Goal: Task Accomplishment & Management: Use online tool/utility

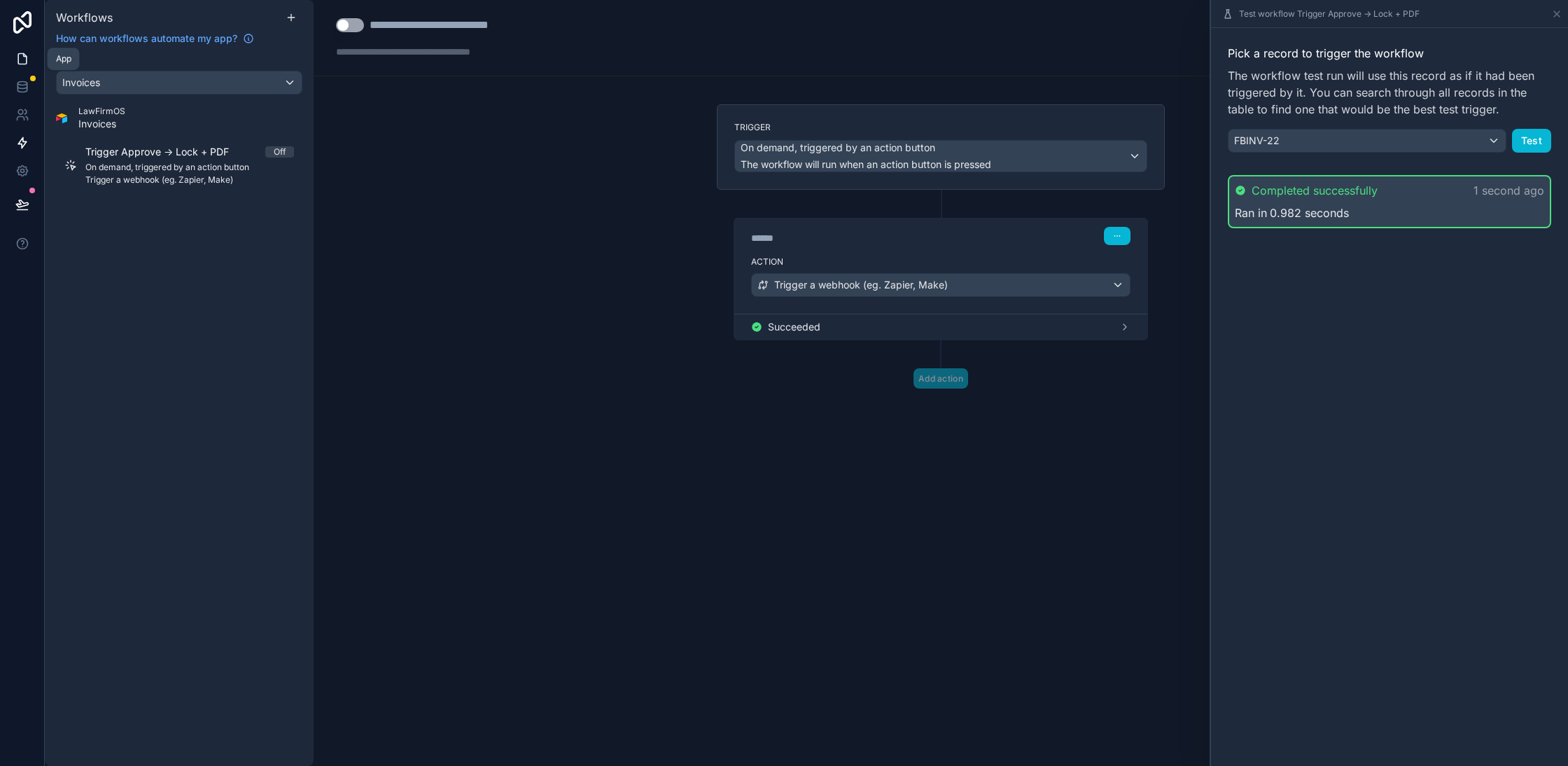
click at [17, 56] on icon at bounding box center [23, 59] width 14 height 14
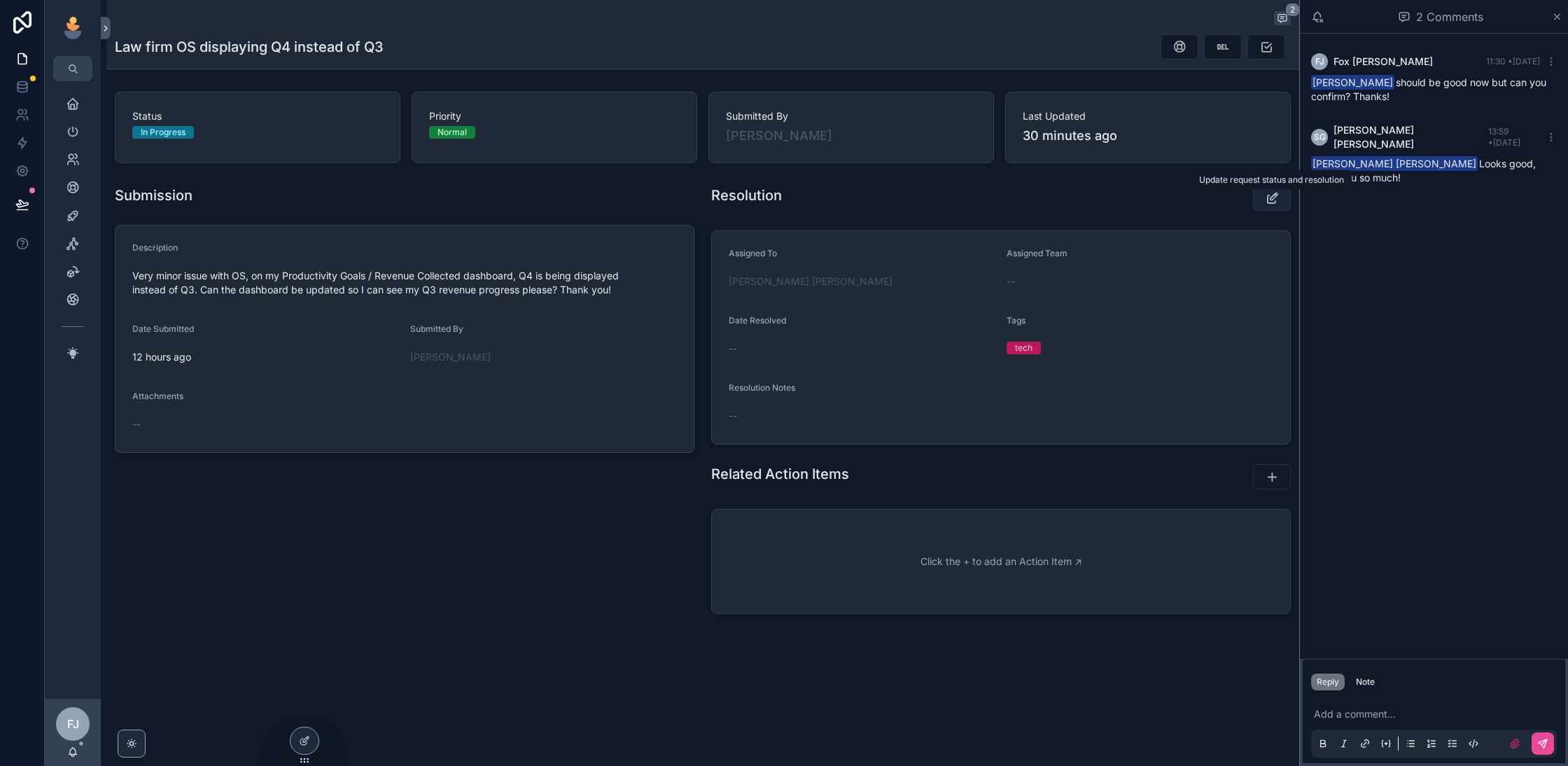
click at [1272, 201] on icon "scrollable content" at bounding box center [1272, 198] width 15 height 14
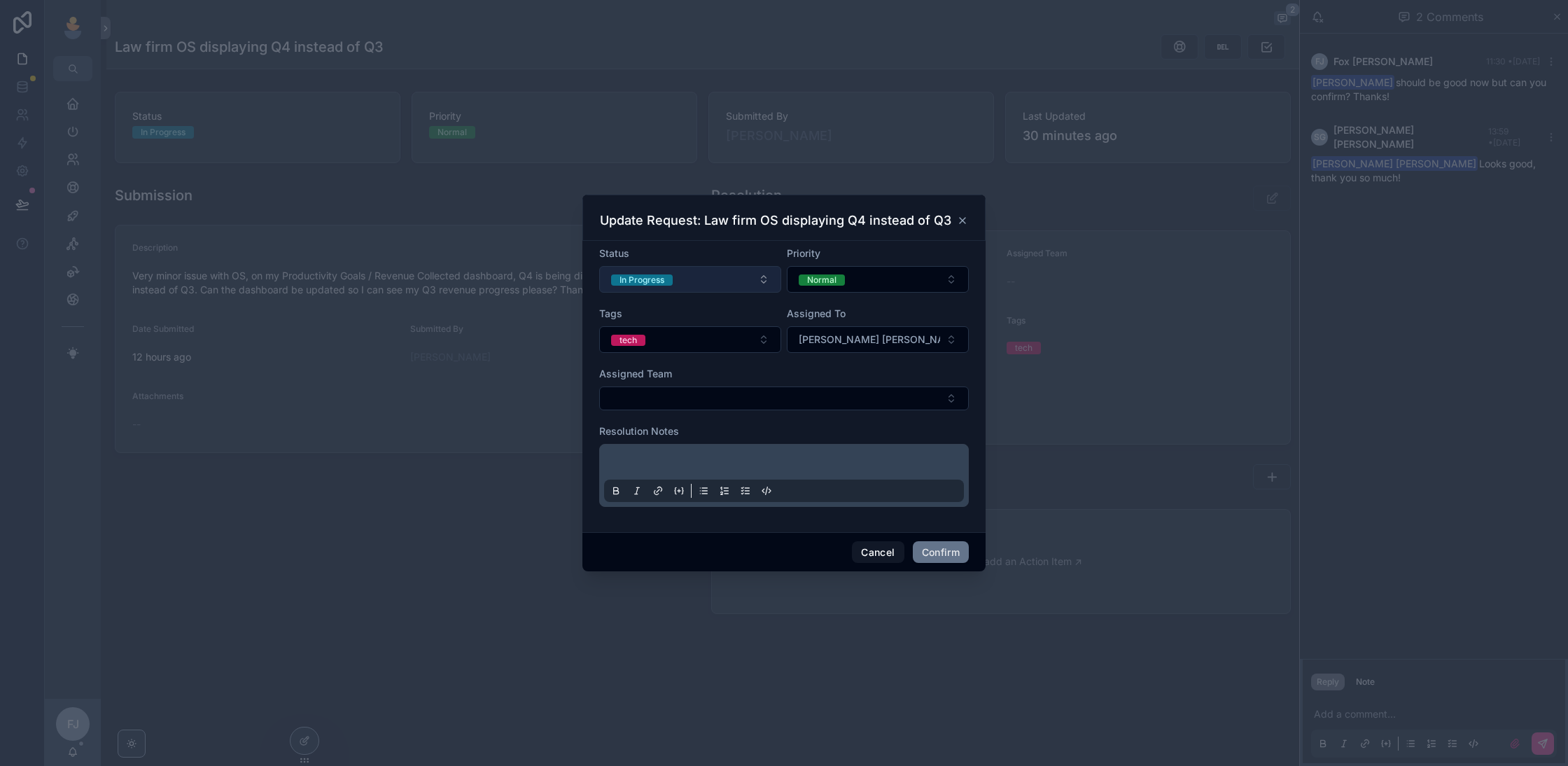
click at [720, 285] on button "In Progress" at bounding box center [690, 280] width 182 height 27
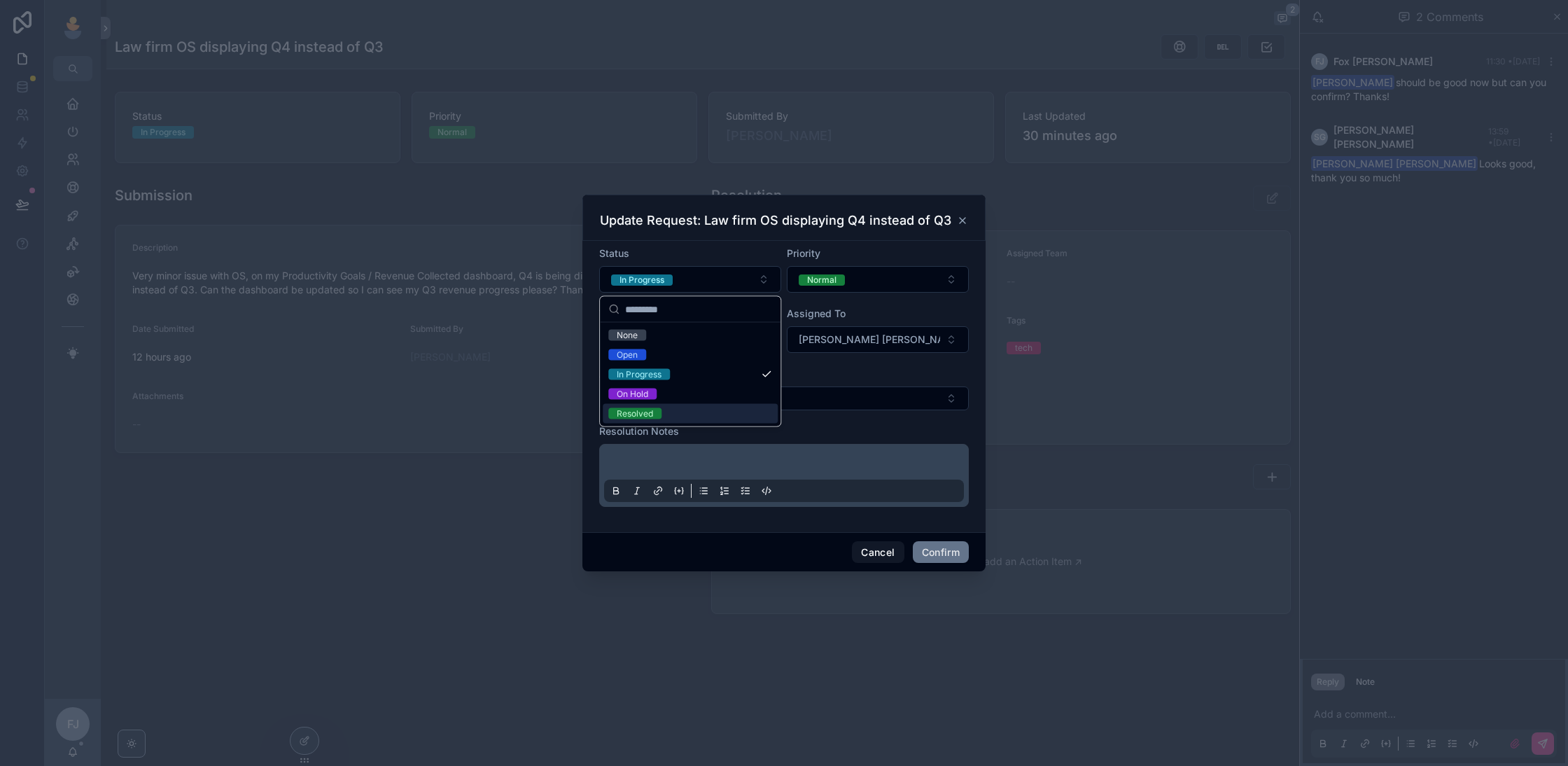
click at [740, 404] on div "Resolved" at bounding box center [690, 414] width 175 height 20
click at [740, 449] on div at bounding box center [784, 475] width 360 height 53
click at [719, 457] on p at bounding box center [787, 465] width 360 height 14
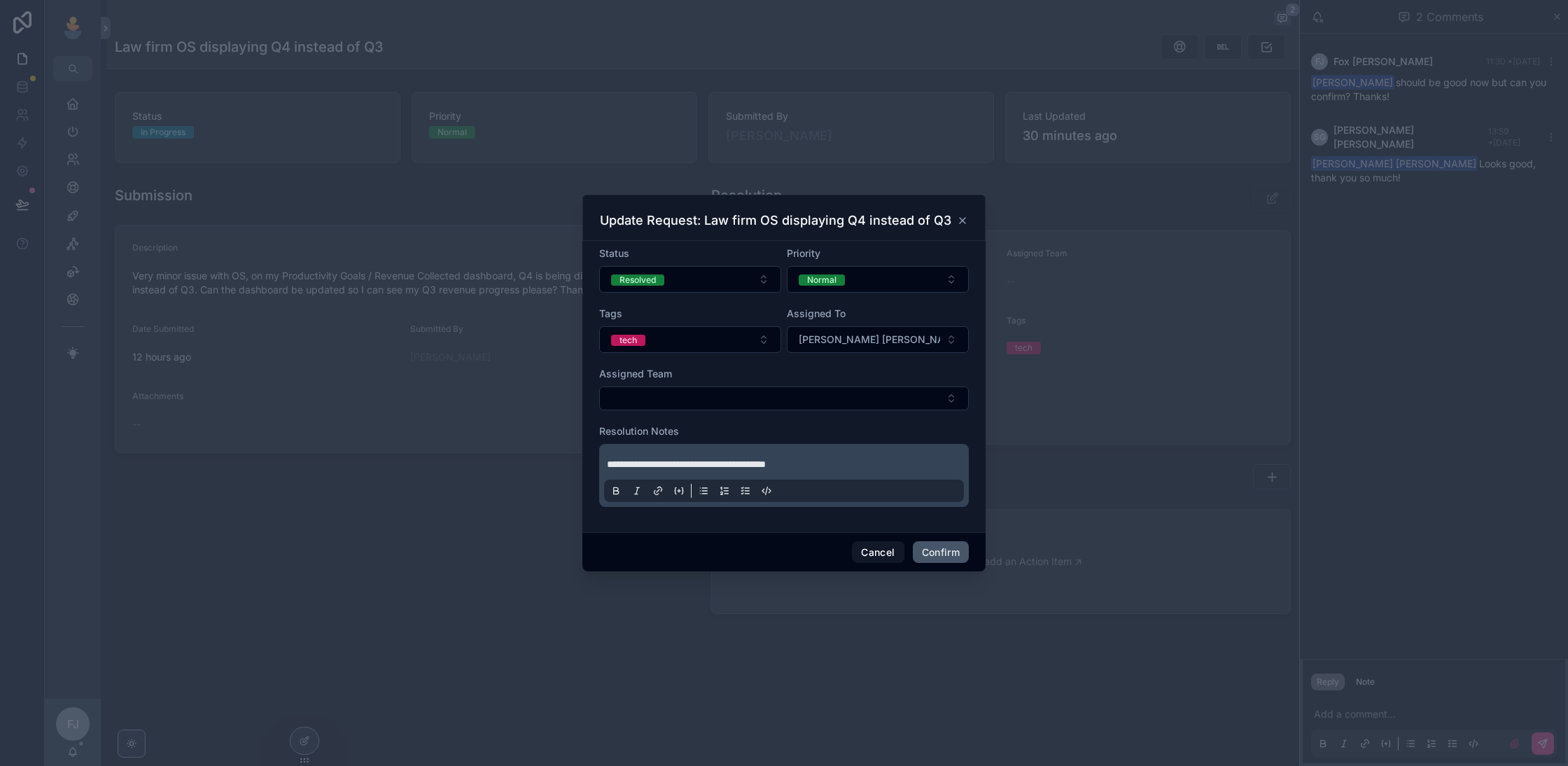
click at [943, 558] on button "Confirm" at bounding box center [941, 553] width 56 height 23
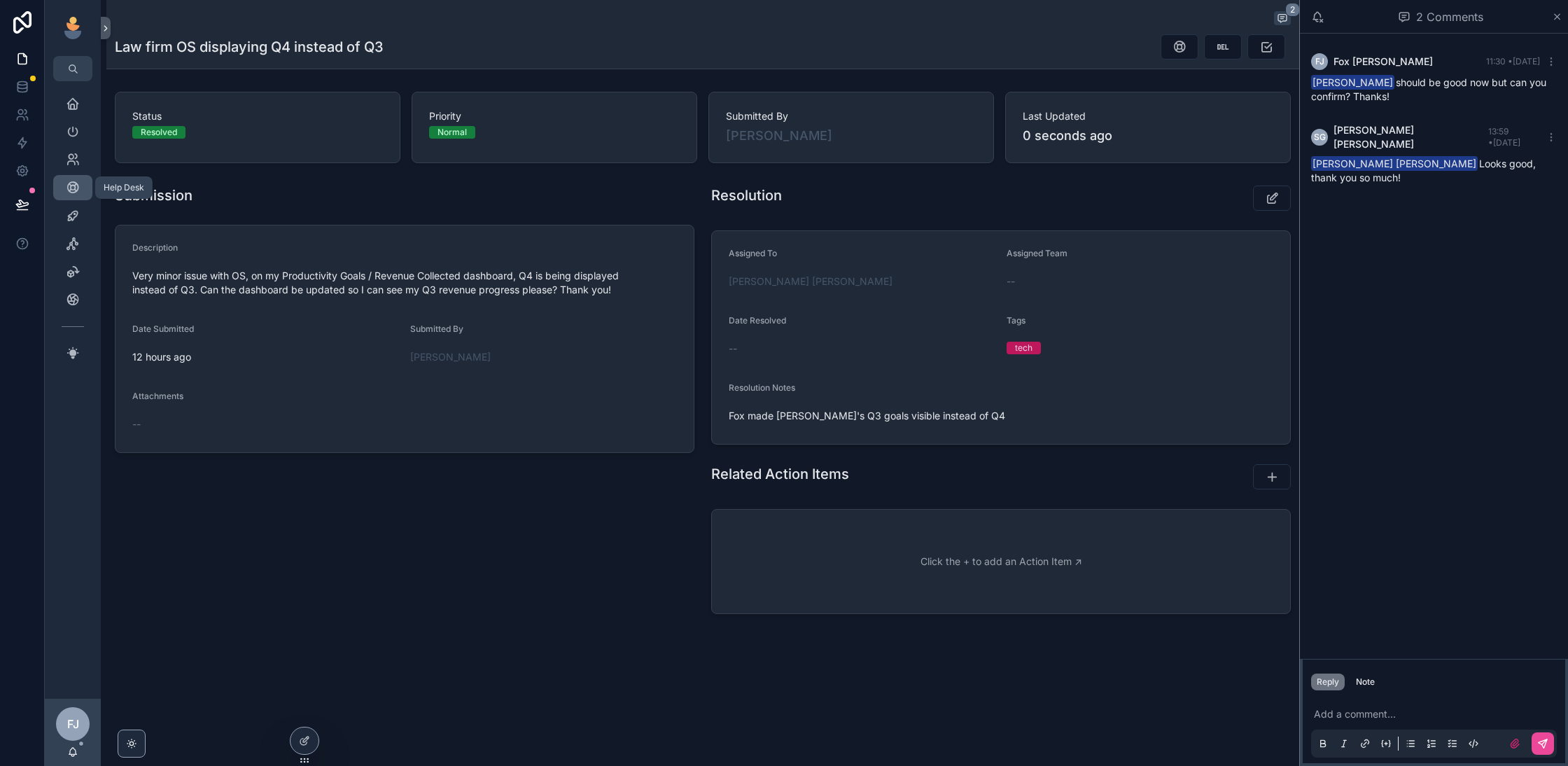
click at [70, 188] on icon "scrollable content" at bounding box center [73, 188] width 14 height 14
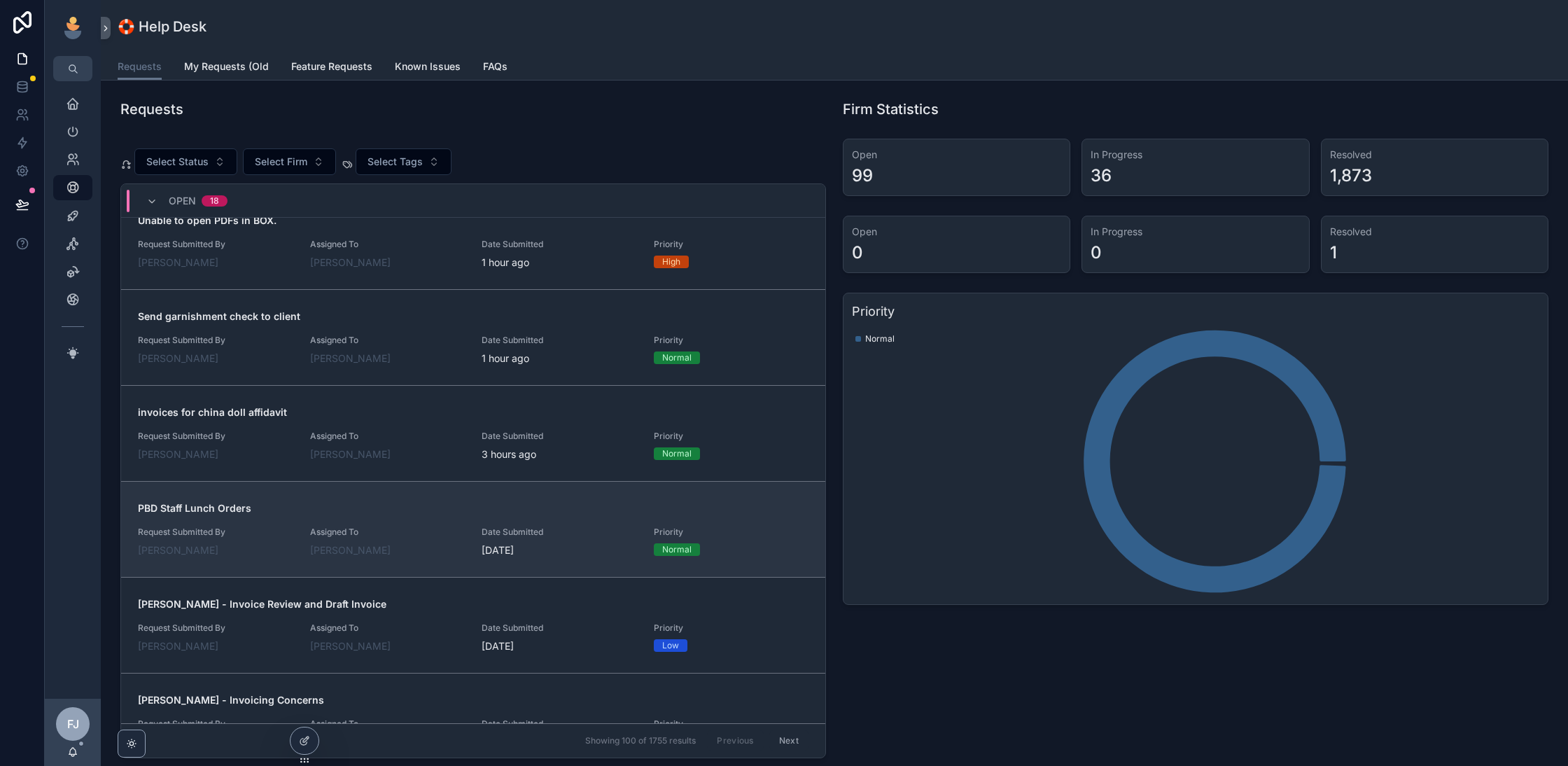
scroll to position [212, 0]
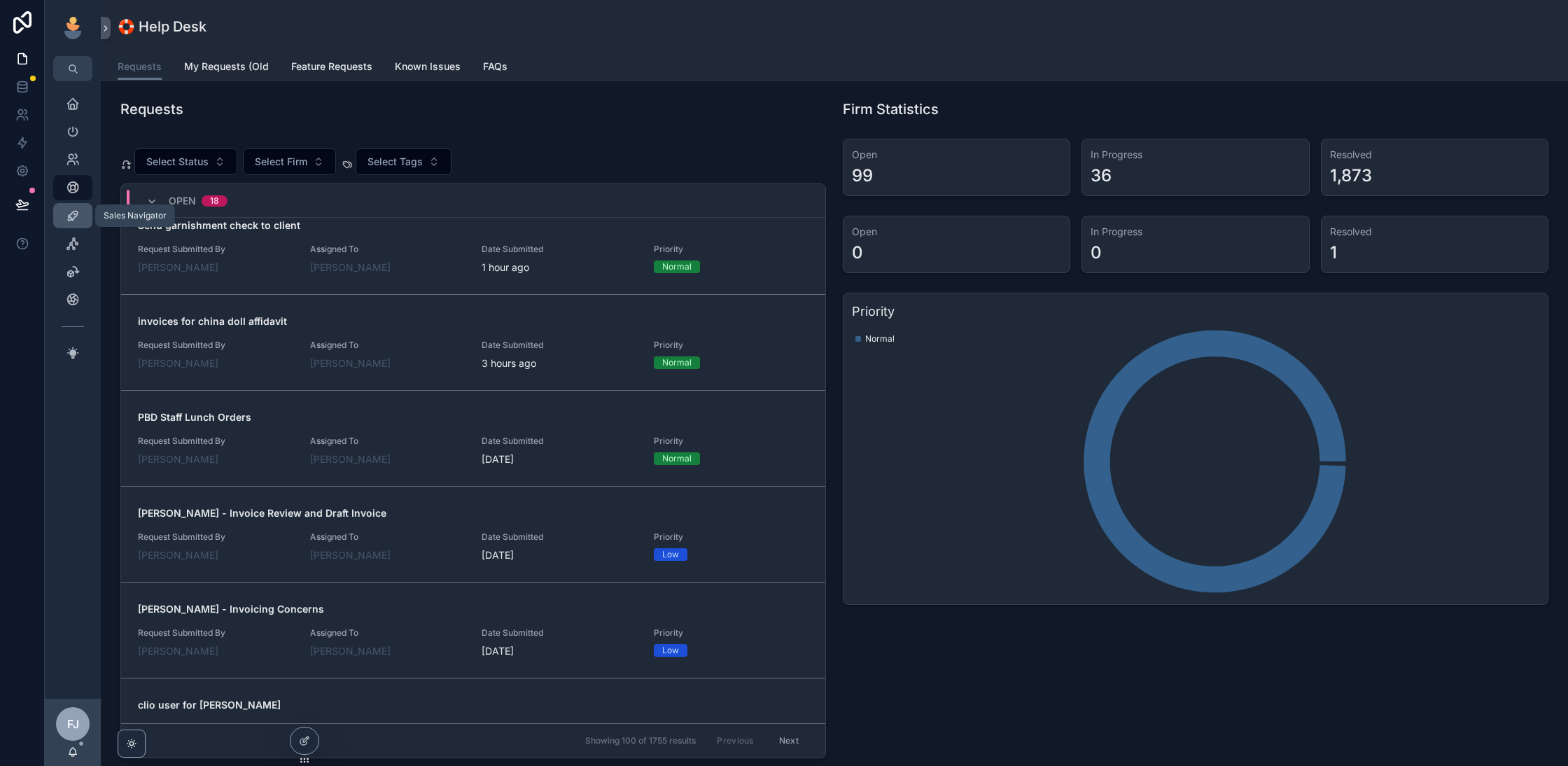
click at [79, 220] on icon "scrollable content" at bounding box center [73, 216] width 14 height 14
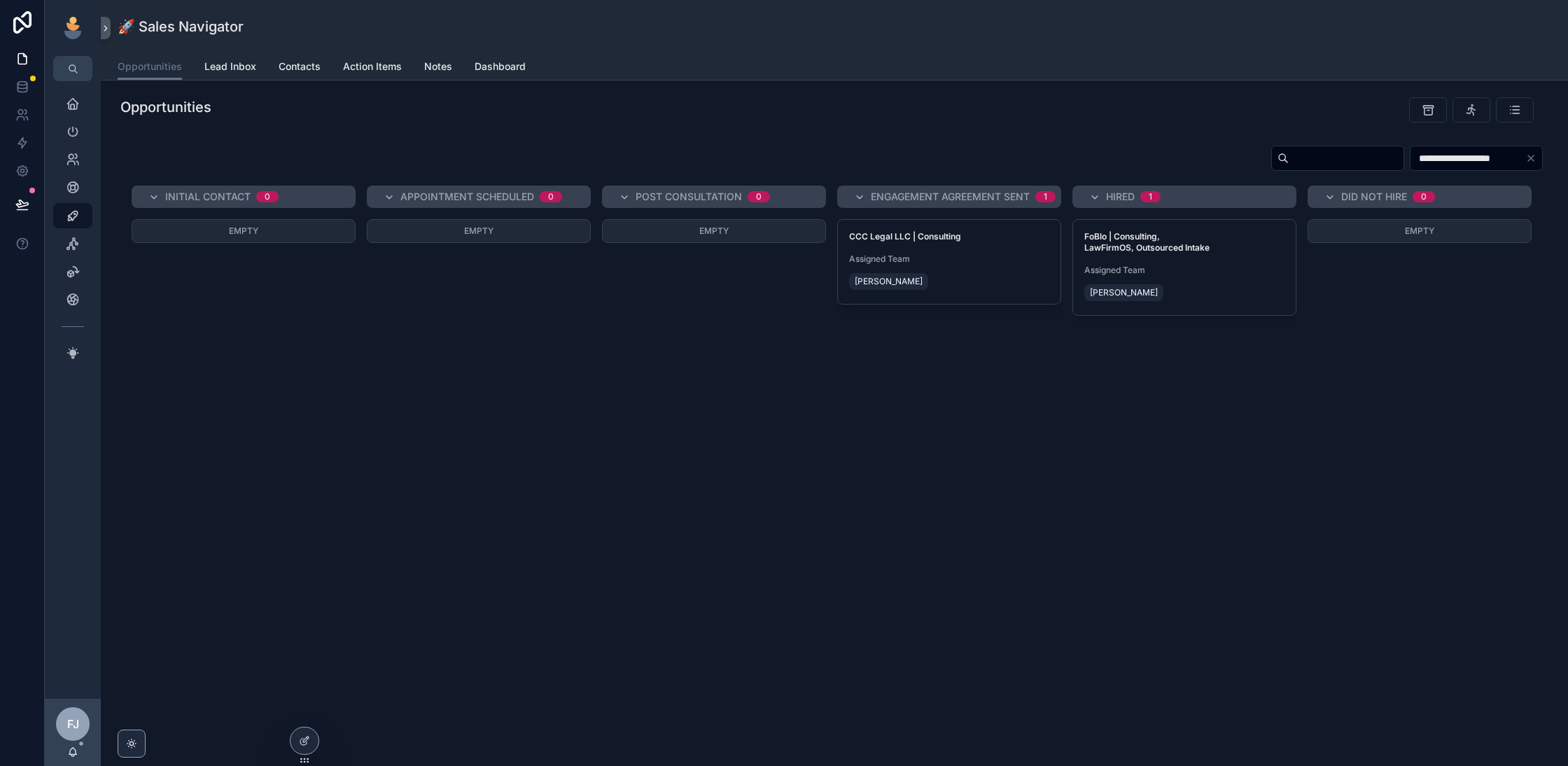
click at [986, 269] on div "Assigned Team [PERSON_NAME]" at bounding box center [949, 273] width 200 height 40
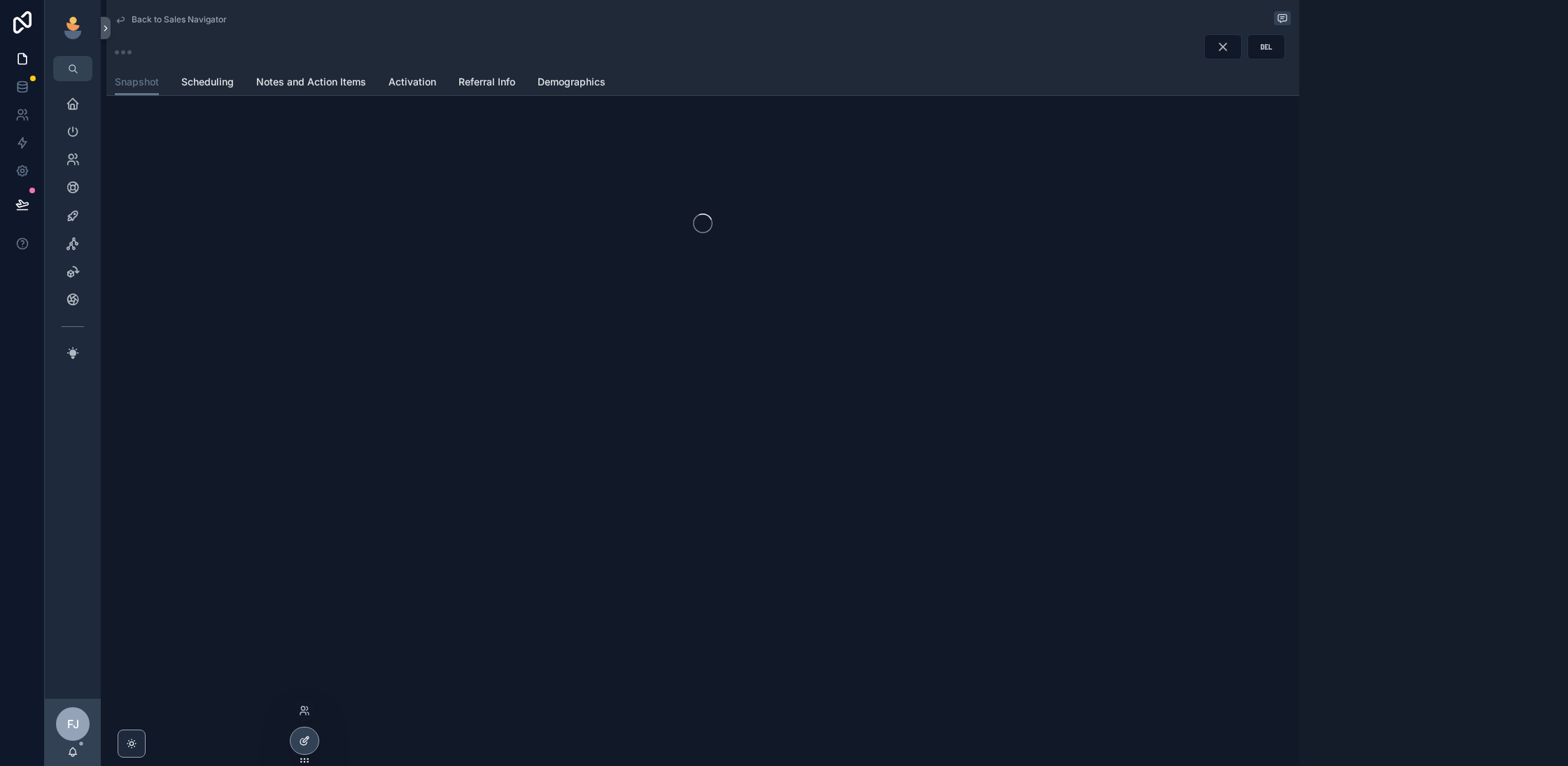
click at [304, 753] on div at bounding box center [305, 741] width 28 height 27
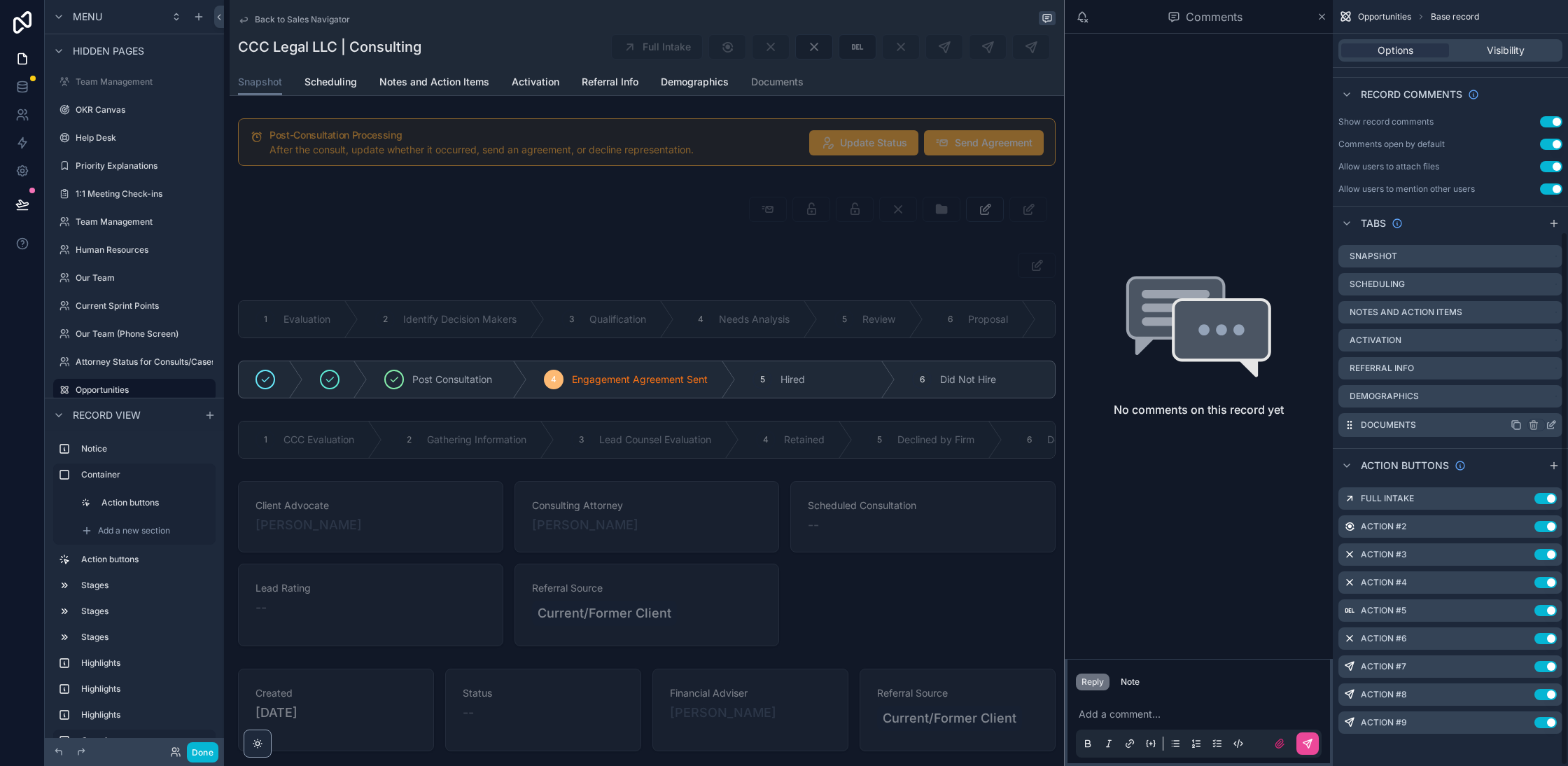
scroll to position [332, 0]
click at [315, 17] on span "Back to Sales Navigator" at bounding box center [302, 20] width 95 height 11
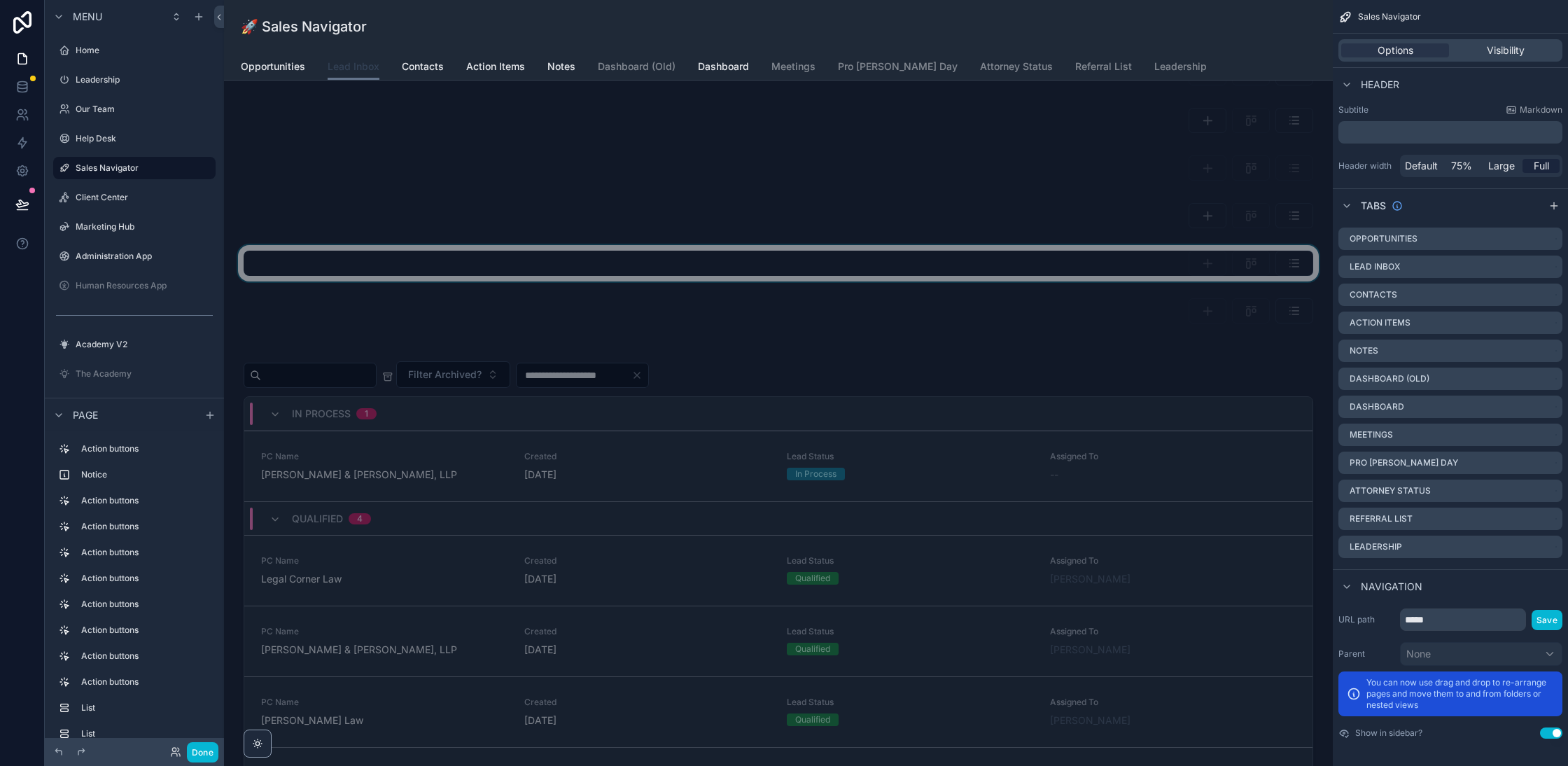
scroll to position [268, 0]
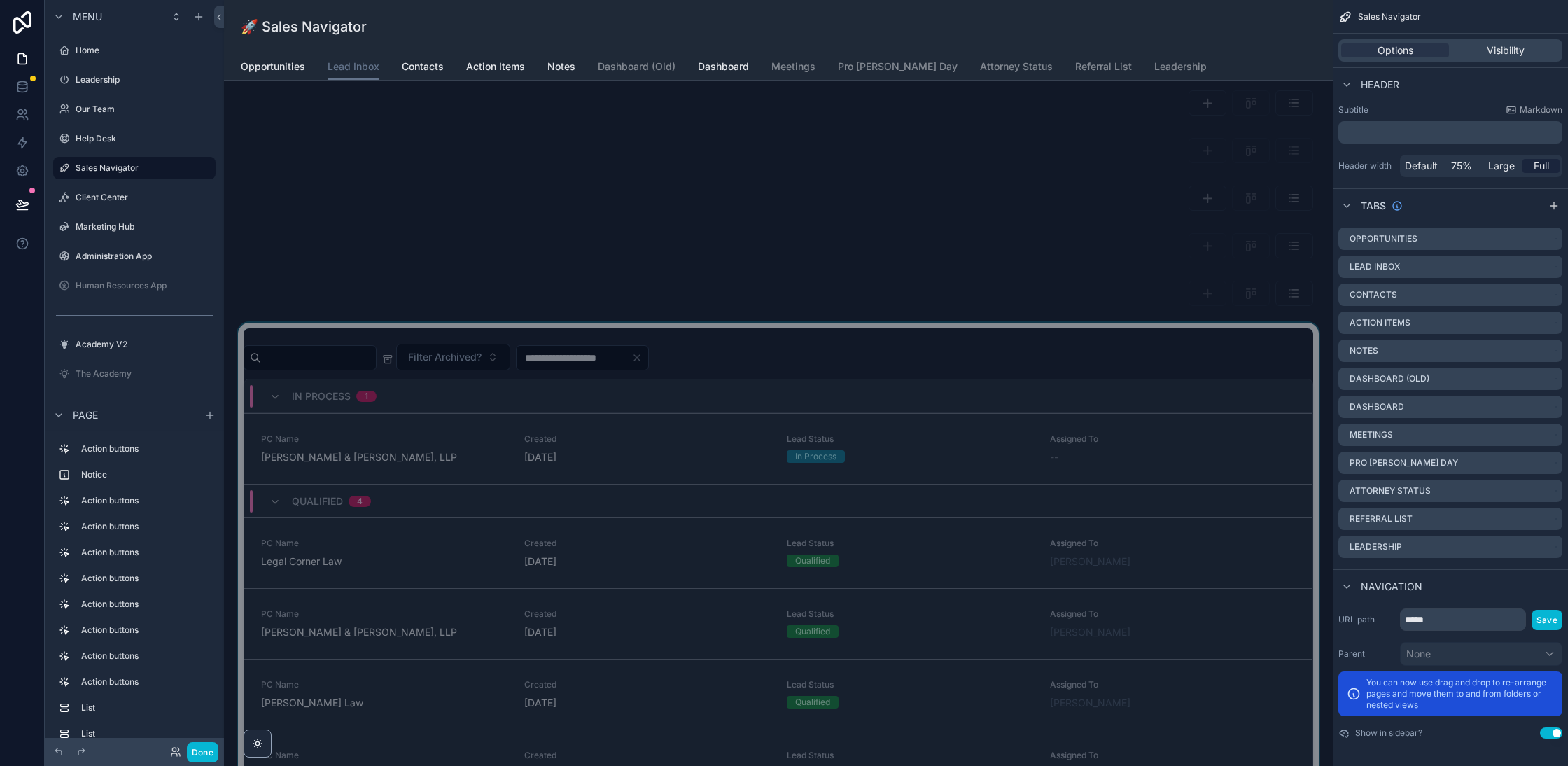
click at [736, 587] on div "scrollable content" at bounding box center [778, 581] width 1087 height 517
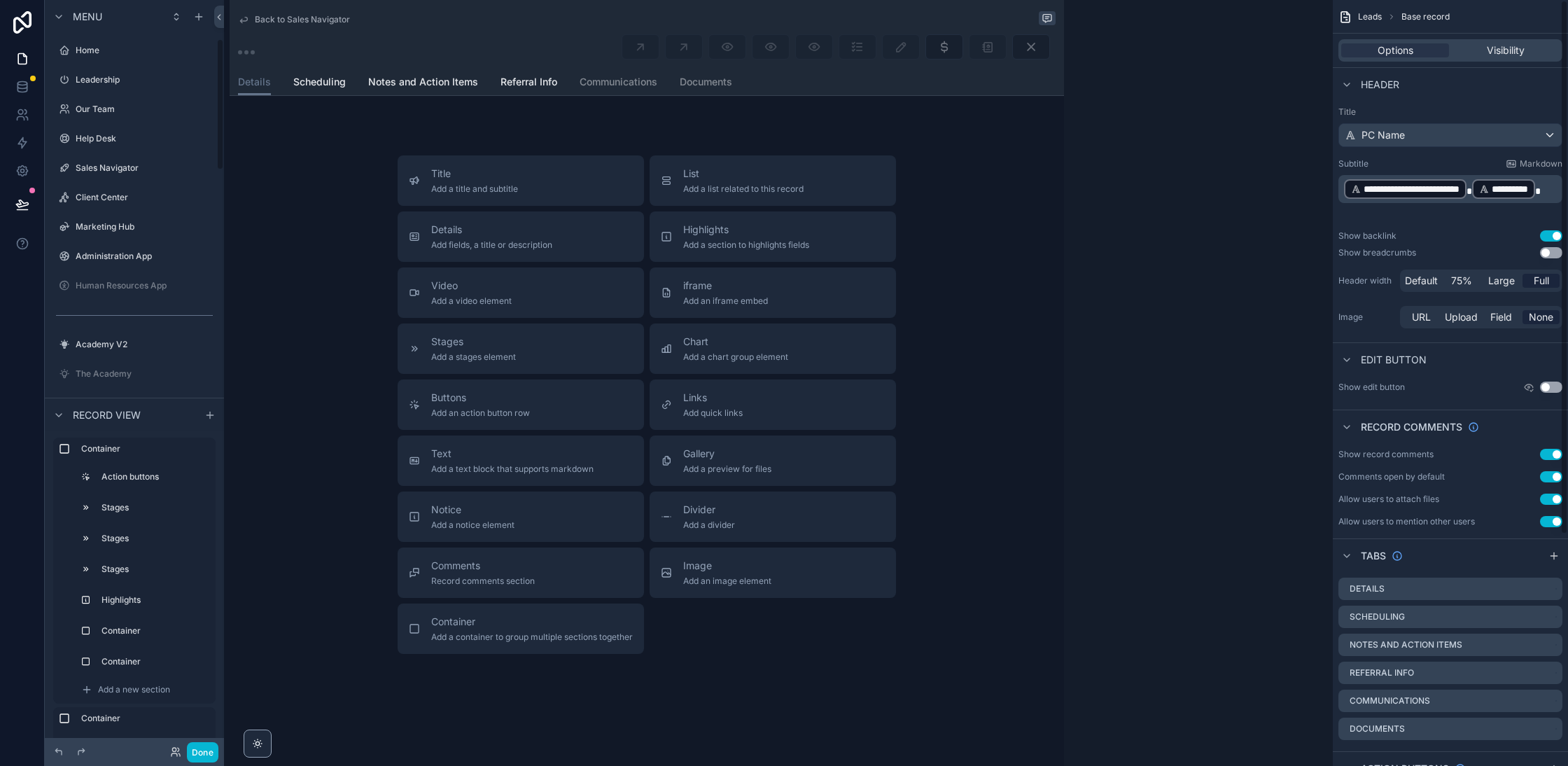
scroll to position [201, 0]
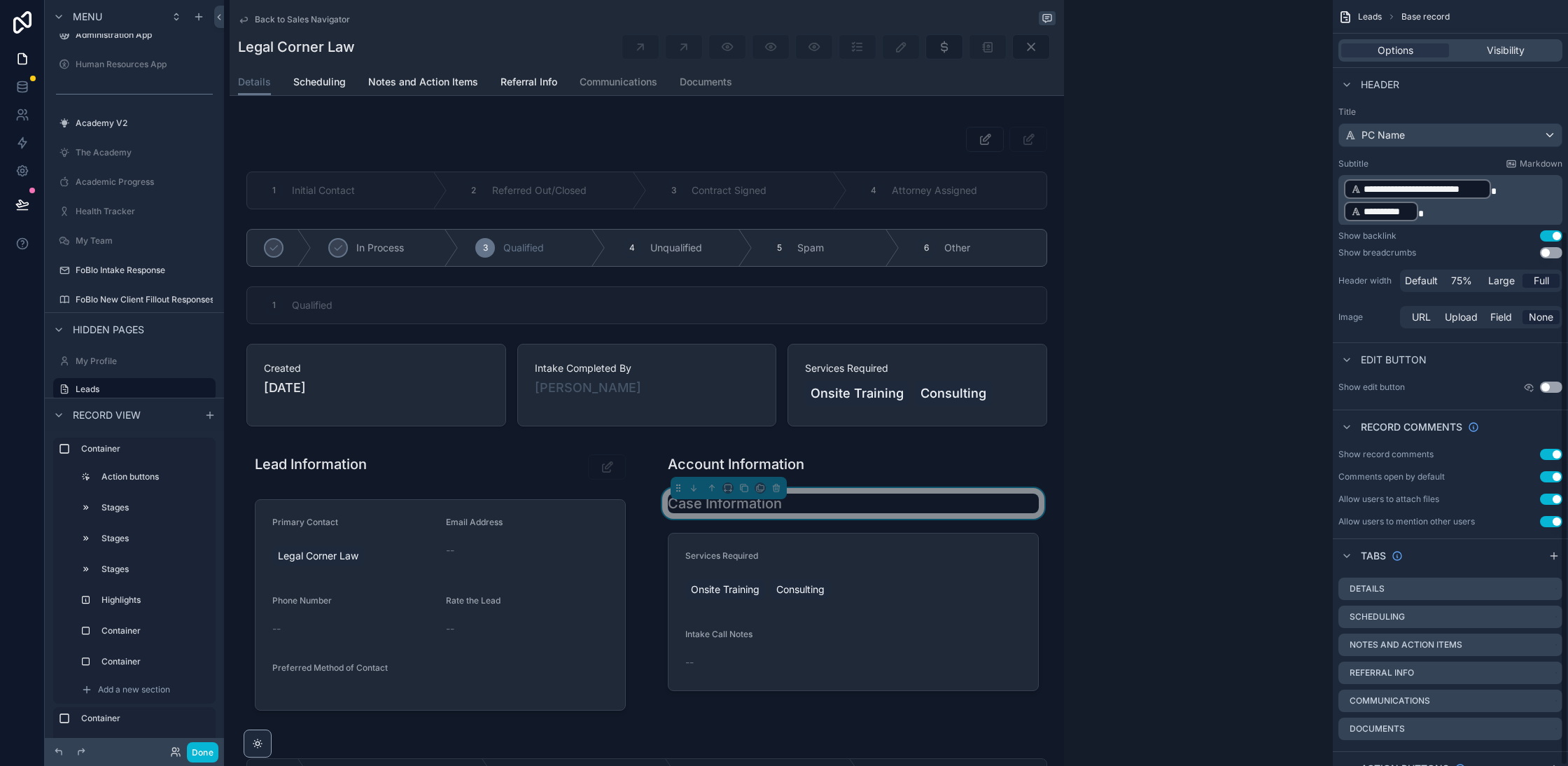
scroll to position [332, 0]
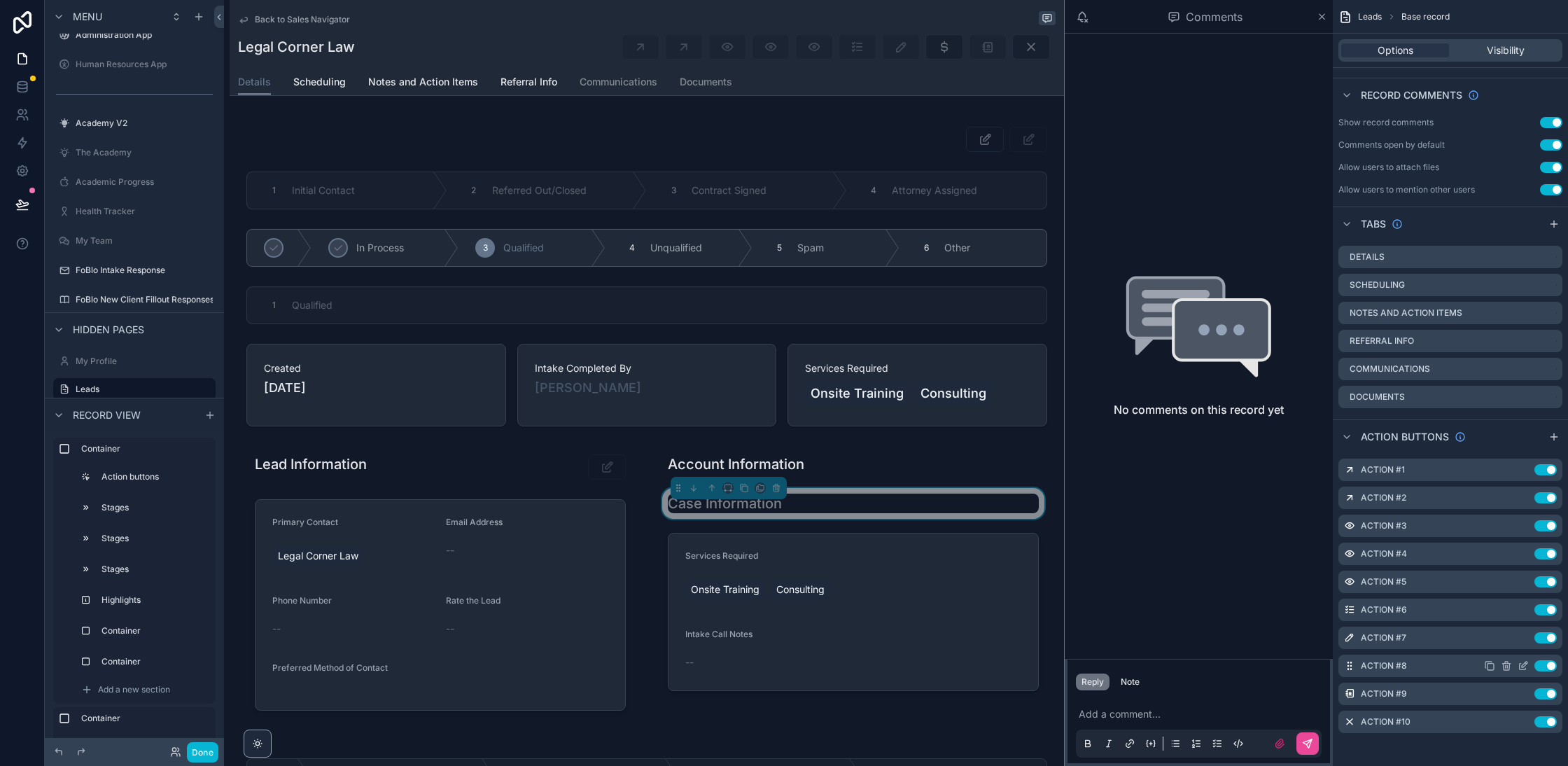
click at [1522, 667] on icon "scrollable content" at bounding box center [1524, 666] width 11 height 11
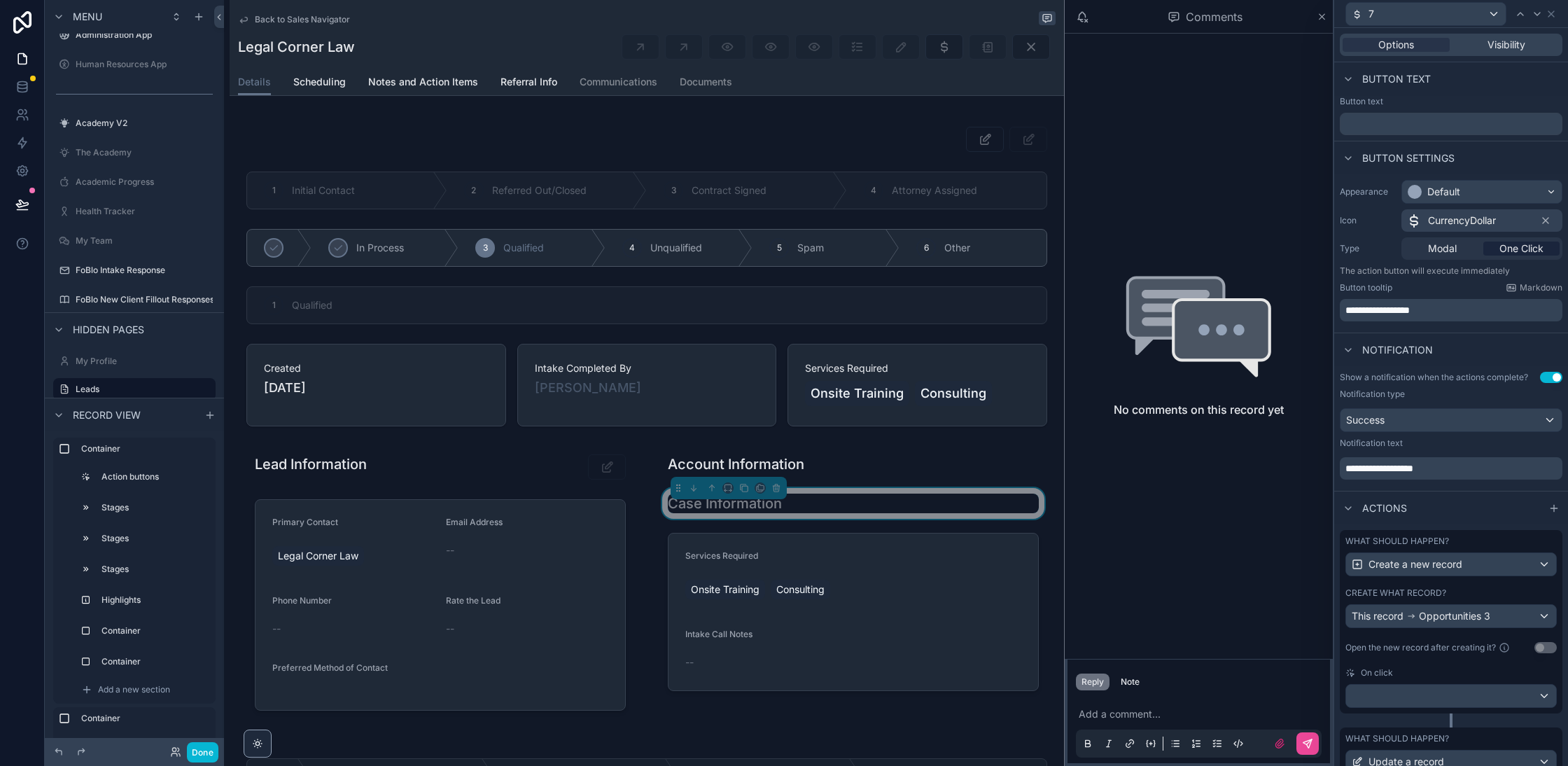
scroll to position [167, 0]
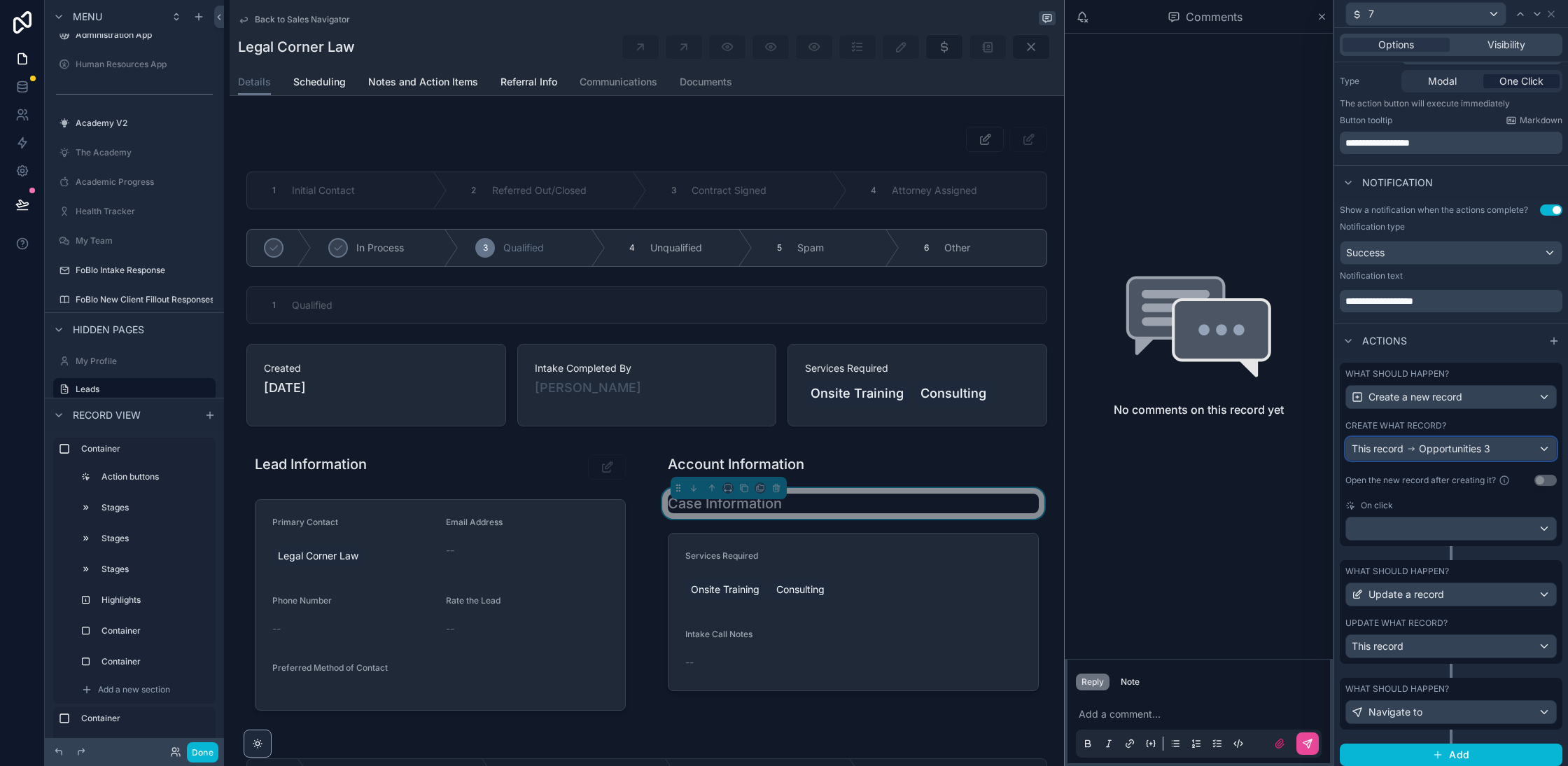
click at [1488, 450] on span "Opportunities 3" at bounding box center [1454, 449] width 71 height 14
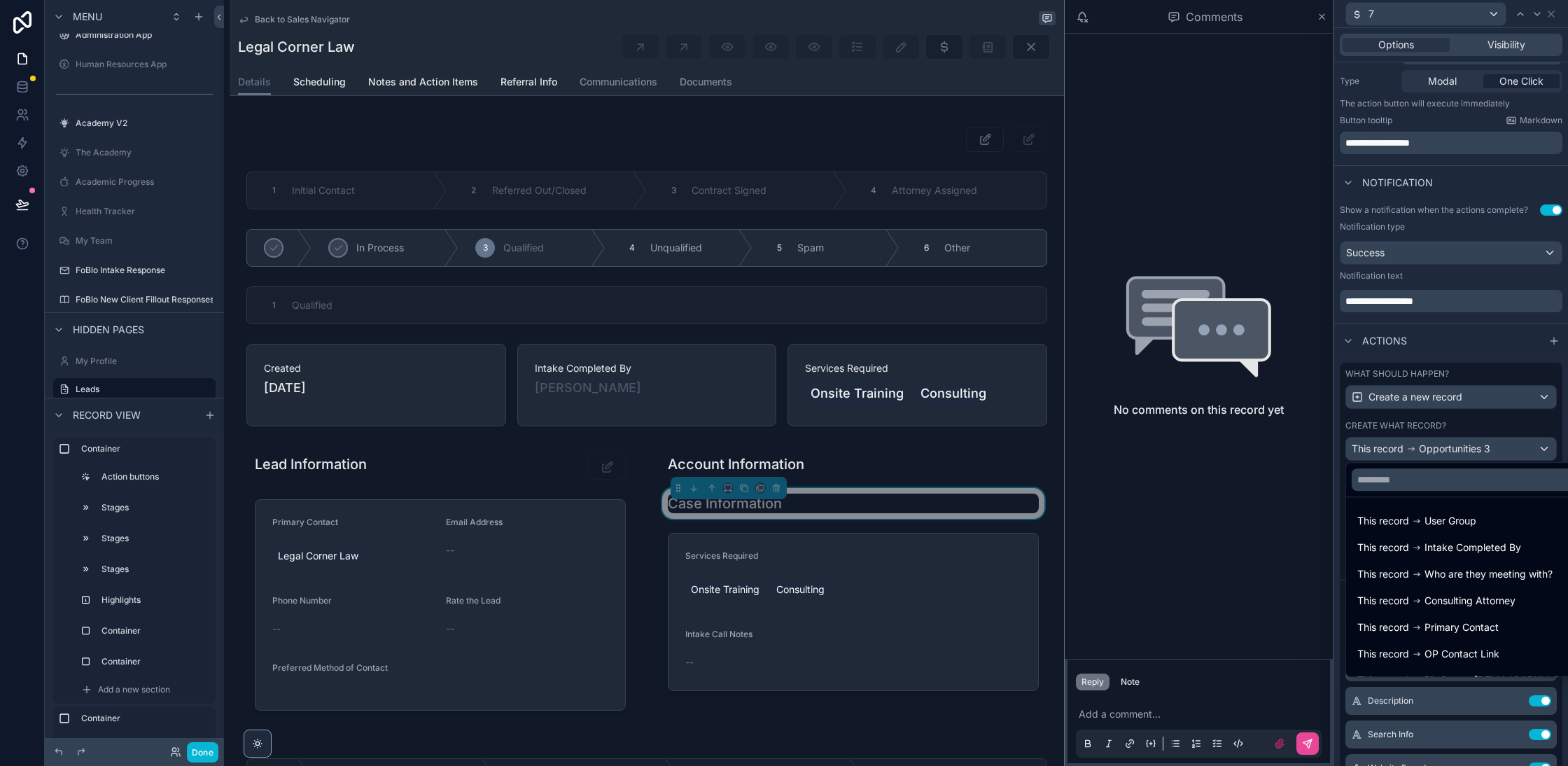
click at [1488, 450] on div at bounding box center [1451, 383] width 234 height 766
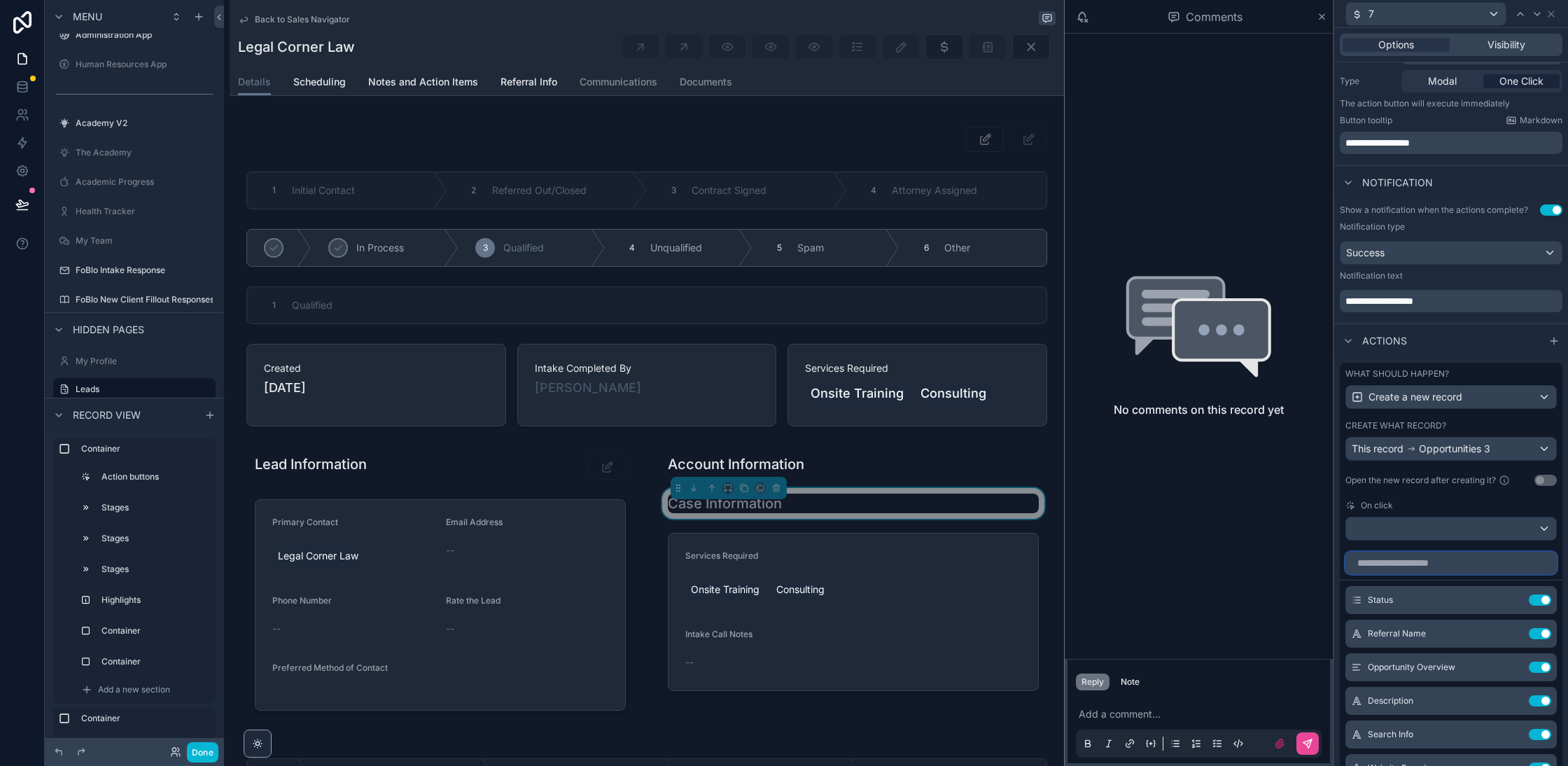
click at [1459, 561] on input "text" at bounding box center [1452, 563] width 212 height 23
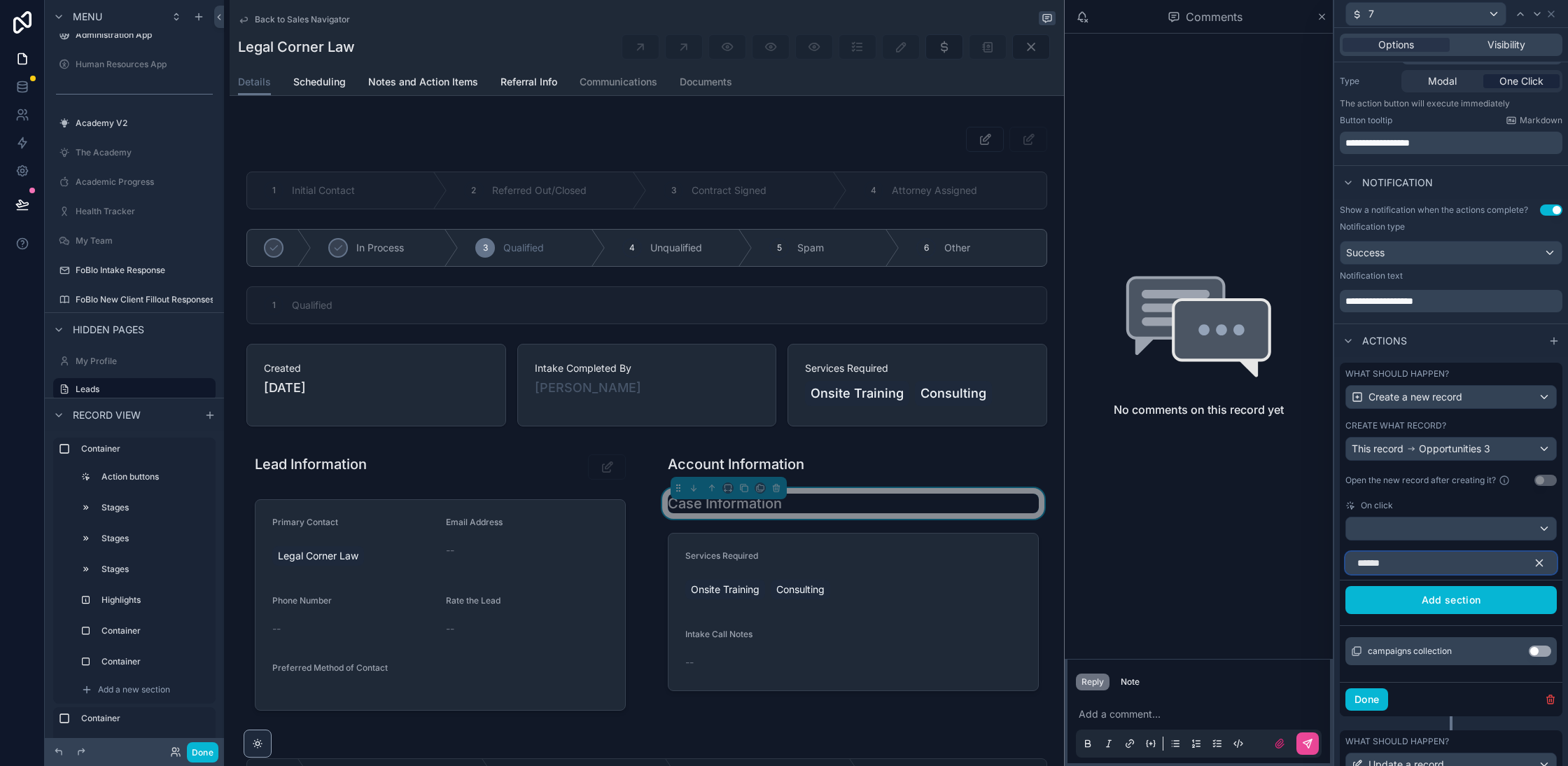
type input "******"
click at [1540, 646] on button "Use setting" at bounding box center [1540, 652] width 23 height 11
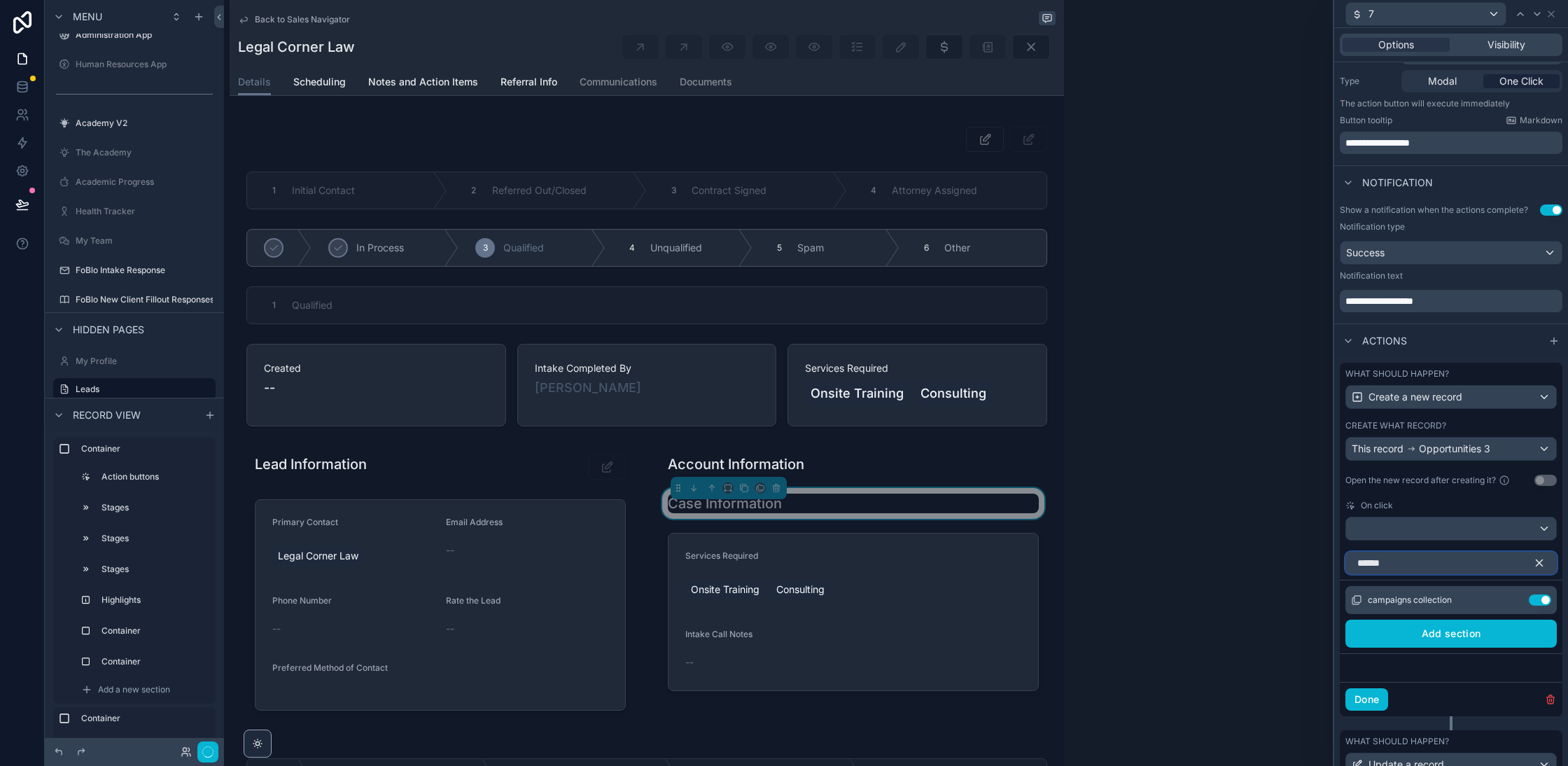
click at [1410, 561] on input "******" at bounding box center [1452, 563] width 212 height 23
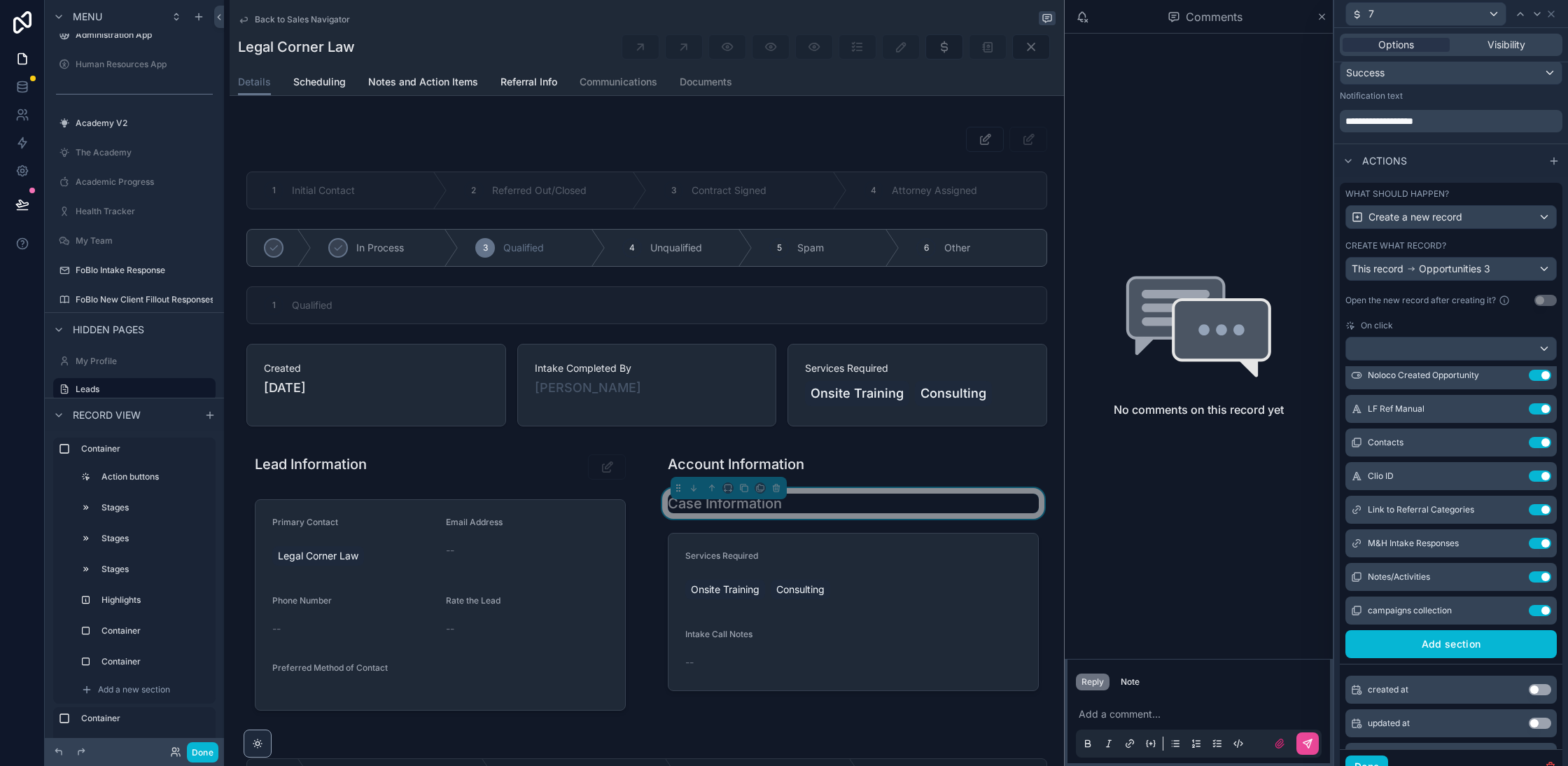
scroll to position [646, 0]
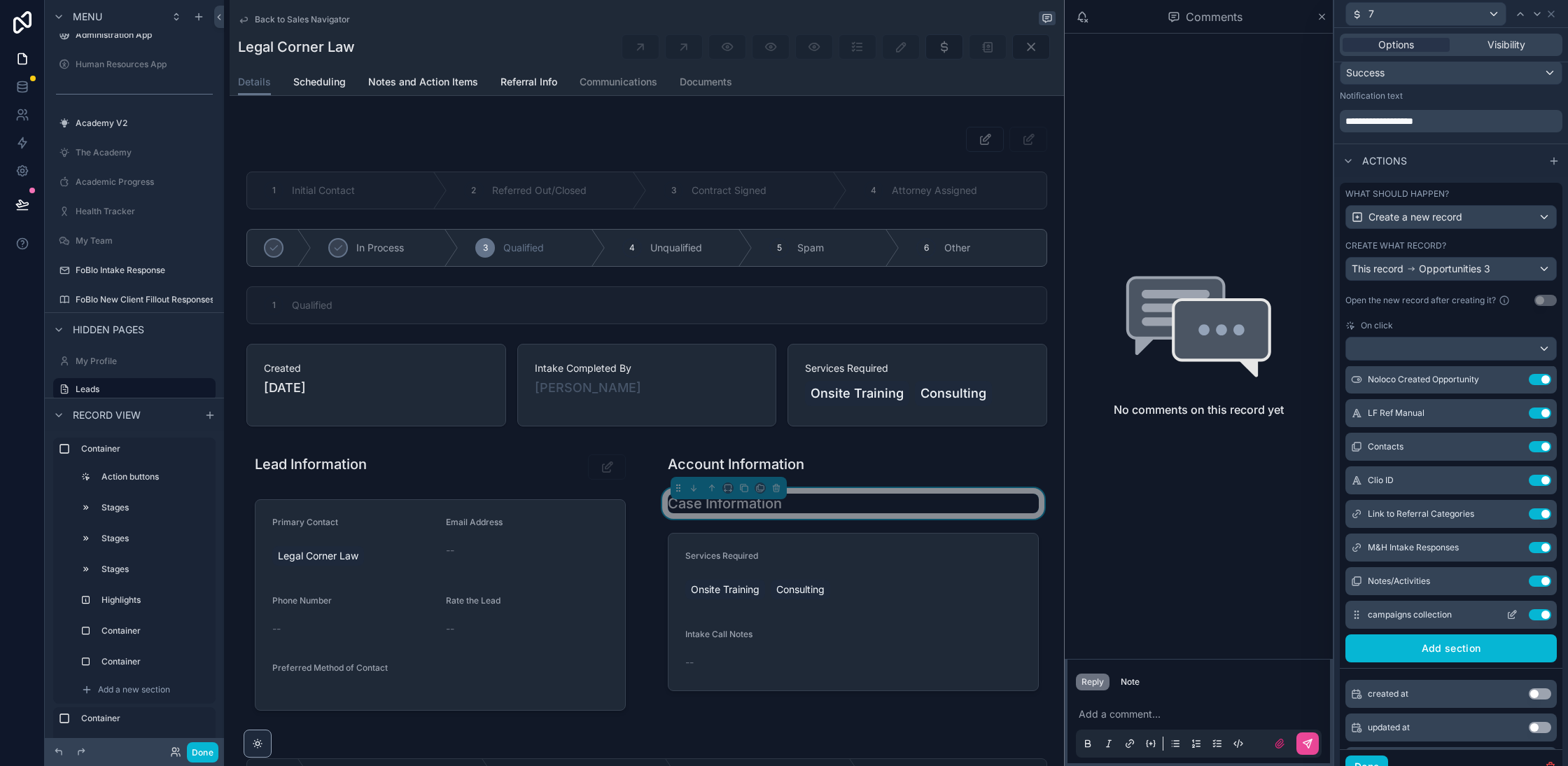
click at [1516, 612] on icon at bounding box center [1512, 615] width 11 height 11
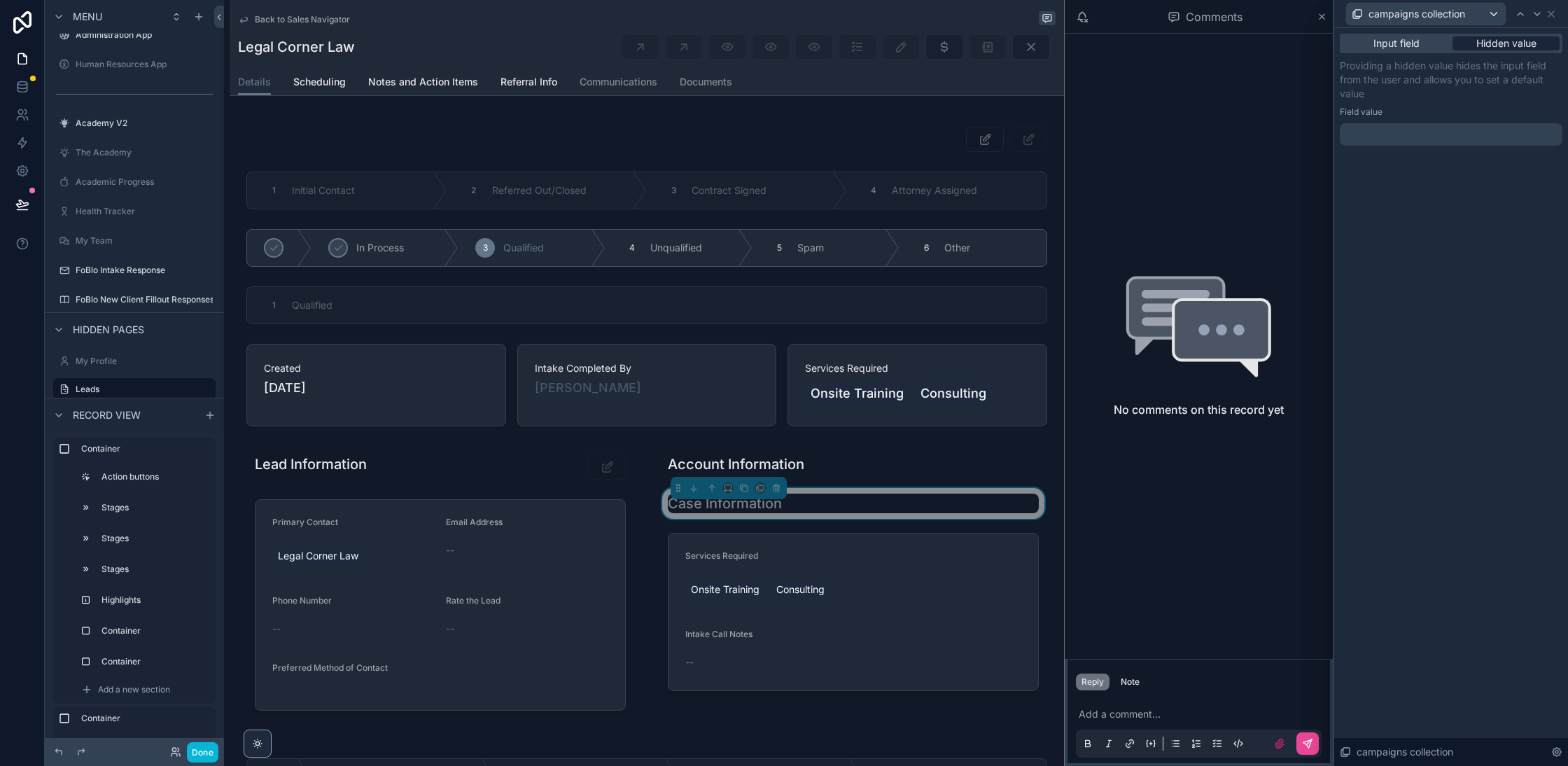
click at [1470, 40] on div "Hidden value" at bounding box center [1506, 44] width 107 height 14
click at [1409, 140] on div at bounding box center [1451, 135] width 222 height 23
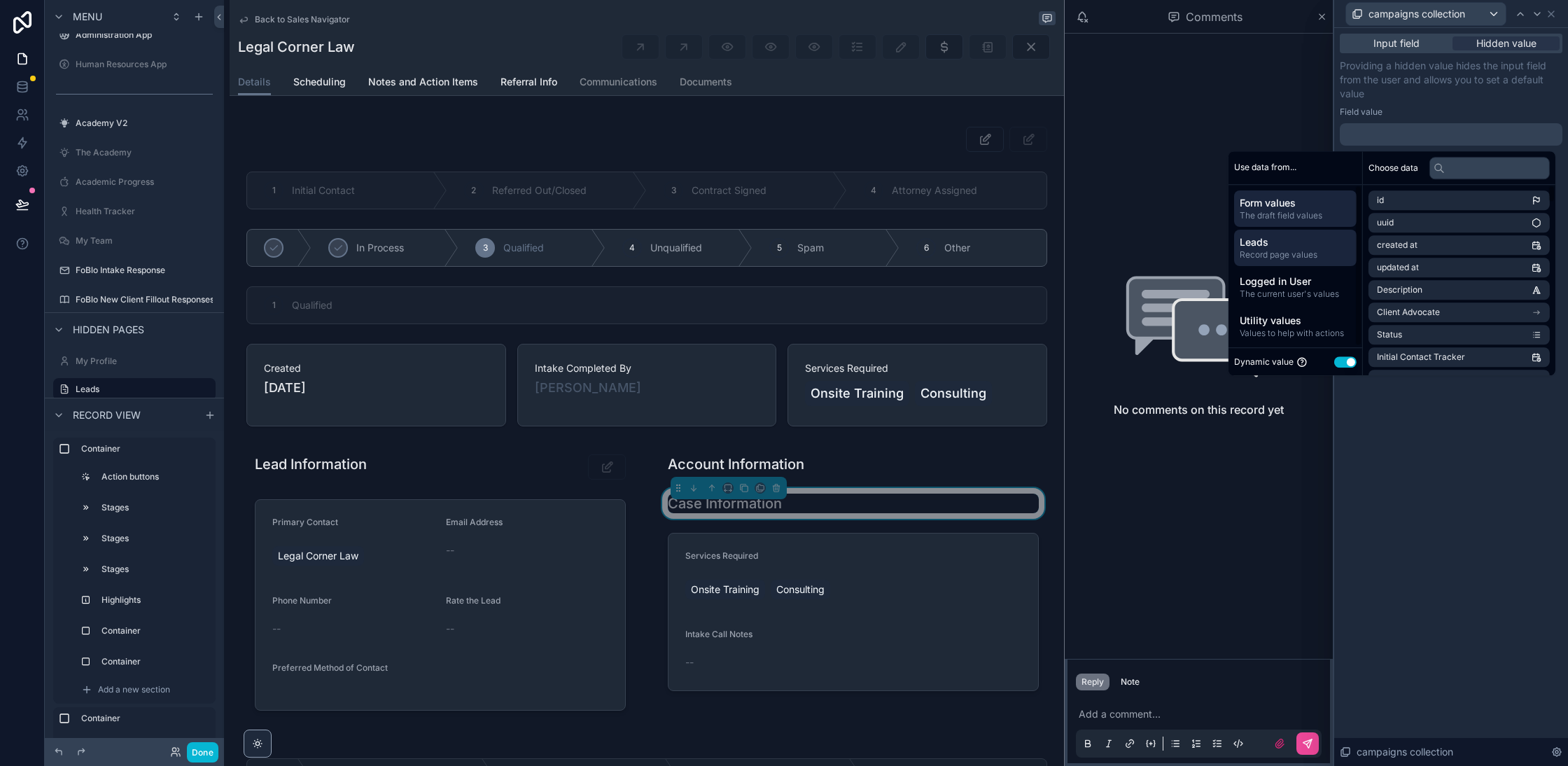
click at [1298, 256] on span "Record page values" at bounding box center [1296, 255] width 111 height 11
click at [1495, 167] on input "text" at bounding box center [1490, 168] width 121 height 23
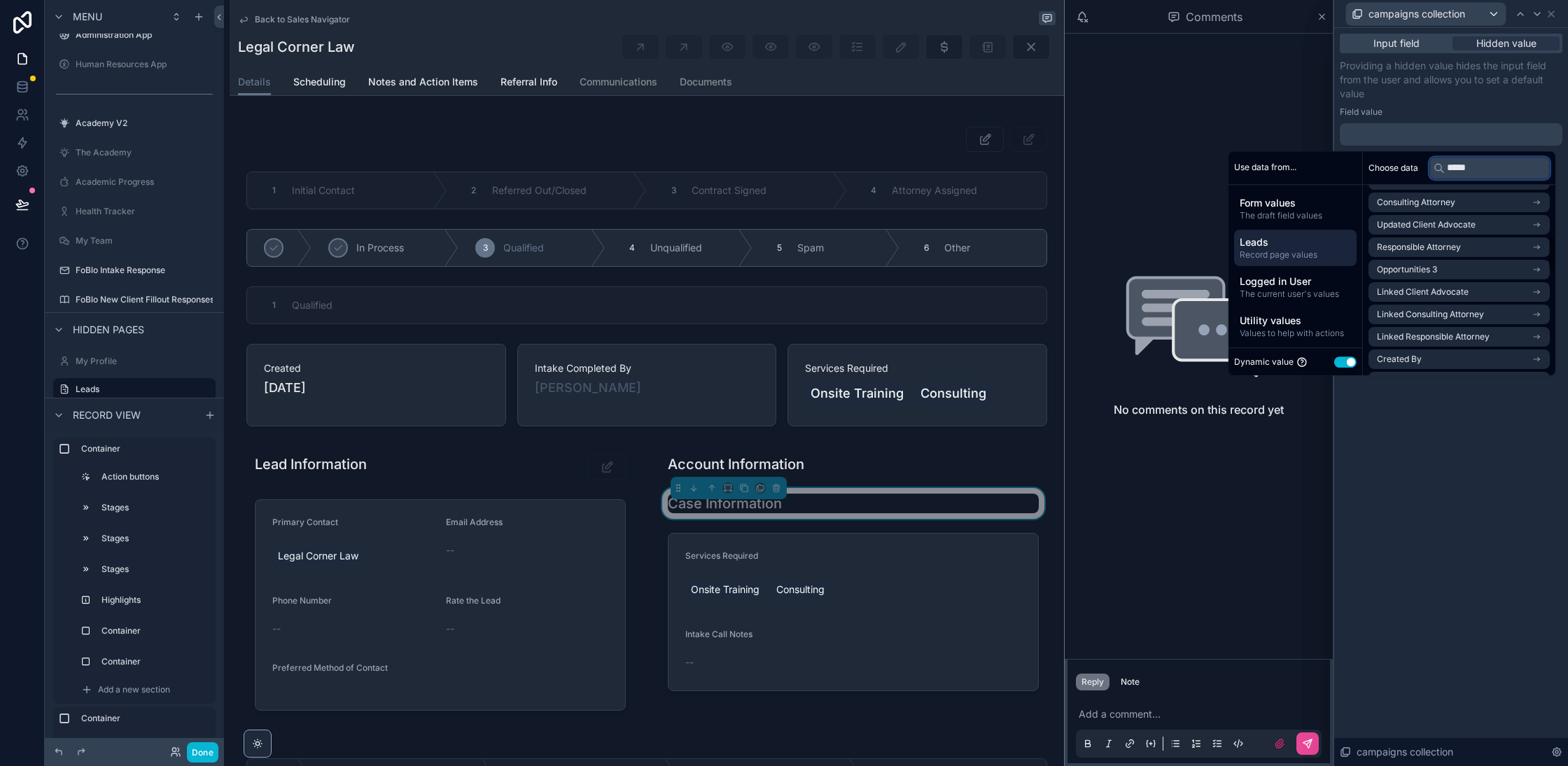
scroll to position [245, 0]
type input "*****"
click at [1474, 355] on li "Campaigns" at bounding box center [1459, 359] width 181 height 20
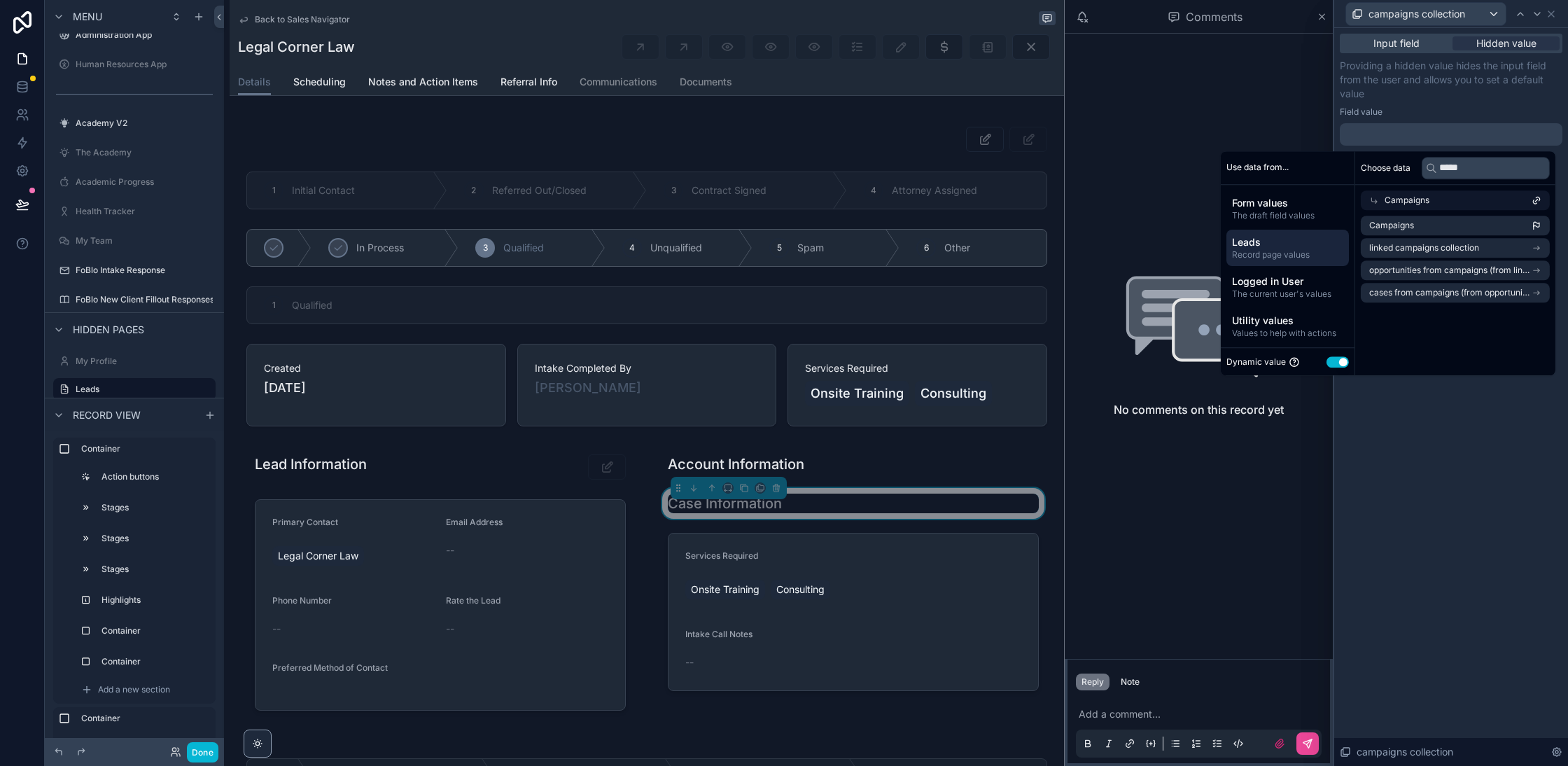
scroll to position [0, 0]
click at [1496, 172] on input "*****" at bounding box center [1490, 168] width 121 height 23
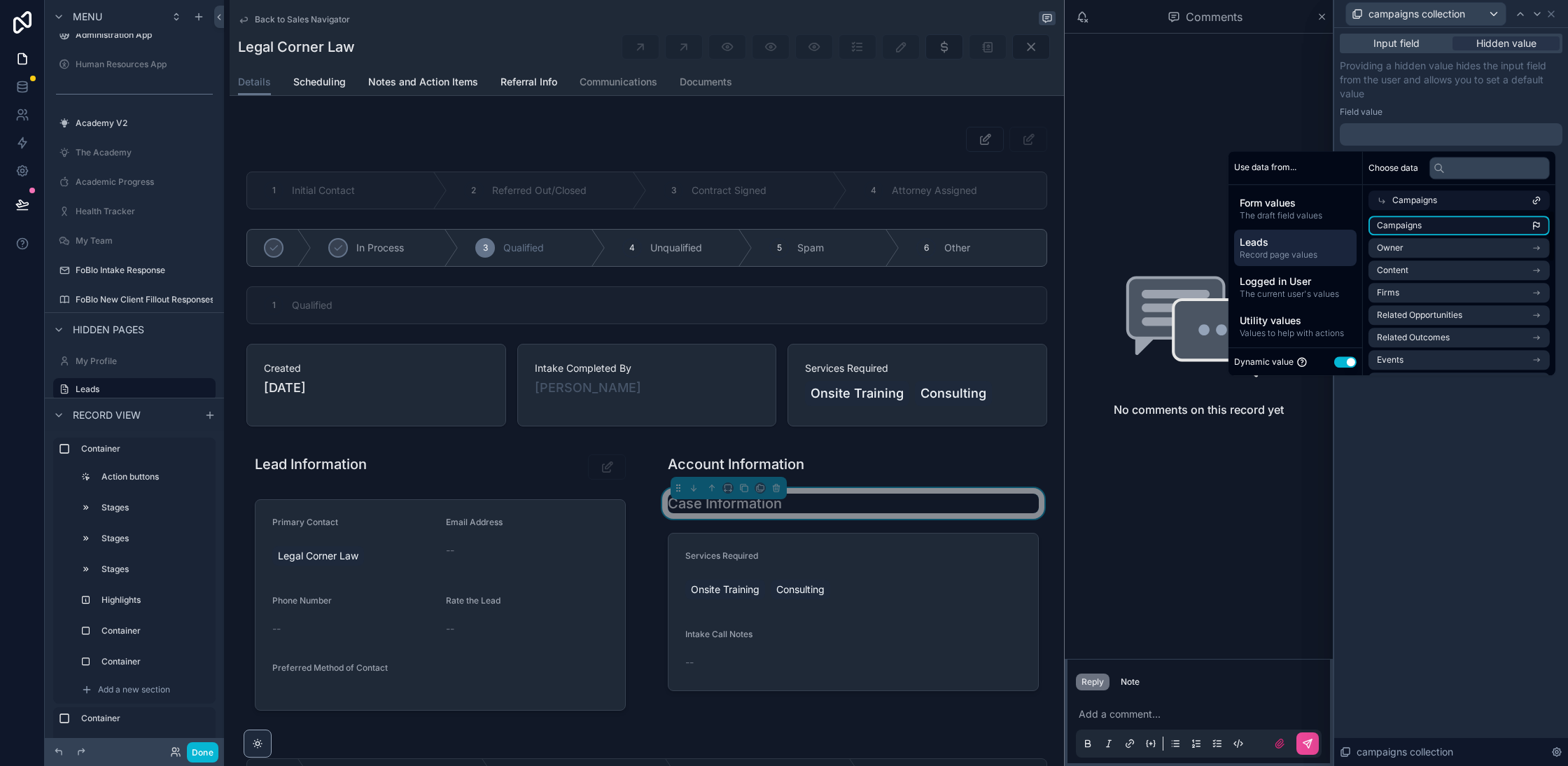
click at [1448, 228] on li "Campaigns" at bounding box center [1459, 226] width 181 height 20
click at [199, 745] on button "Done" at bounding box center [203, 753] width 32 height 20
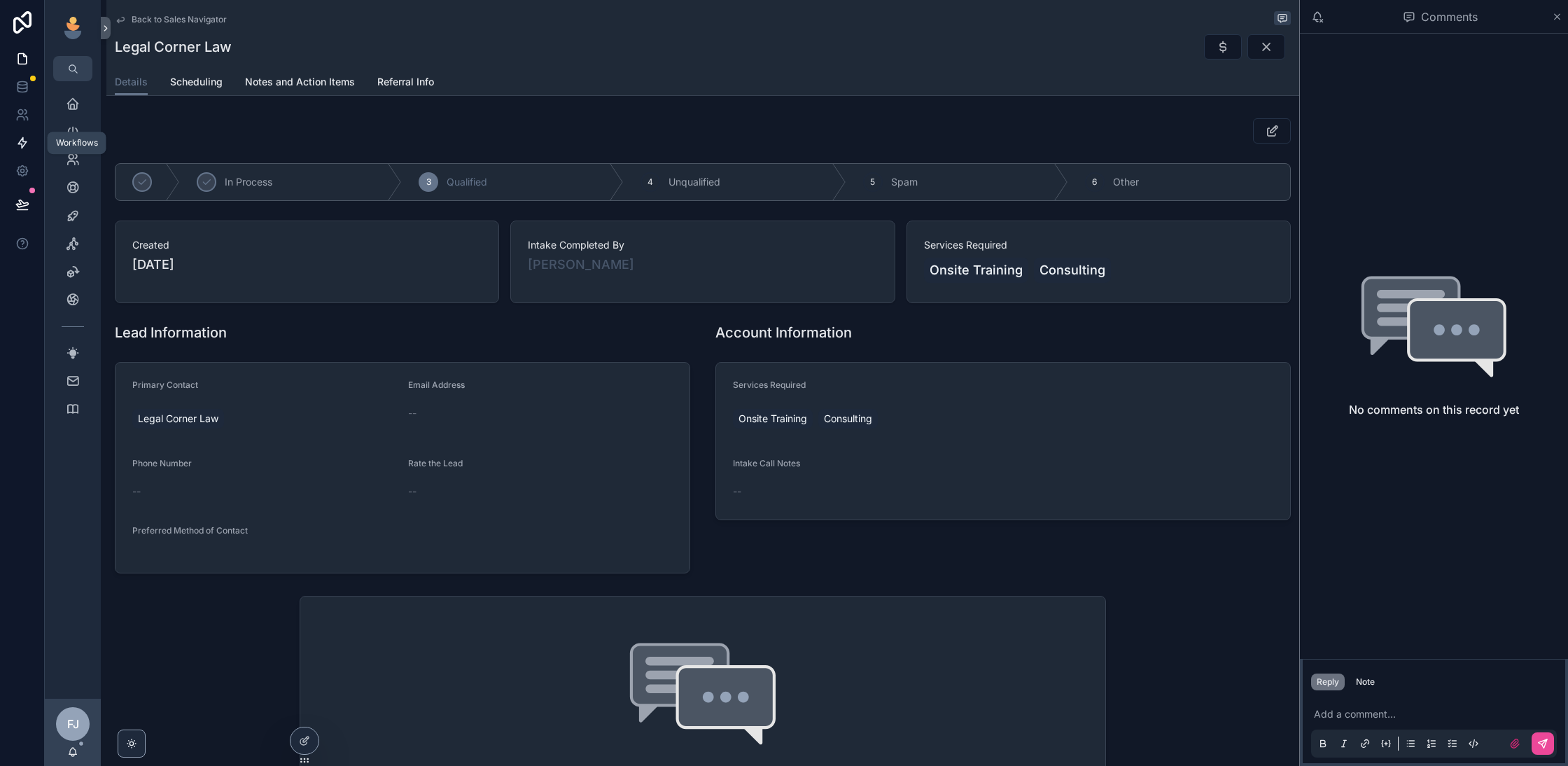
click at [24, 143] on icon at bounding box center [23, 143] width 14 height 14
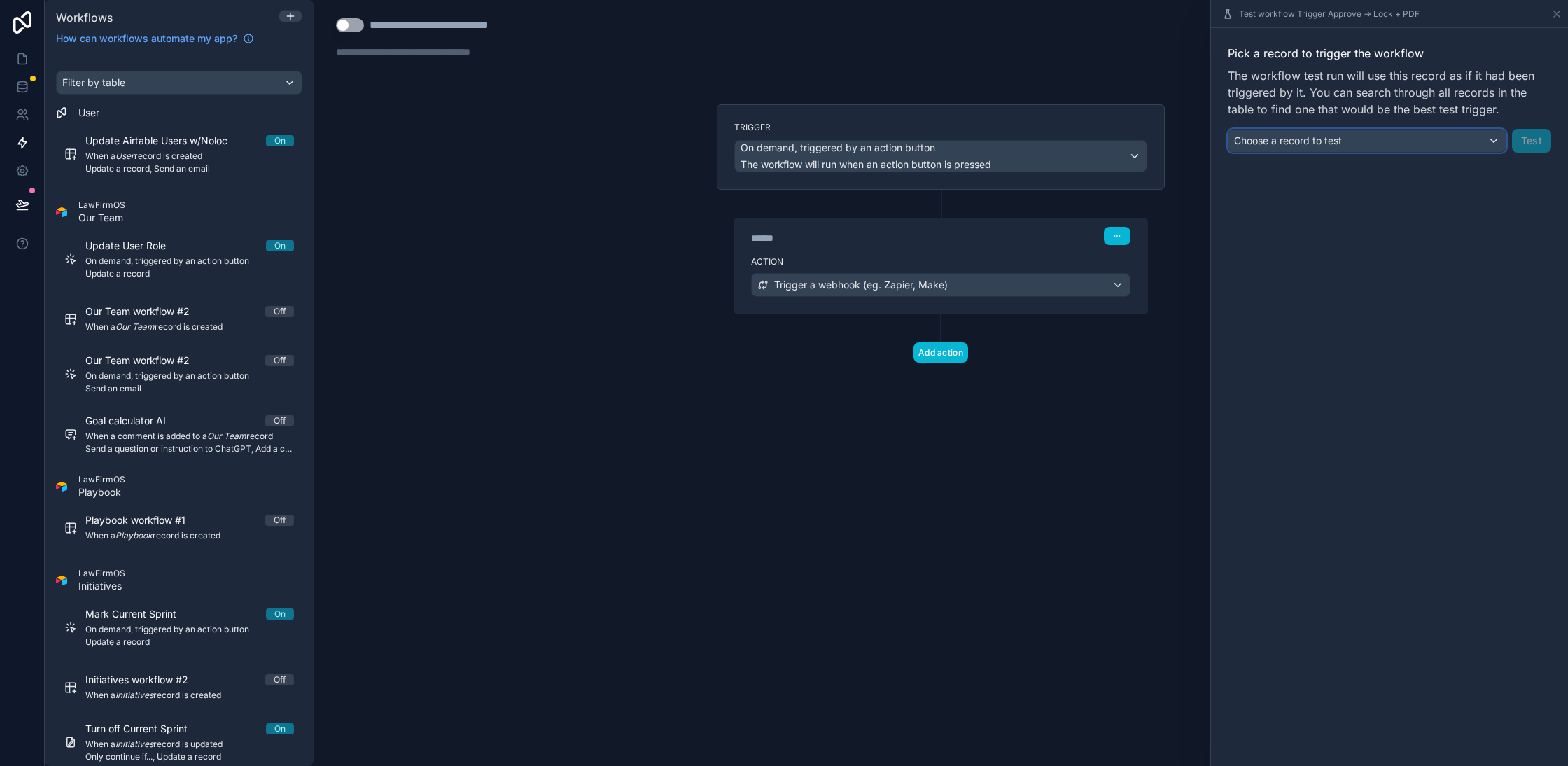
click at [1439, 140] on div "Choose a record to test" at bounding box center [1367, 141] width 277 height 23
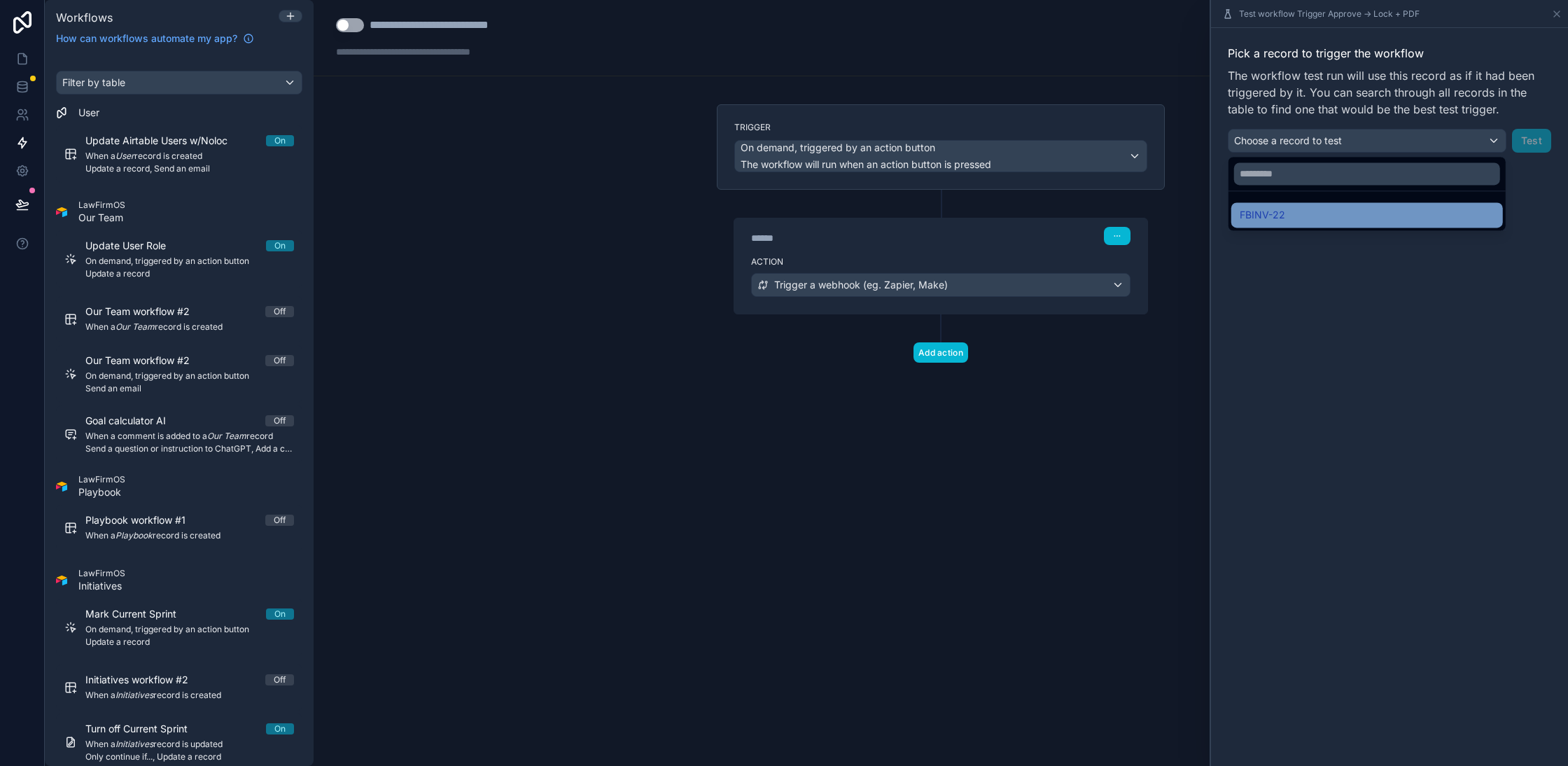
click at [1273, 213] on span "FBINV-22" at bounding box center [1262, 215] width 45 height 17
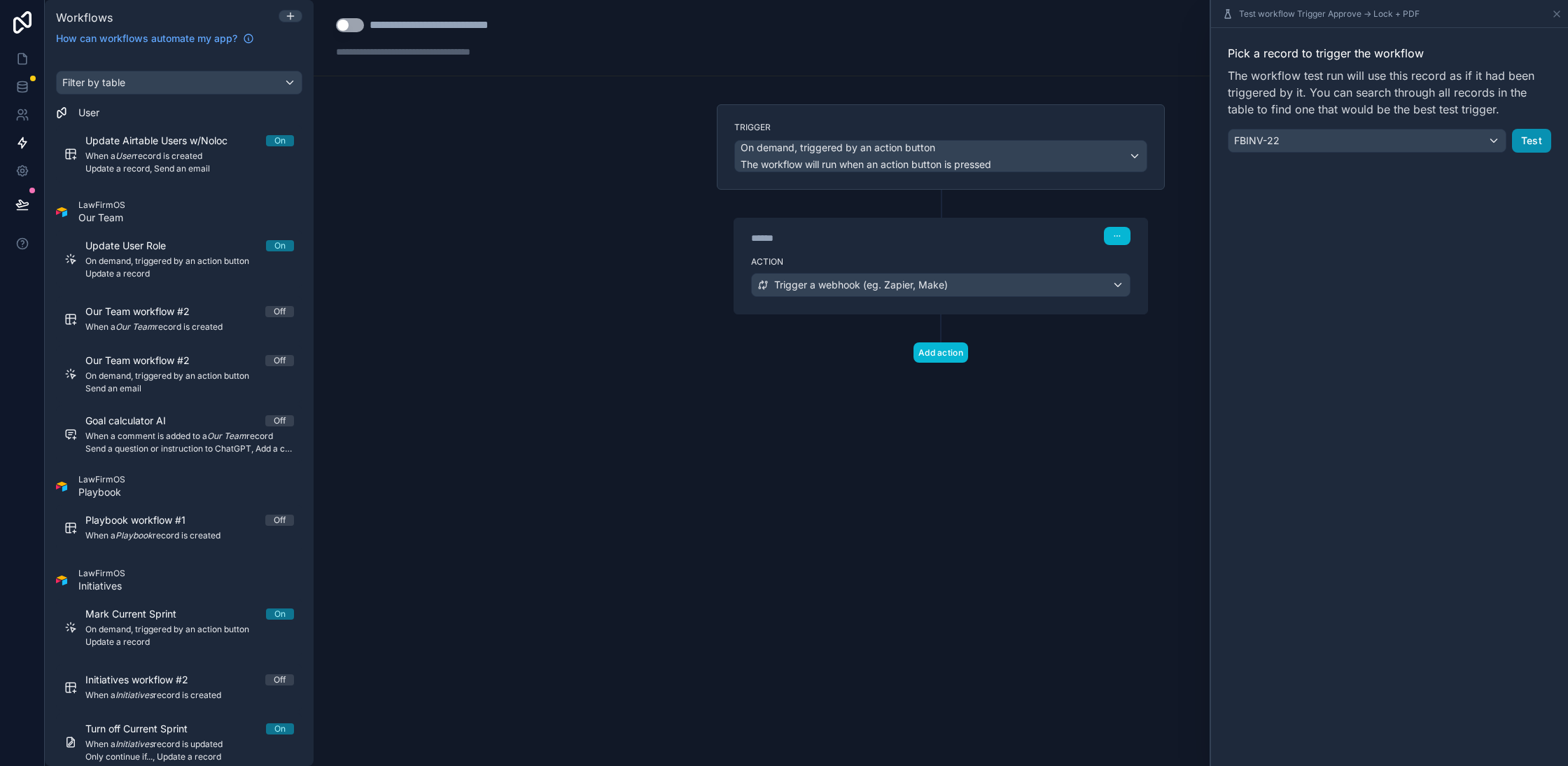
click at [1526, 140] on button "Test" at bounding box center [1532, 141] width 40 height 24
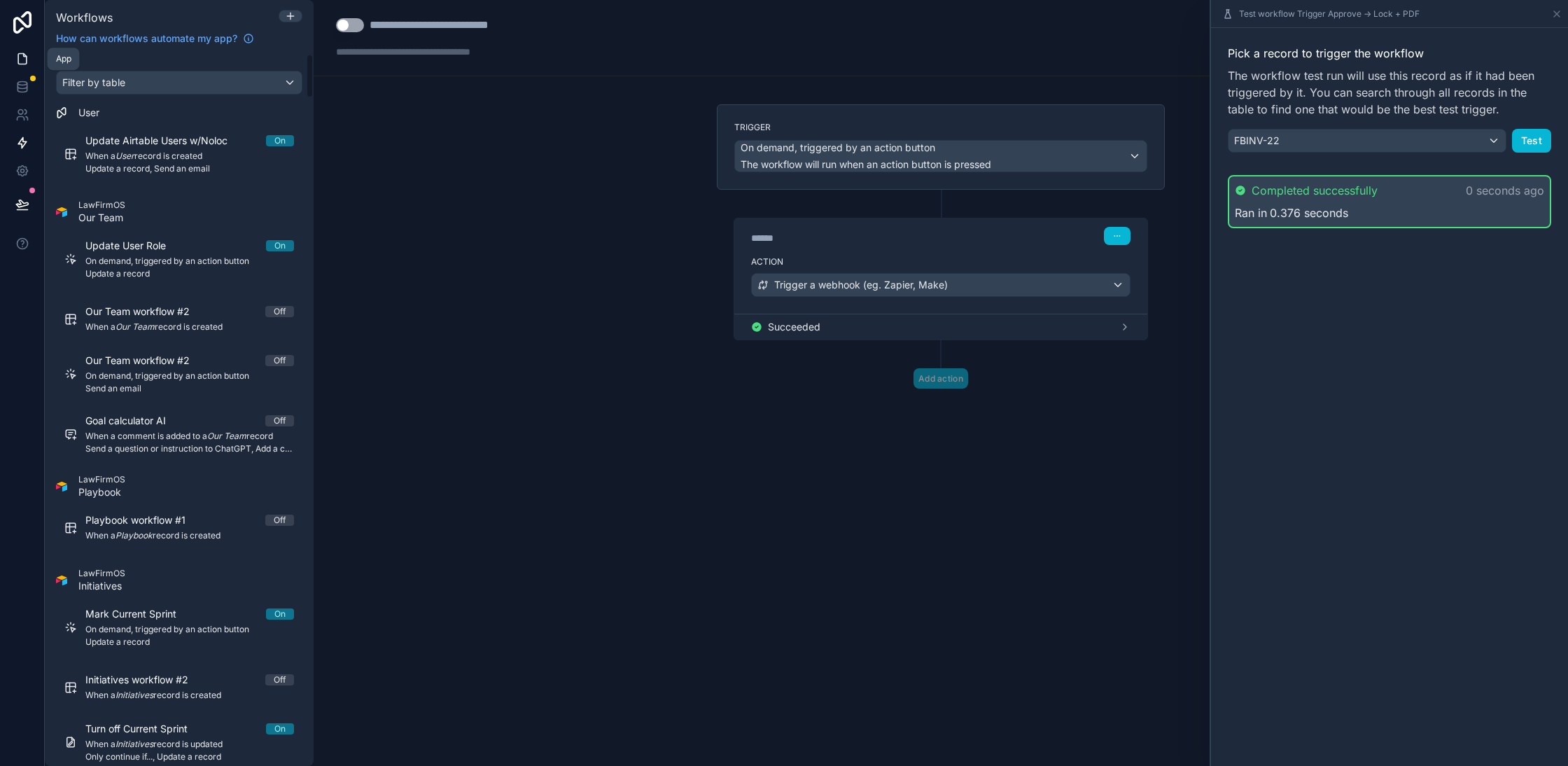
click at [24, 54] on icon at bounding box center [23, 59] width 8 height 11
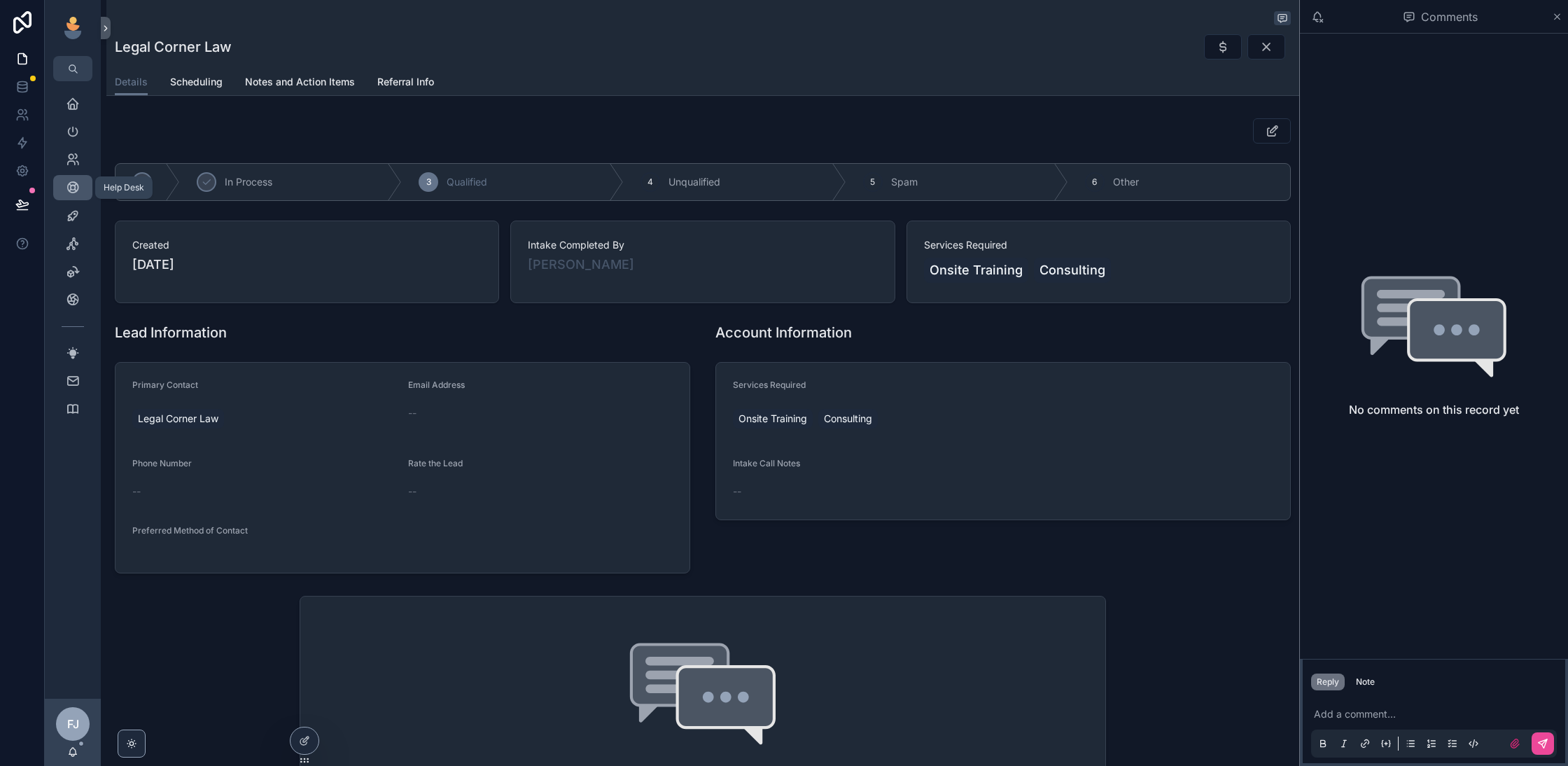
click at [76, 193] on icon "scrollable content" at bounding box center [73, 188] width 14 height 14
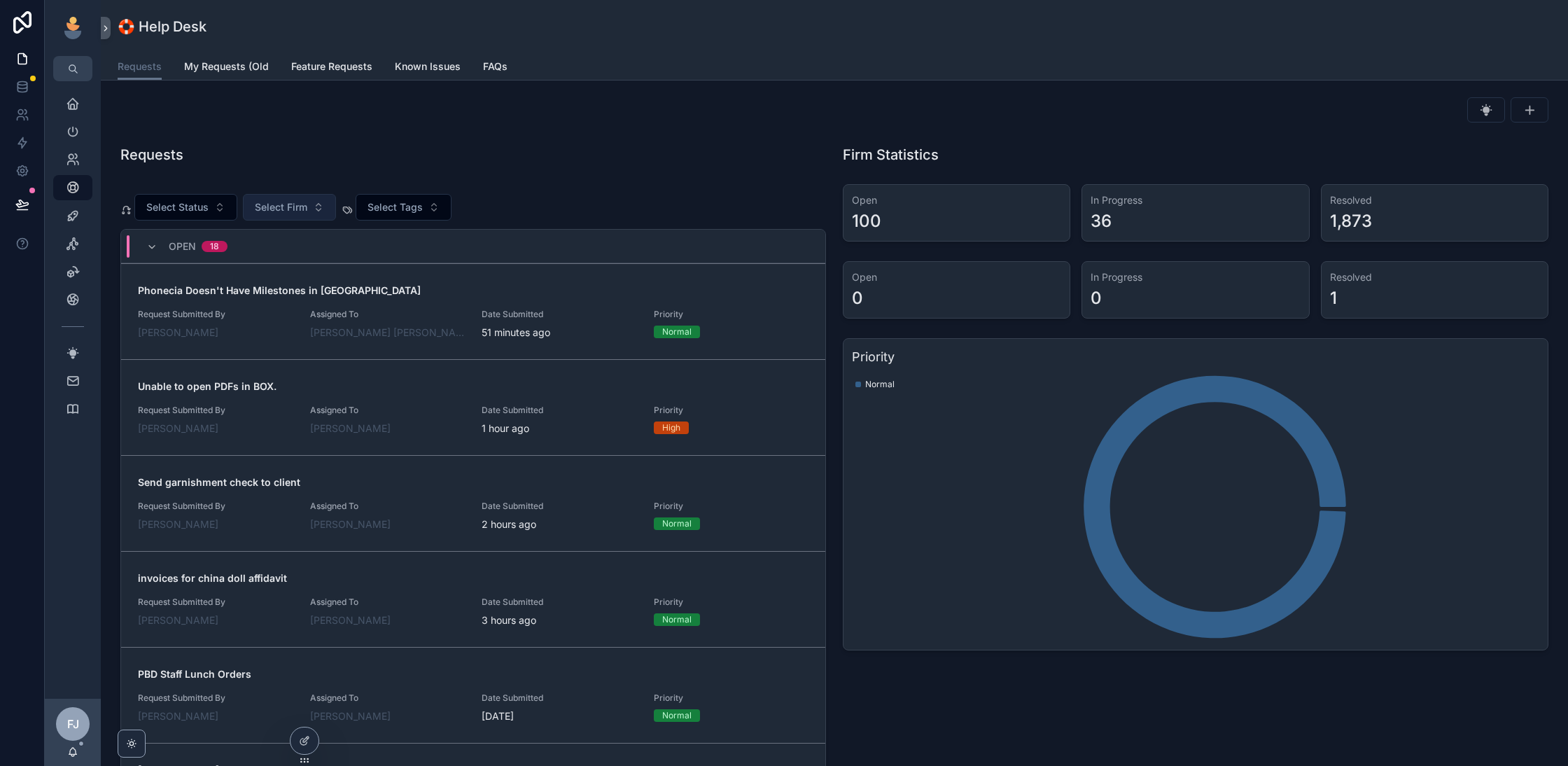
click at [284, 207] on span "Select Firm" at bounding box center [281, 208] width 52 height 14
type input "******"
click at [296, 263] on div "Modern Law" at bounding box center [289, 263] width 168 height 23
click at [613, 171] on div "Requests Select Status Modern Law Select Tags Open 18 Phonecia Doesn't Have Mil…" at bounding box center [474, 474] width 723 height 670
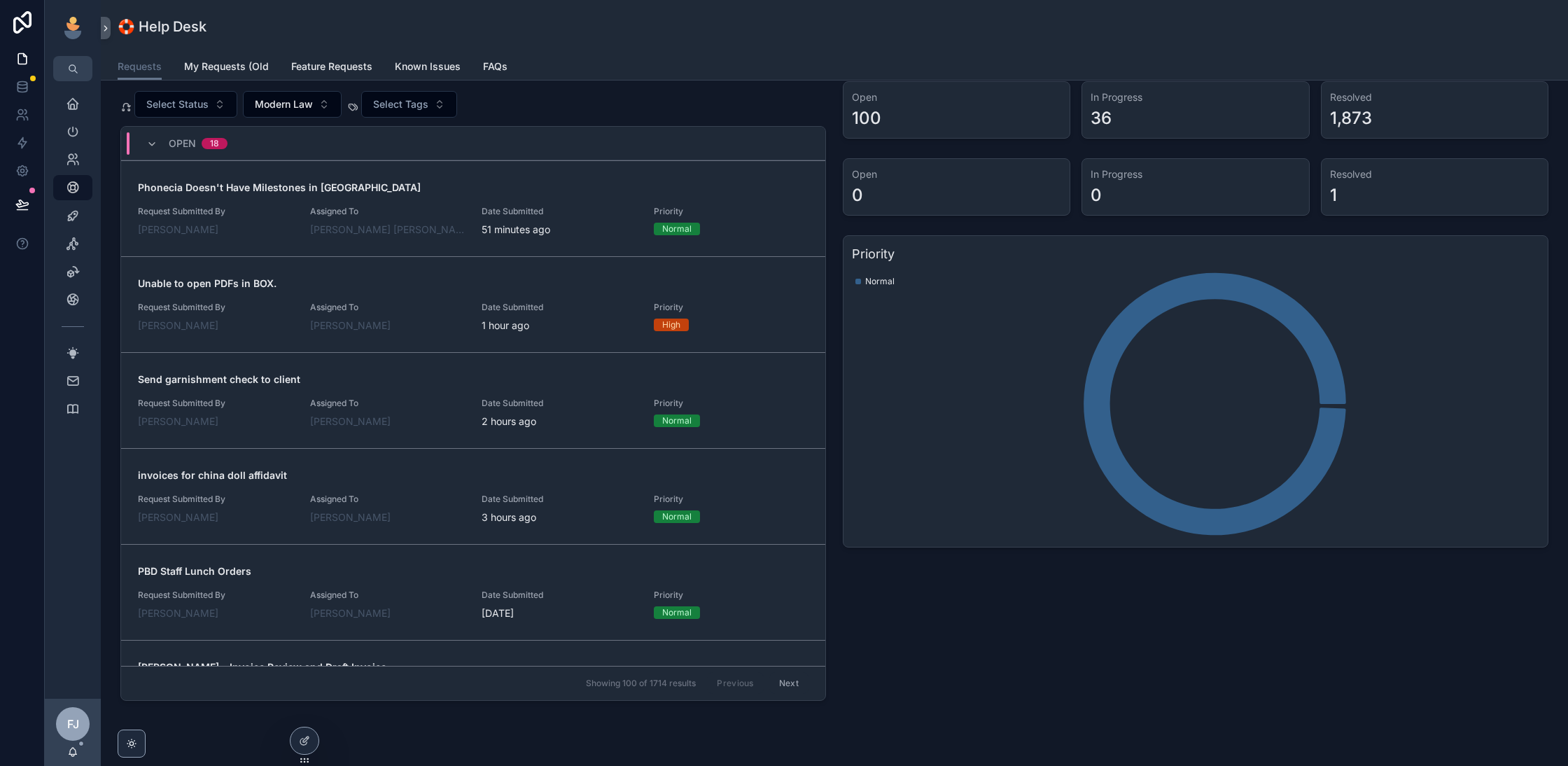
click at [795, 678] on button "Next" at bounding box center [789, 683] width 40 height 22
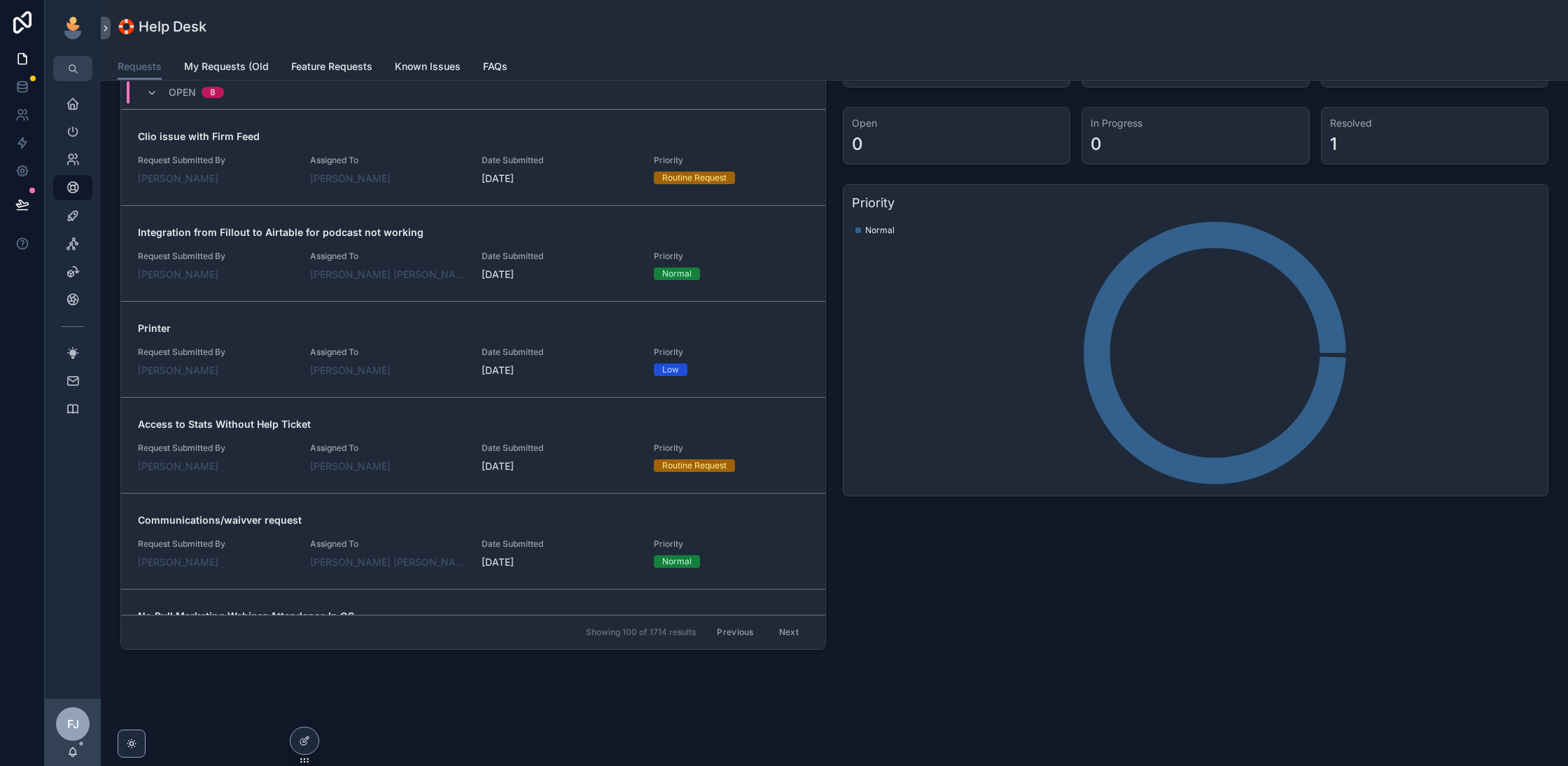
scroll to position [152, 0]
click at [720, 634] on button "Previous" at bounding box center [735, 634] width 56 height 22
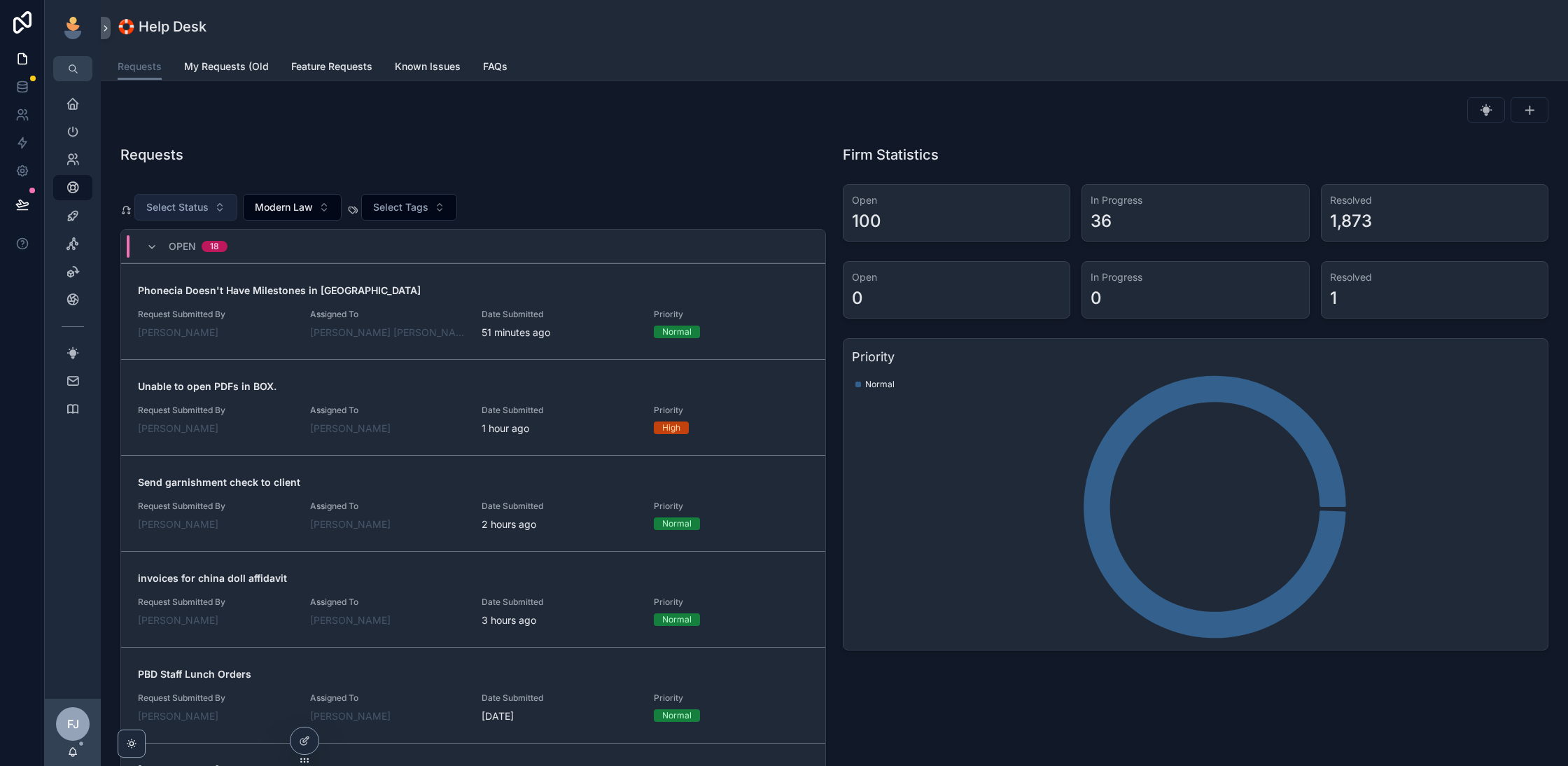
click at [202, 202] on span "Select Status" at bounding box center [177, 208] width 62 height 14
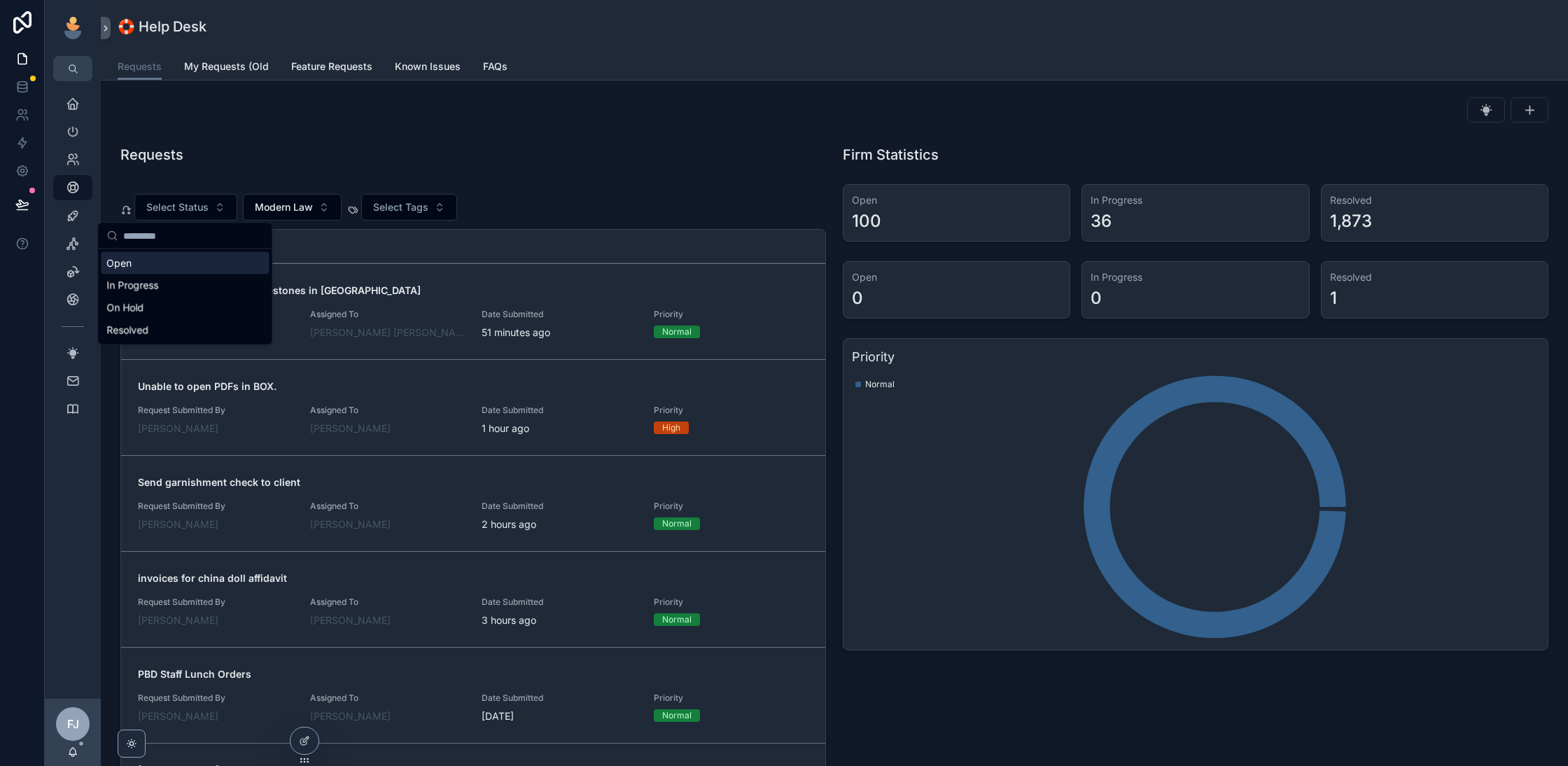
click at [191, 268] on div "Open" at bounding box center [185, 263] width 168 height 23
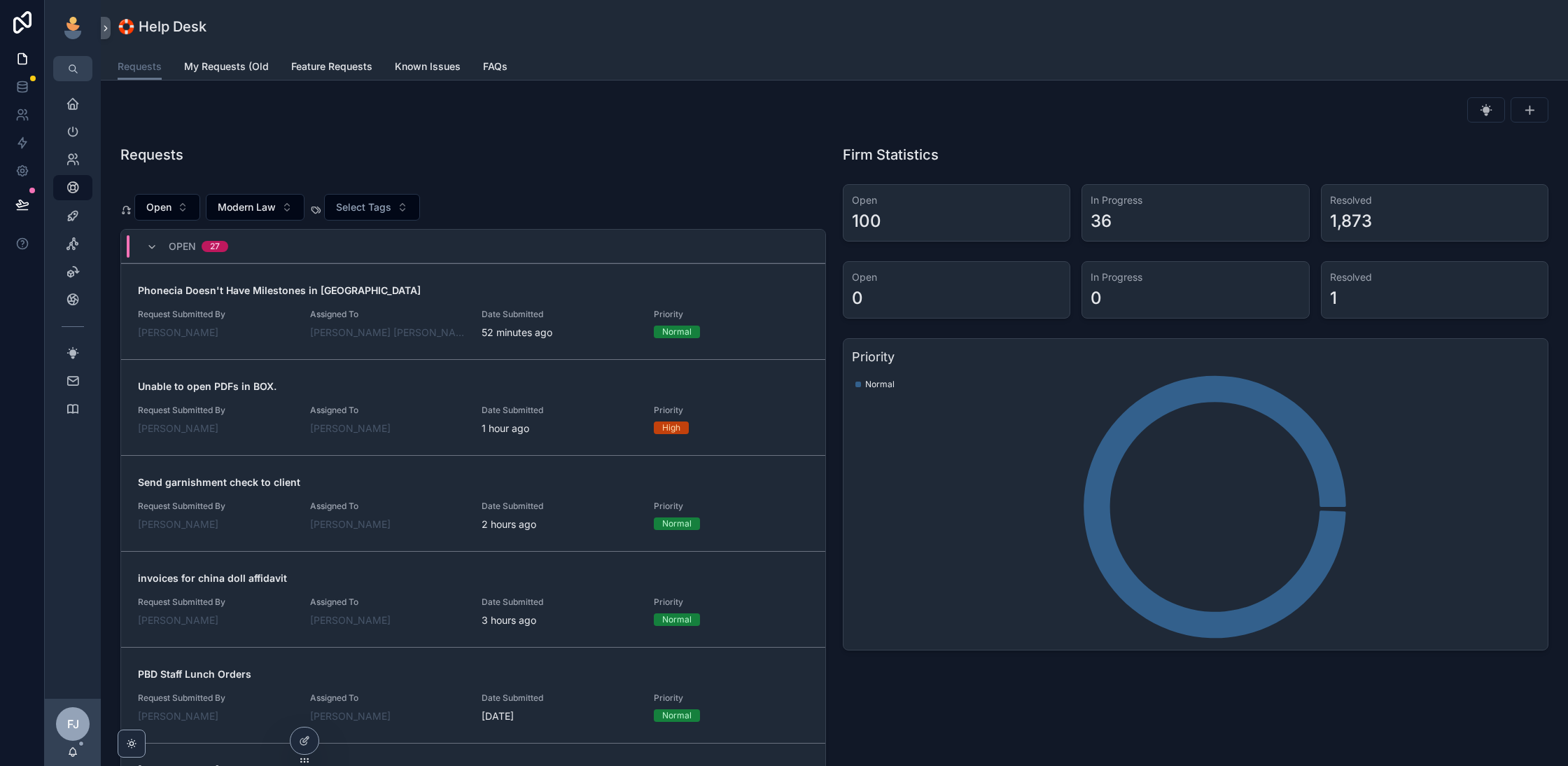
click at [644, 162] on div "Requests" at bounding box center [474, 155] width 706 height 20
click at [70, 748] on icon "scrollable content" at bounding box center [73, 752] width 11 height 11
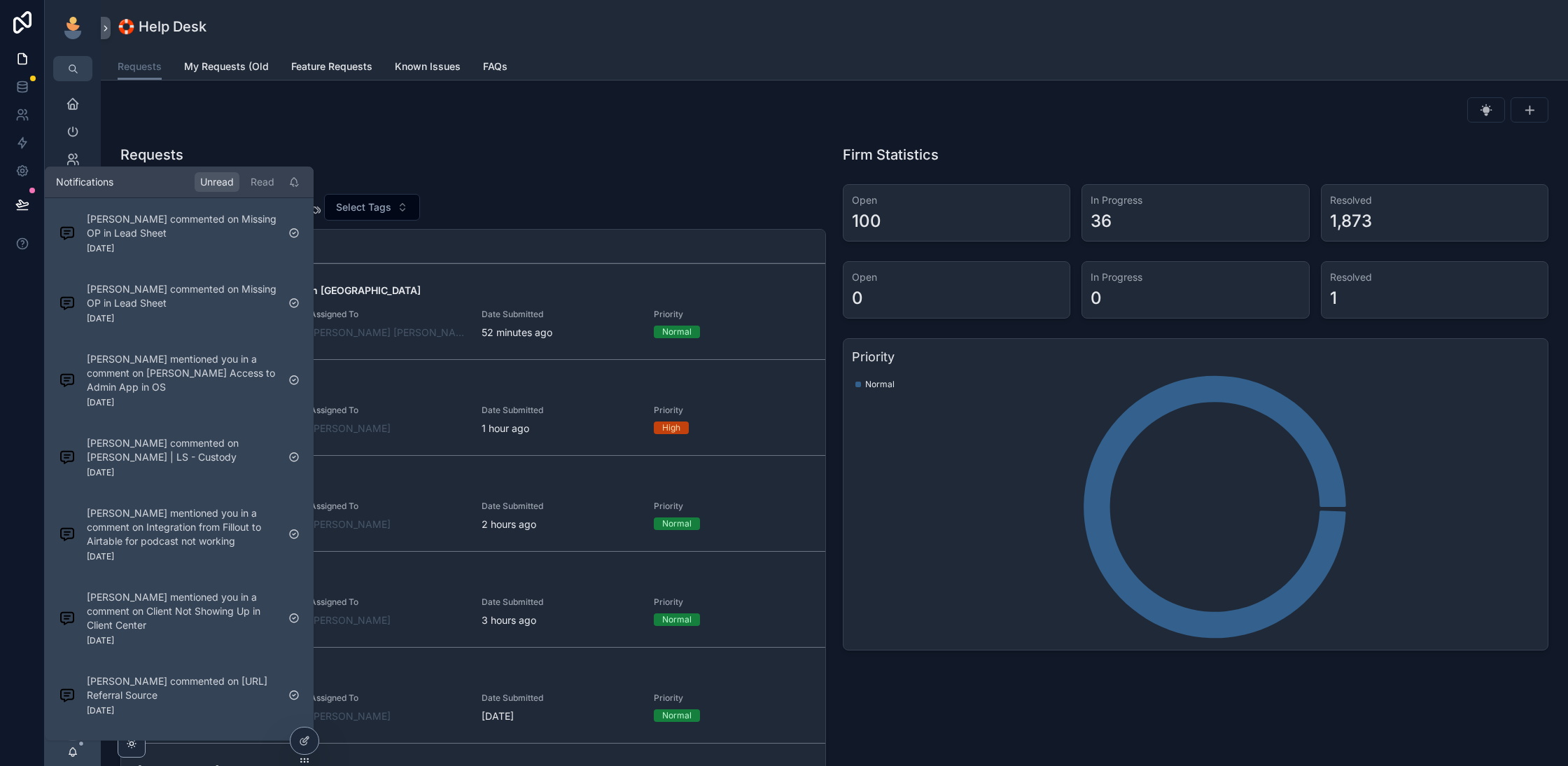
click at [416, 168] on div "Requests" at bounding box center [474, 155] width 723 height 31
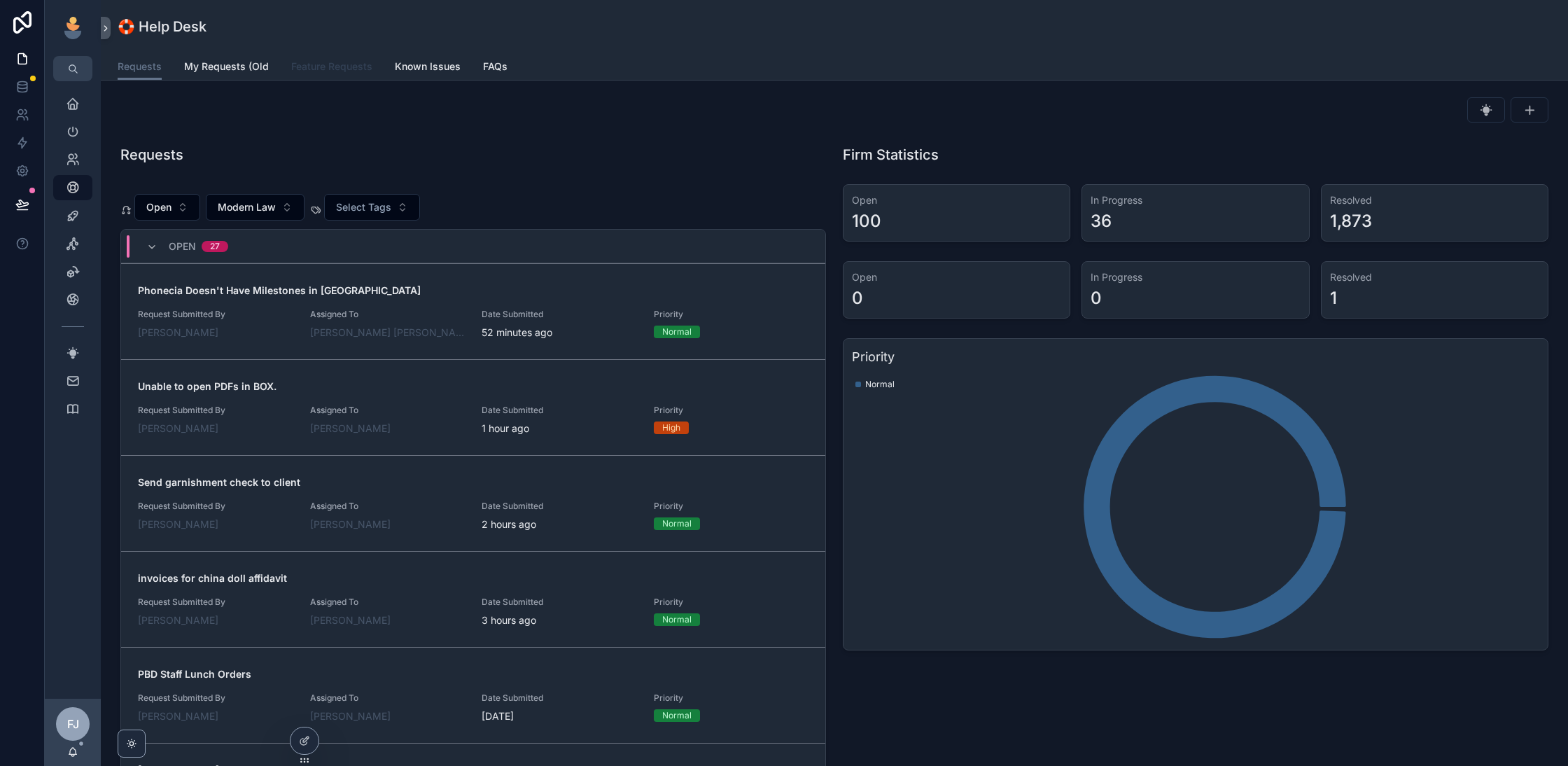
click at [346, 73] on link "Feature Requests" at bounding box center [332, 68] width 81 height 28
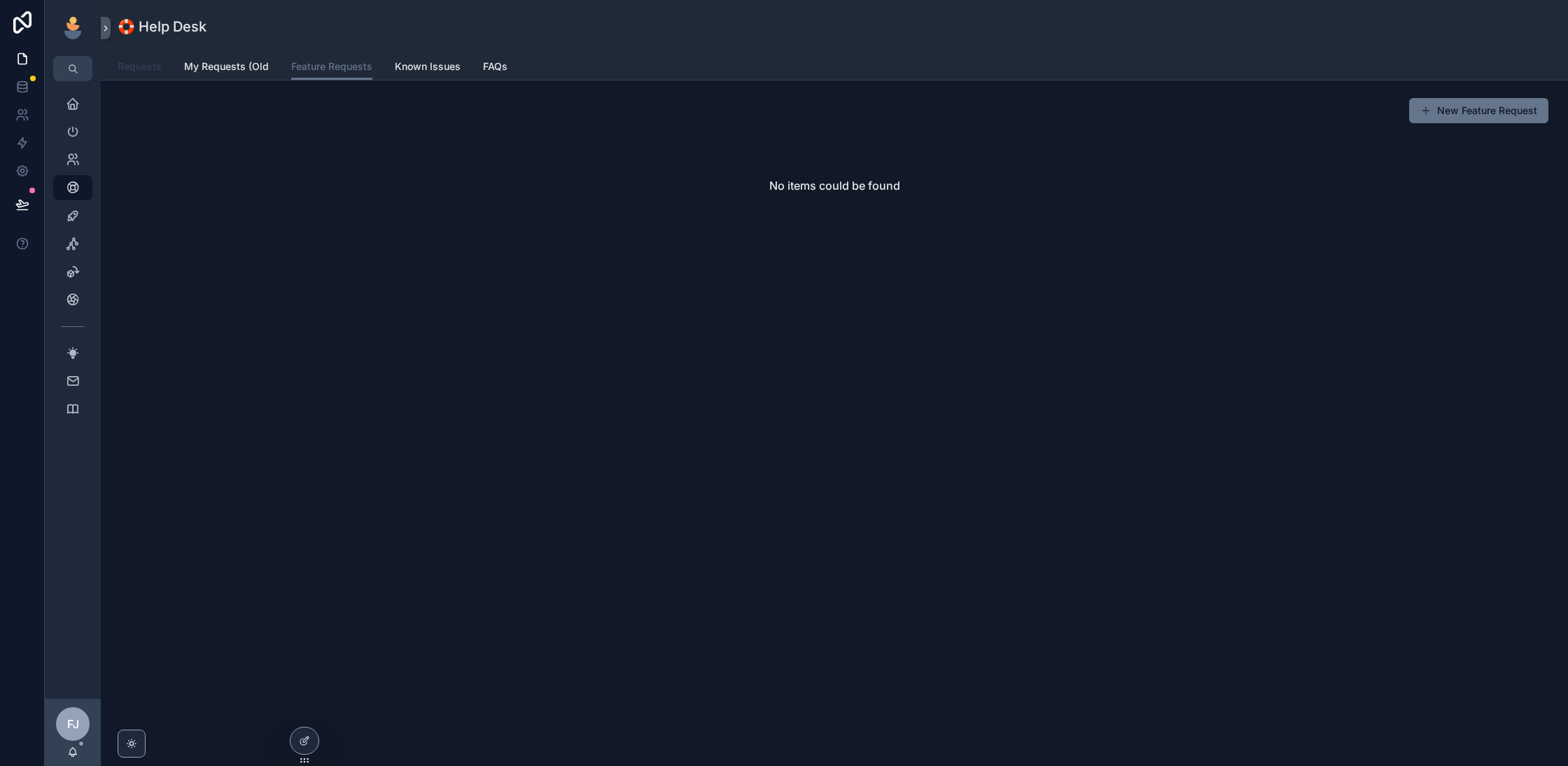
click at [147, 66] on span "Requests" at bounding box center [140, 66] width 44 height 14
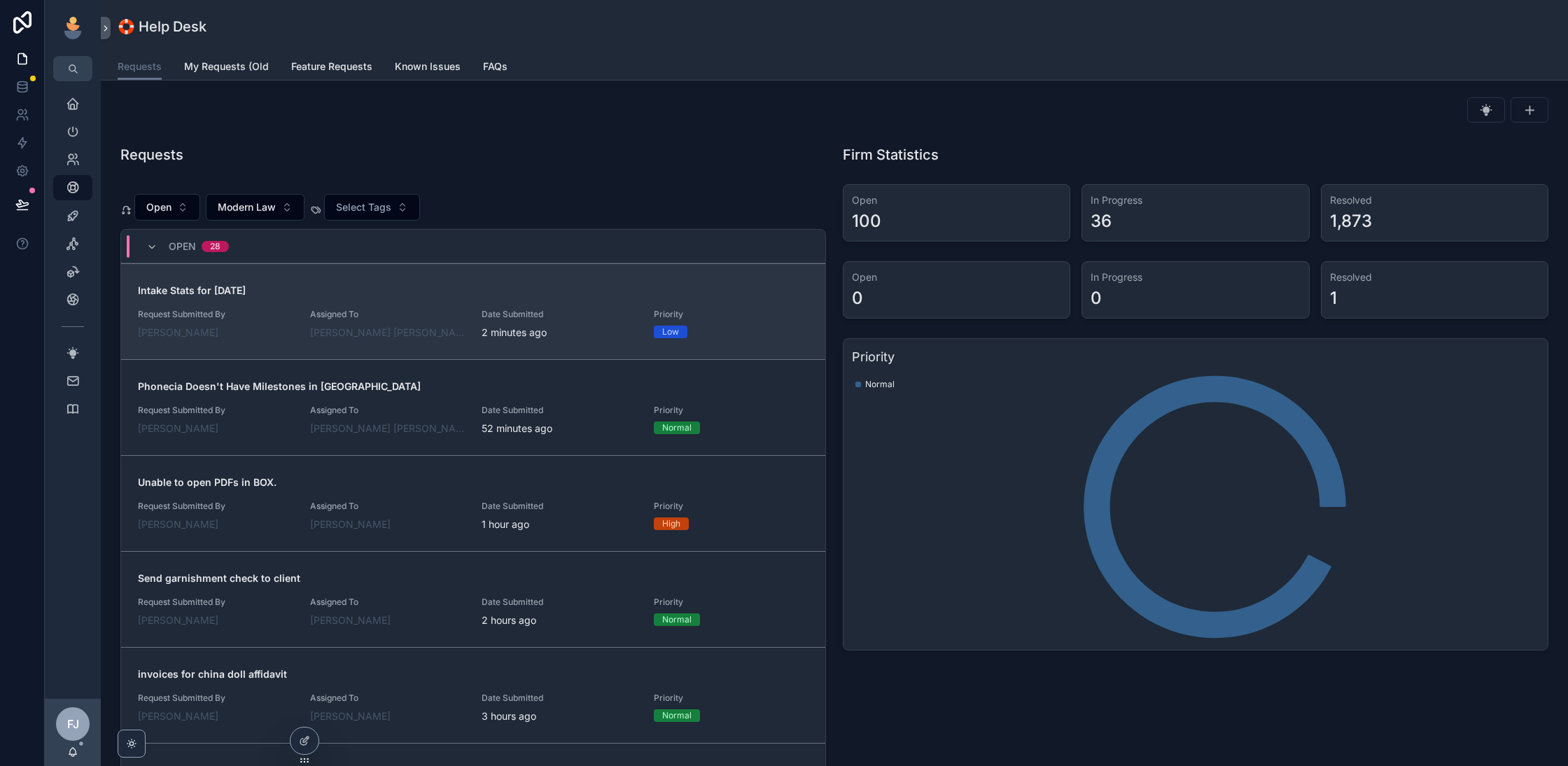
click at [407, 319] on div "Assigned To [PERSON_NAME] [PERSON_NAME]" at bounding box center [387, 324] width 155 height 31
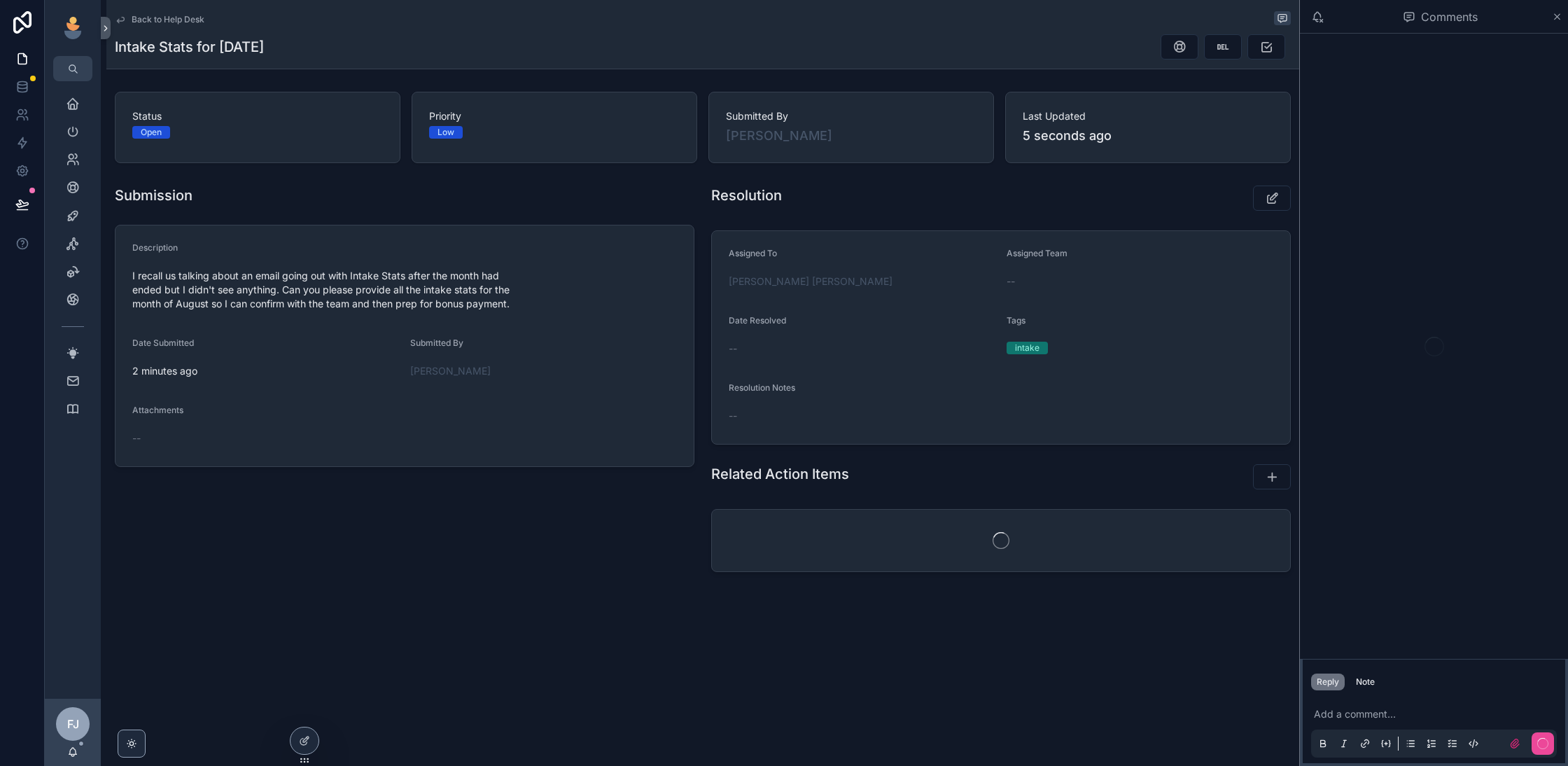
click at [1368, 716] on p "scrollable content" at bounding box center [1437, 714] width 246 height 14
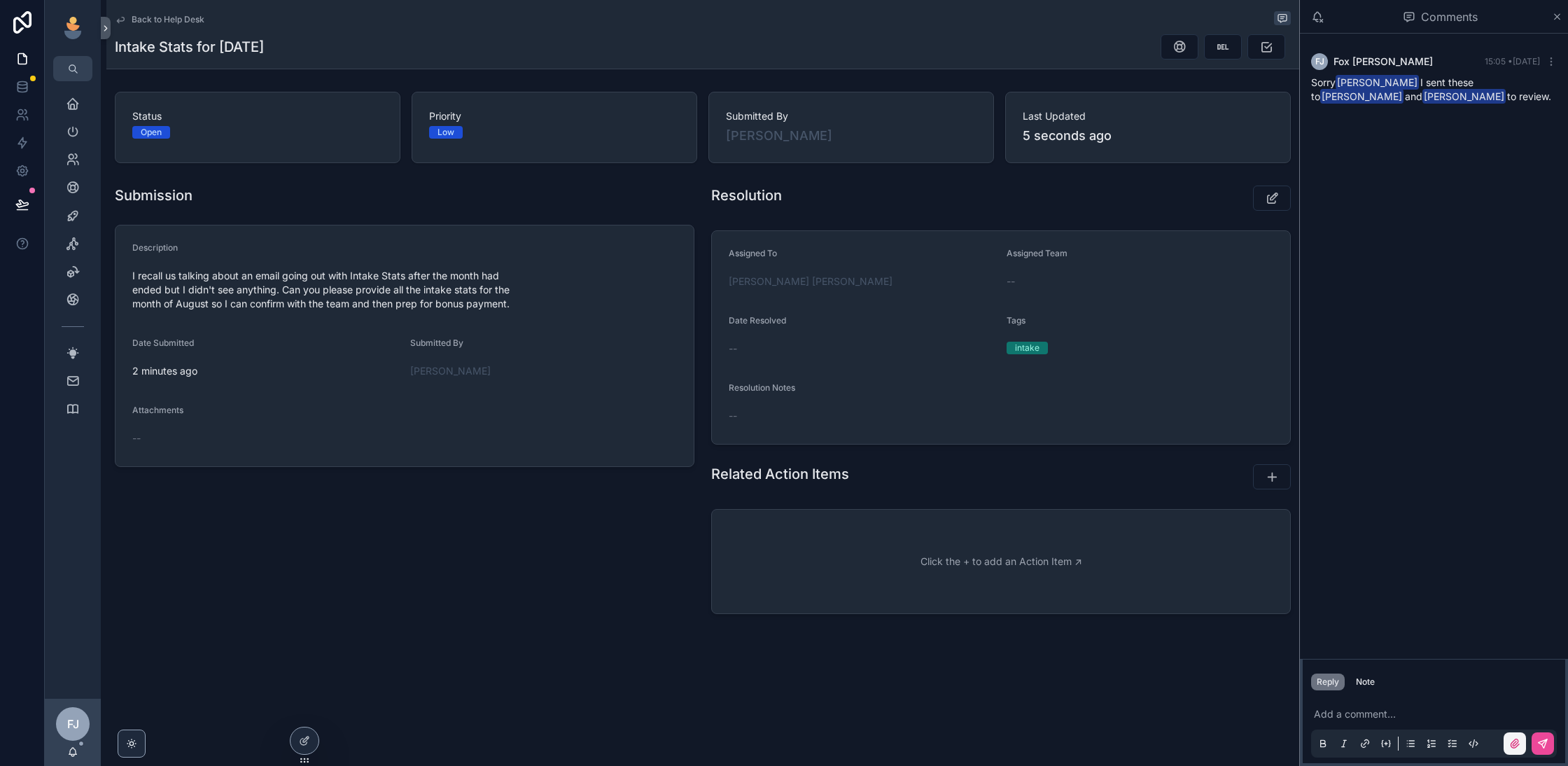
click at [1515, 746] on icon "scrollable content" at bounding box center [1515, 744] width 11 height 11
click at [0, 0] on input "scrollable content" at bounding box center [0, 0] width 0 height 0
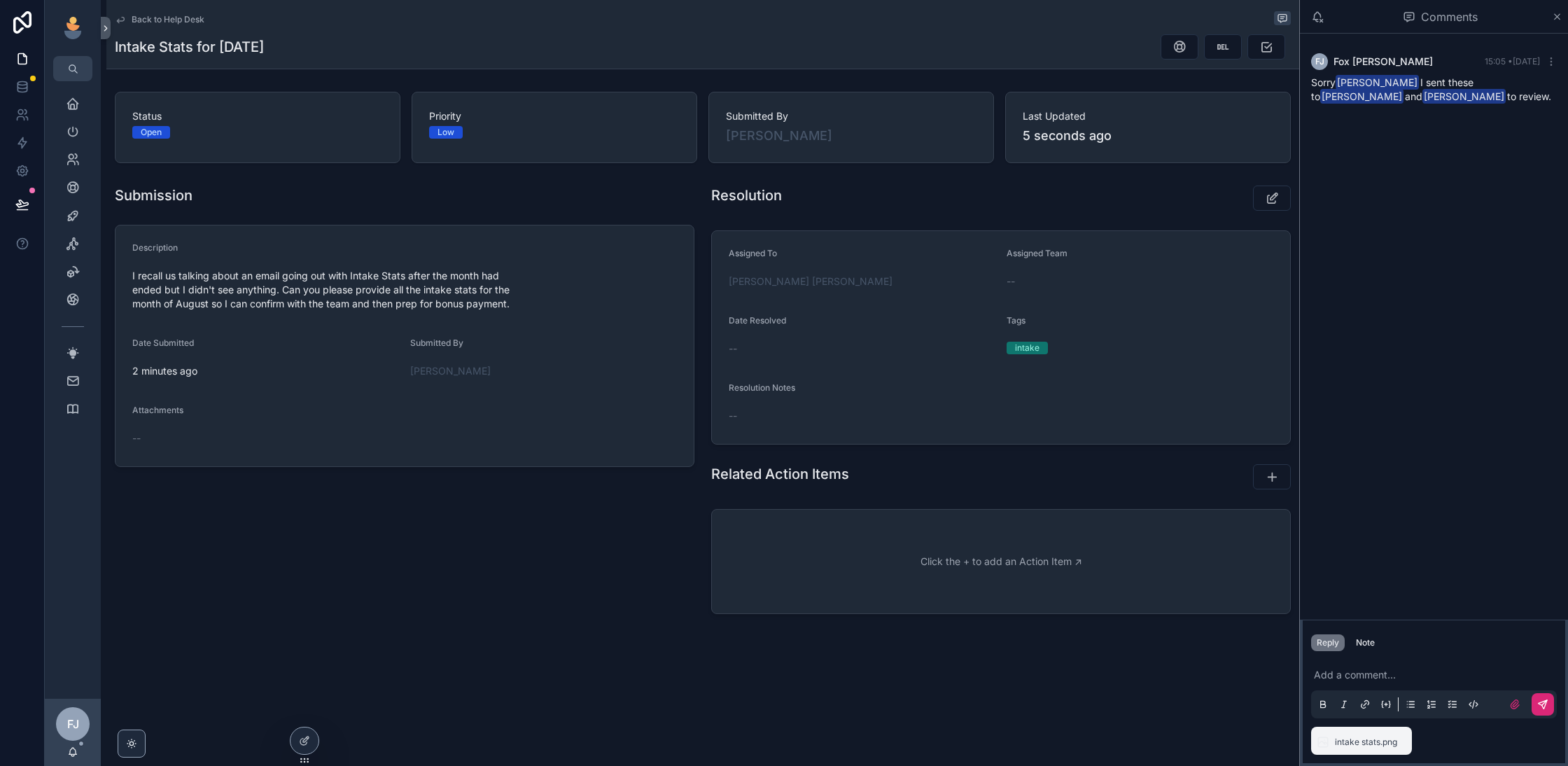
click at [1543, 710] on icon "scrollable content" at bounding box center [1543, 705] width 11 height 11
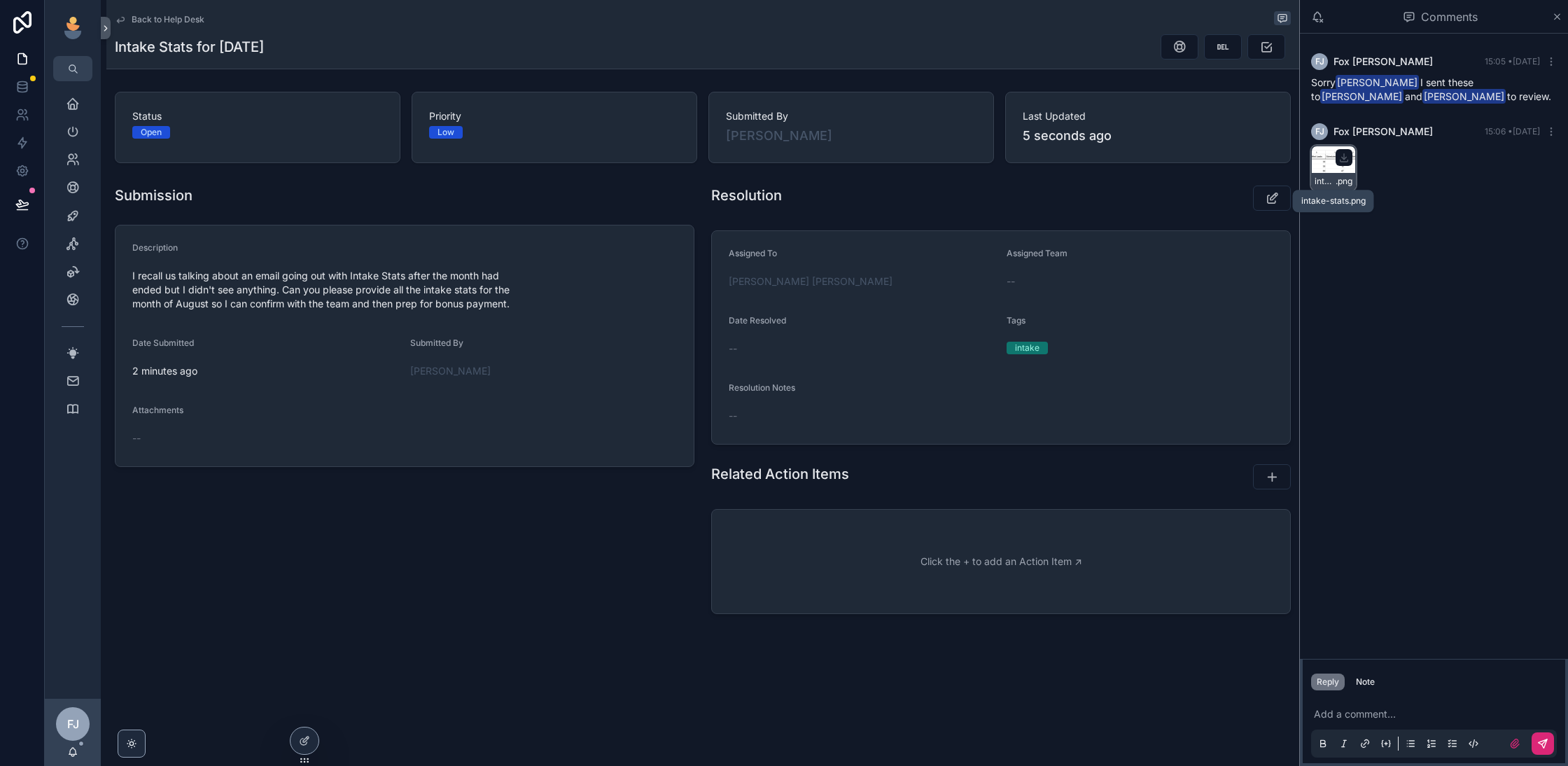
click at [1336, 176] on span ".png" at bounding box center [1344, 181] width 17 height 11
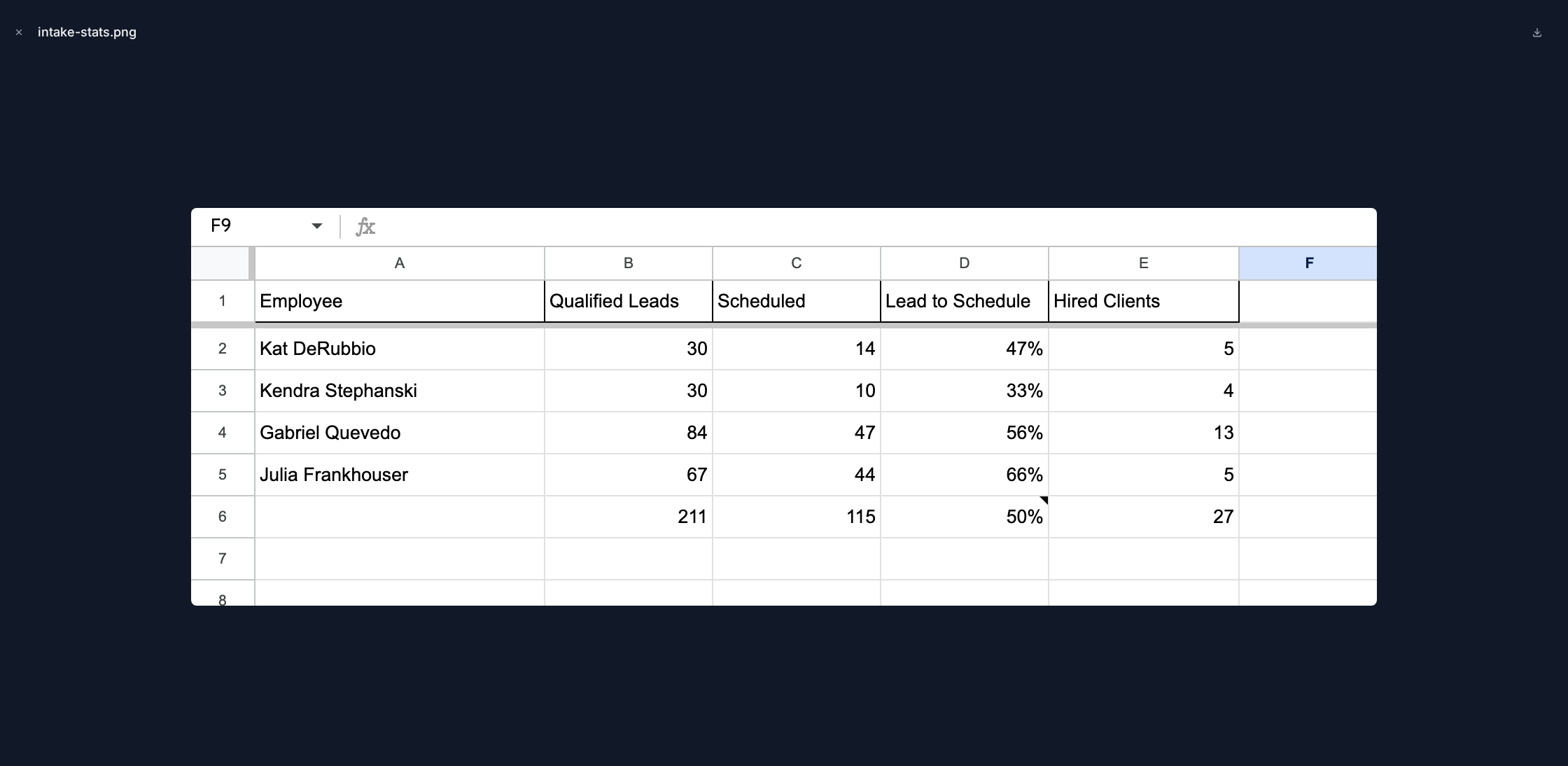
click at [1416, 308] on div at bounding box center [784, 407] width 1545 height 696
click at [17, 35] on icon "Close modal" at bounding box center [19, 32] width 10 height 10
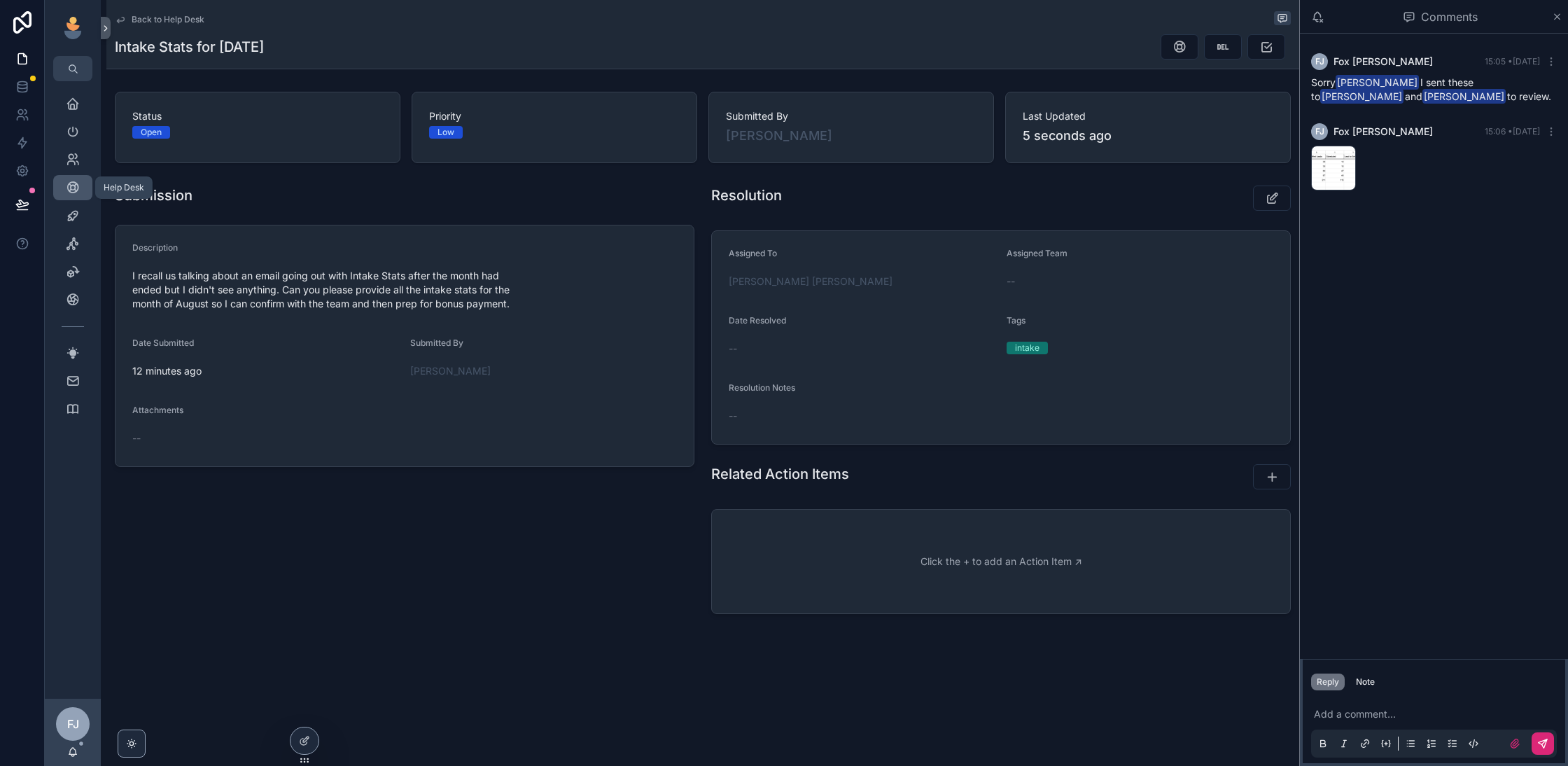
click at [78, 190] on icon "scrollable content" at bounding box center [73, 188] width 14 height 14
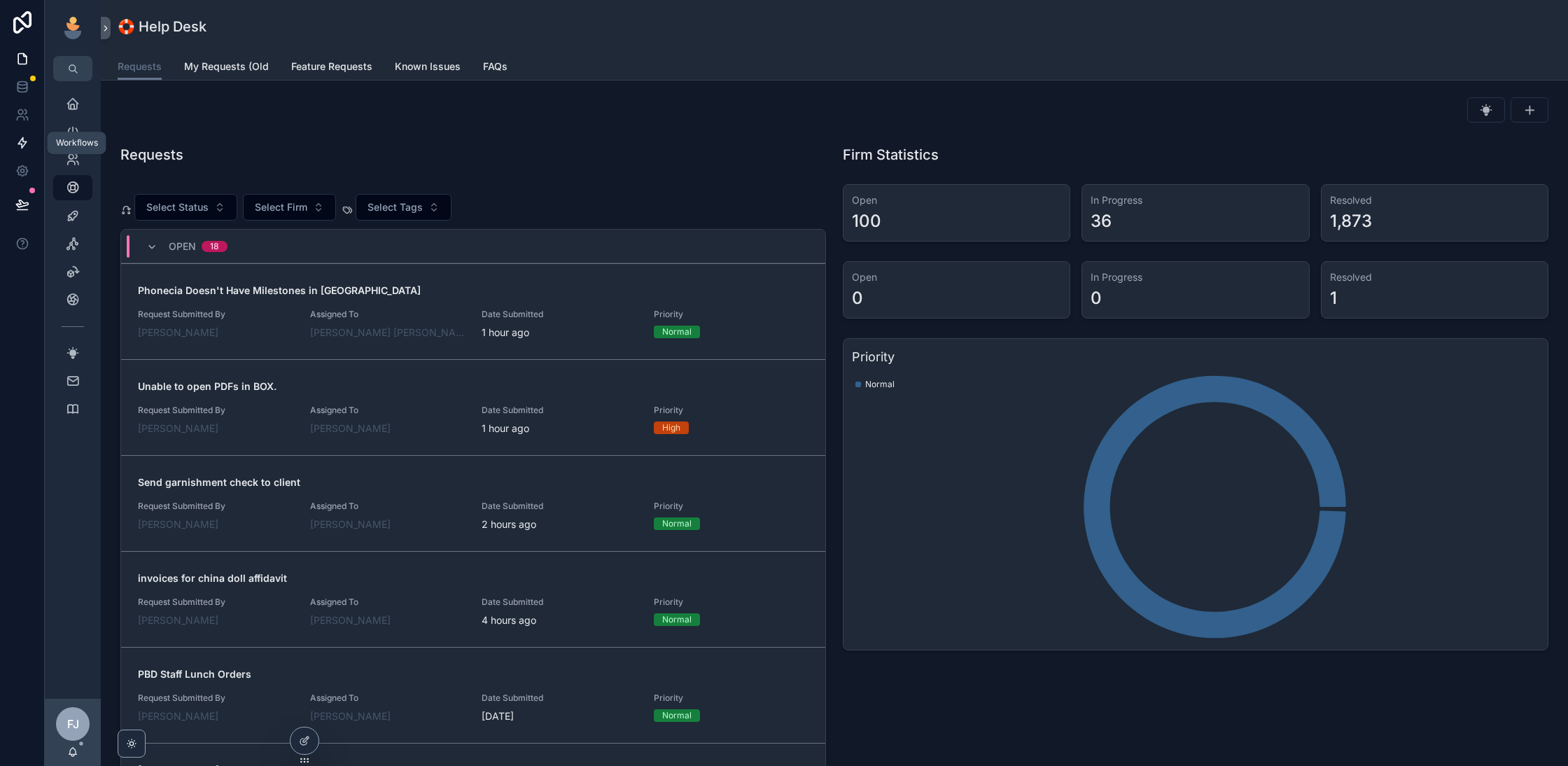
click at [23, 140] on icon at bounding box center [23, 143] width 8 height 11
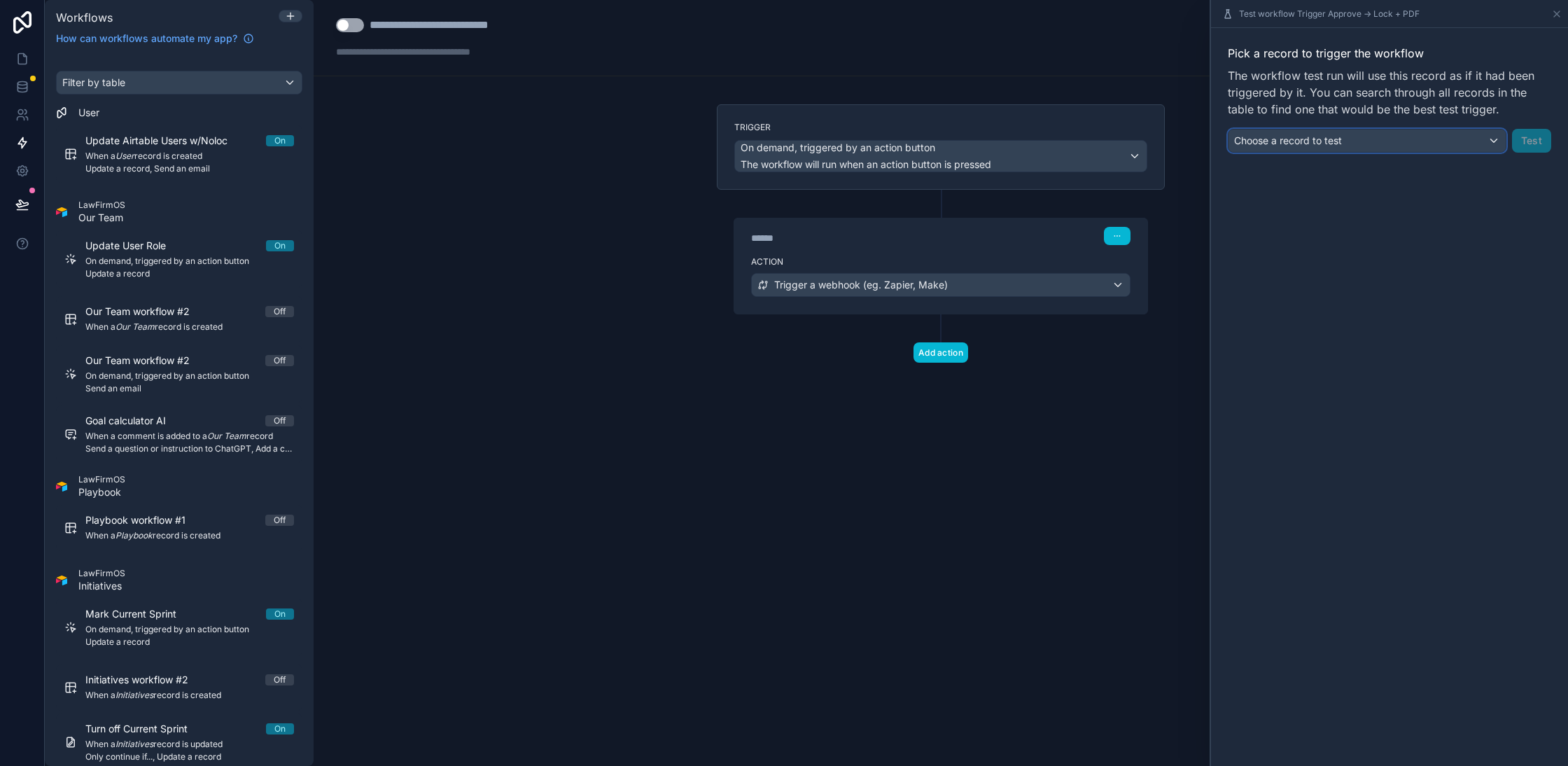
click at [1441, 145] on div "Choose a record to test" at bounding box center [1367, 141] width 277 height 23
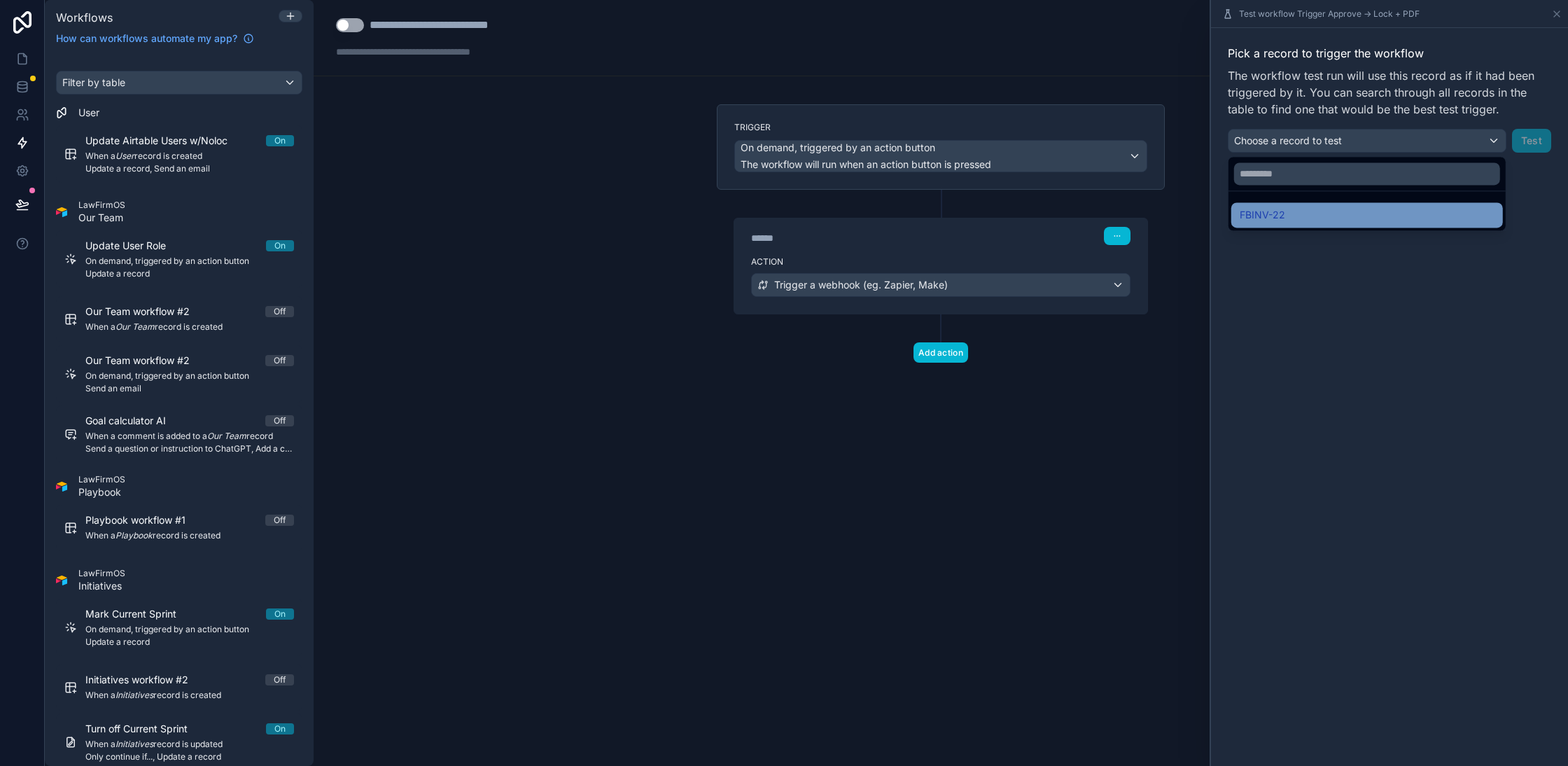
click at [1301, 217] on div "FBINV-22" at bounding box center [1367, 215] width 255 height 17
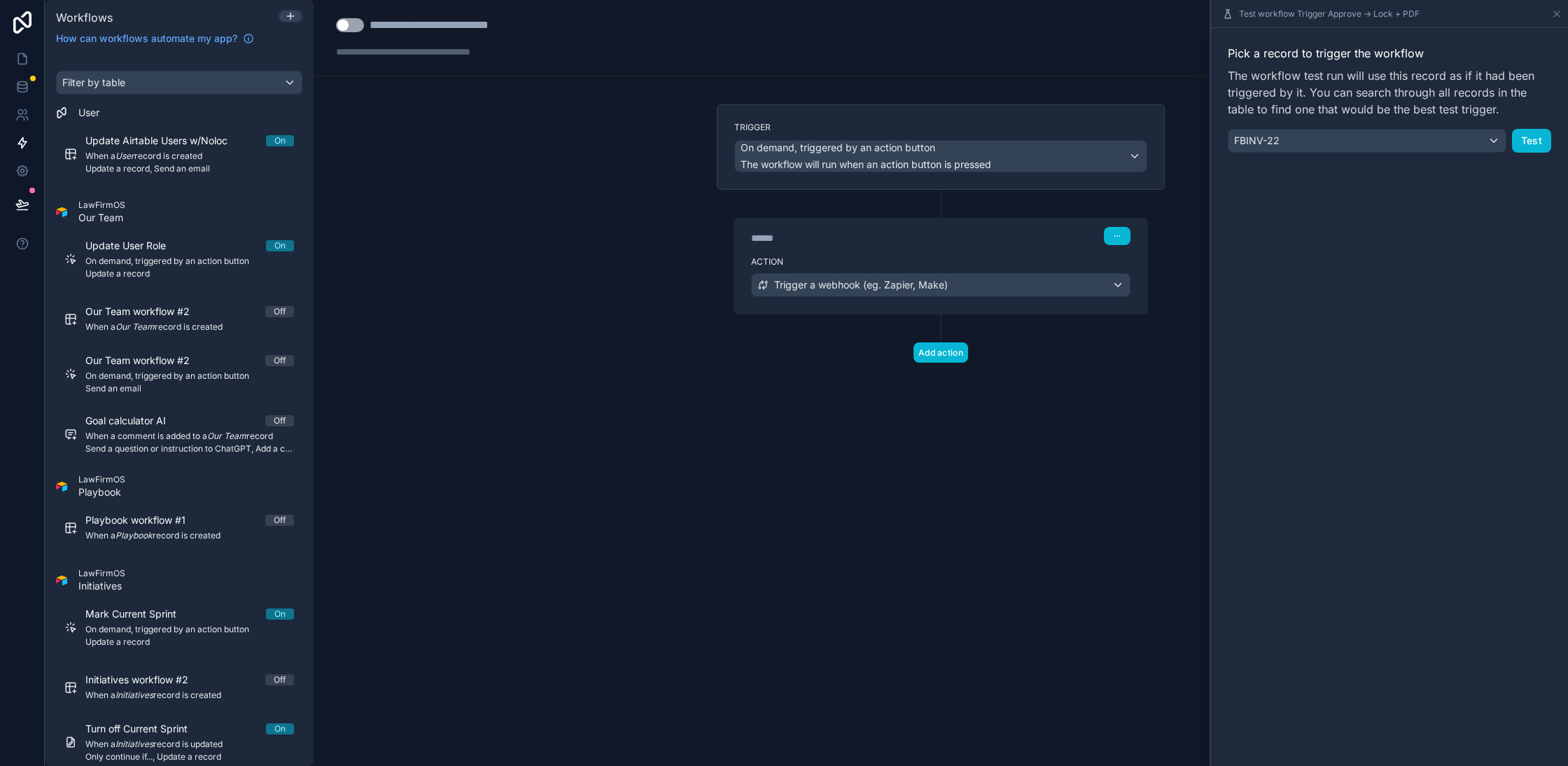
click at [1533, 123] on div "Pick a record to trigger the workflow The workflow test run will use this recor…" at bounding box center [1389, 98] width 323 height 108
click at [1532, 138] on button "Test" at bounding box center [1532, 141] width 40 height 24
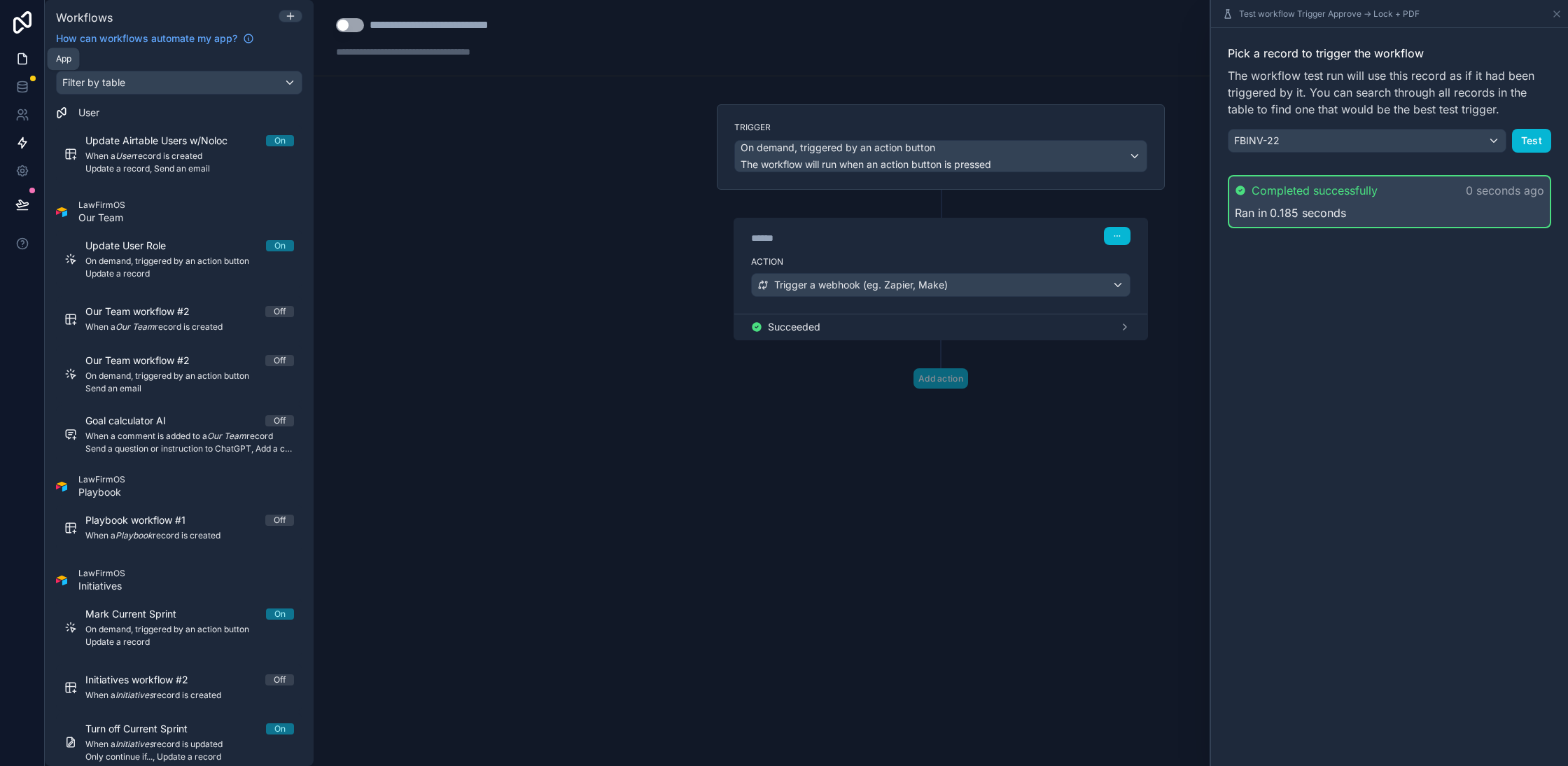
click at [26, 59] on icon at bounding box center [23, 59] width 8 height 11
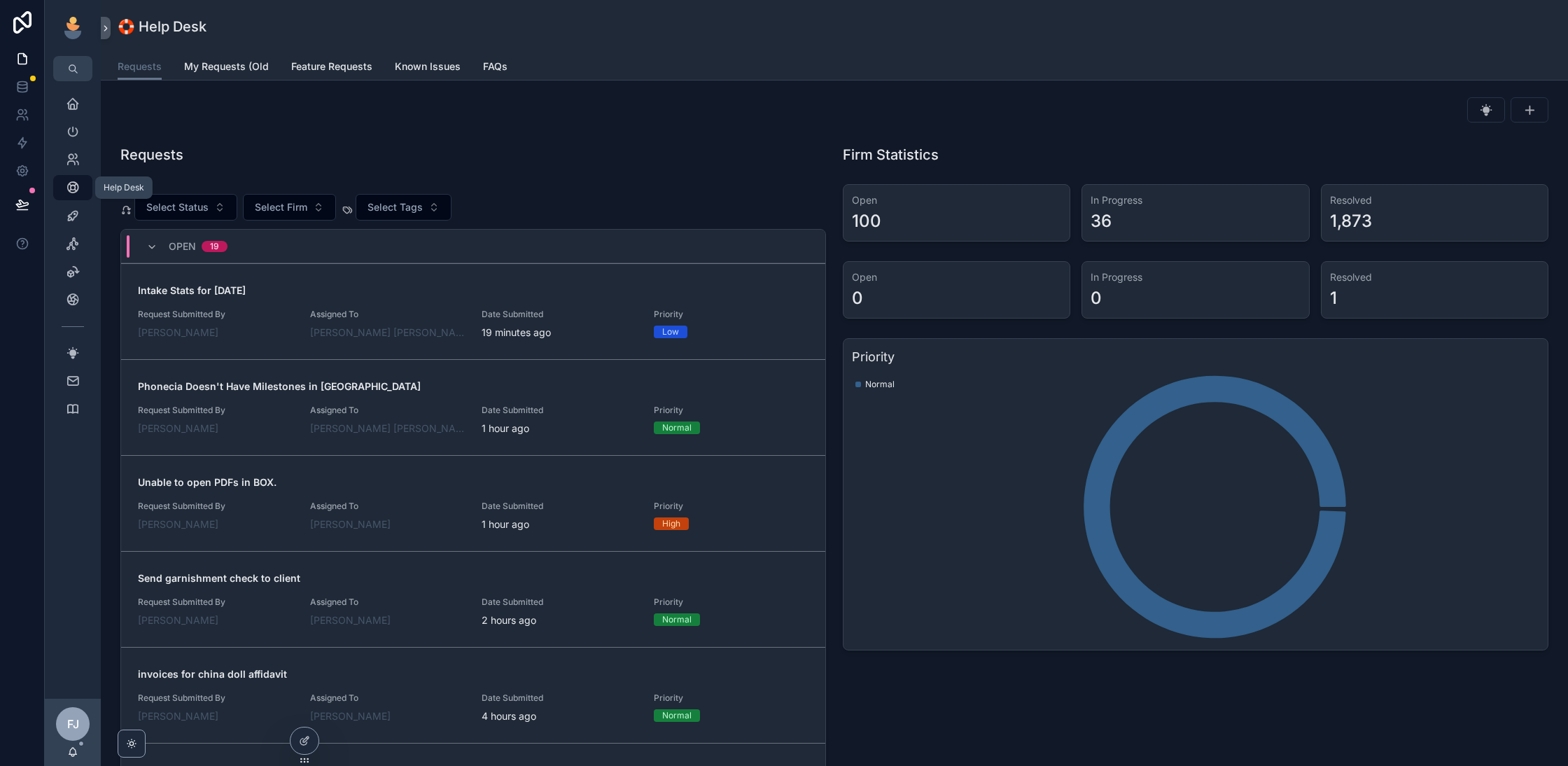
click at [78, 200] on link "Help Desk" at bounding box center [73, 188] width 40 height 25
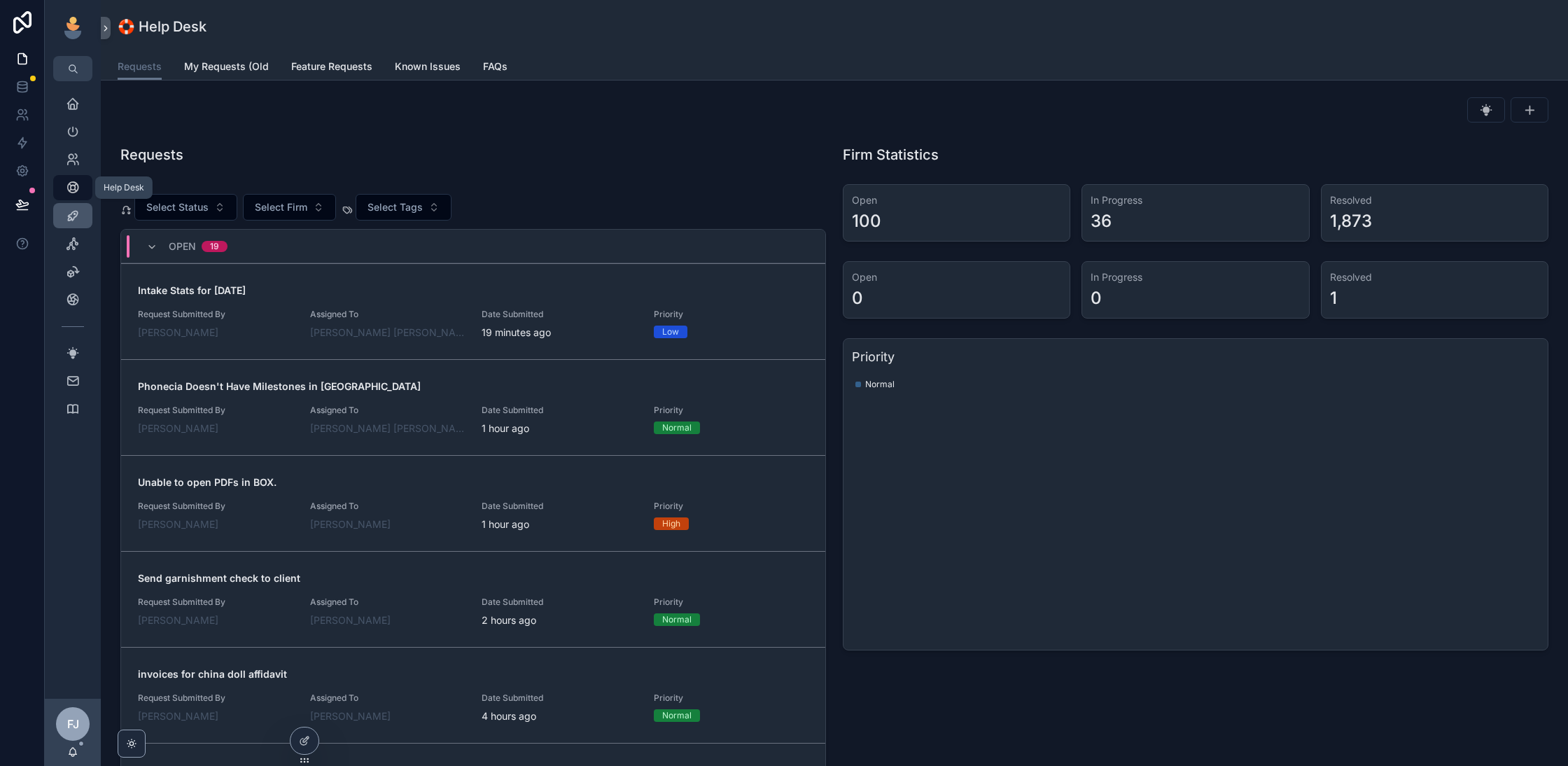
click at [73, 209] on icon "scrollable content" at bounding box center [73, 216] width 14 height 14
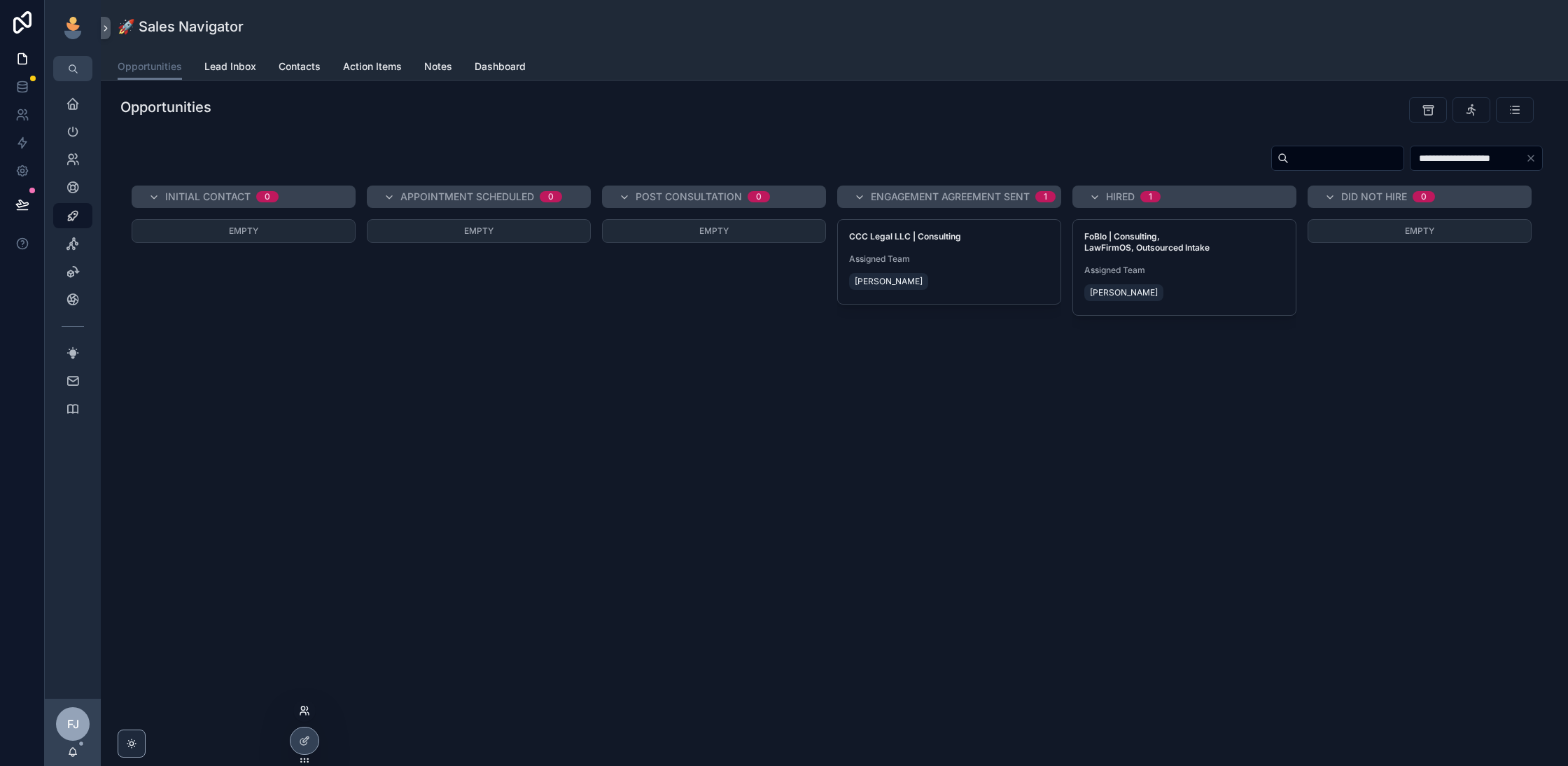
click at [304, 712] on icon at bounding box center [303, 714] width 6 height 3
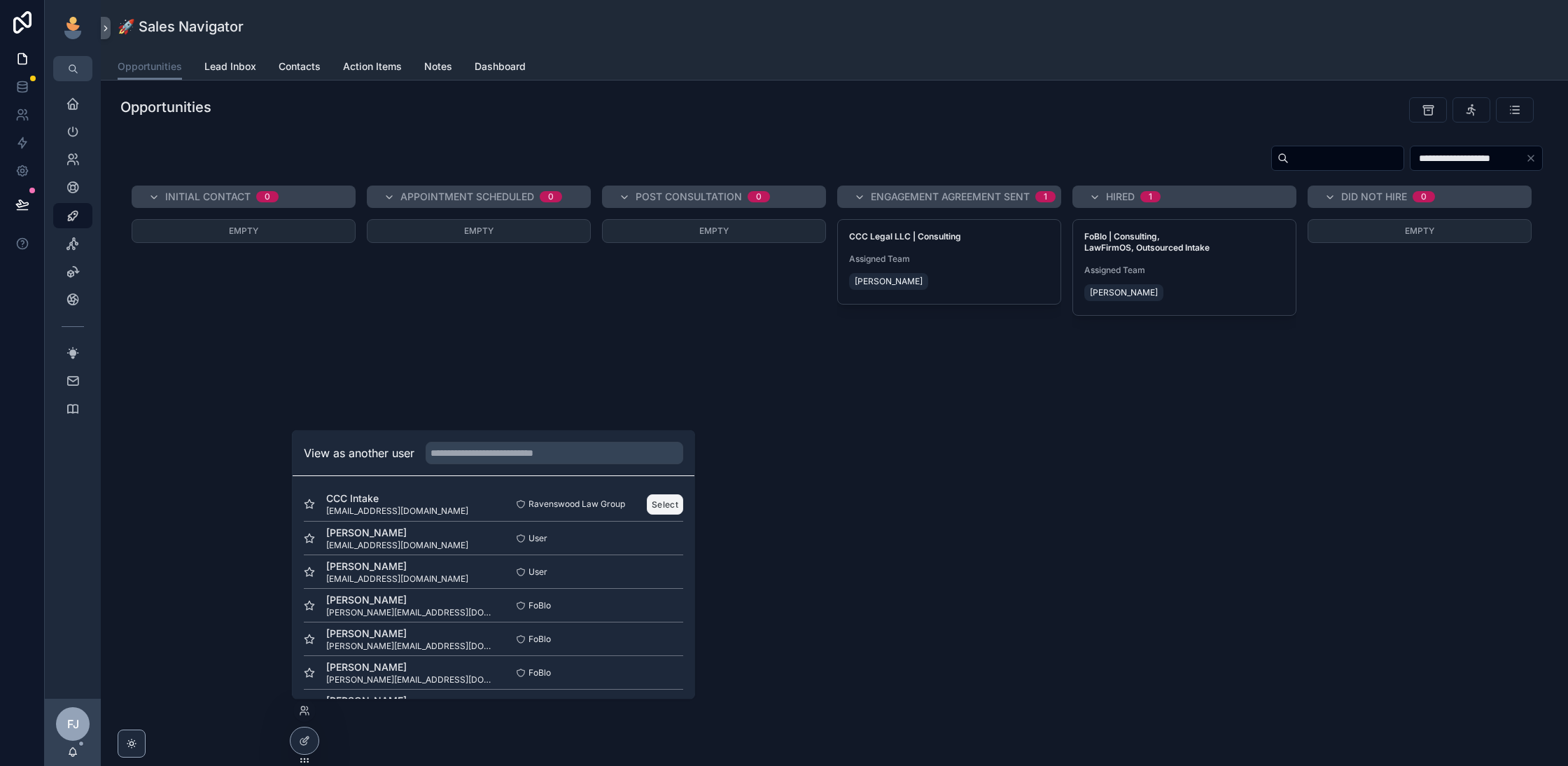
click at [665, 505] on button "Select" at bounding box center [665, 504] width 37 height 20
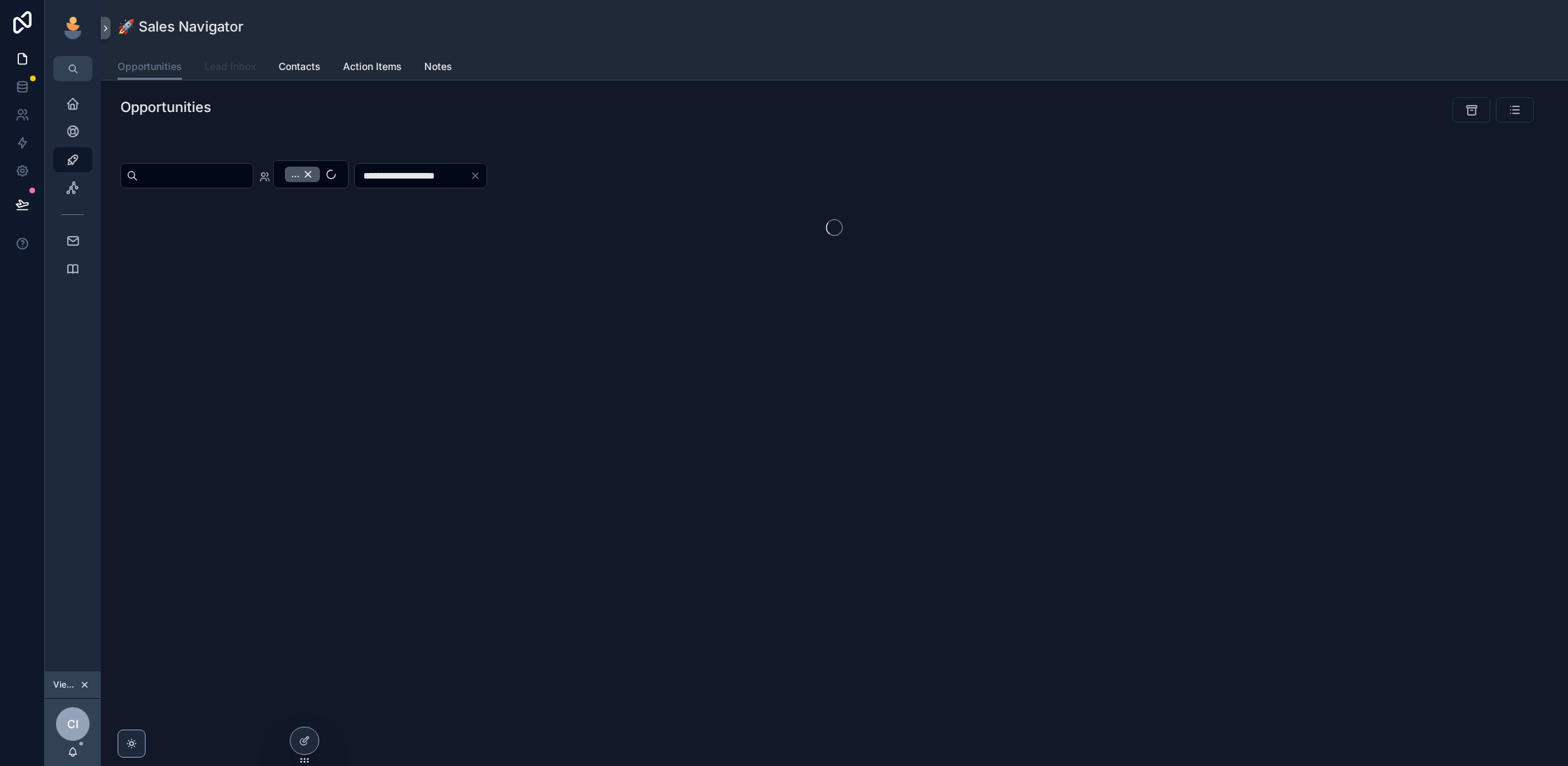
click at [227, 68] on span "Lead Inbox" at bounding box center [230, 66] width 52 height 14
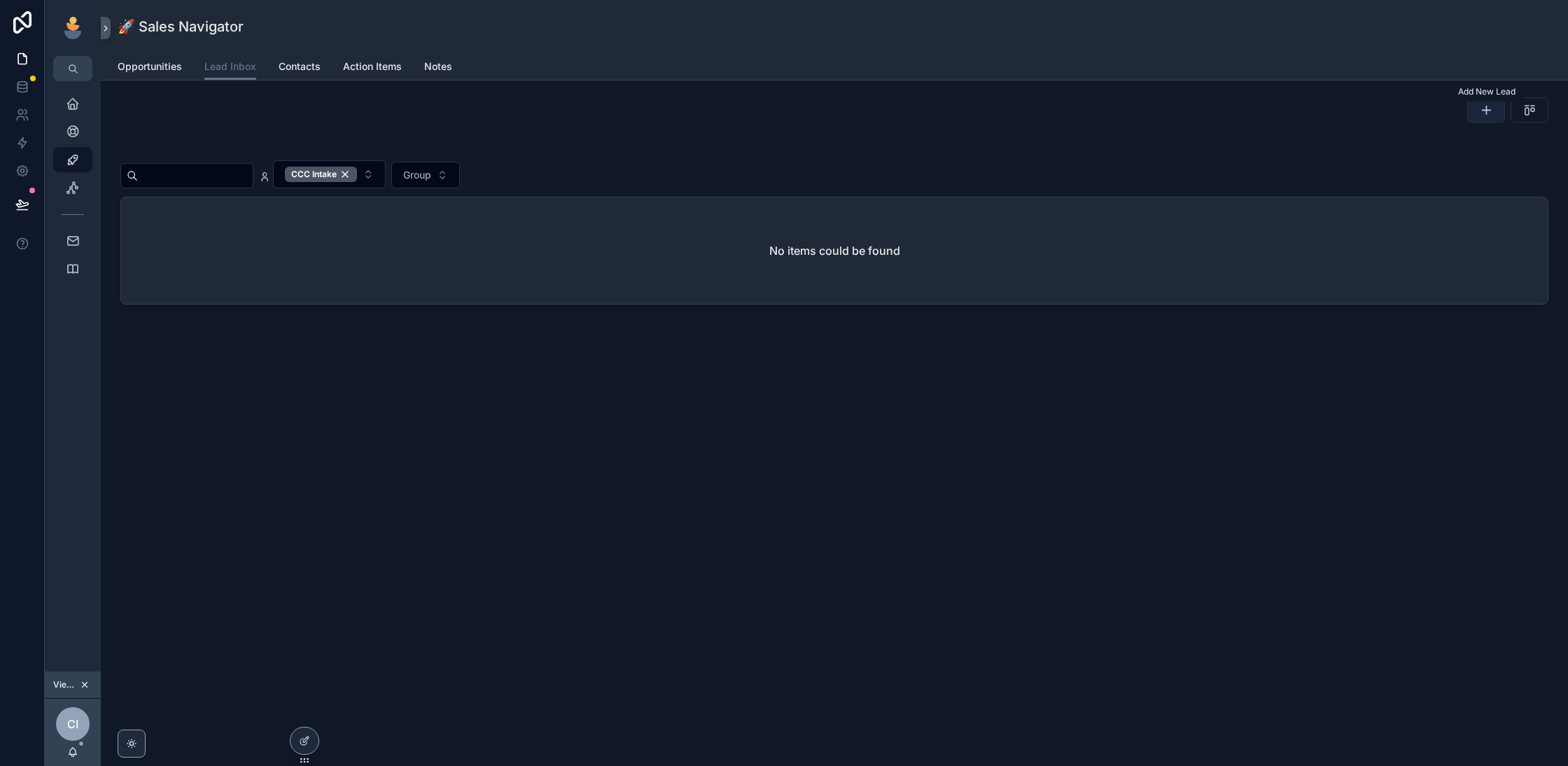
click at [1483, 111] on icon "scrollable content" at bounding box center [1486, 110] width 14 height 14
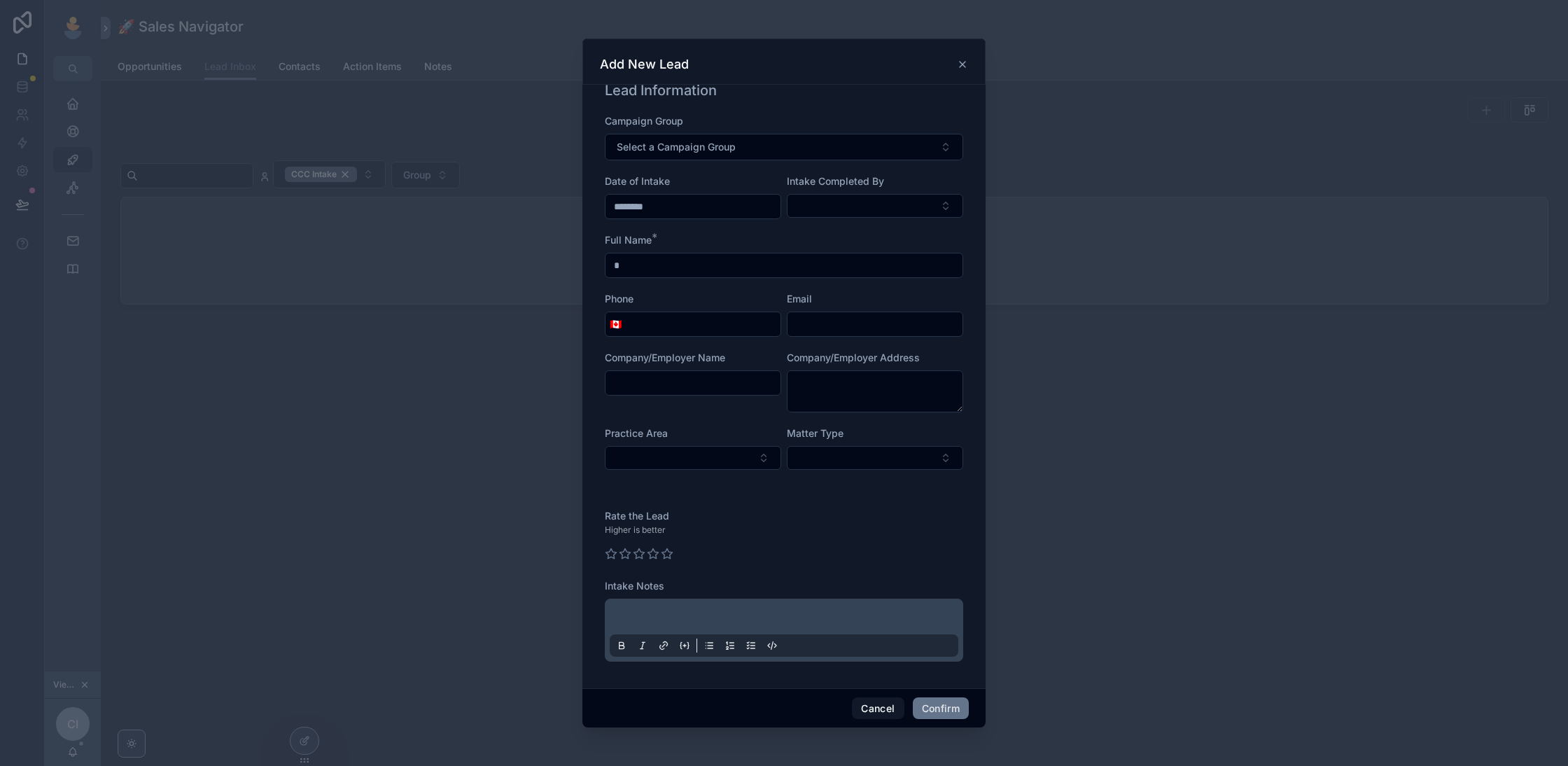
scroll to position [16, 0]
click at [869, 716] on button "Cancel" at bounding box center [877, 709] width 52 height 23
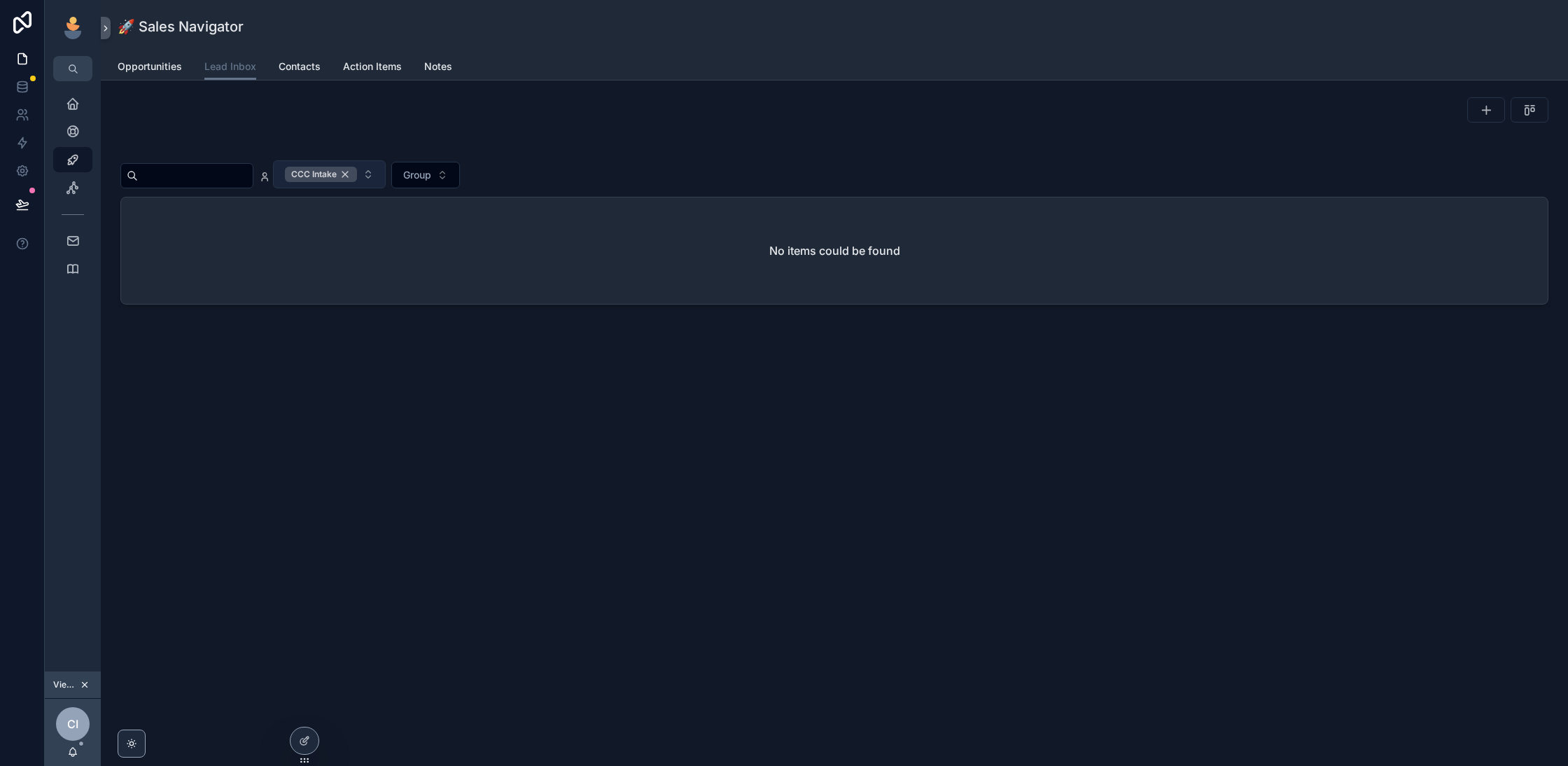
click at [357, 174] on div "CCC Intake" at bounding box center [321, 174] width 72 height 16
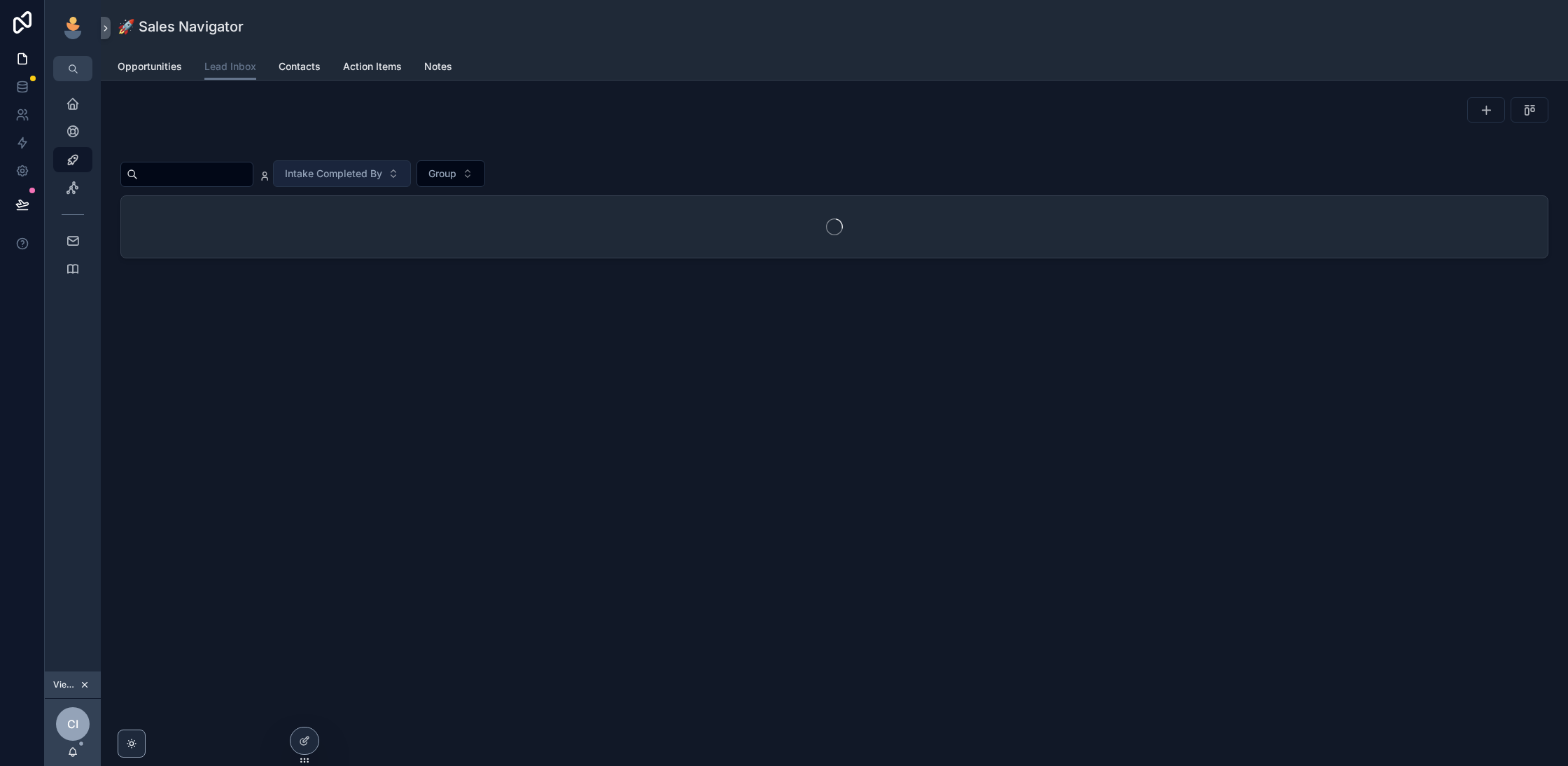
click at [663, 117] on div "scrollable content" at bounding box center [835, 110] width 1428 height 25
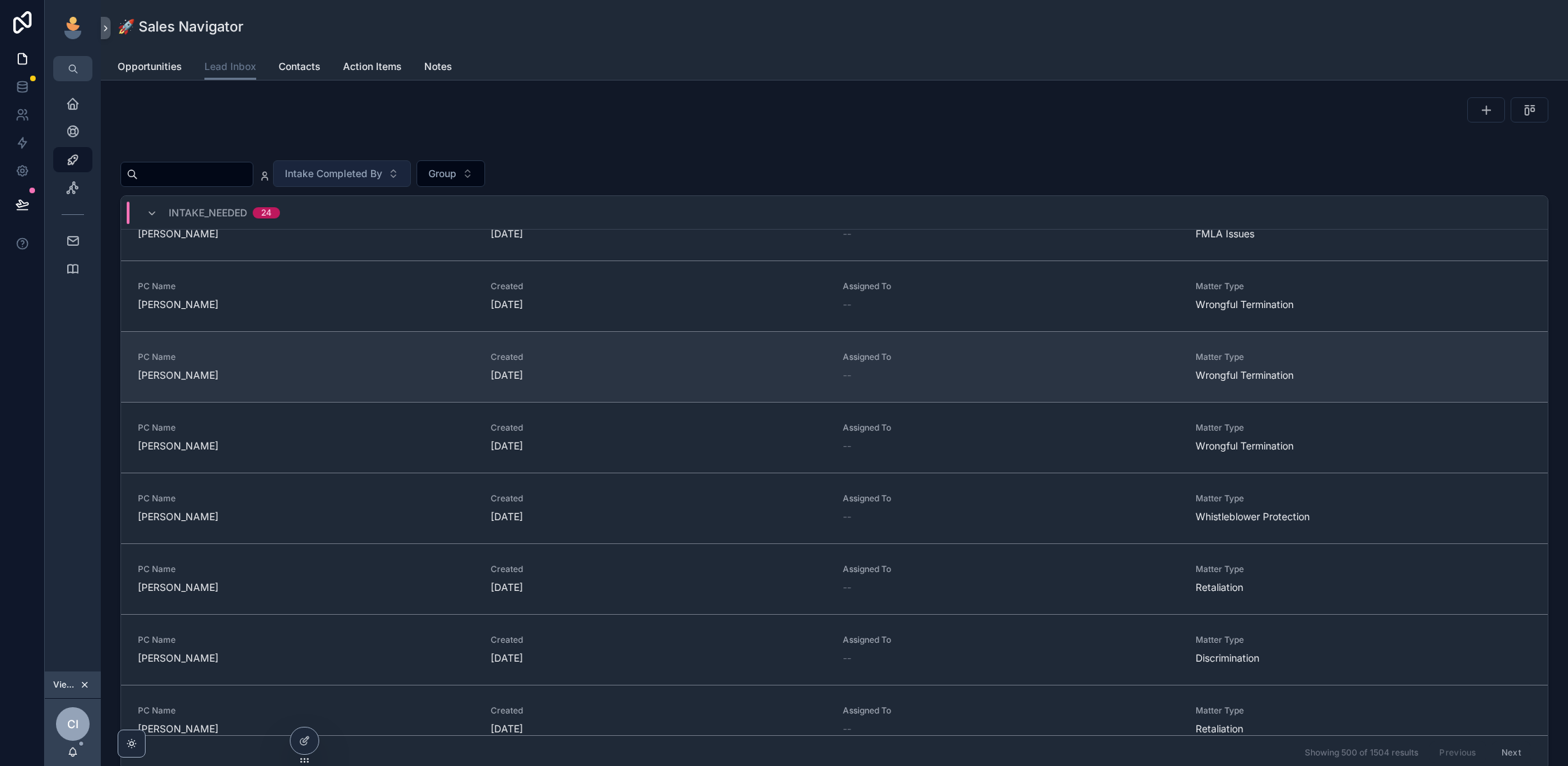
scroll to position [15, 0]
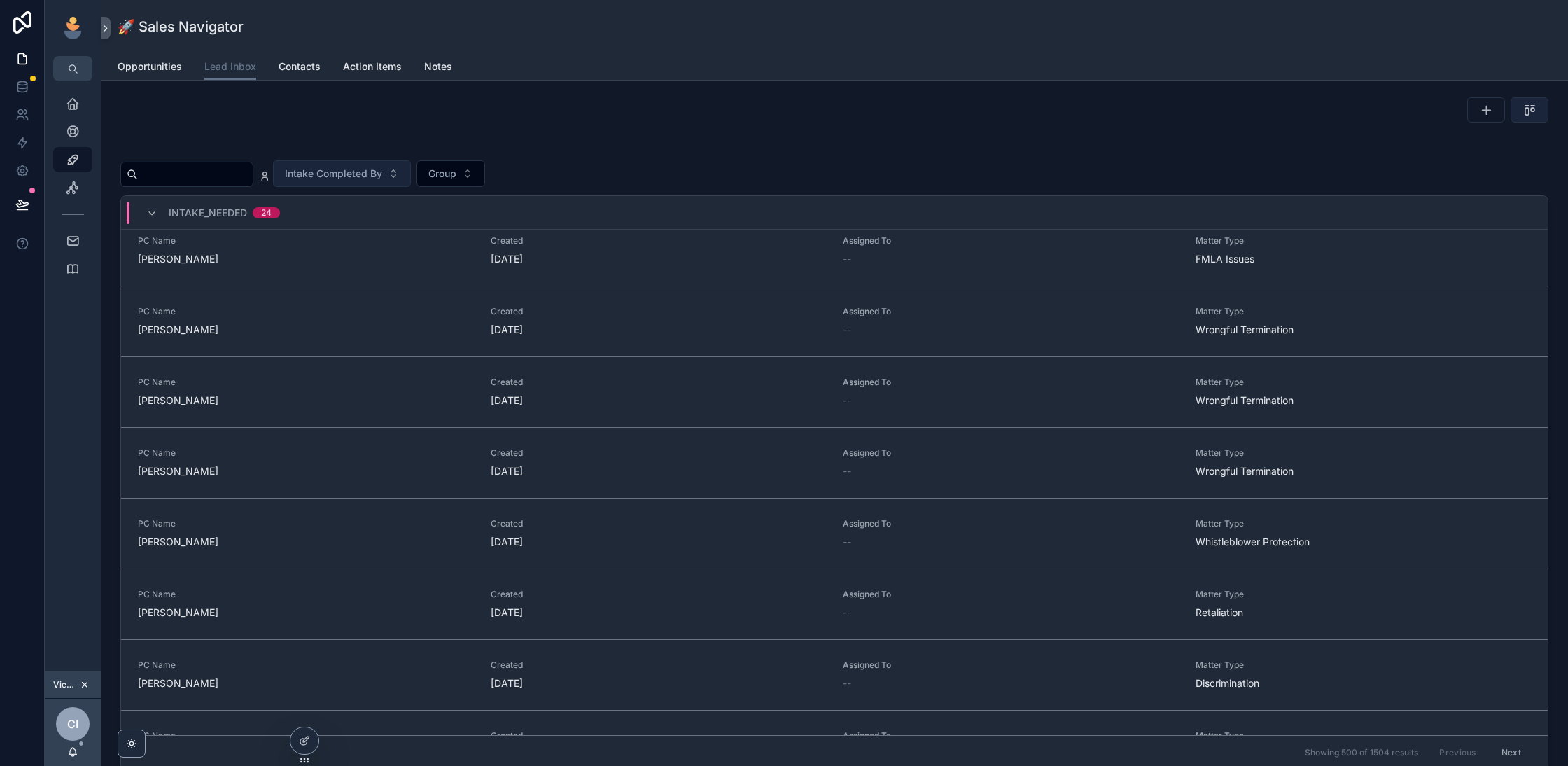
click at [1533, 111] on icon "scrollable content" at bounding box center [1530, 110] width 14 height 14
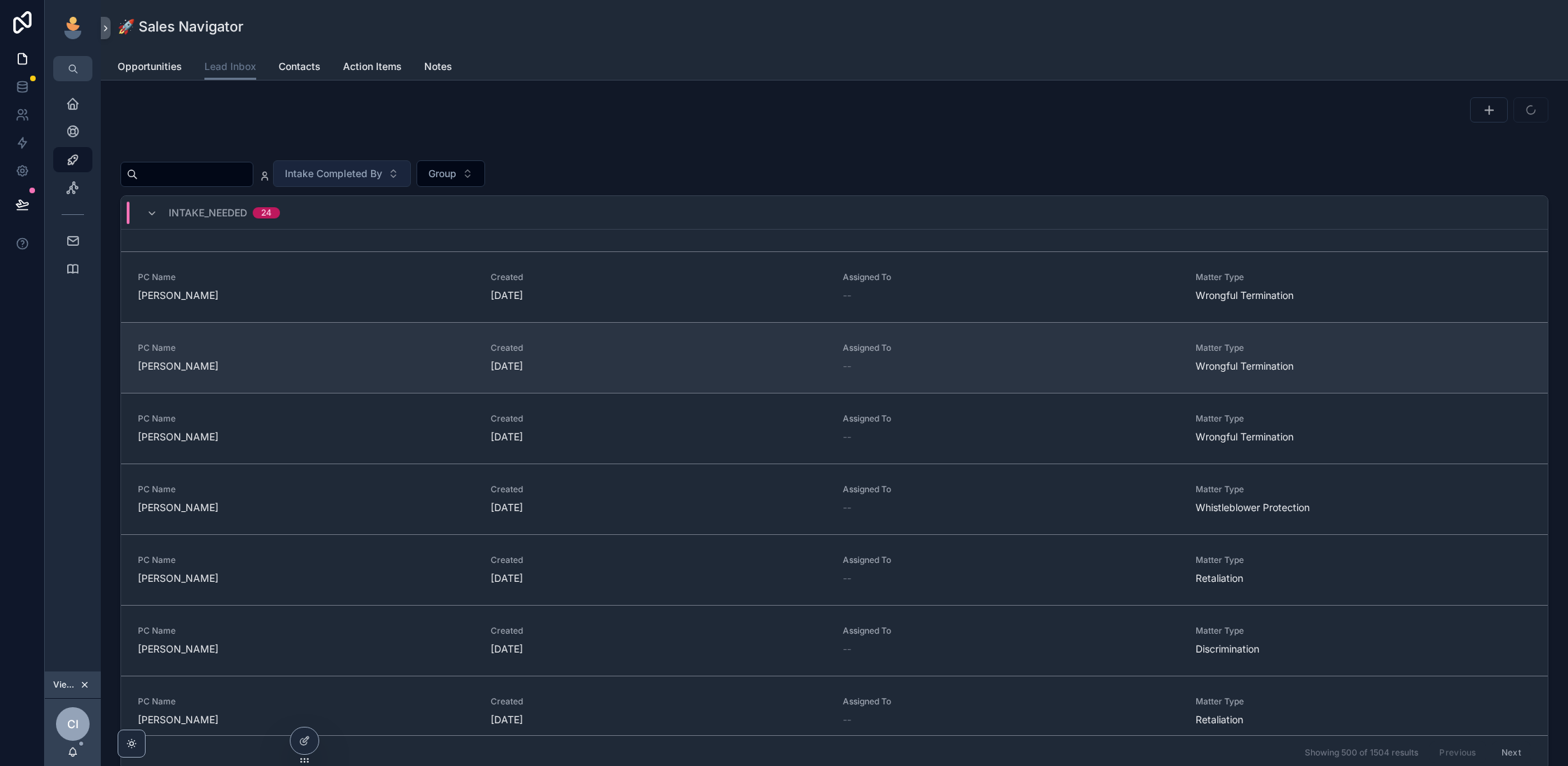
scroll to position [0, 0]
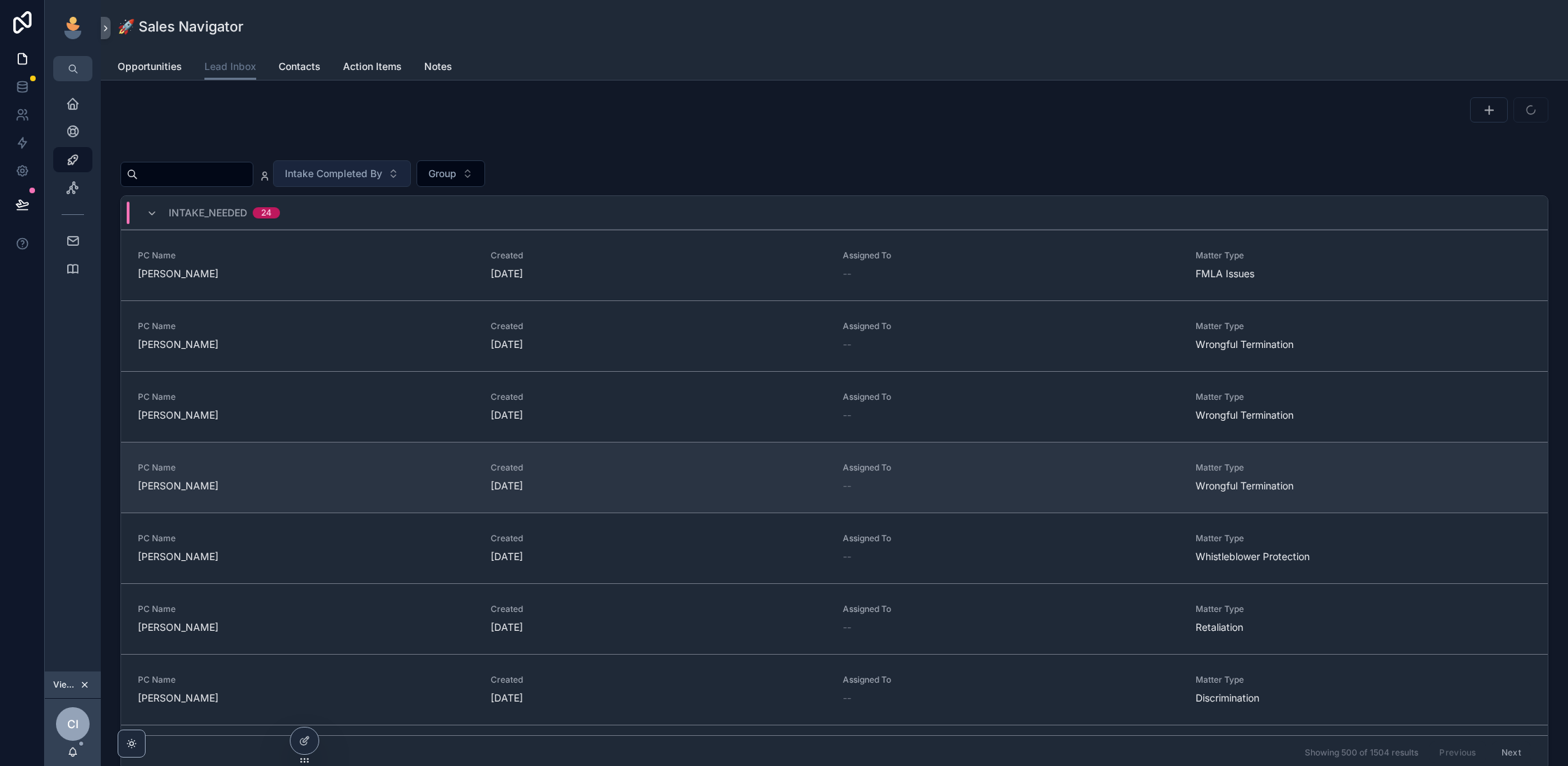
click at [706, 498] on link "PC Name Brandon Teague Created 11 days ago Assigned To -- Matter Type Wrongful …" at bounding box center [835, 477] width 1427 height 71
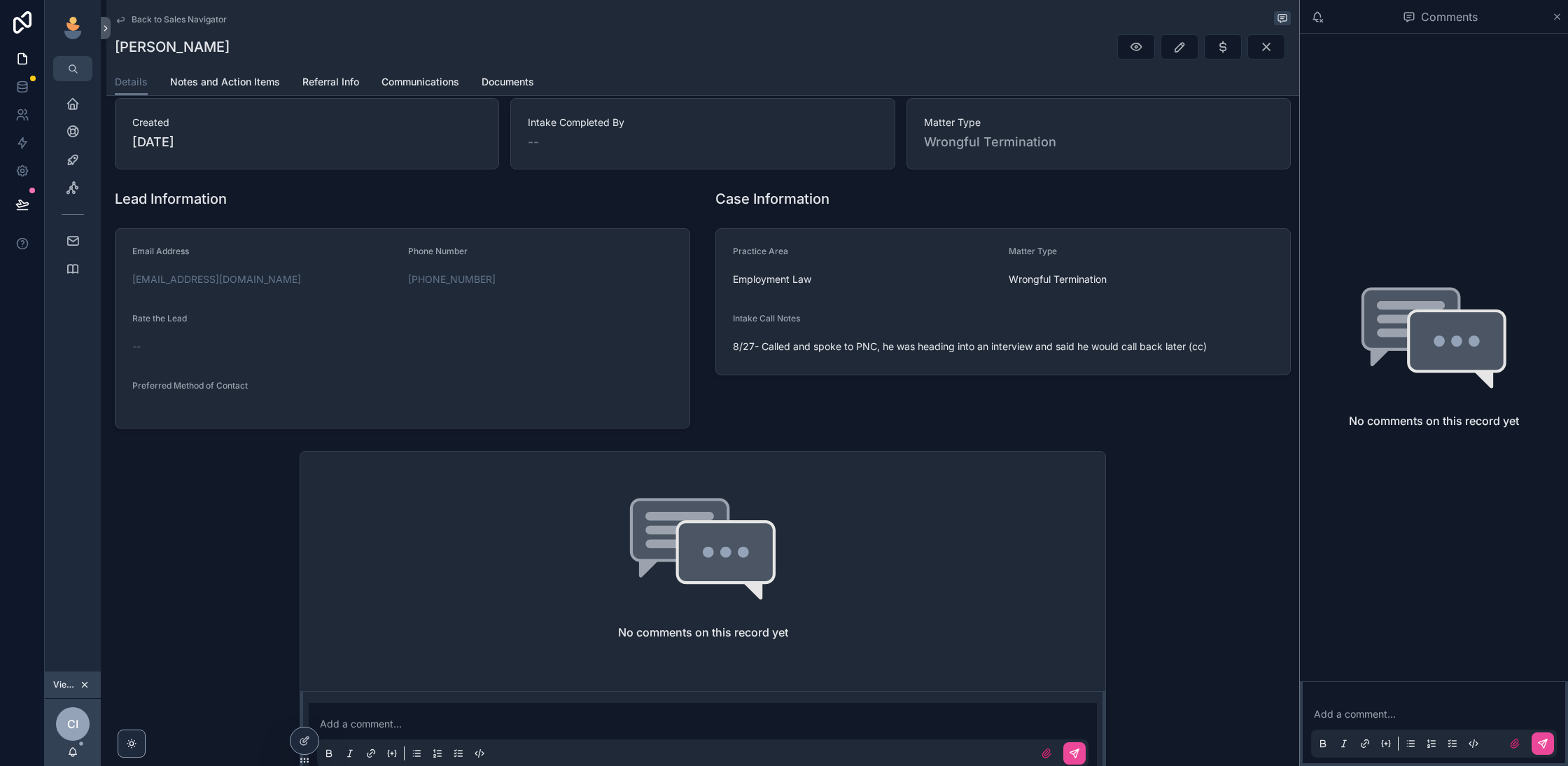
scroll to position [225, 0]
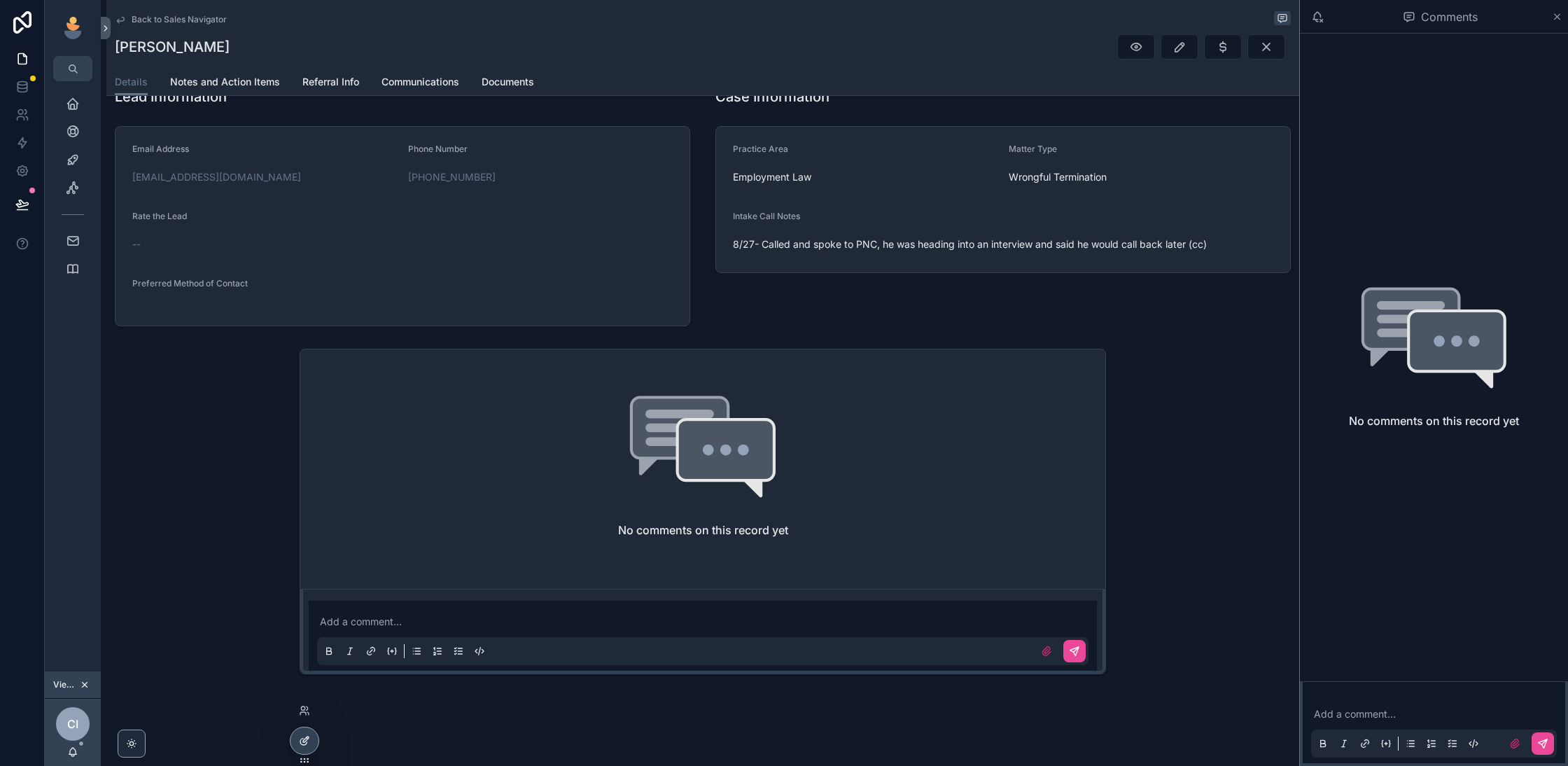
click at [296, 746] on div at bounding box center [305, 741] width 28 height 27
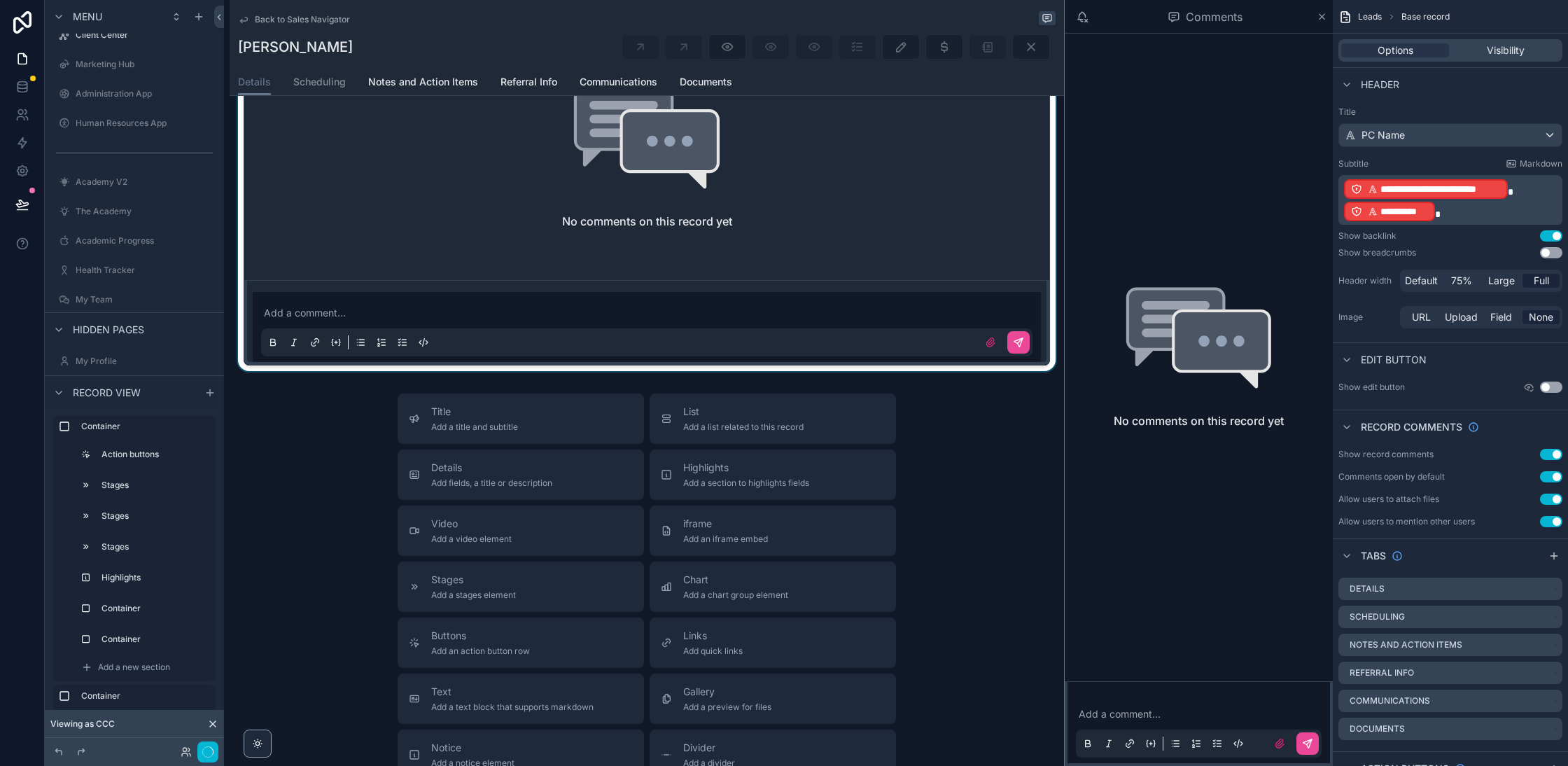
scroll to position [1372, 0]
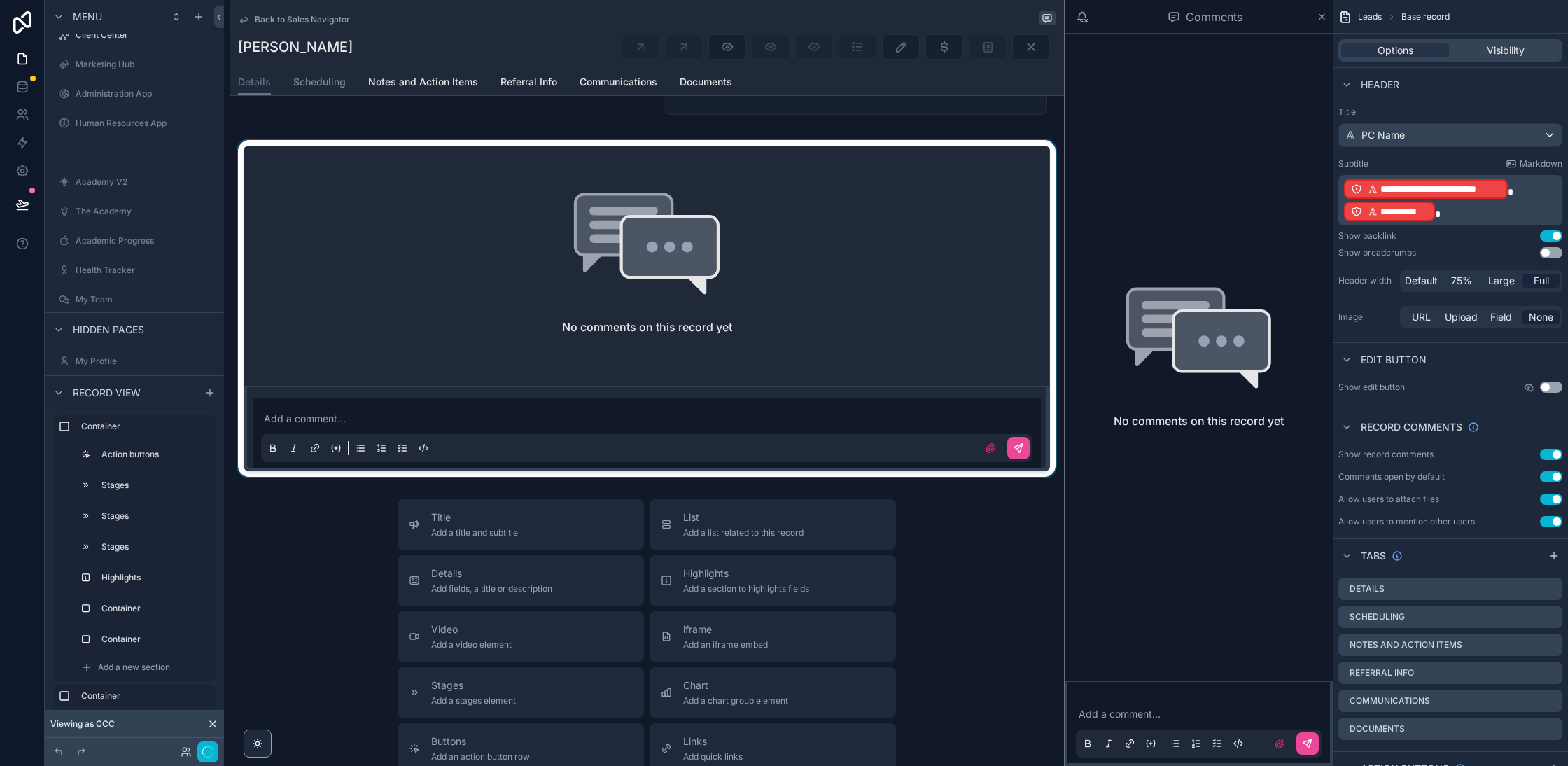
click at [708, 282] on div "scrollable content" at bounding box center [646, 308] width 834 height 337
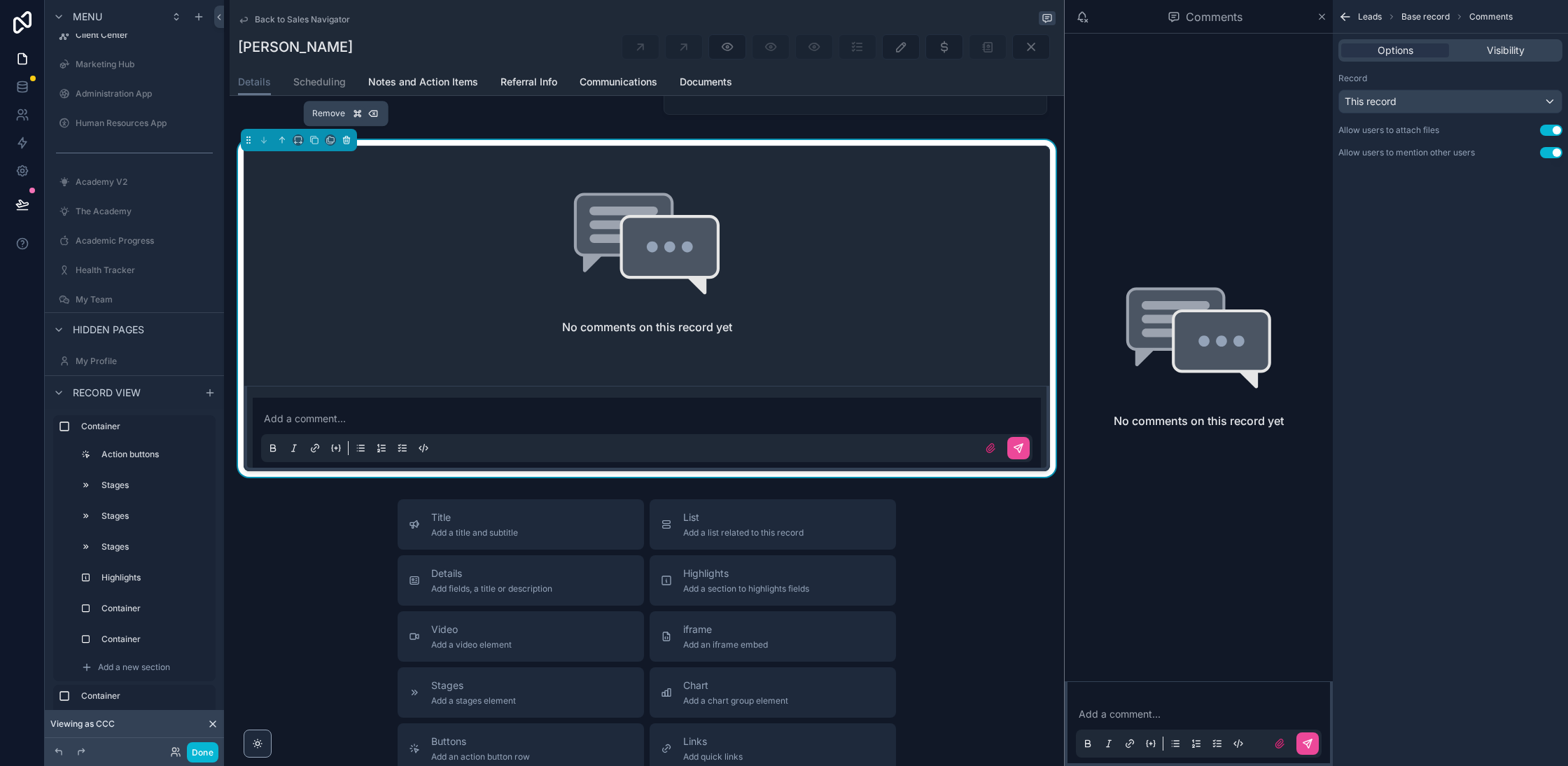
click at [348, 138] on icon "scrollable content" at bounding box center [346, 140] width 6 height 6
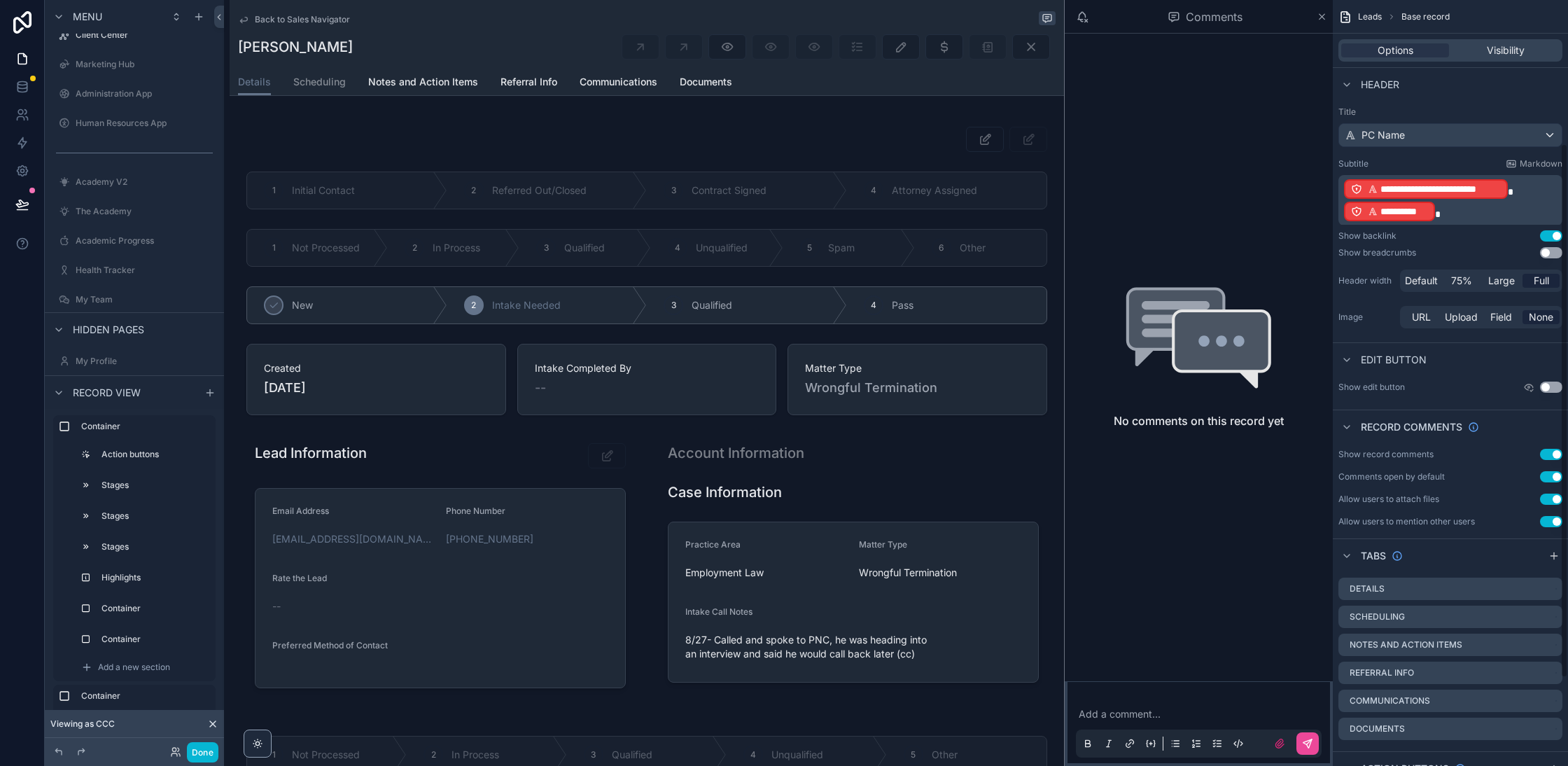
scroll to position [332, 0]
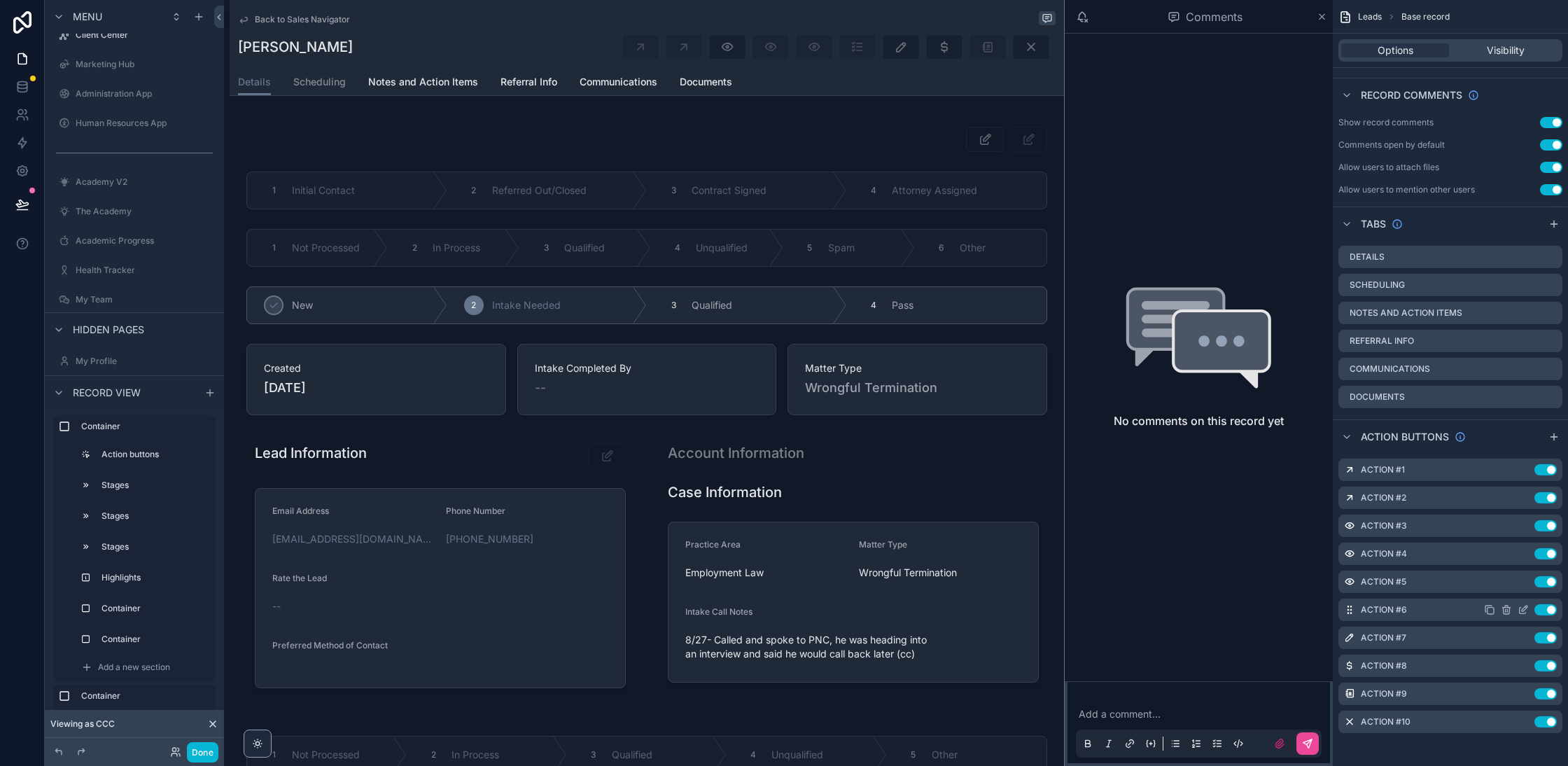
click at [1525, 611] on icon "scrollable content" at bounding box center [1524, 610] width 11 height 11
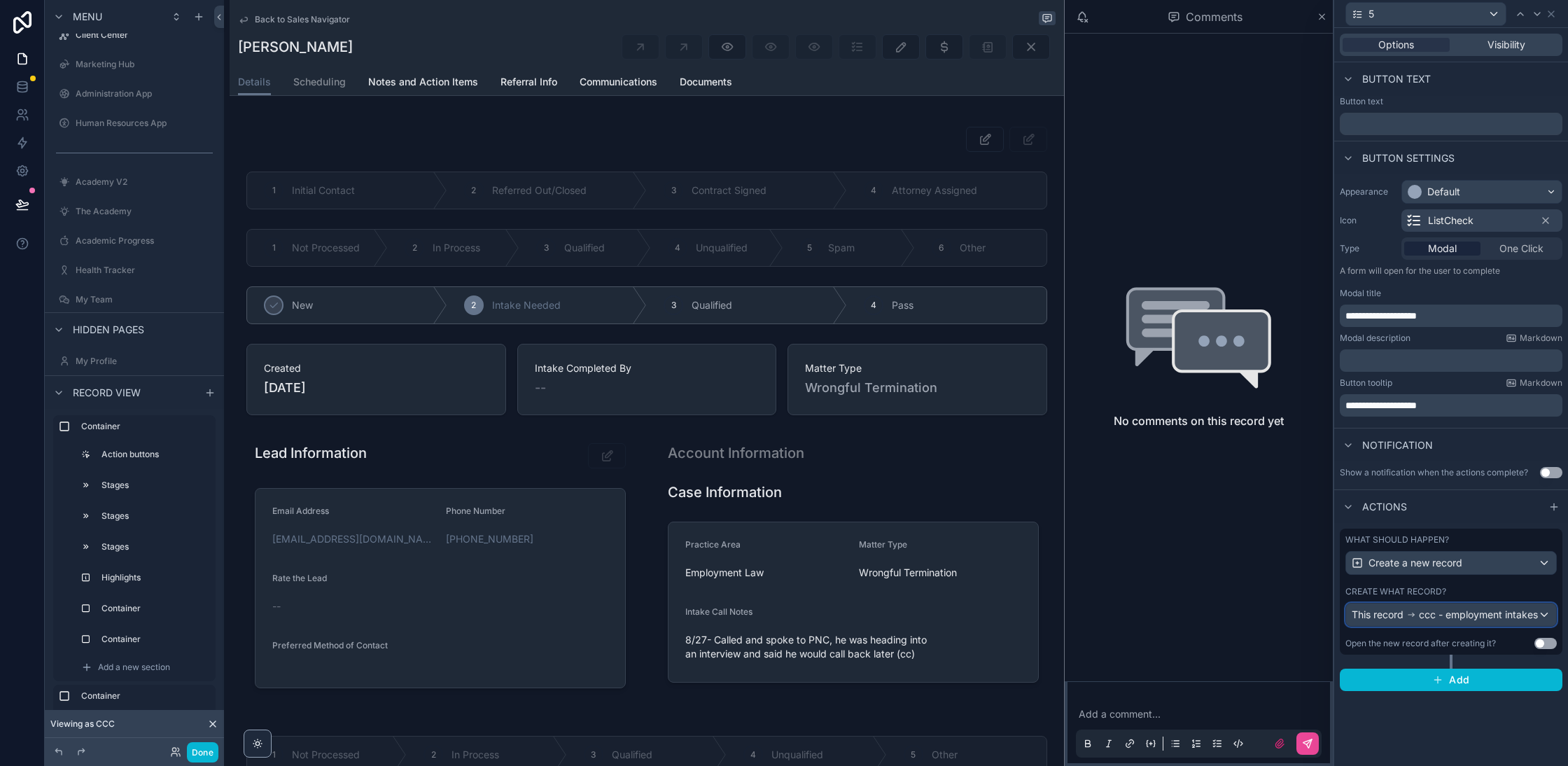
click at [1437, 609] on div "This record ccc - employment intakes" at bounding box center [1445, 615] width 186 height 14
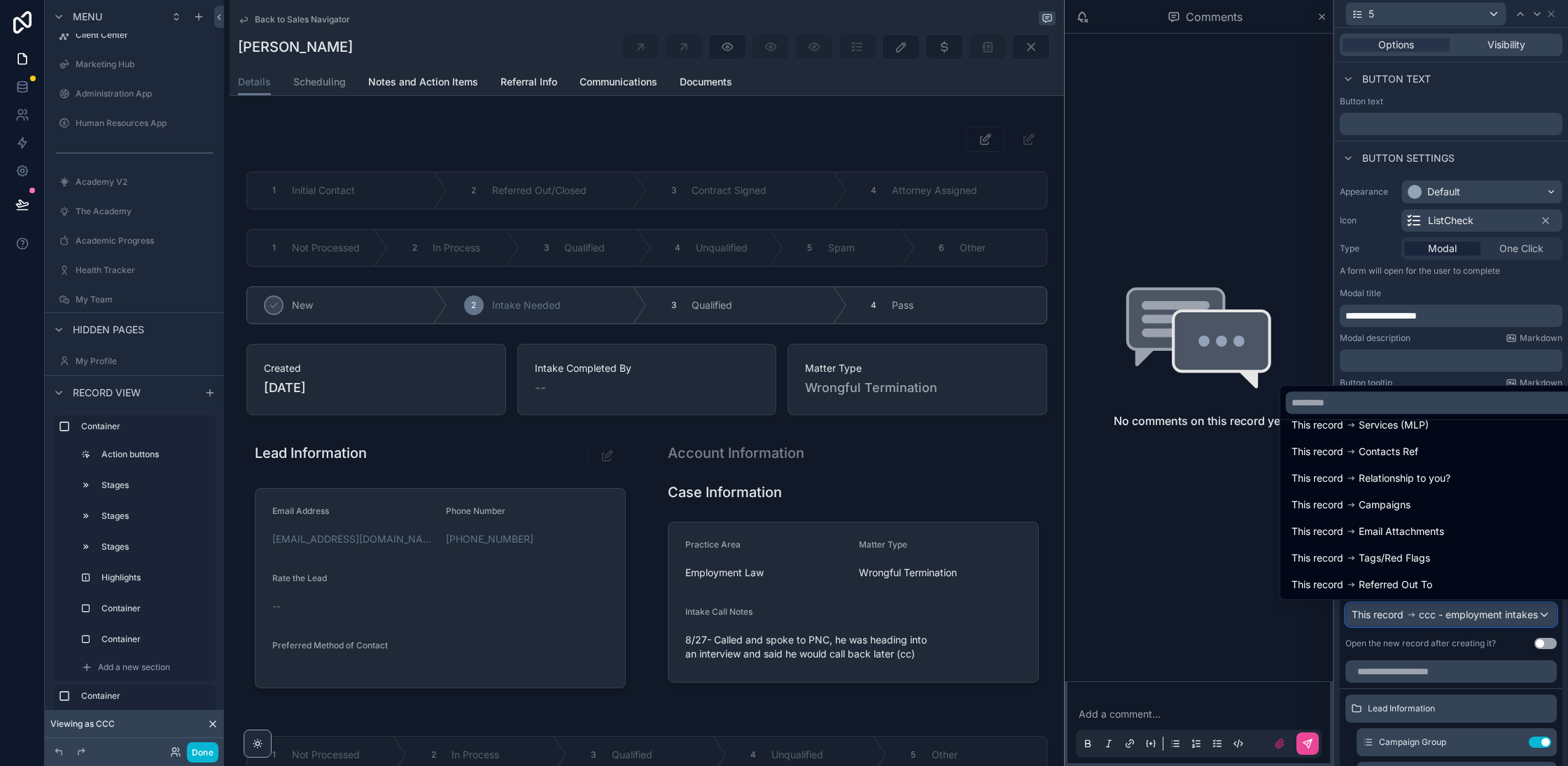
scroll to position [1403, 0]
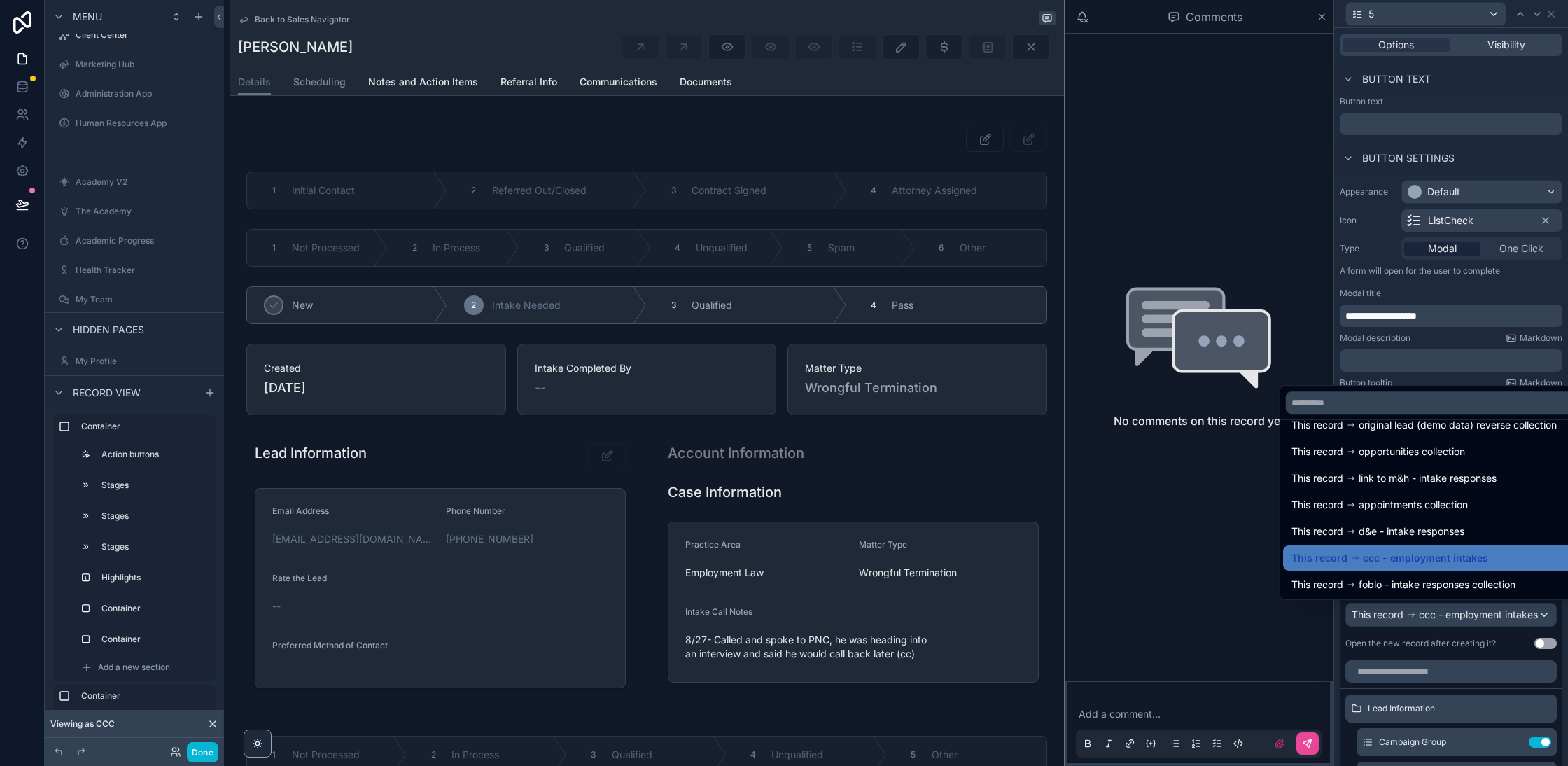
click at [1342, 644] on div at bounding box center [1451, 383] width 234 height 766
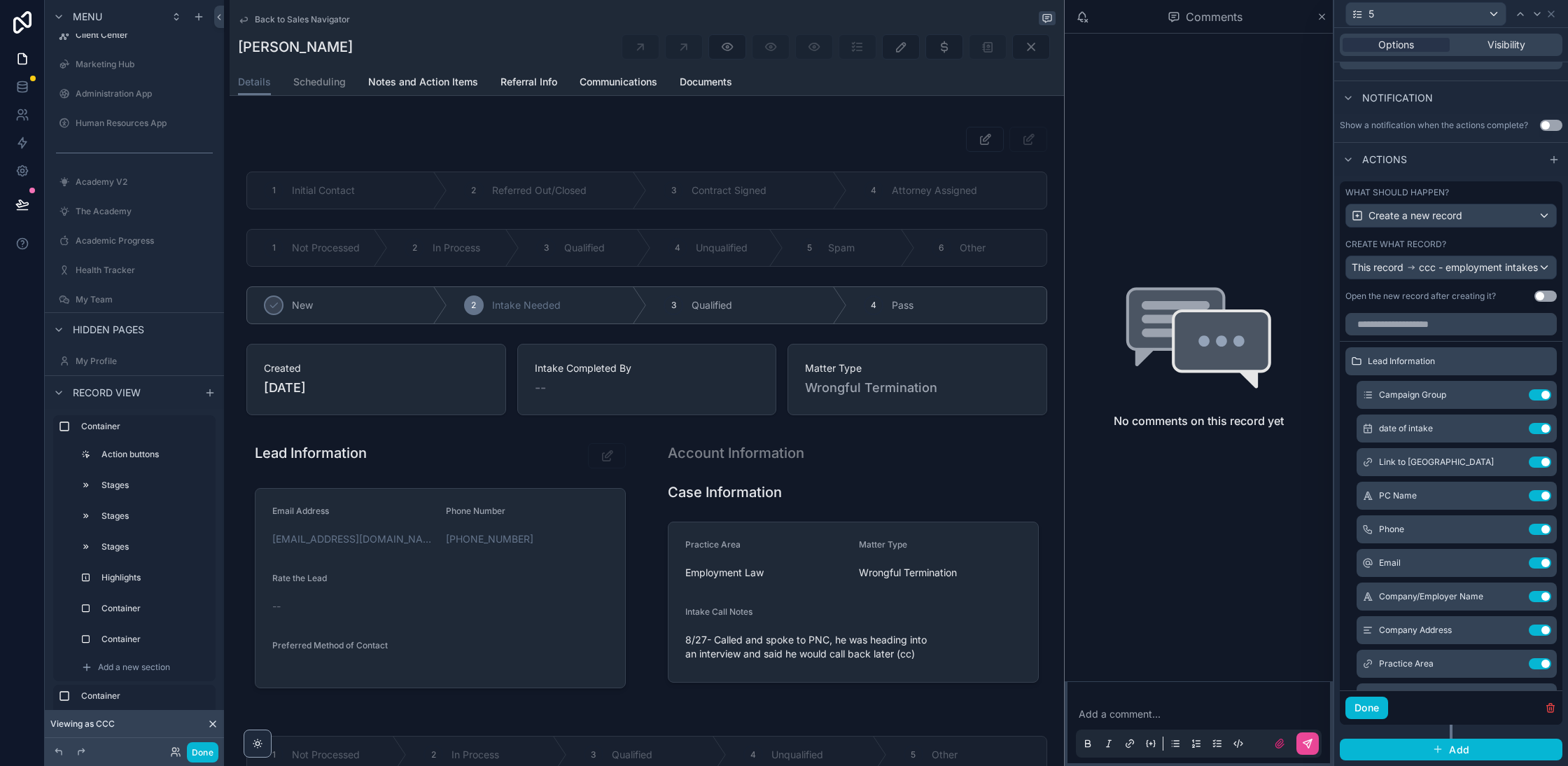
scroll to position [0, 0]
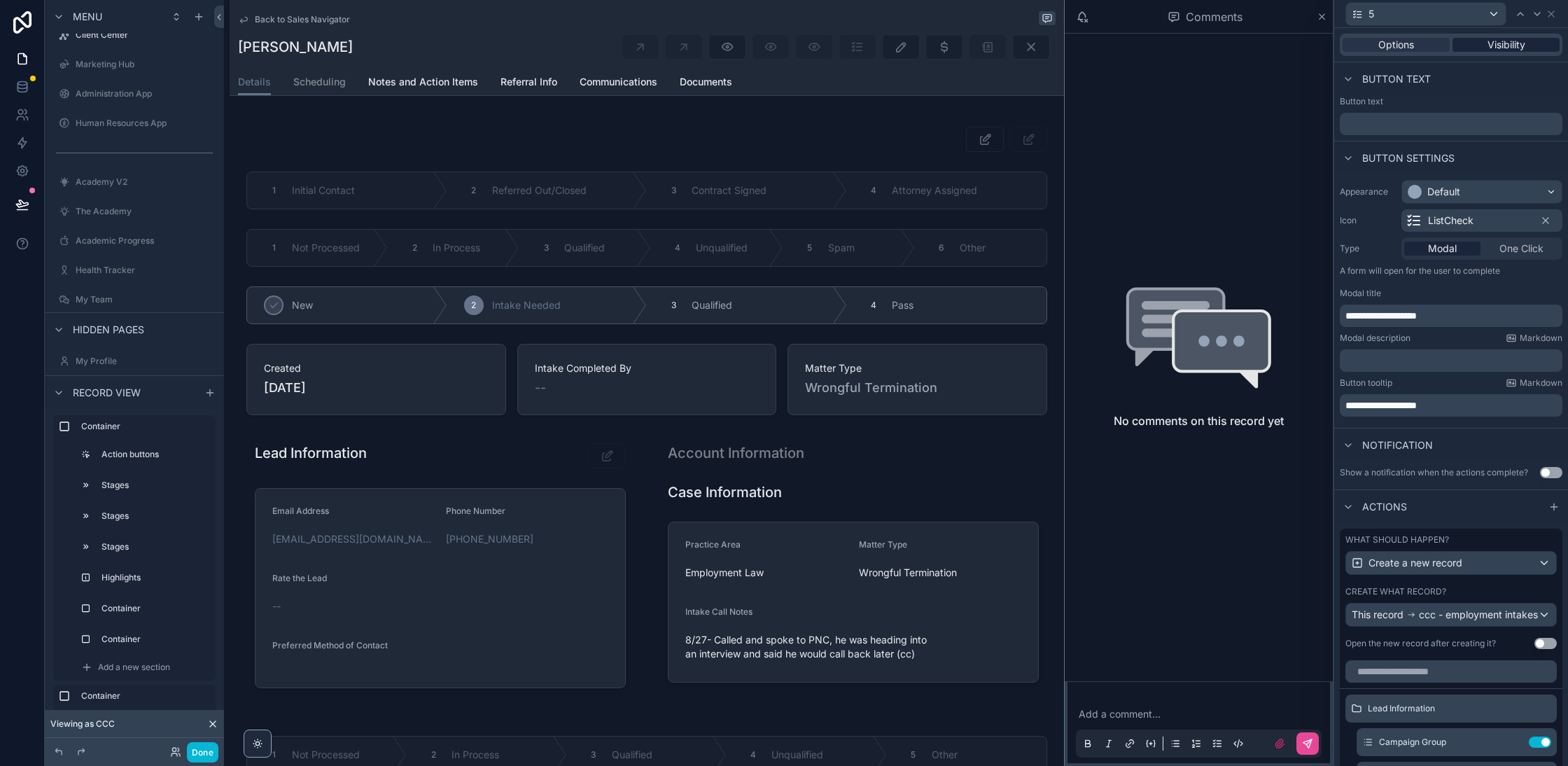
click at [1527, 48] on div "Visibility" at bounding box center [1506, 45] width 107 height 14
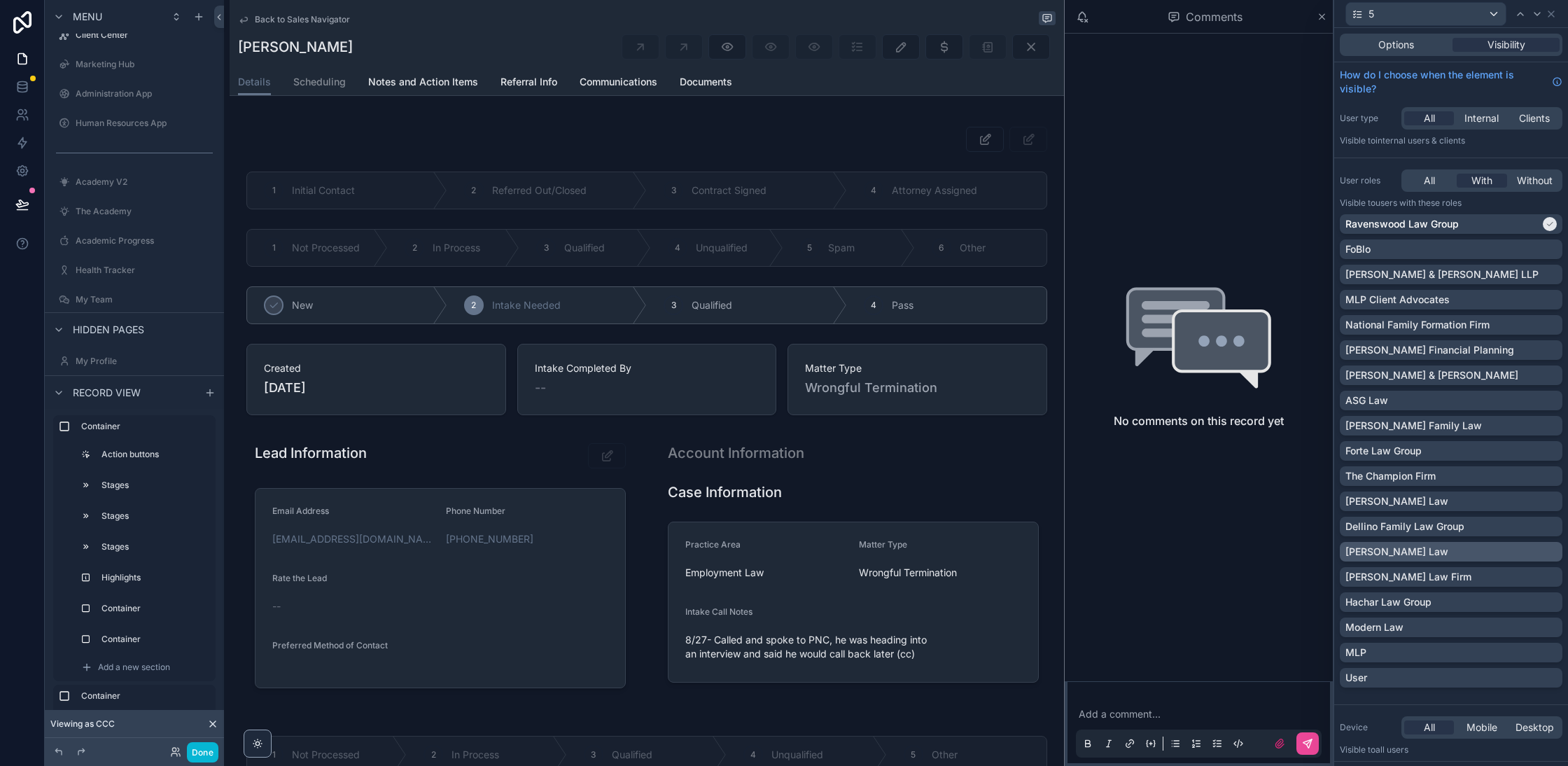
scroll to position [162, 0]
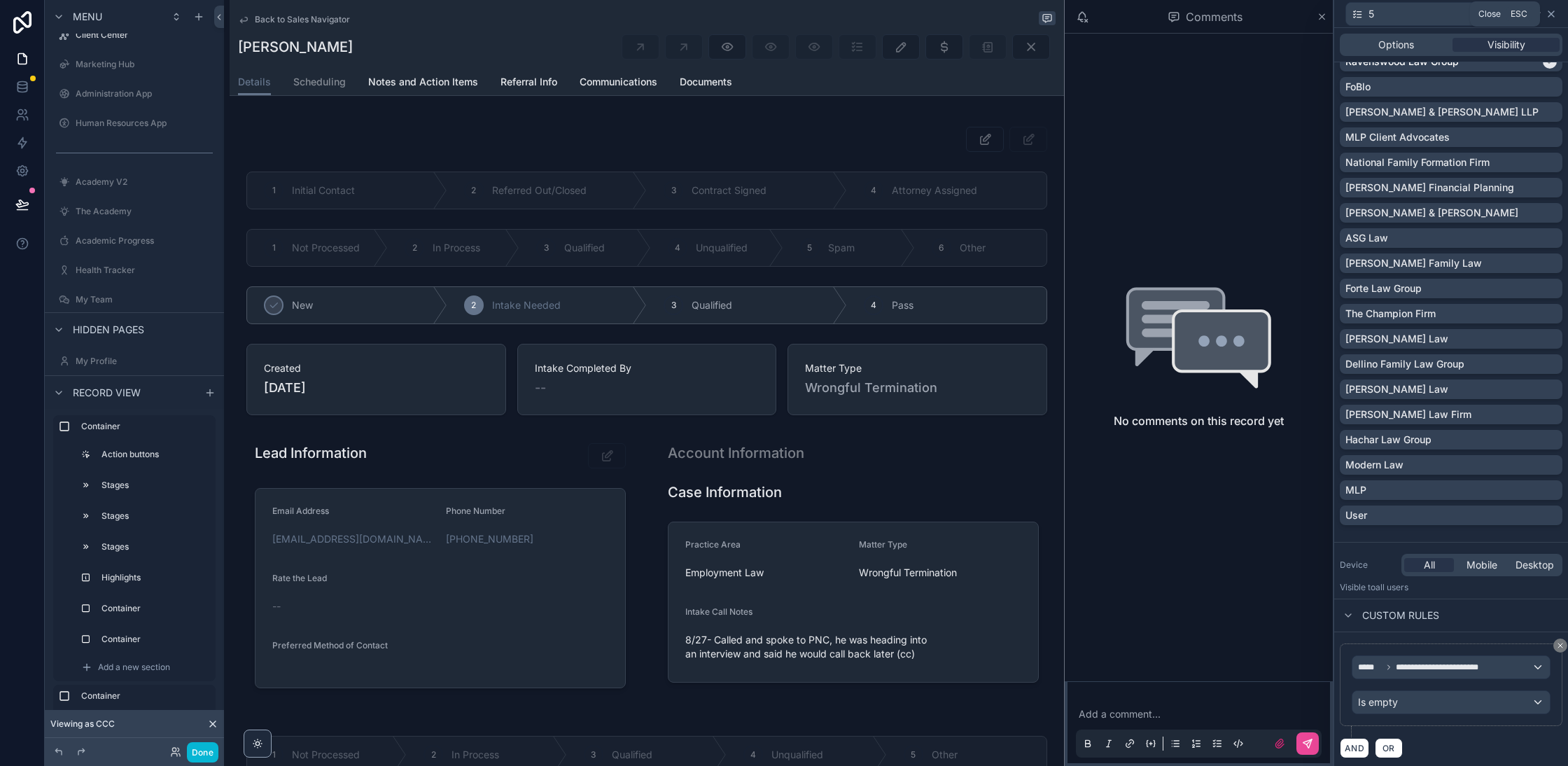
click at [1554, 16] on icon at bounding box center [1551, 14] width 11 height 11
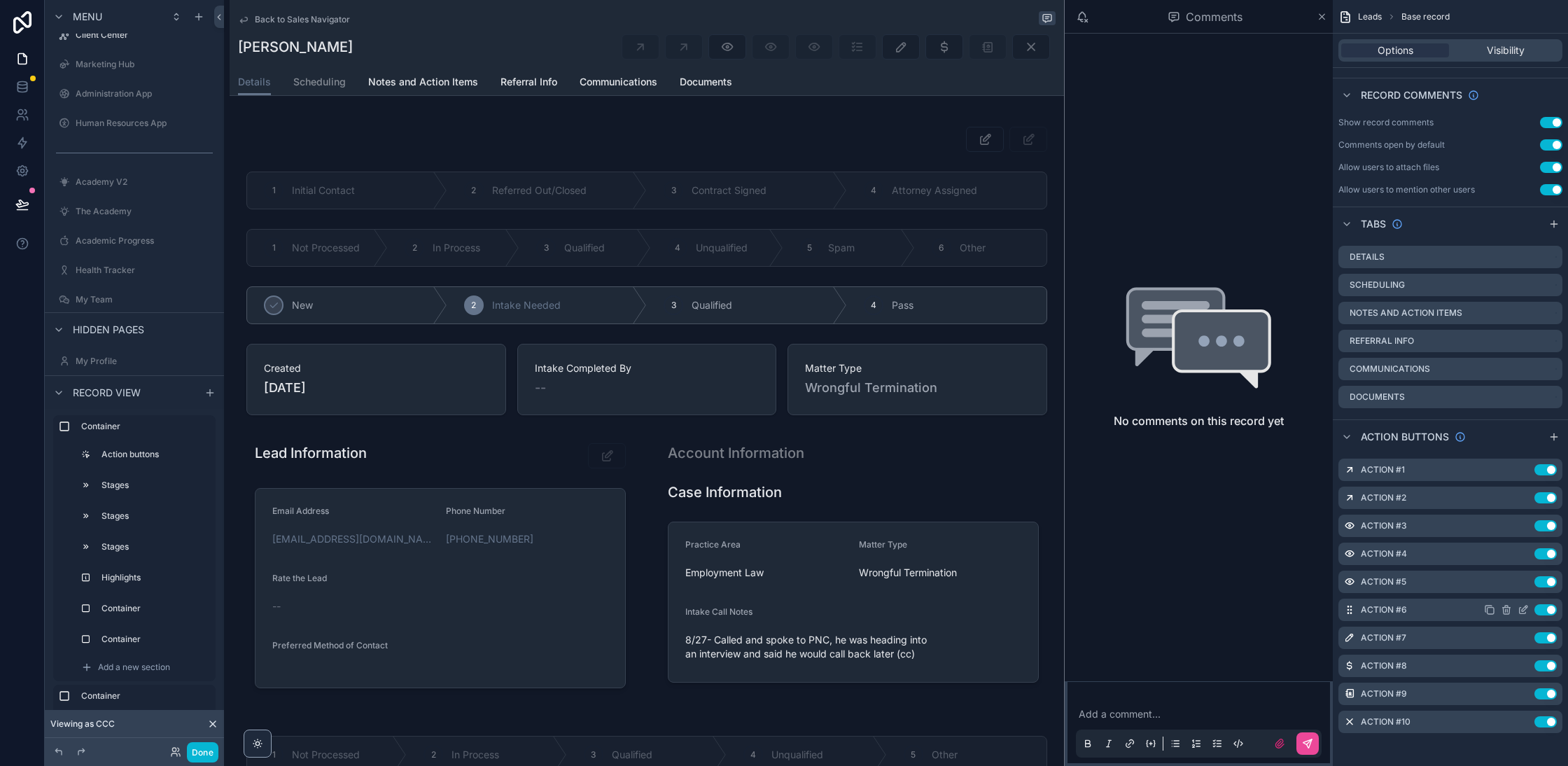
click at [1524, 610] on icon "scrollable content" at bounding box center [1525, 609] width 6 height 6
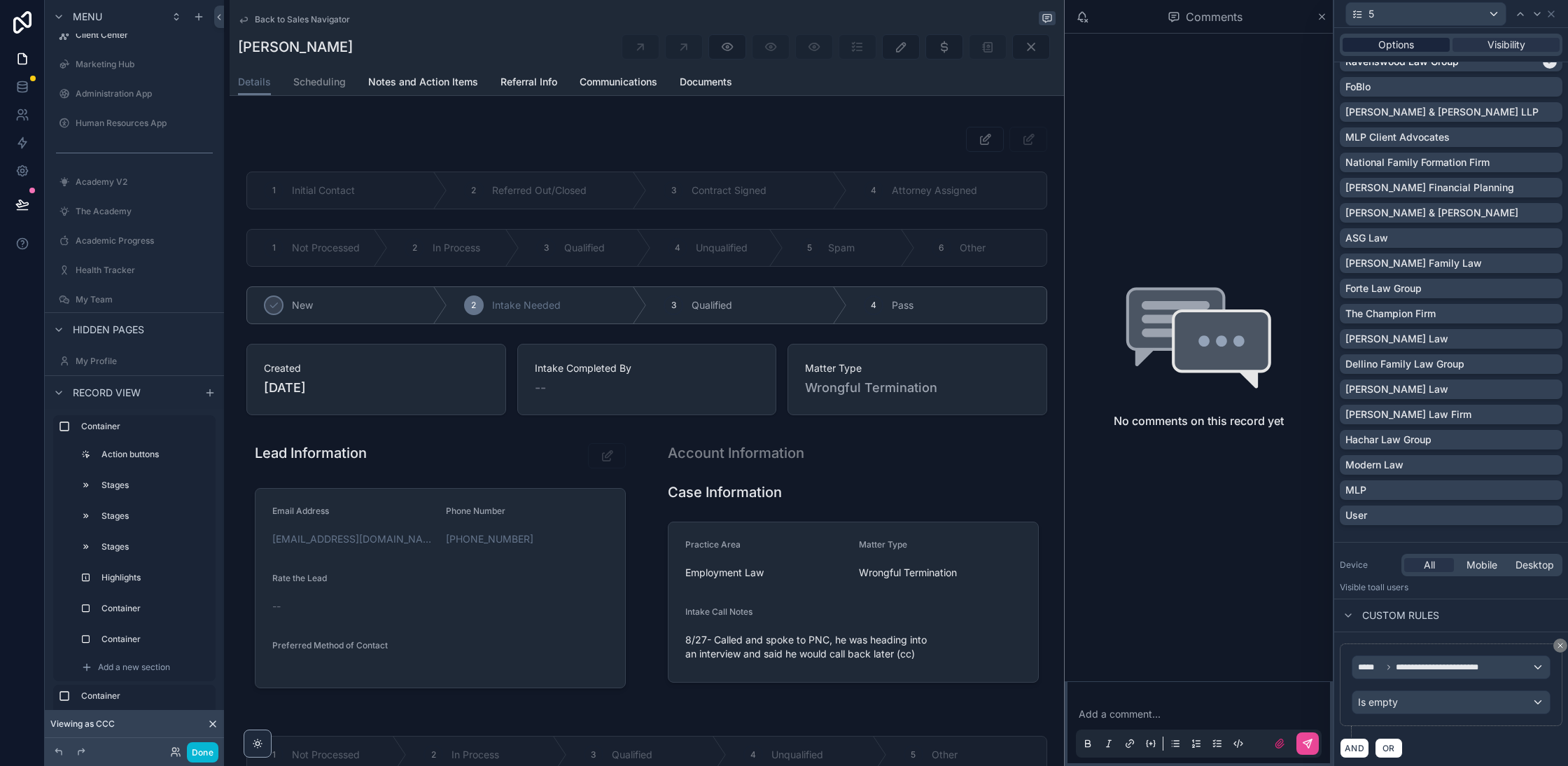
click at [1409, 45] on span "Options" at bounding box center [1396, 45] width 36 height 14
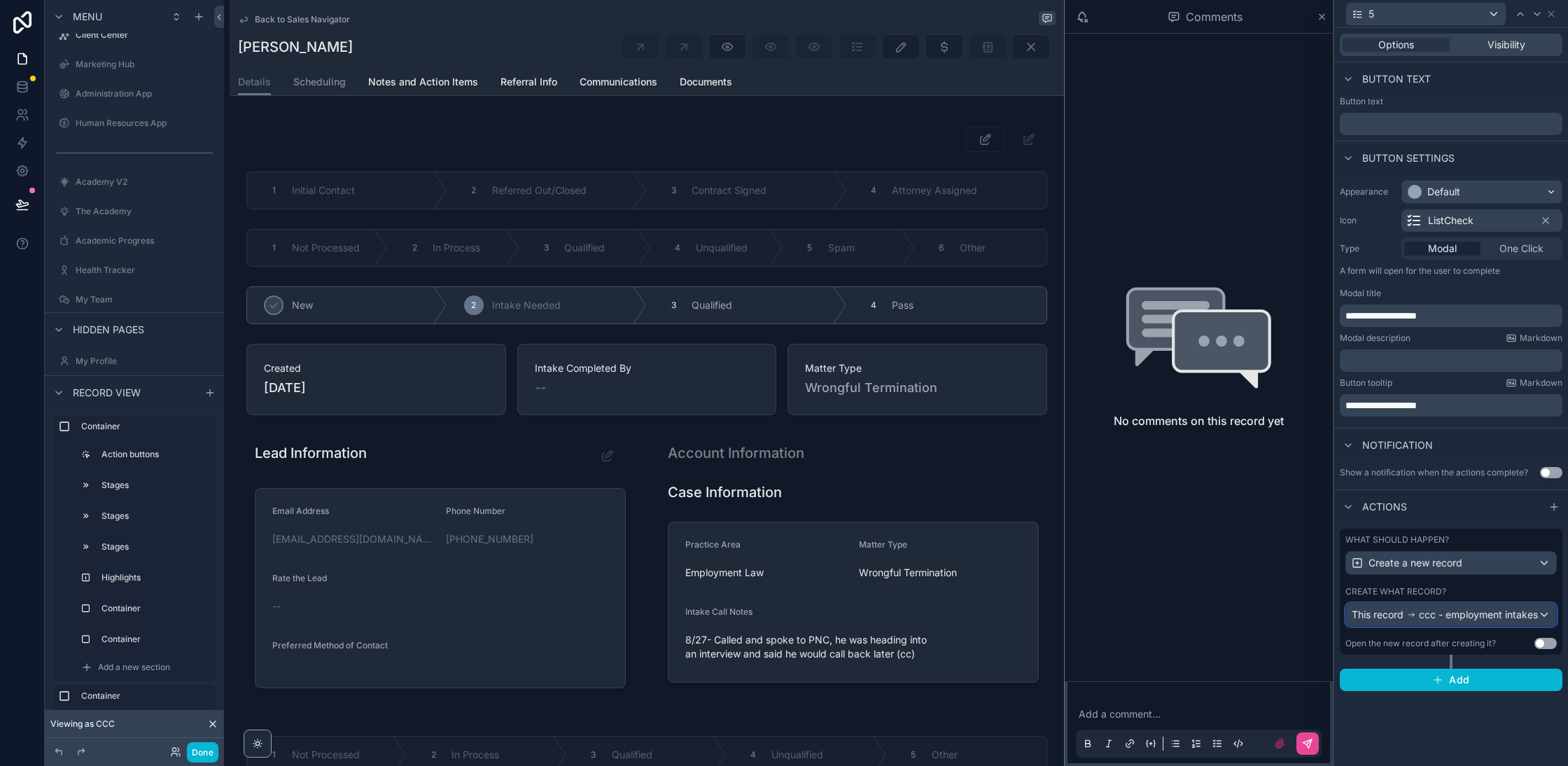
click at [1413, 610] on icon at bounding box center [1411, 615] width 10 height 10
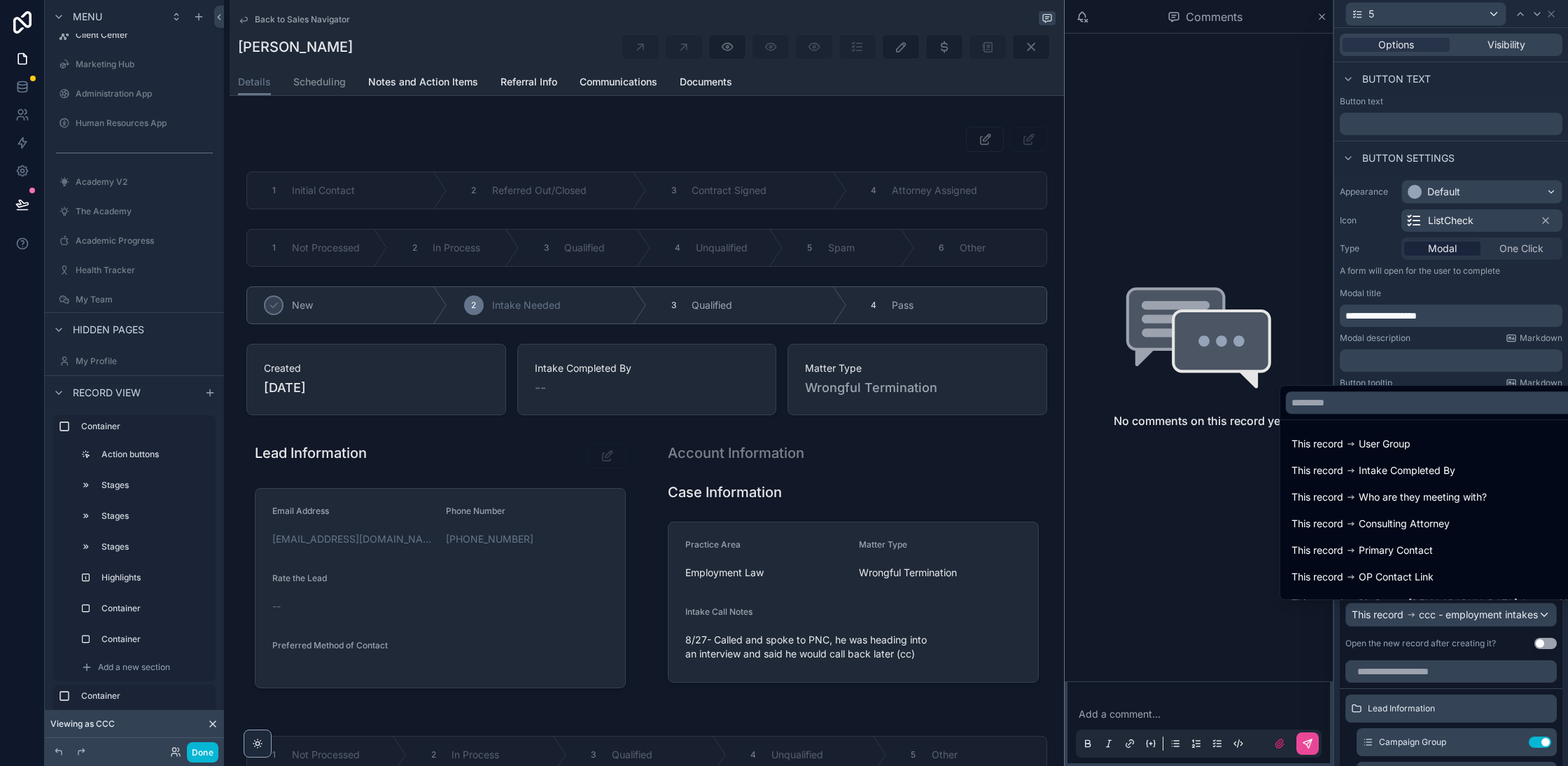
click at [1413, 609] on div at bounding box center [1451, 383] width 234 height 766
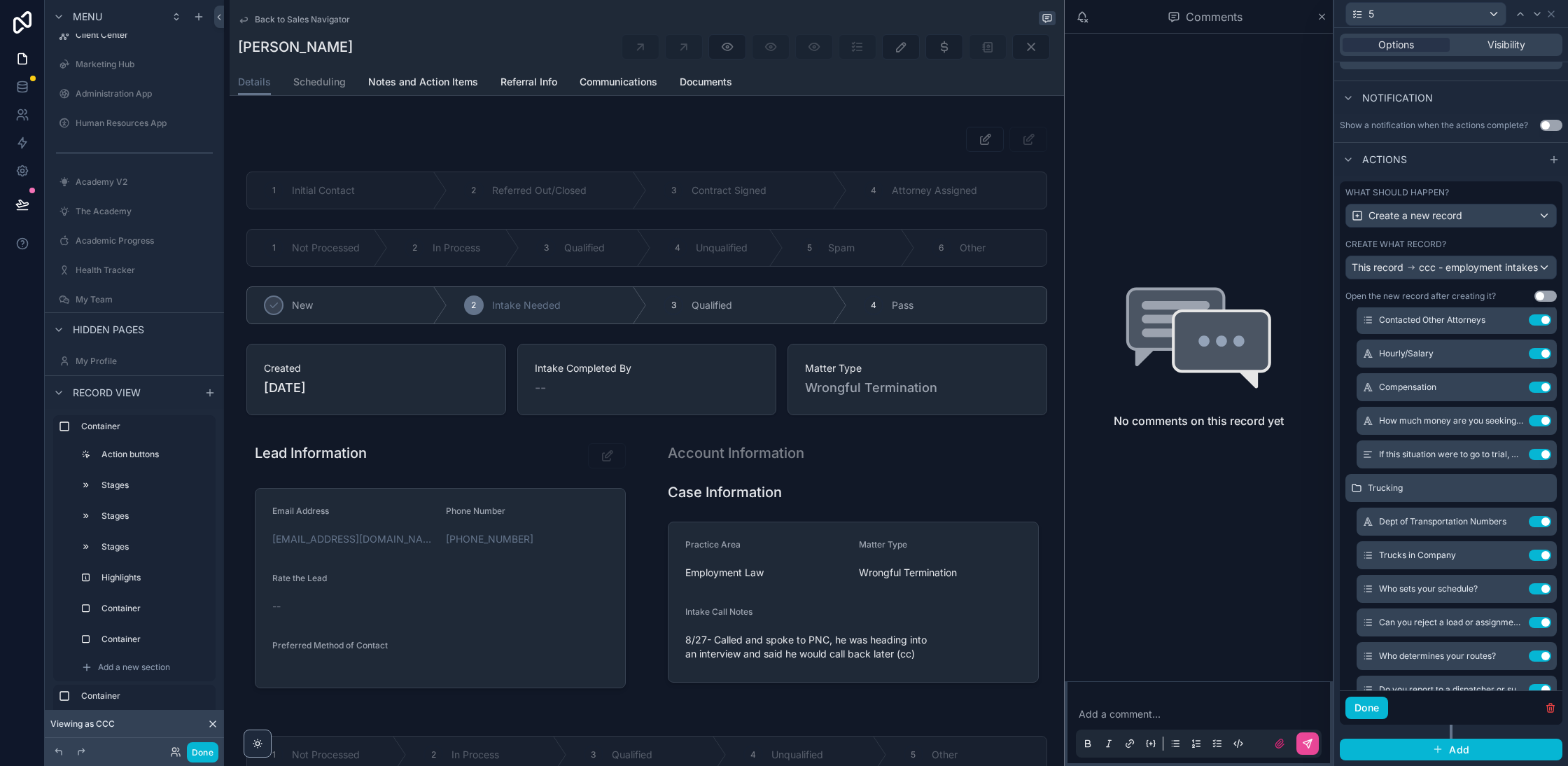
scroll to position [44, 0]
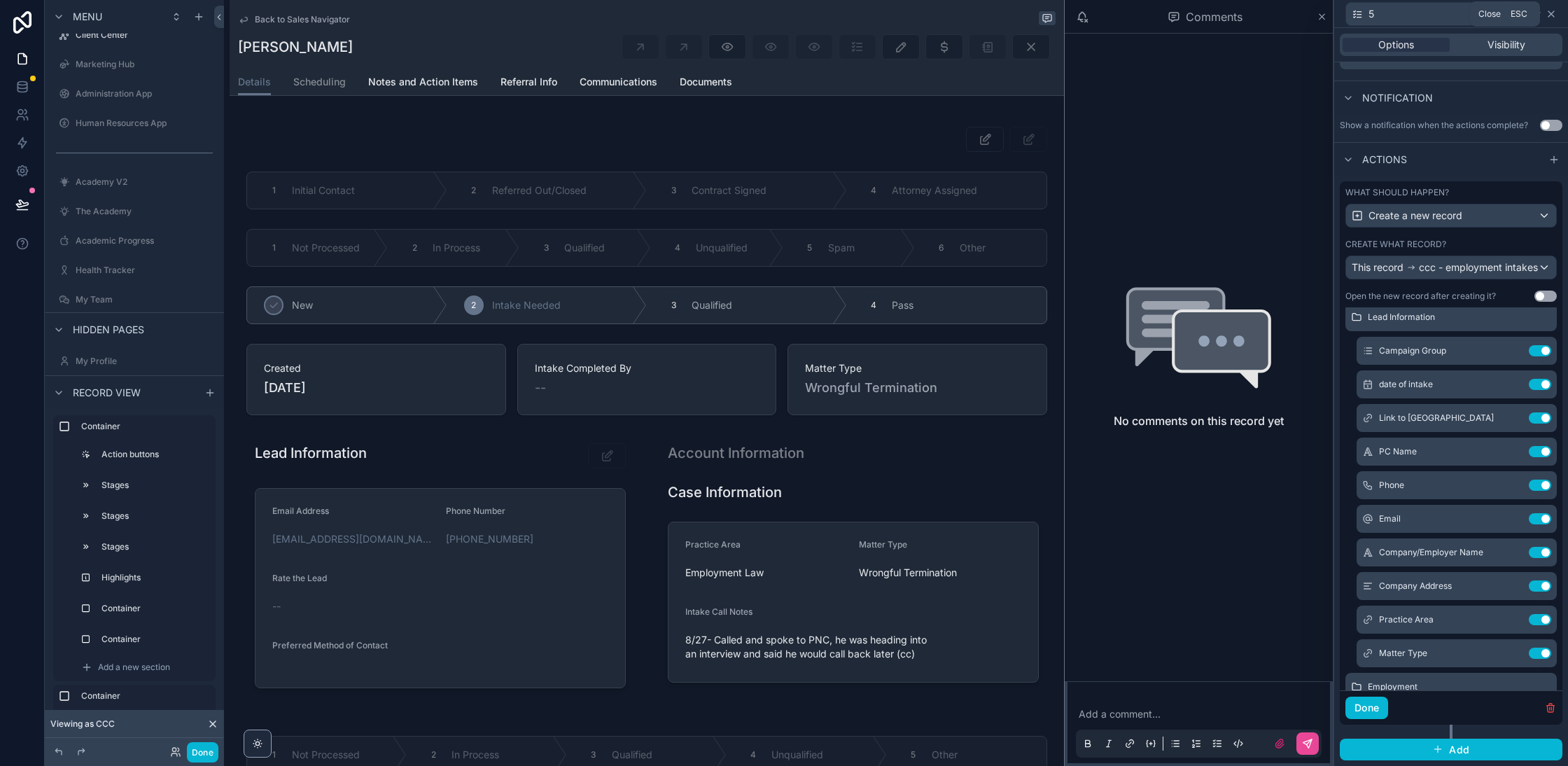
click at [1549, 16] on icon at bounding box center [1551, 14] width 11 height 11
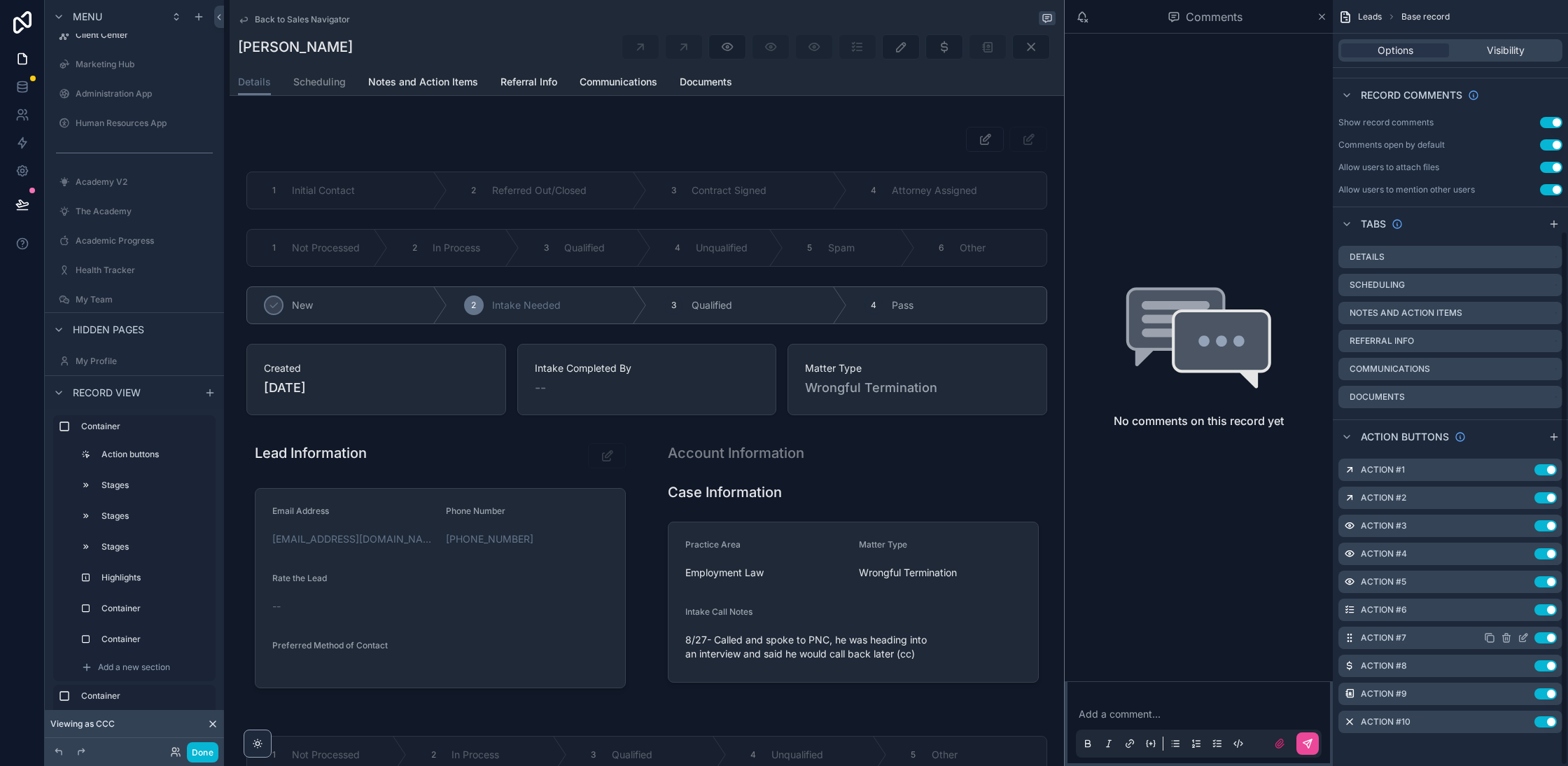
click at [1524, 638] on icon "scrollable content" at bounding box center [1525, 637] width 6 height 6
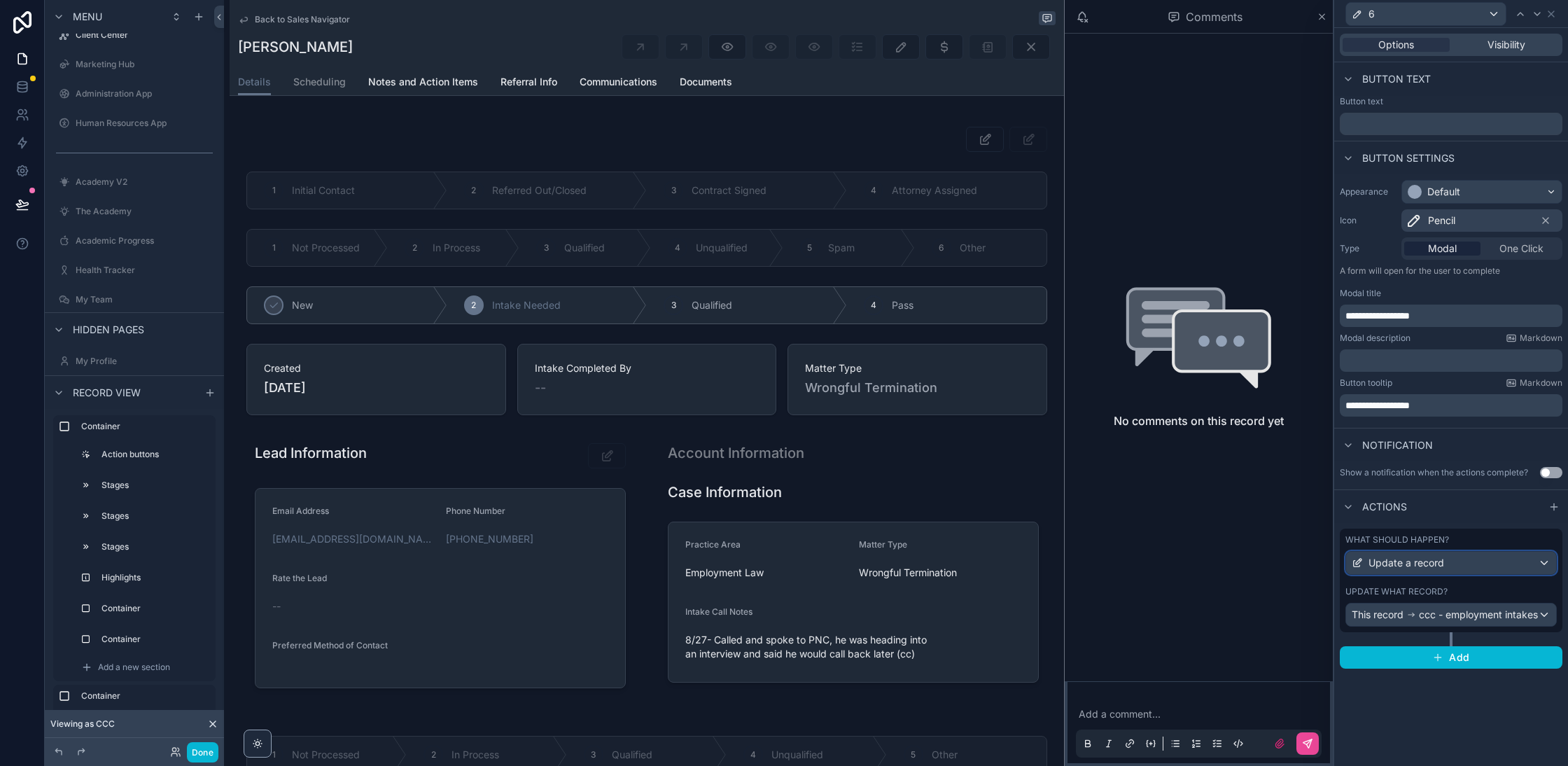
click at [1419, 563] on span "Update a record" at bounding box center [1406, 563] width 76 height 14
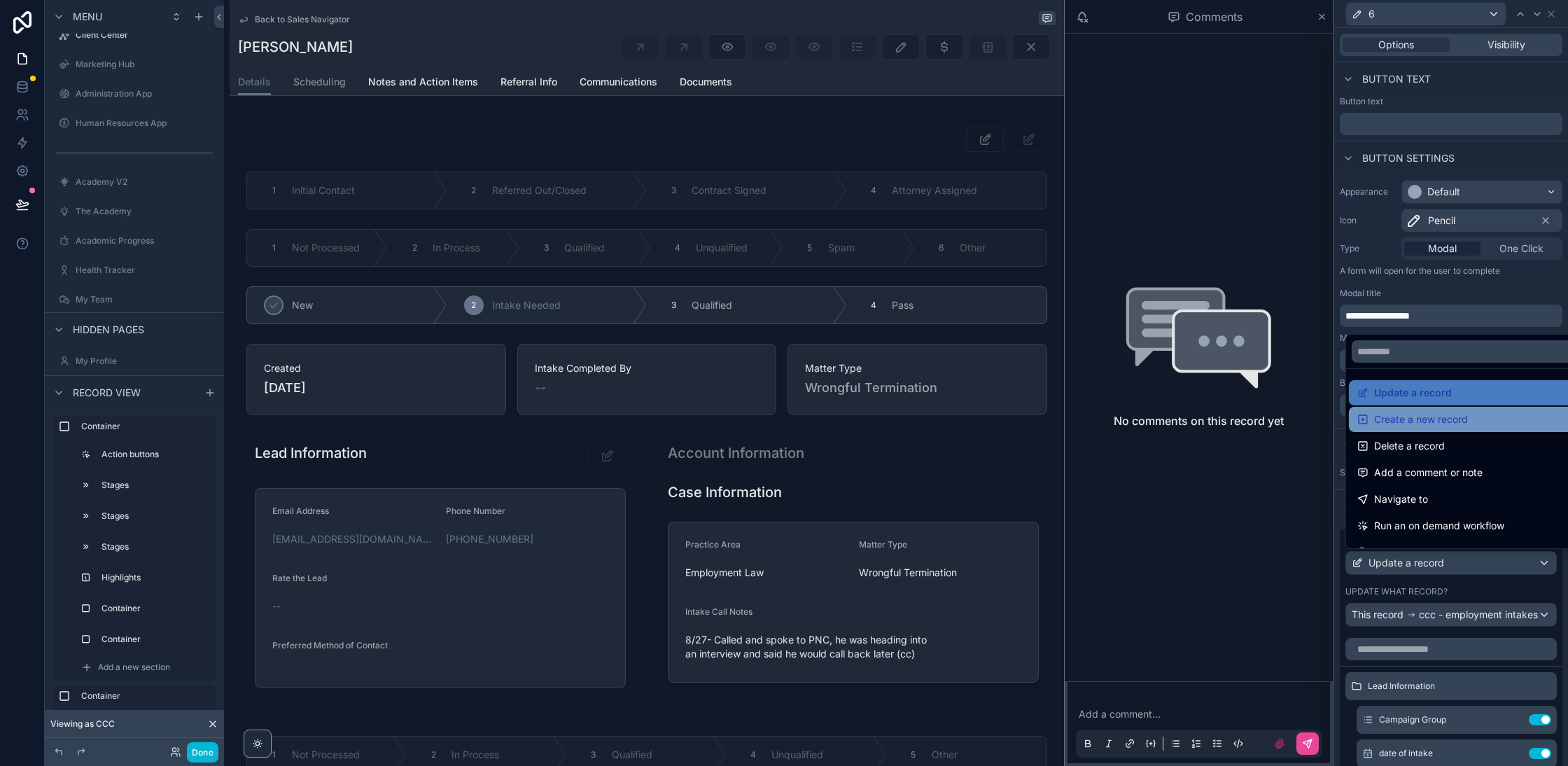
click at [1420, 421] on span "Create a new record" at bounding box center [1421, 419] width 94 height 17
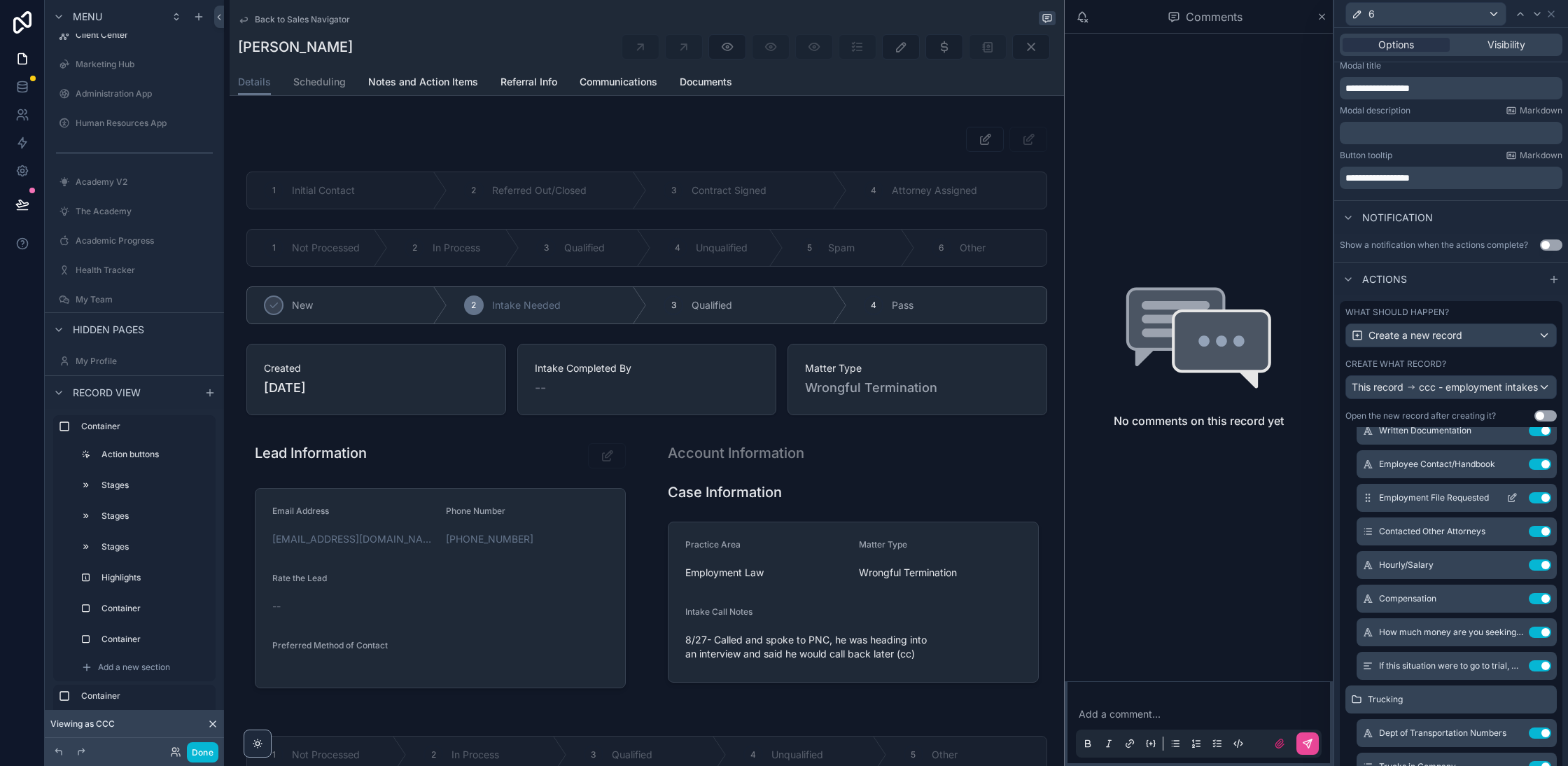
scroll to position [0, 0]
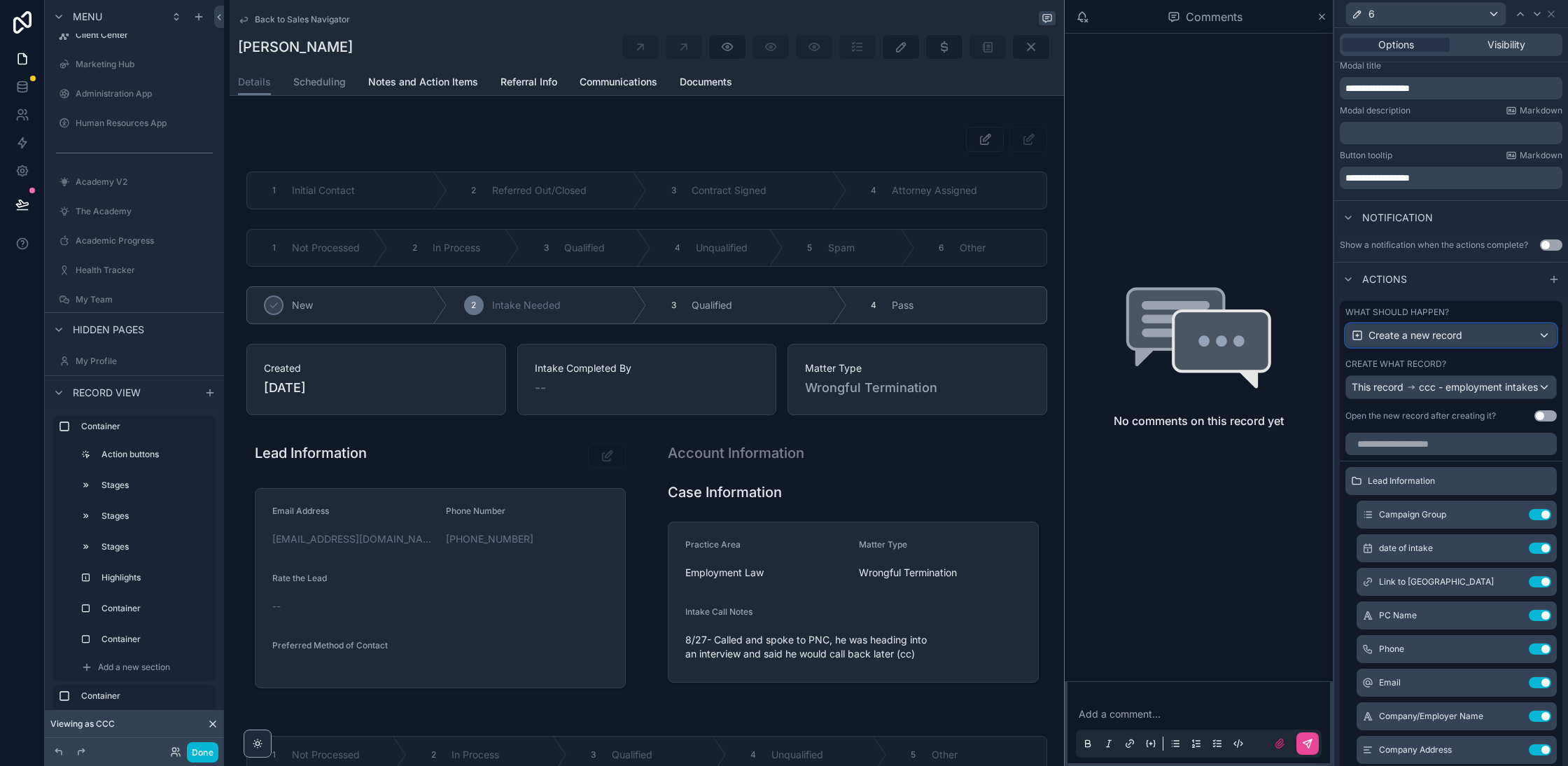
click at [1449, 333] on span "Create a new record" at bounding box center [1415, 335] width 94 height 14
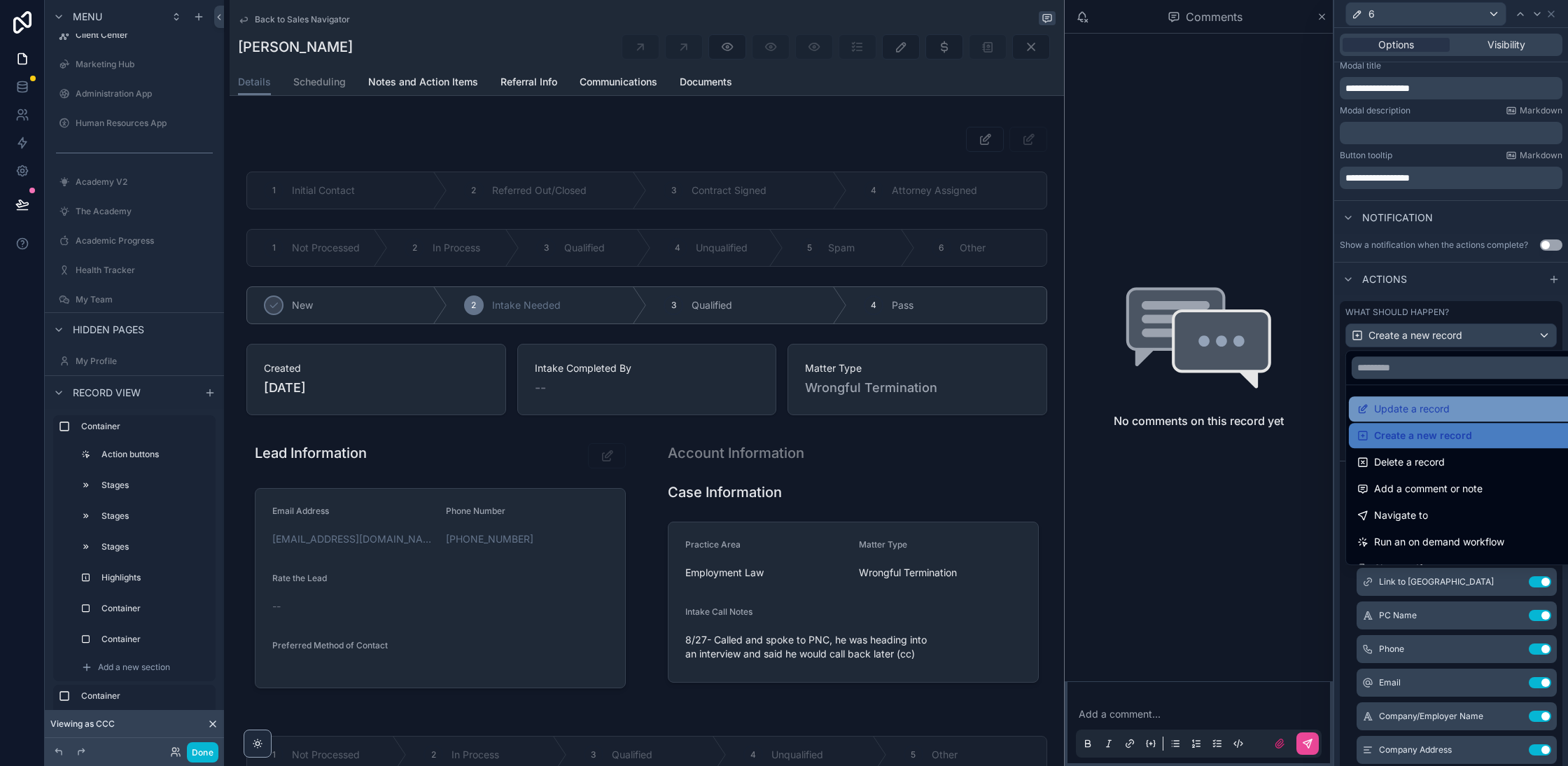
click at [1434, 417] on div "Update a record" at bounding box center [1468, 409] width 237 height 25
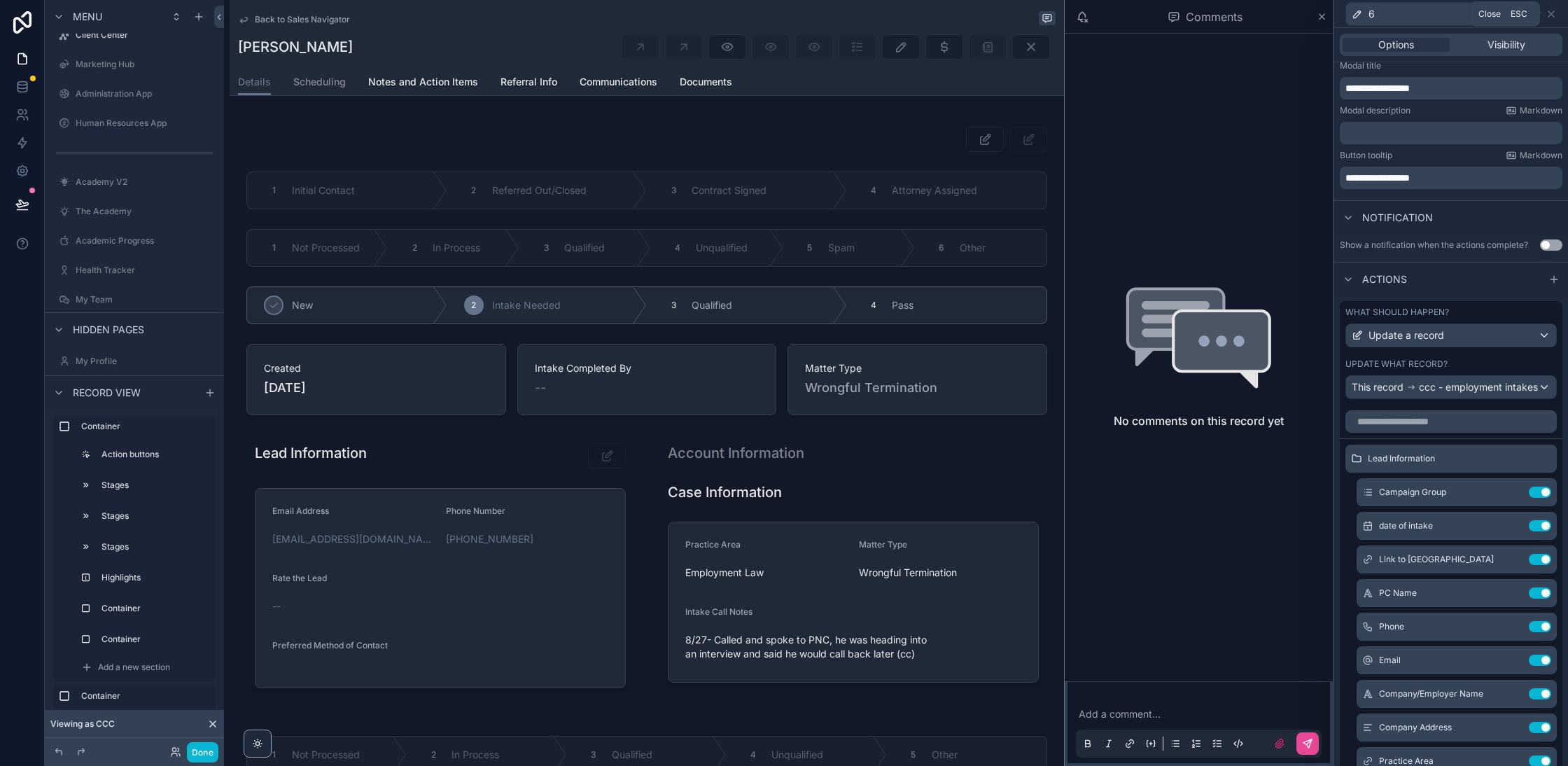
click at [1557, 13] on div "6" at bounding box center [1451, 13] width 222 height 28
click at [1547, 10] on icon at bounding box center [1551, 14] width 11 height 11
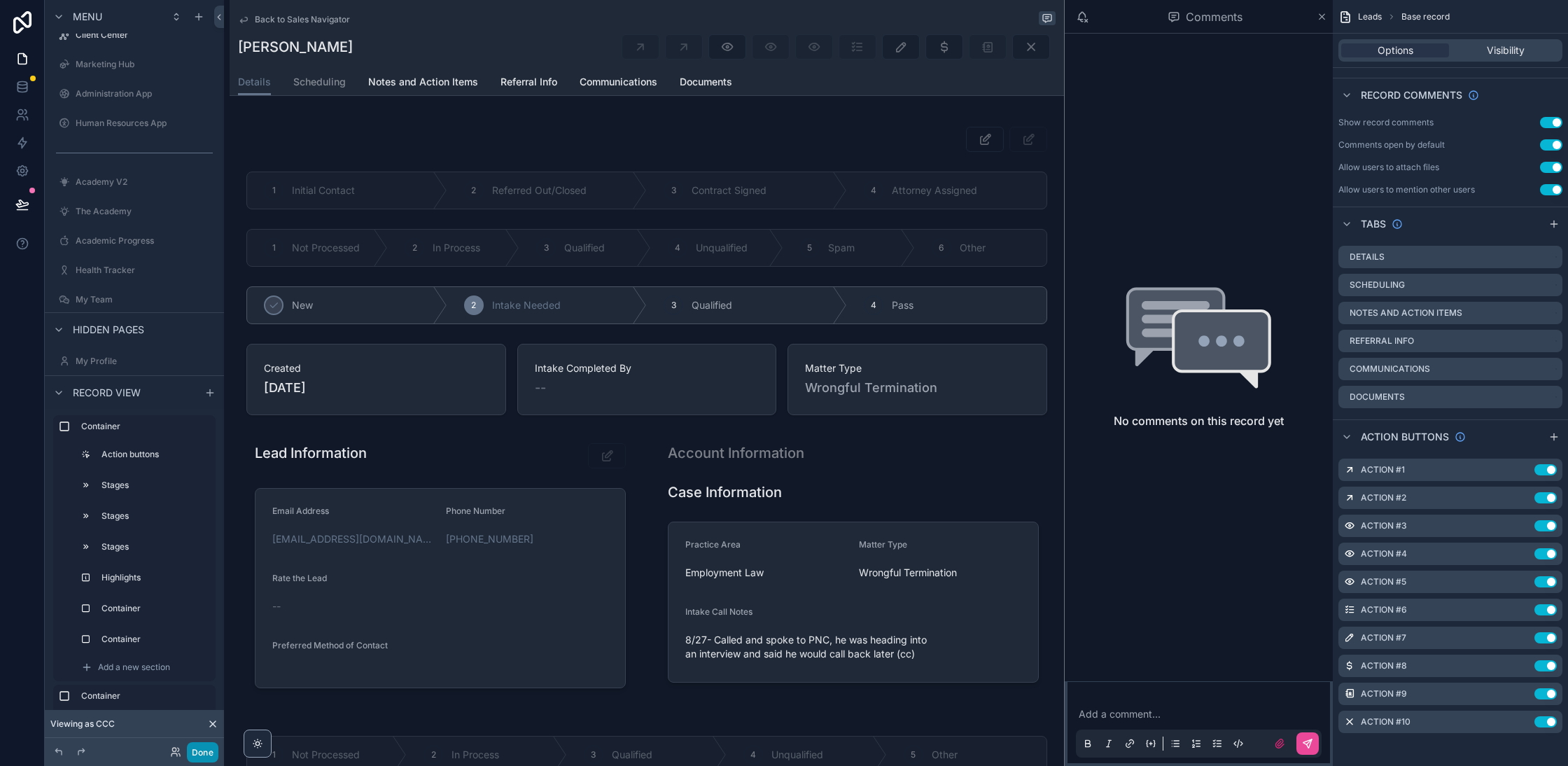
click at [209, 750] on button "Done" at bounding box center [203, 753] width 32 height 20
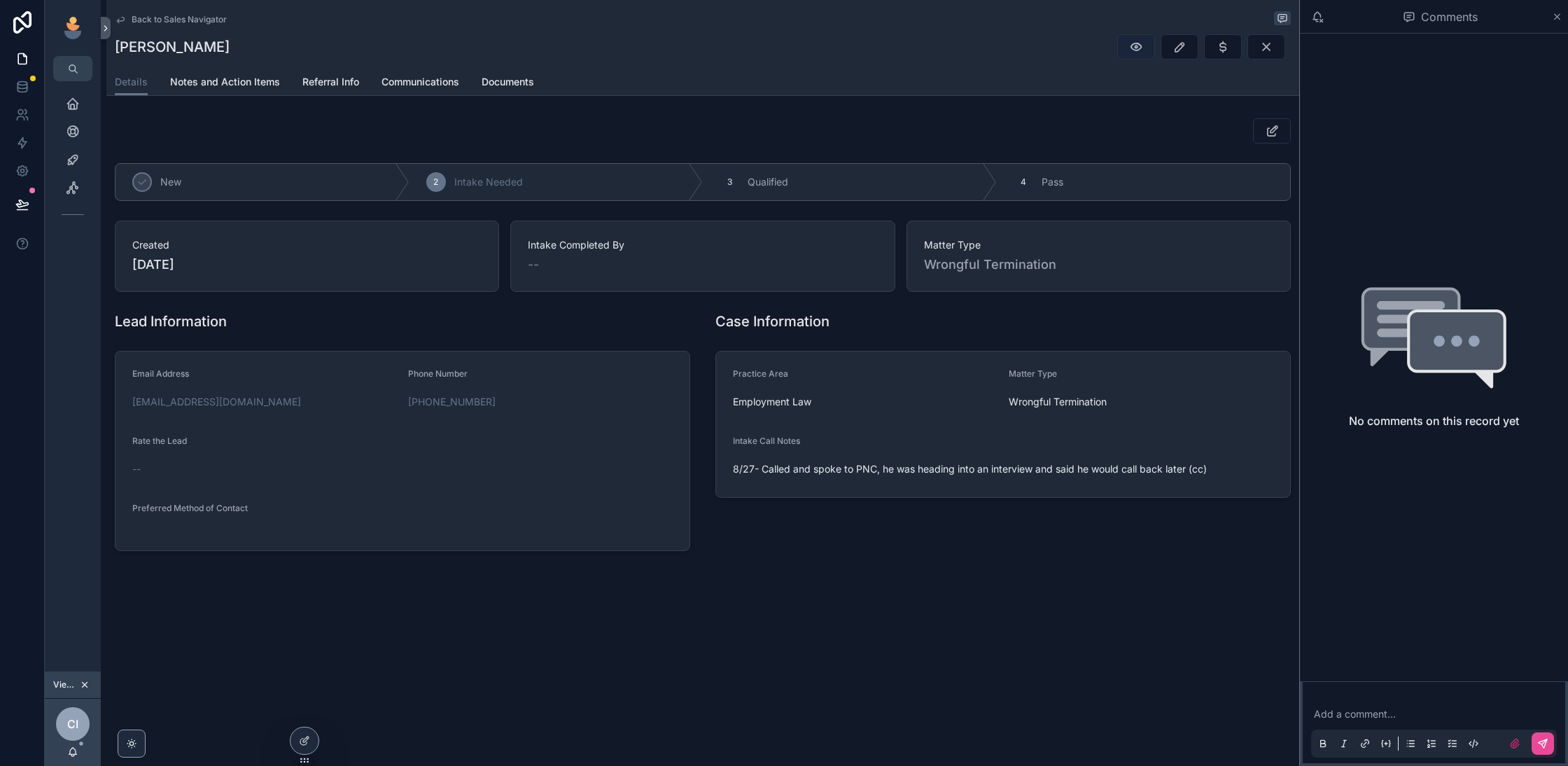
click at [1134, 49] on icon "scrollable content" at bounding box center [1136, 47] width 14 height 14
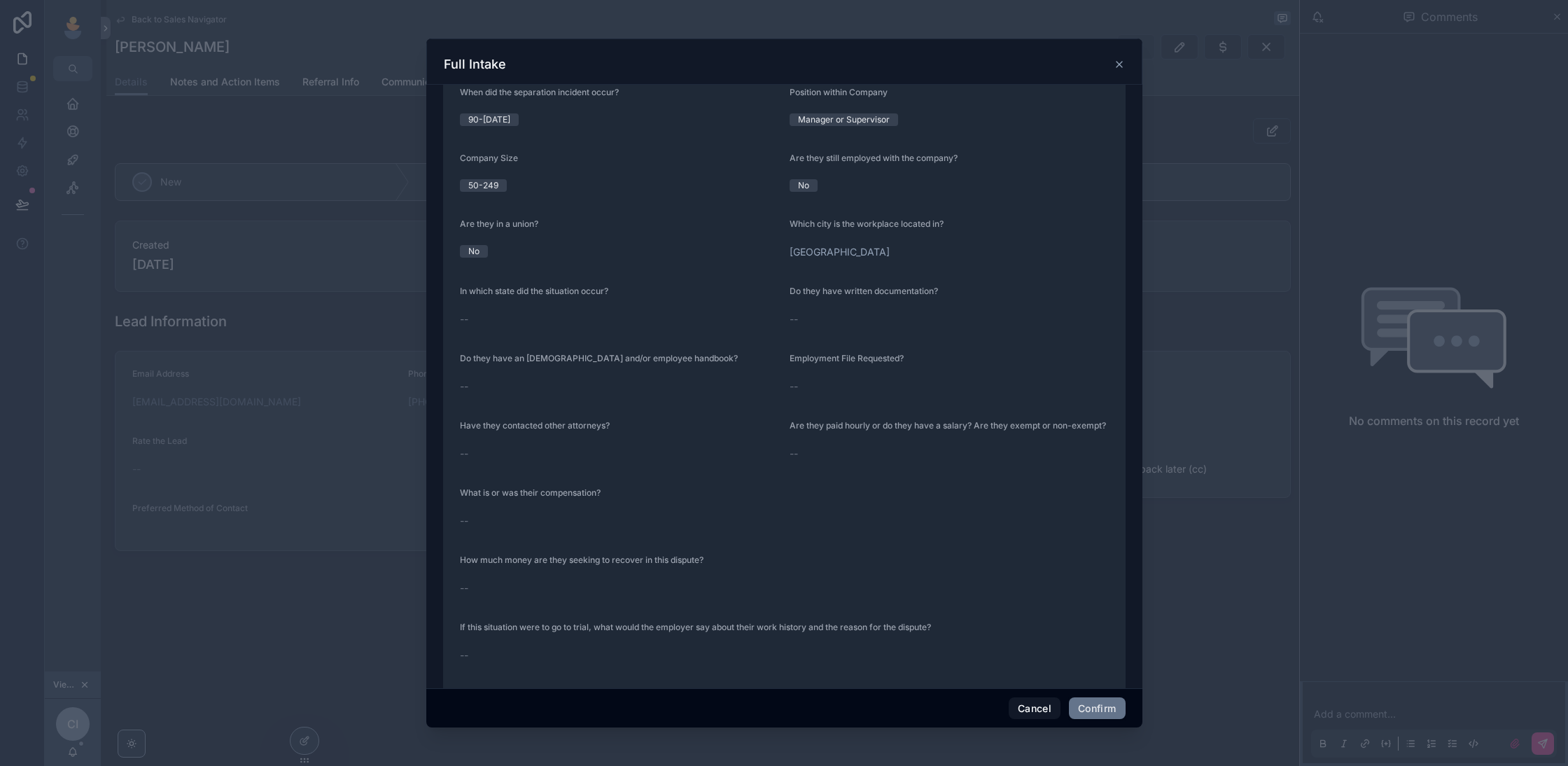
scroll to position [415, 0]
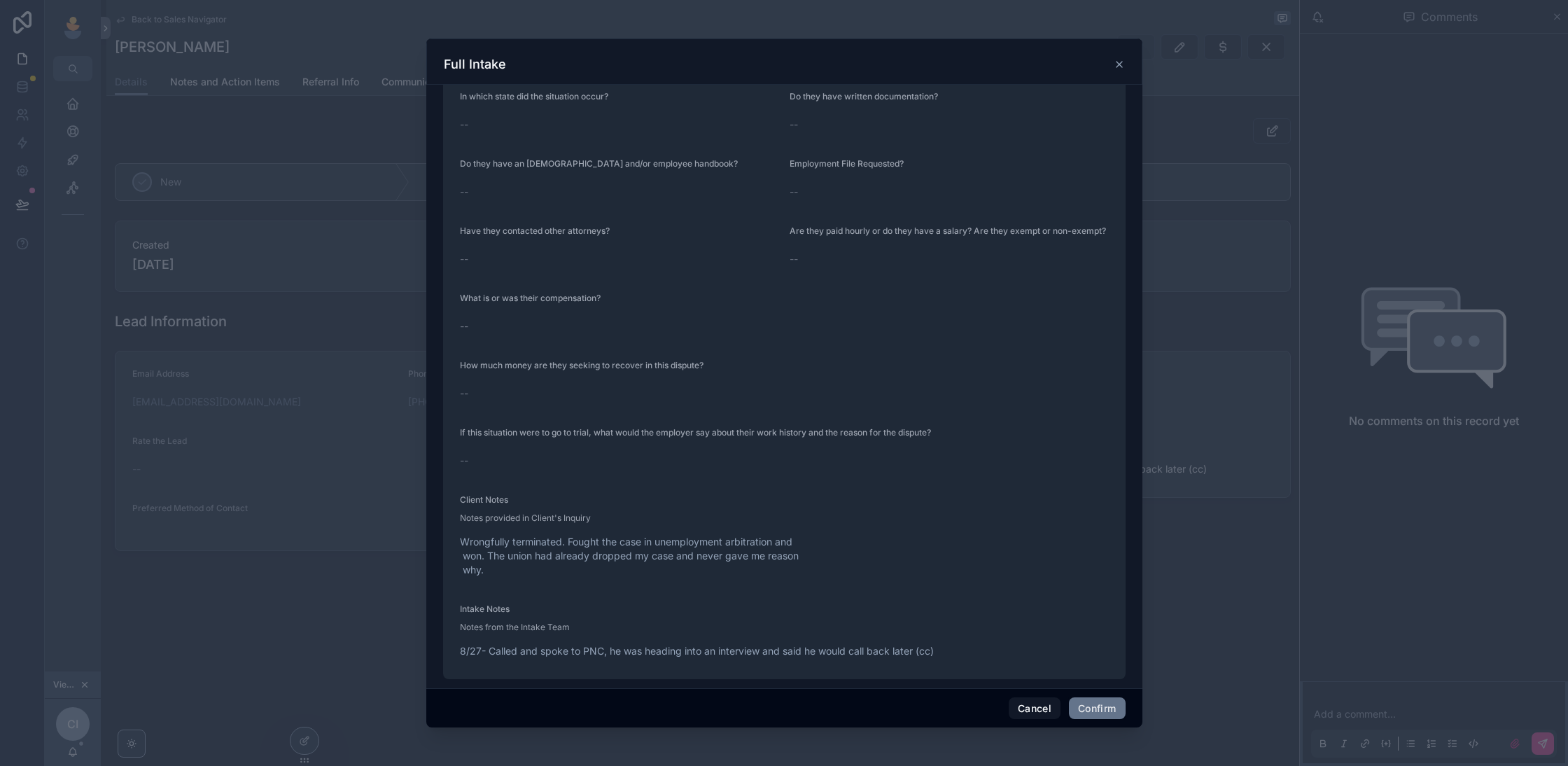
click at [1119, 60] on icon at bounding box center [1119, 64] width 11 height 11
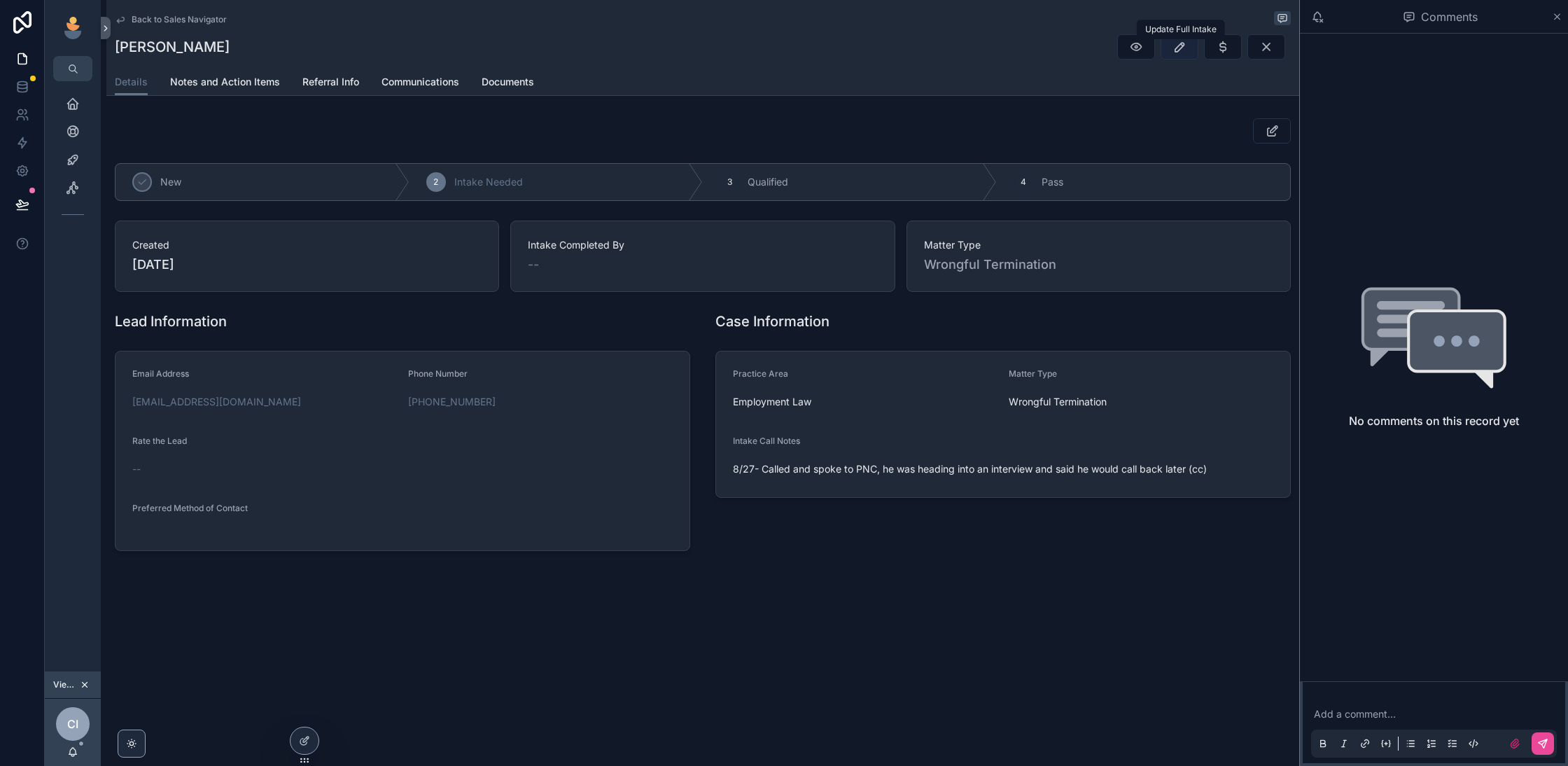
click at [1180, 50] on icon "scrollable content" at bounding box center [1180, 47] width 14 height 14
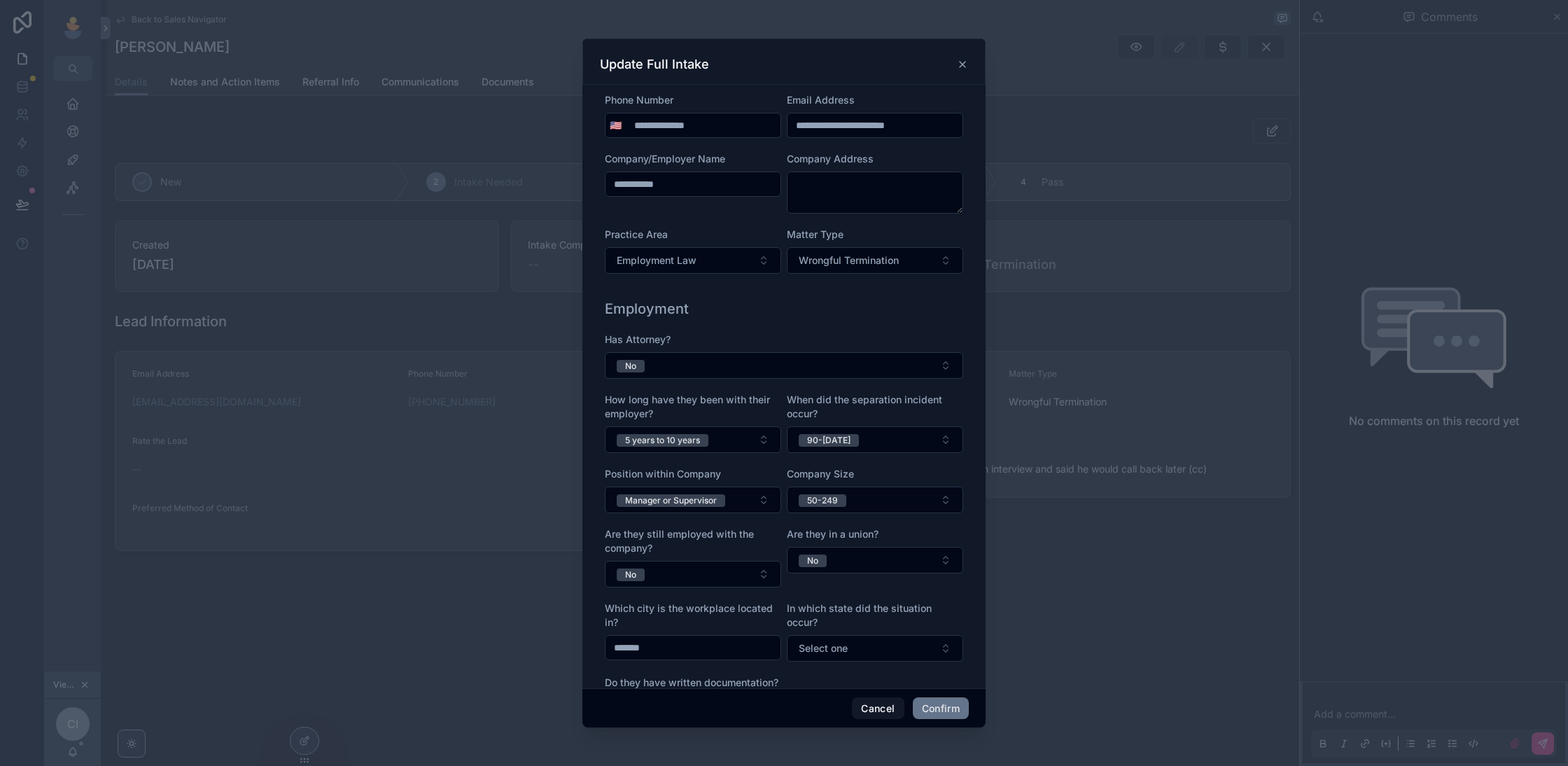
scroll to position [0, 0]
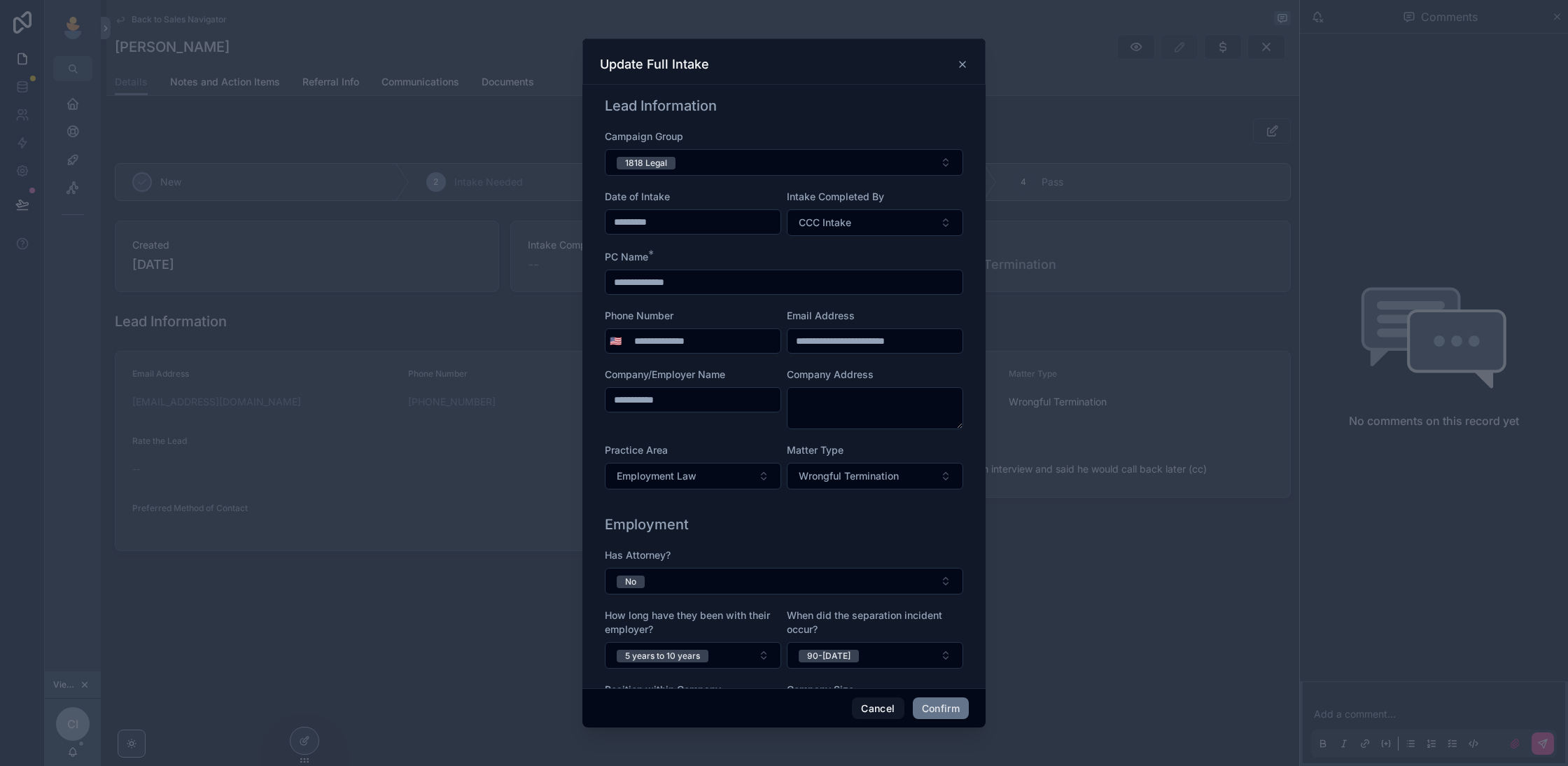
click at [963, 54] on div "Update Full Intake" at bounding box center [783, 61] width 403 height 46
click at [963, 59] on icon at bounding box center [963, 64] width 11 height 11
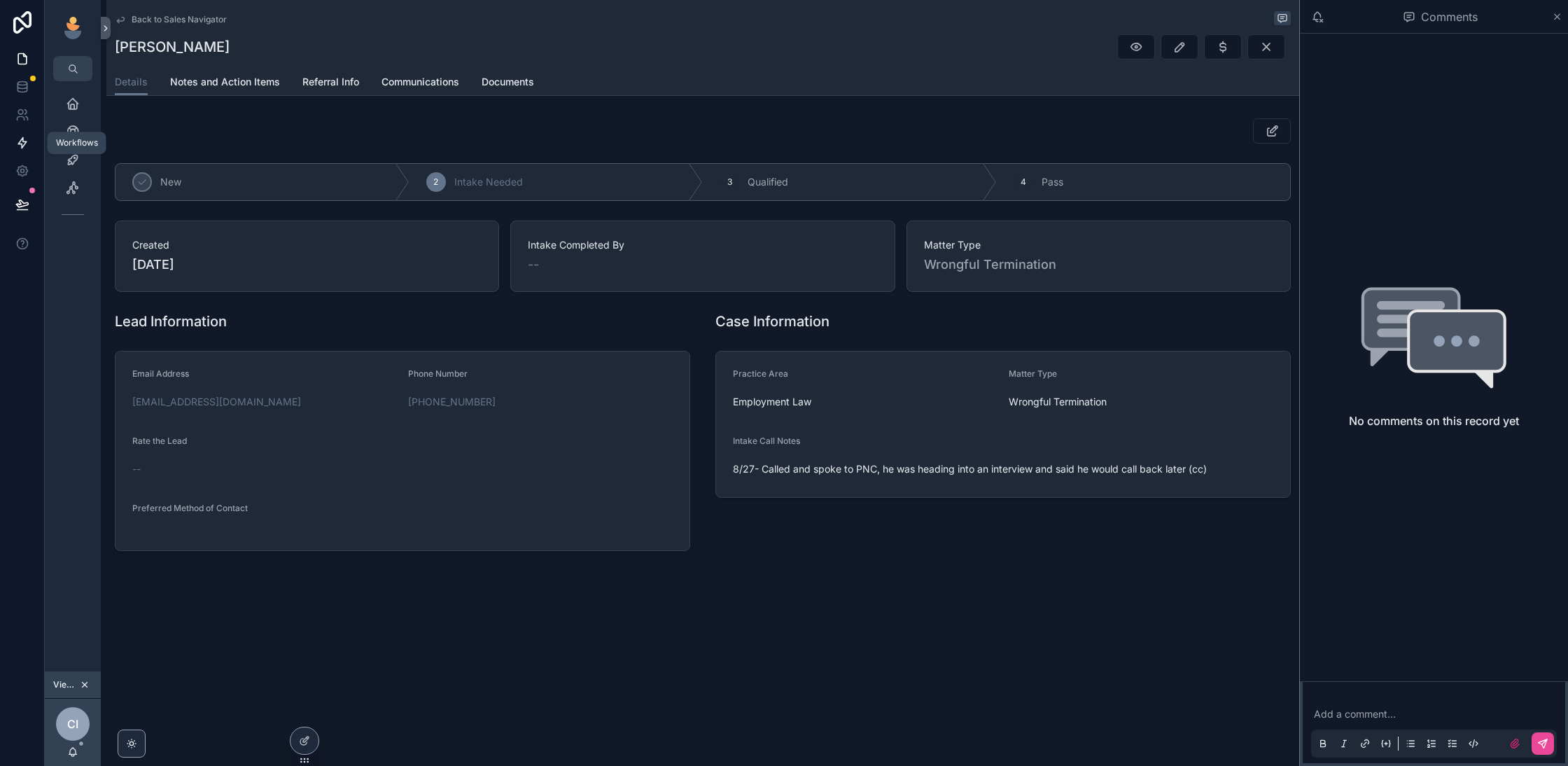
click at [22, 142] on icon at bounding box center [23, 143] width 14 height 14
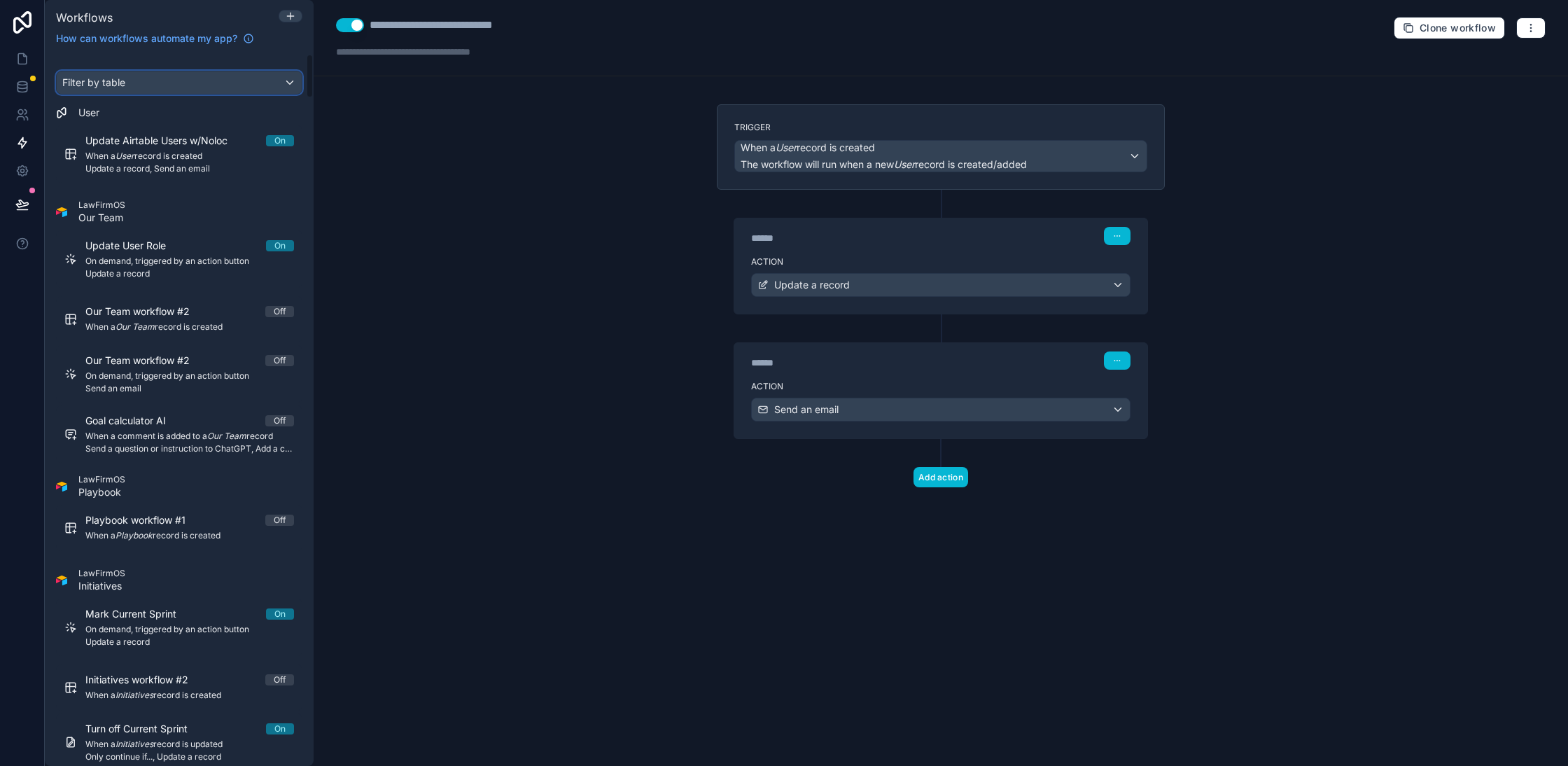
click at [234, 85] on div "Filter by table" at bounding box center [179, 83] width 245 height 23
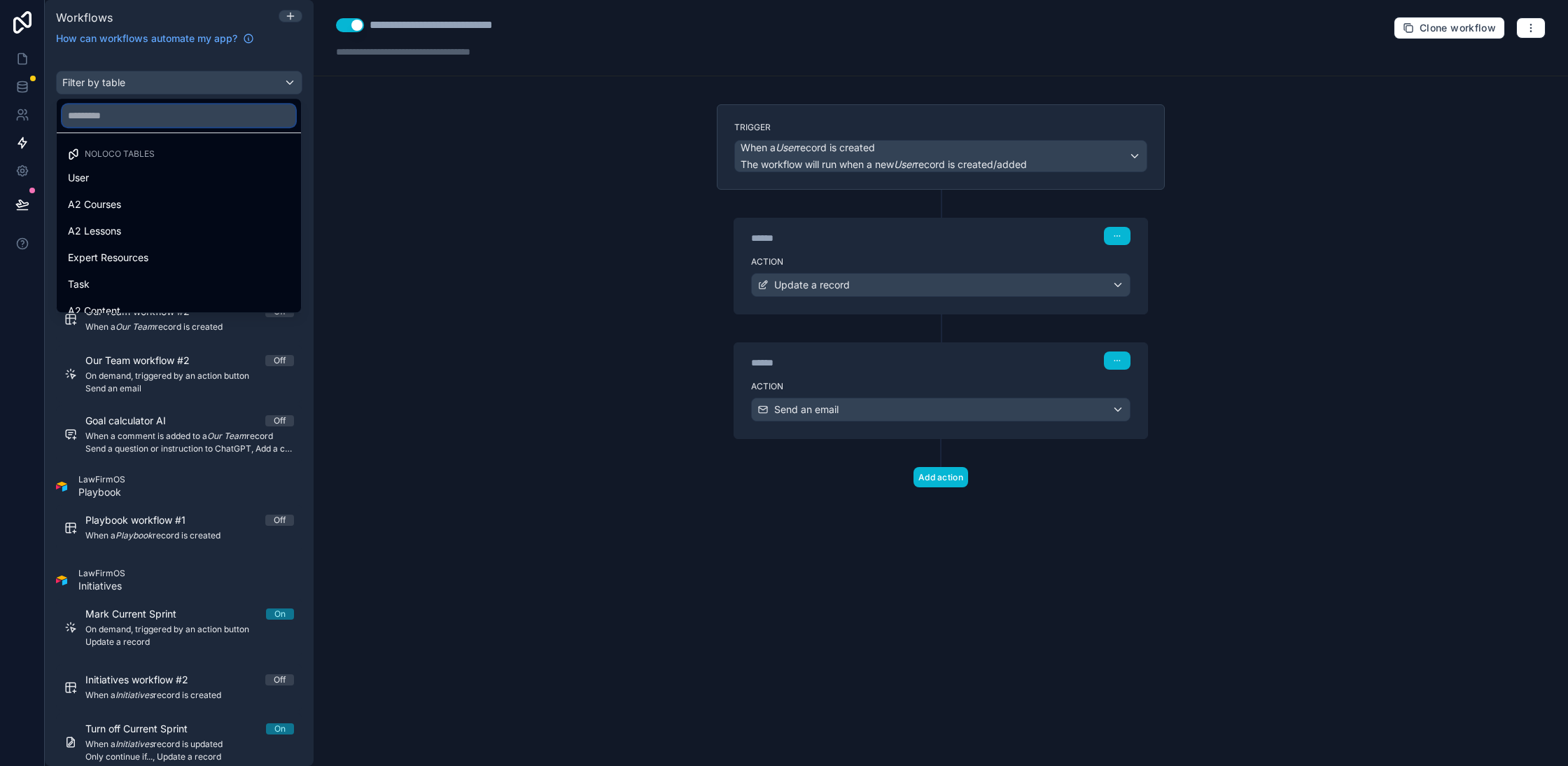
click at [256, 121] on input "text" at bounding box center [179, 116] width 233 height 23
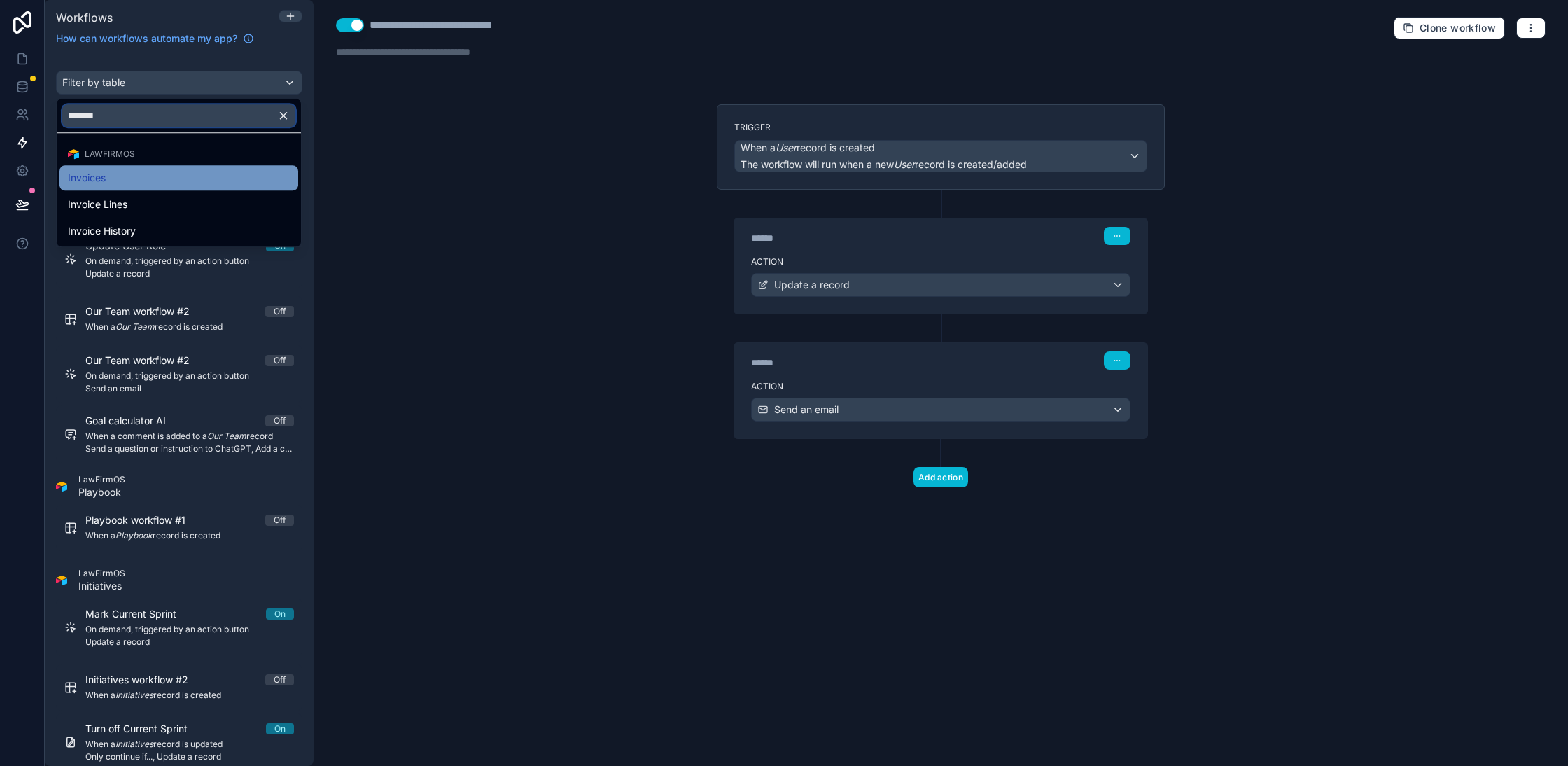
type input "*******"
click at [164, 184] on div "Invoices" at bounding box center [179, 178] width 222 height 17
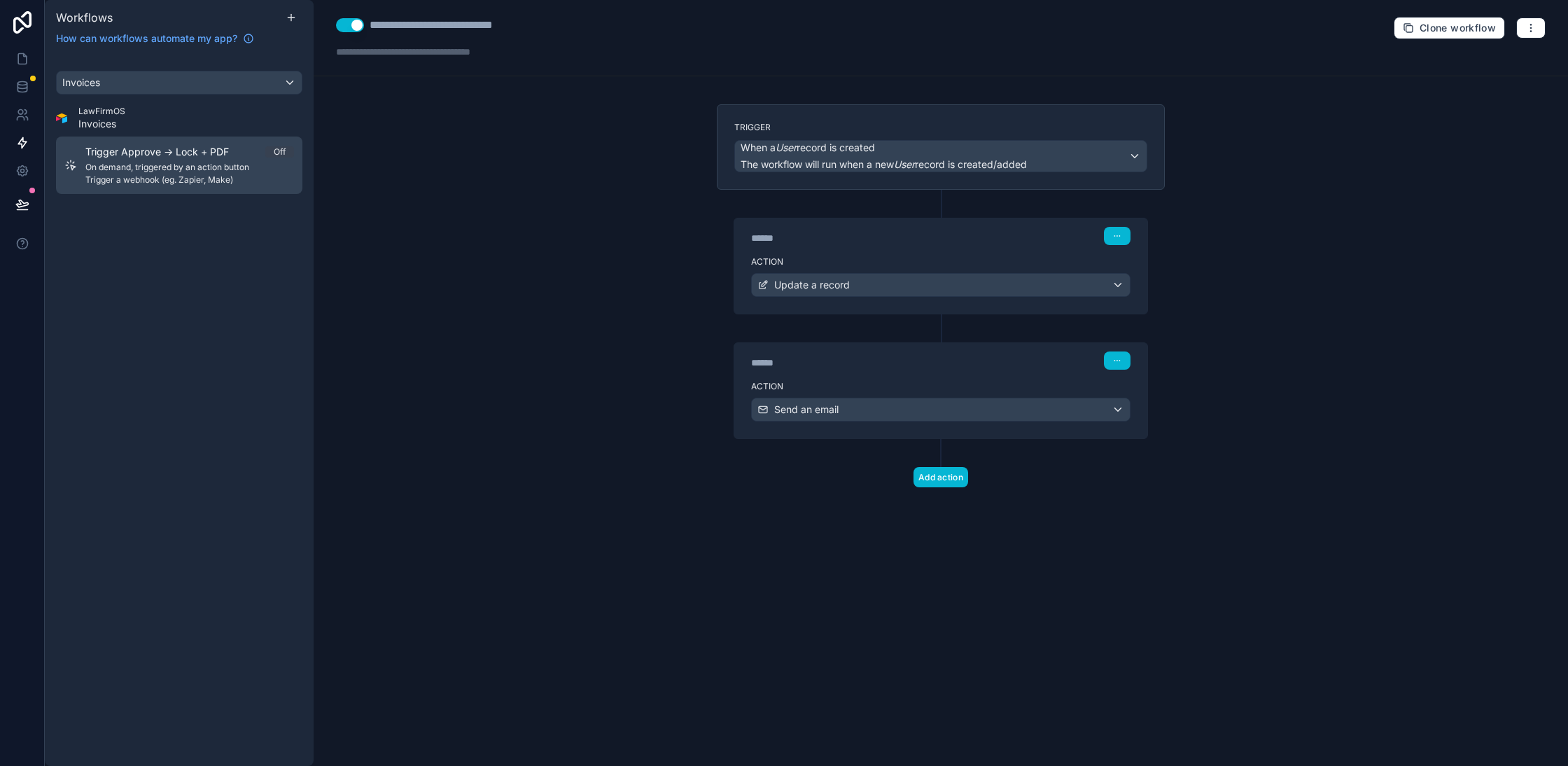
click at [215, 164] on span "On demand, triggered by an action button" at bounding box center [190, 167] width 209 height 11
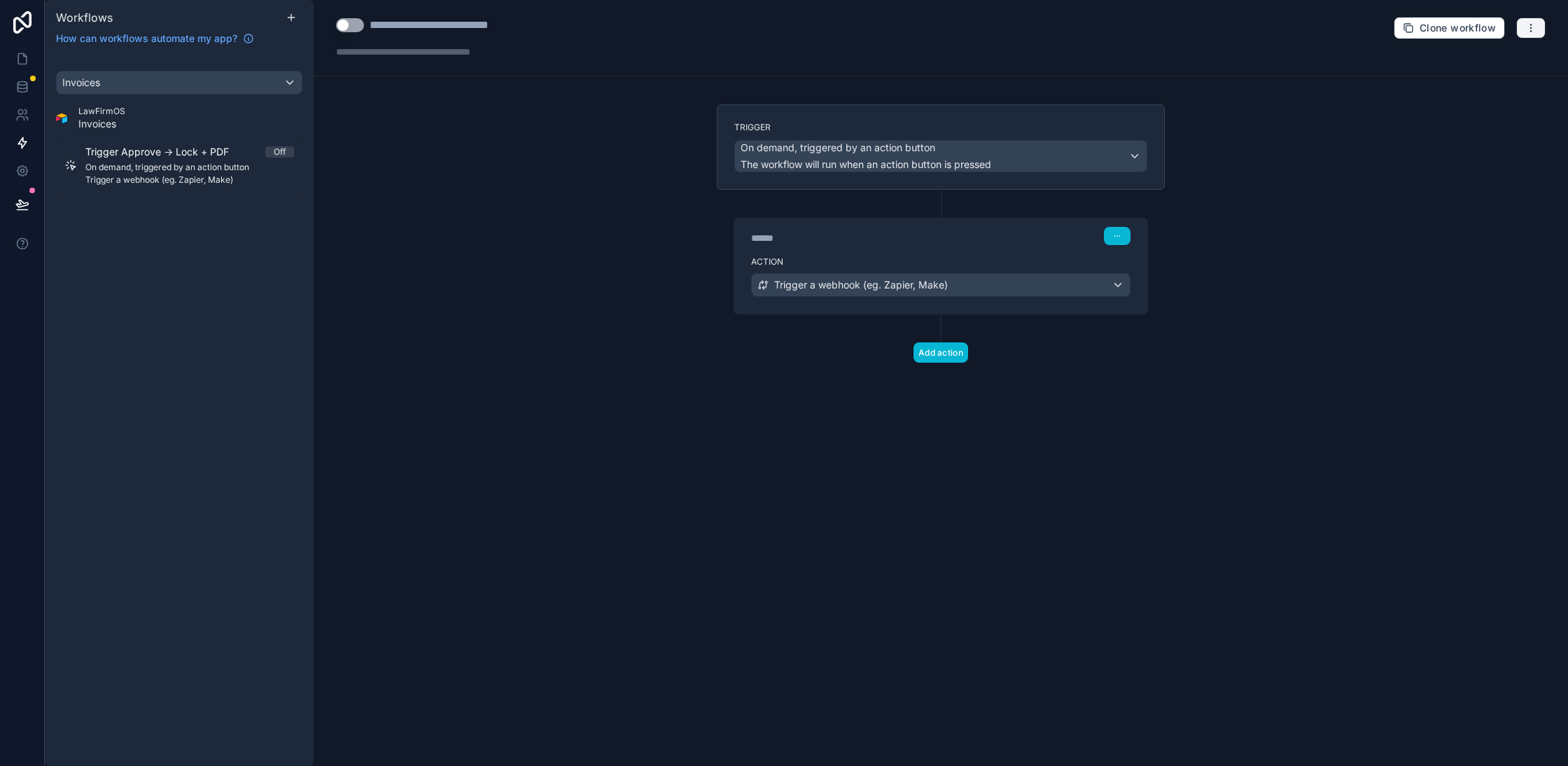
click at [1536, 32] on button "button" at bounding box center [1531, 28] width 30 height 21
click at [1501, 54] on span "Test workflow" at bounding box center [1493, 60] width 67 height 11
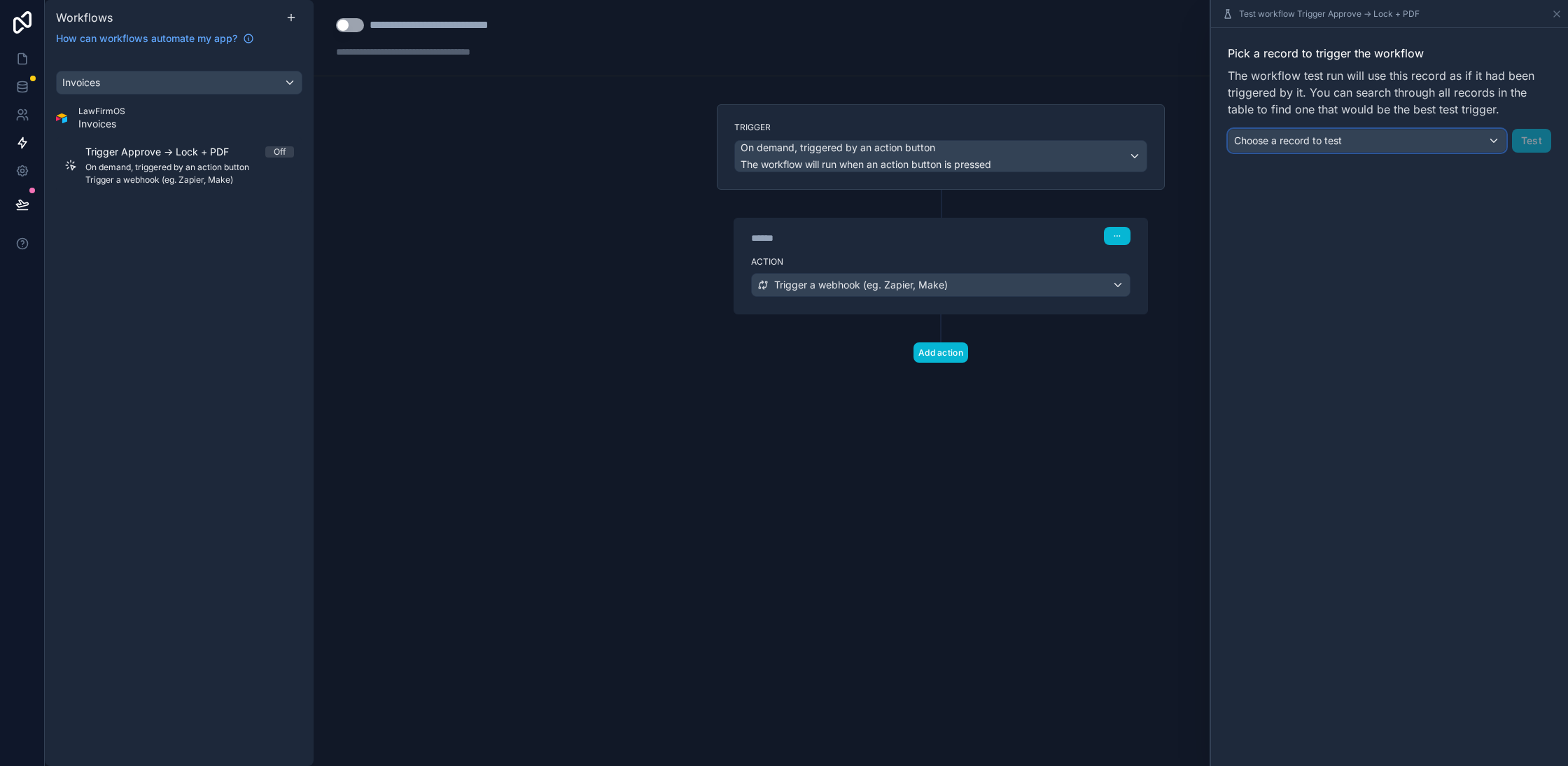
click at [1406, 145] on div "Choose a record to test" at bounding box center [1367, 141] width 277 height 23
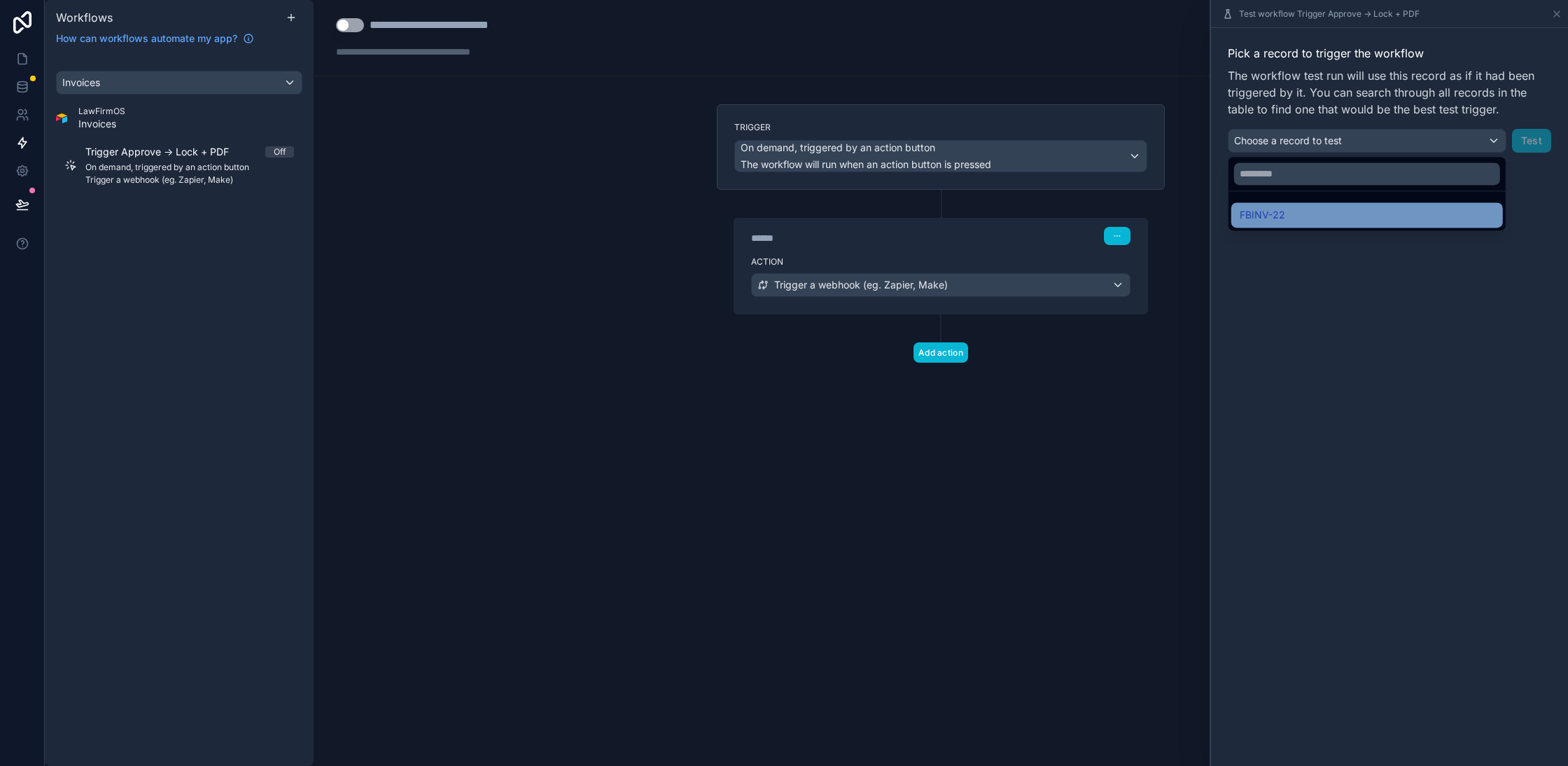
click at [1273, 214] on span "FBINV-22" at bounding box center [1262, 215] width 45 height 17
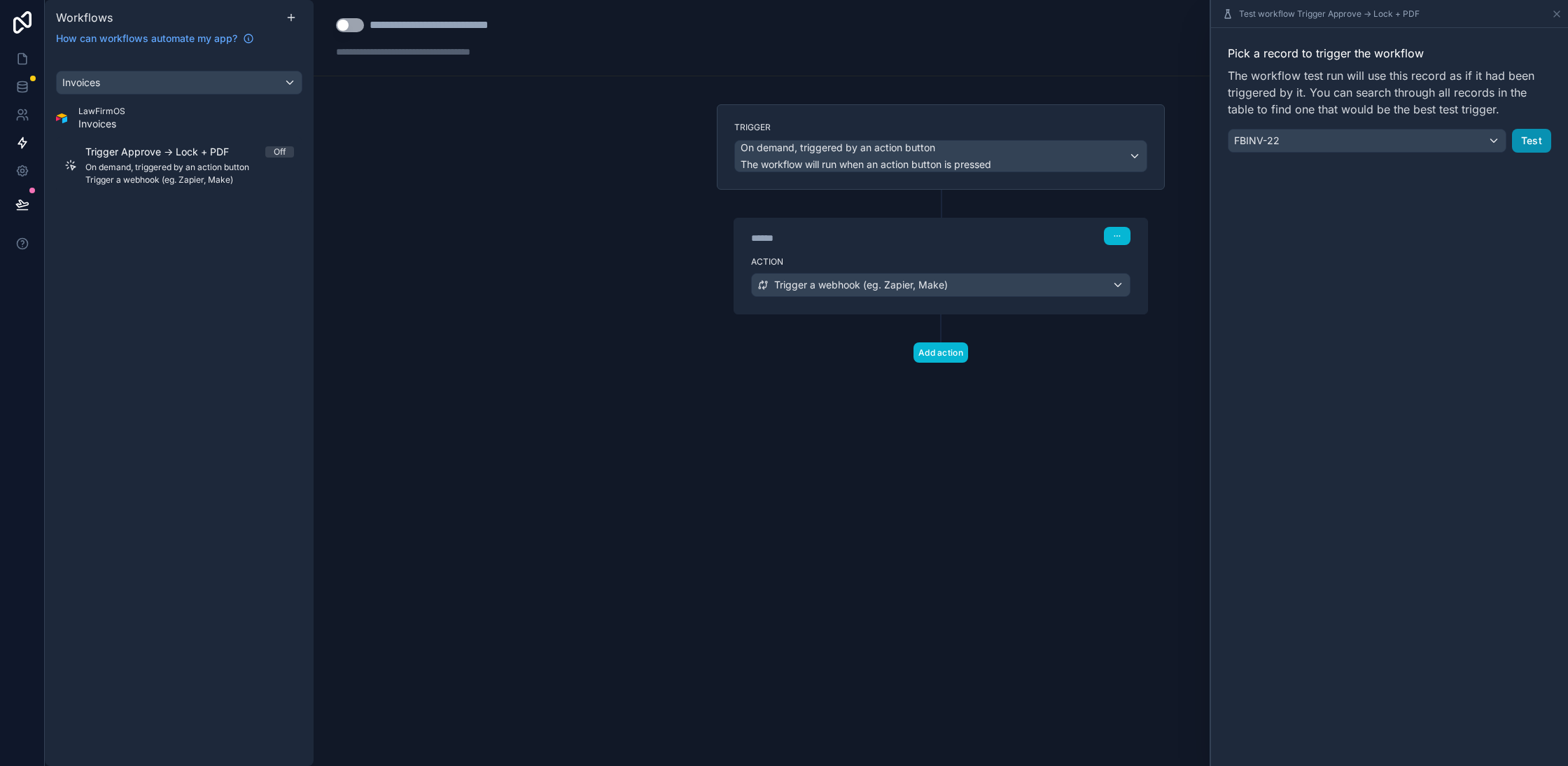
click at [1536, 135] on button "Test" at bounding box center [1532, 141] width 40 height 24
click at [1440, 144] on div "FBINV-22" at bounding box center [1367, 141] width 277 height 23
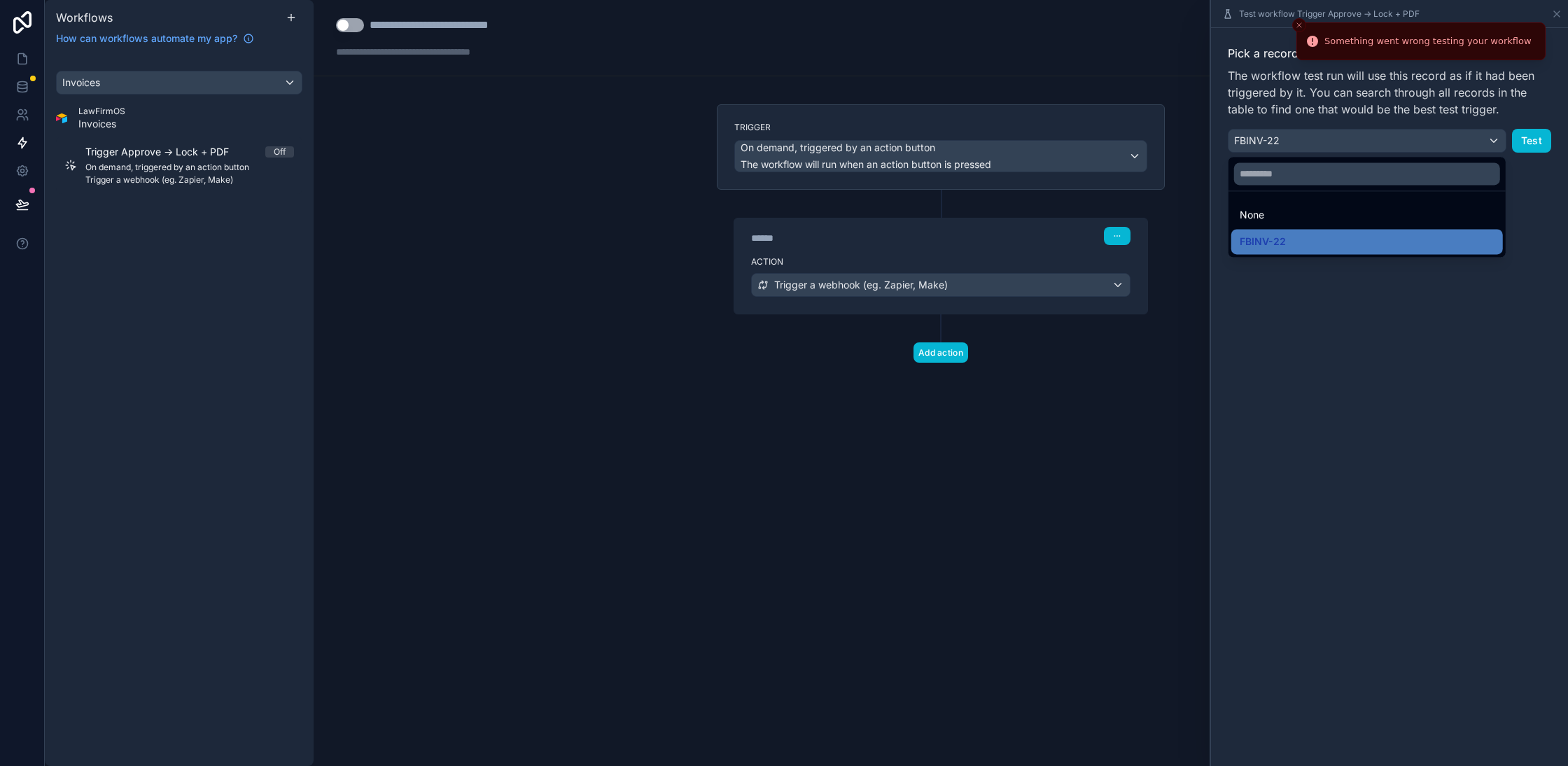
click at [1368, 448] on div at bounding box center [1389, 383] width 357 height 766
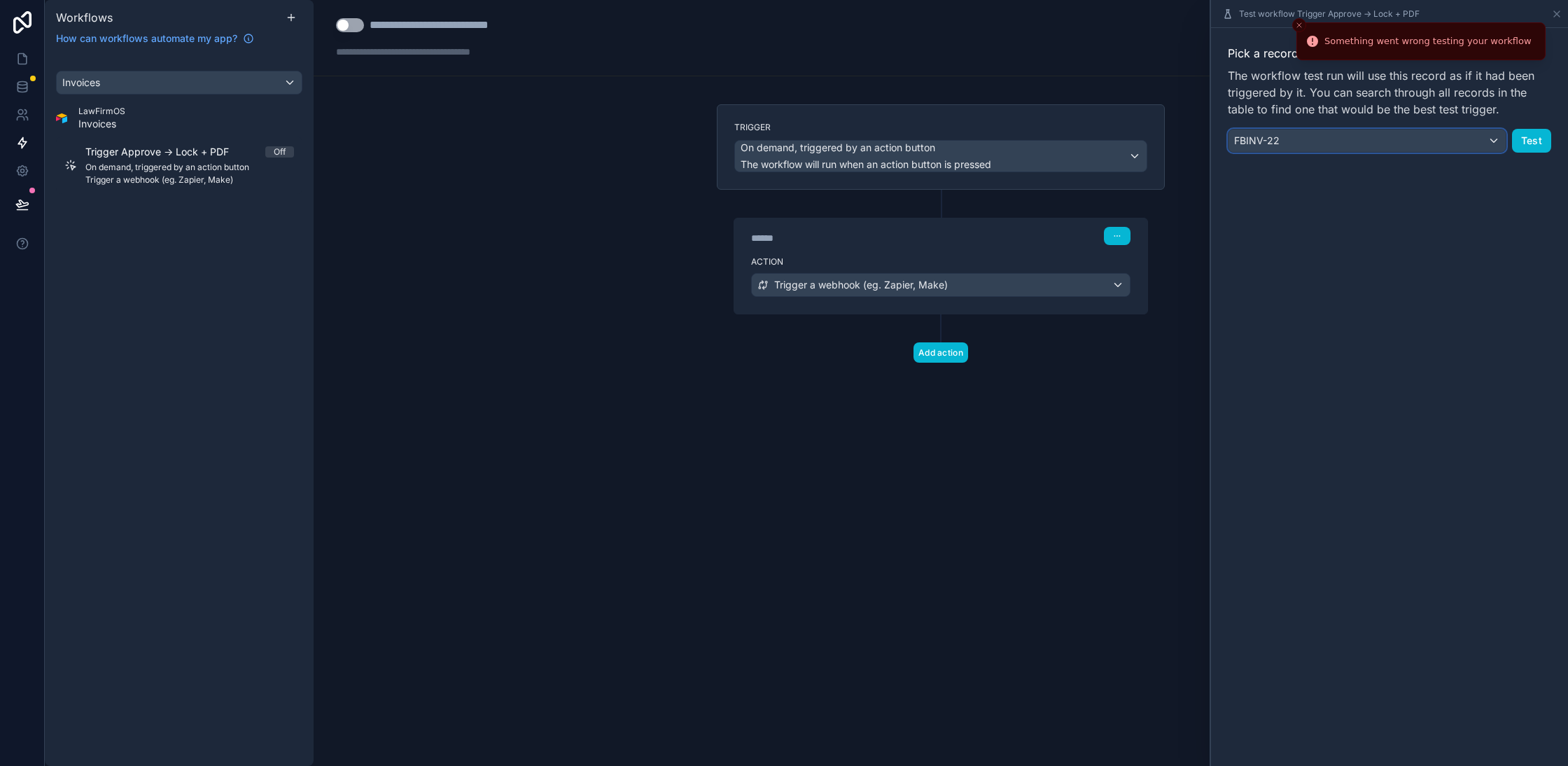
click at [1341, 142] on div "FBINV-22" at bounding box center [1367, 141] width 277 height 23
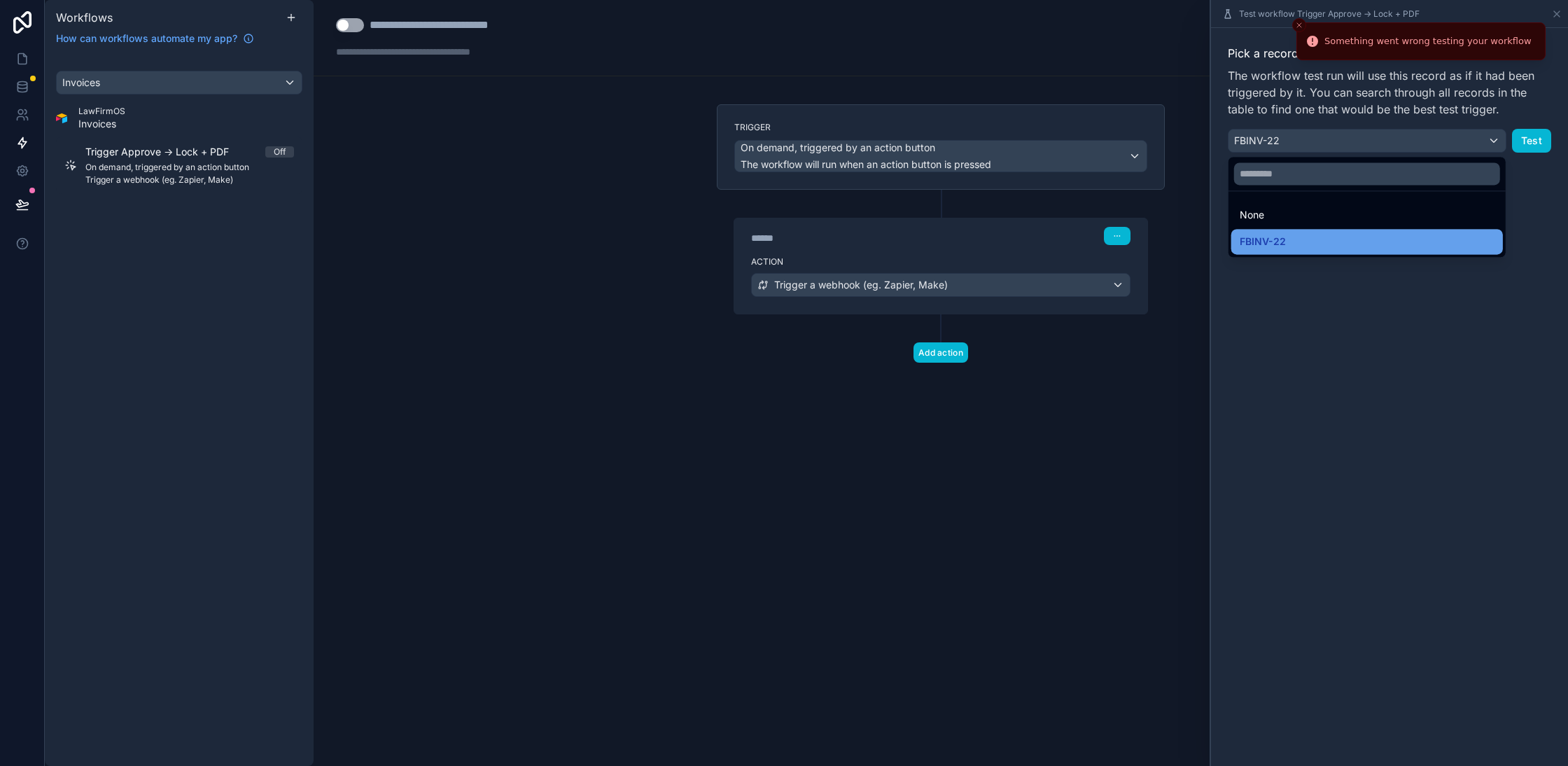
click at [1276, 242] on span "FBINV-22" at bounding box center [1262, 241] width 46 height 17
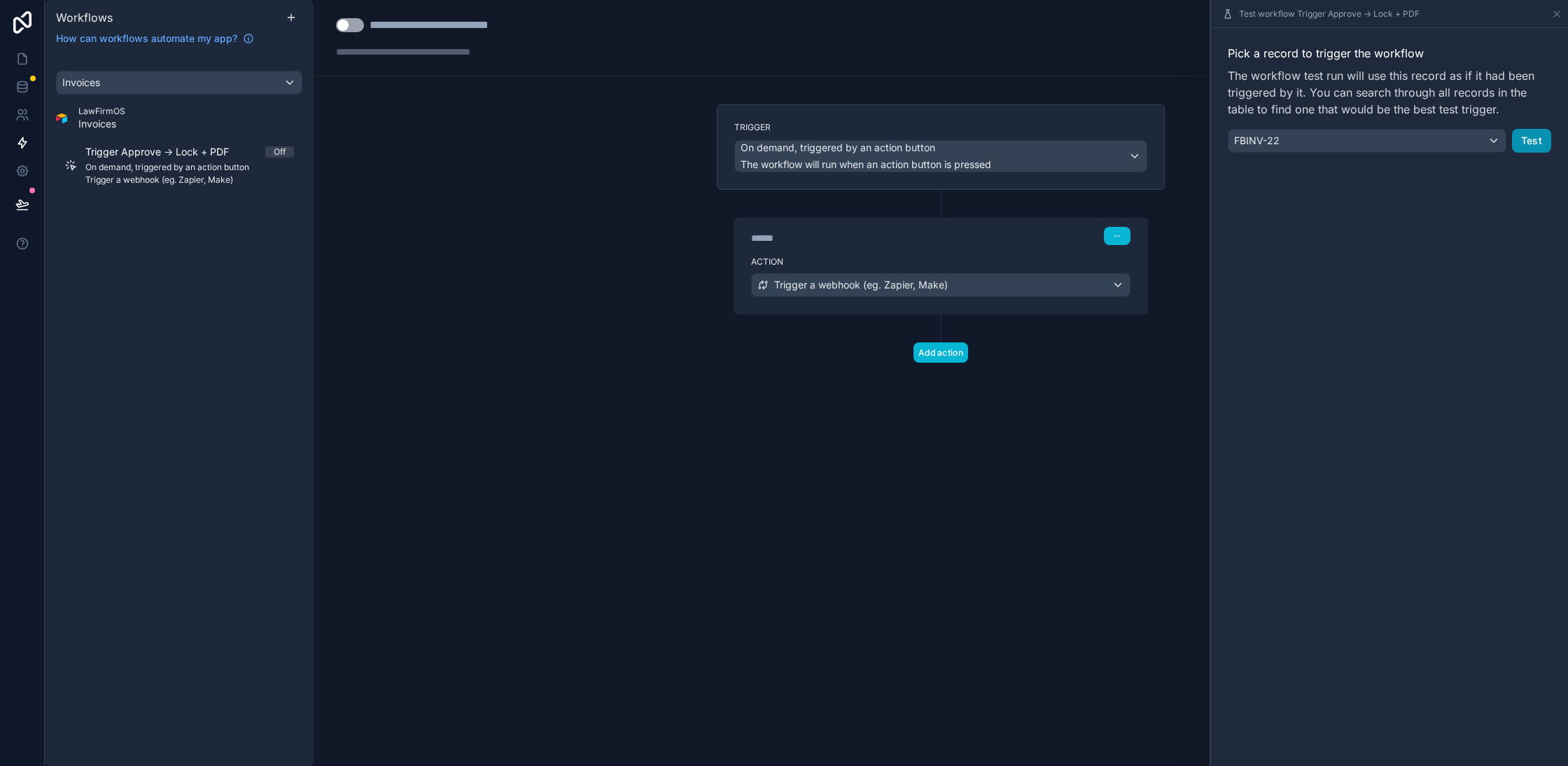
click at [1525, 138] on button "Test" at bounding box center [1532, 141] width 40 height 24
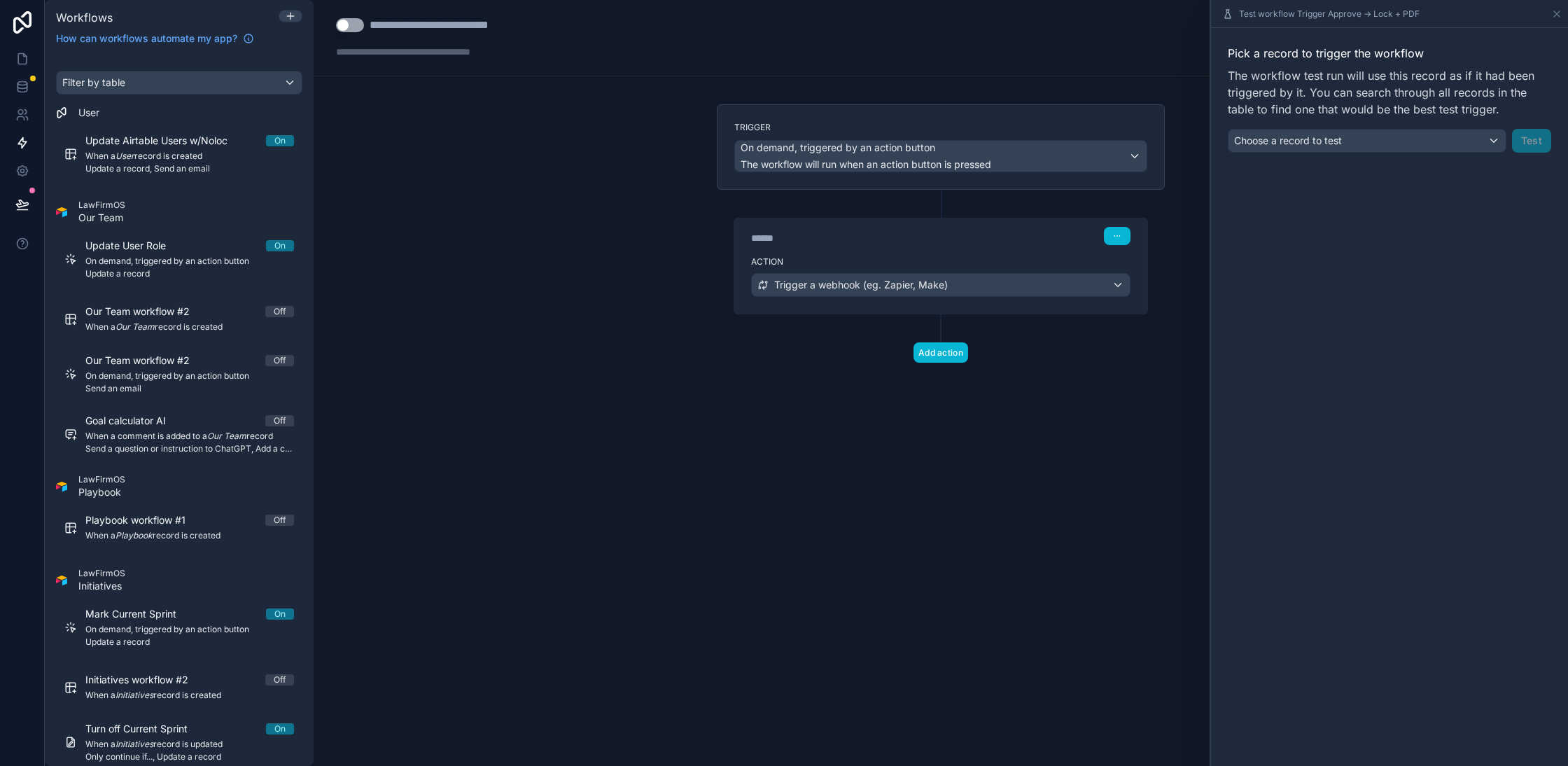
click at [661, 358] on div "**********" at bounding box center [941, 383] width 1255 height 766
click at [850, 303] on div "Action Trigger a webhook (eg. Zapier, Make)" at bounding box center [941, 282] width 413 height 63
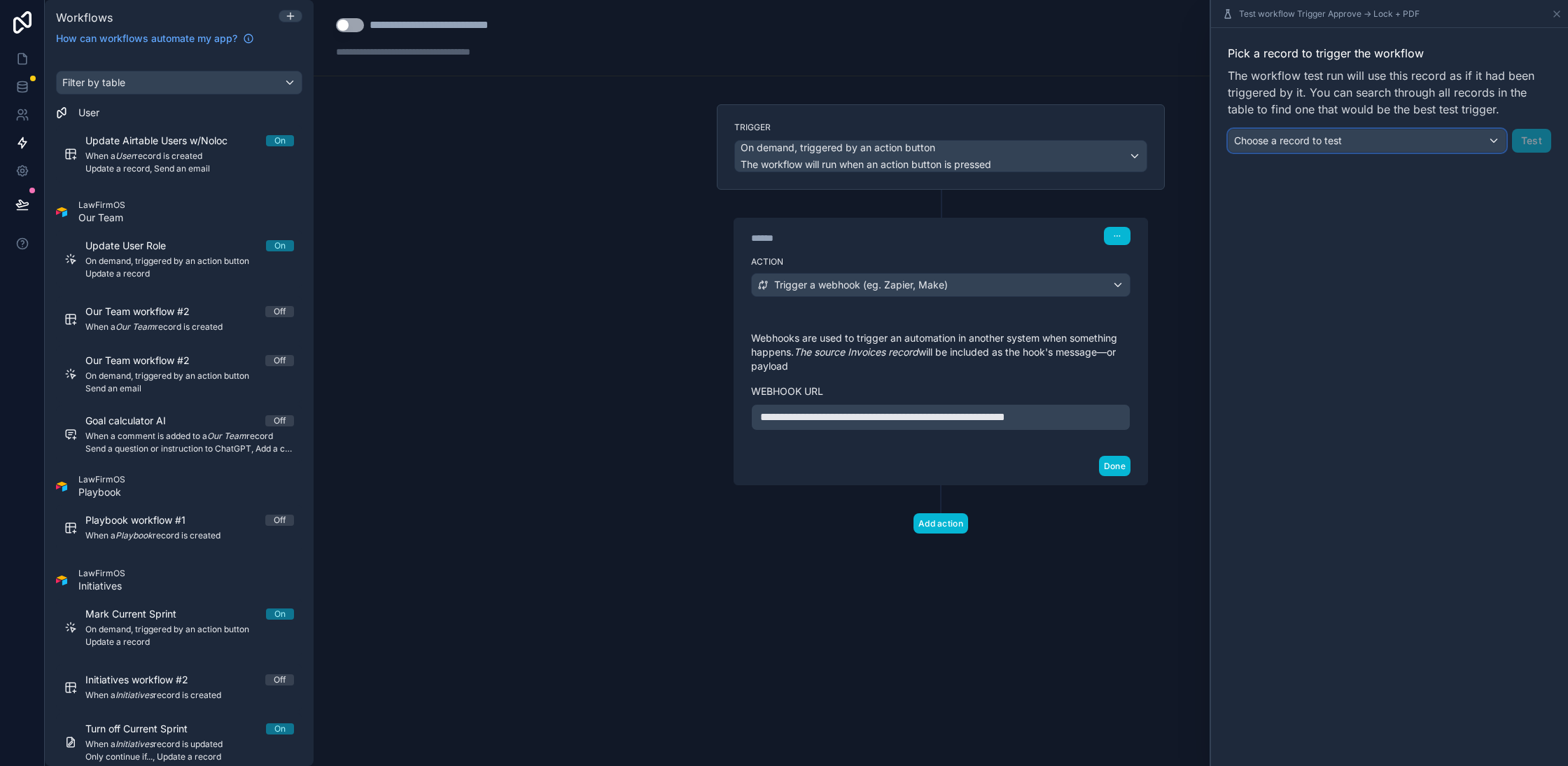
click at [1301, 137] on span "Choose a record to test" at bounding box center [1288, 140] width 108 height 12
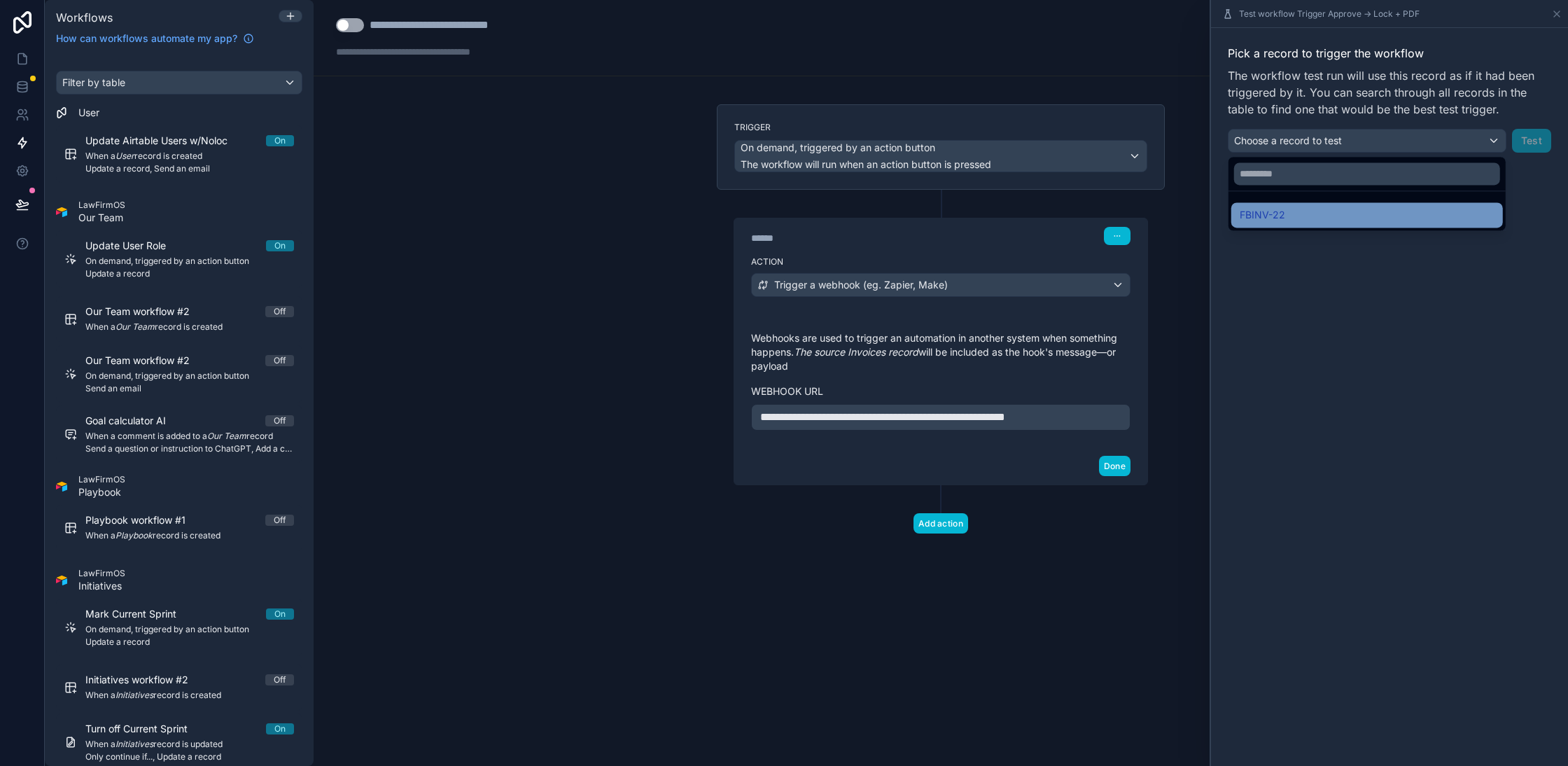
click at [1319, 215] on div "FBINV-22" at bounding box center [1367, 215] width 255 height 17
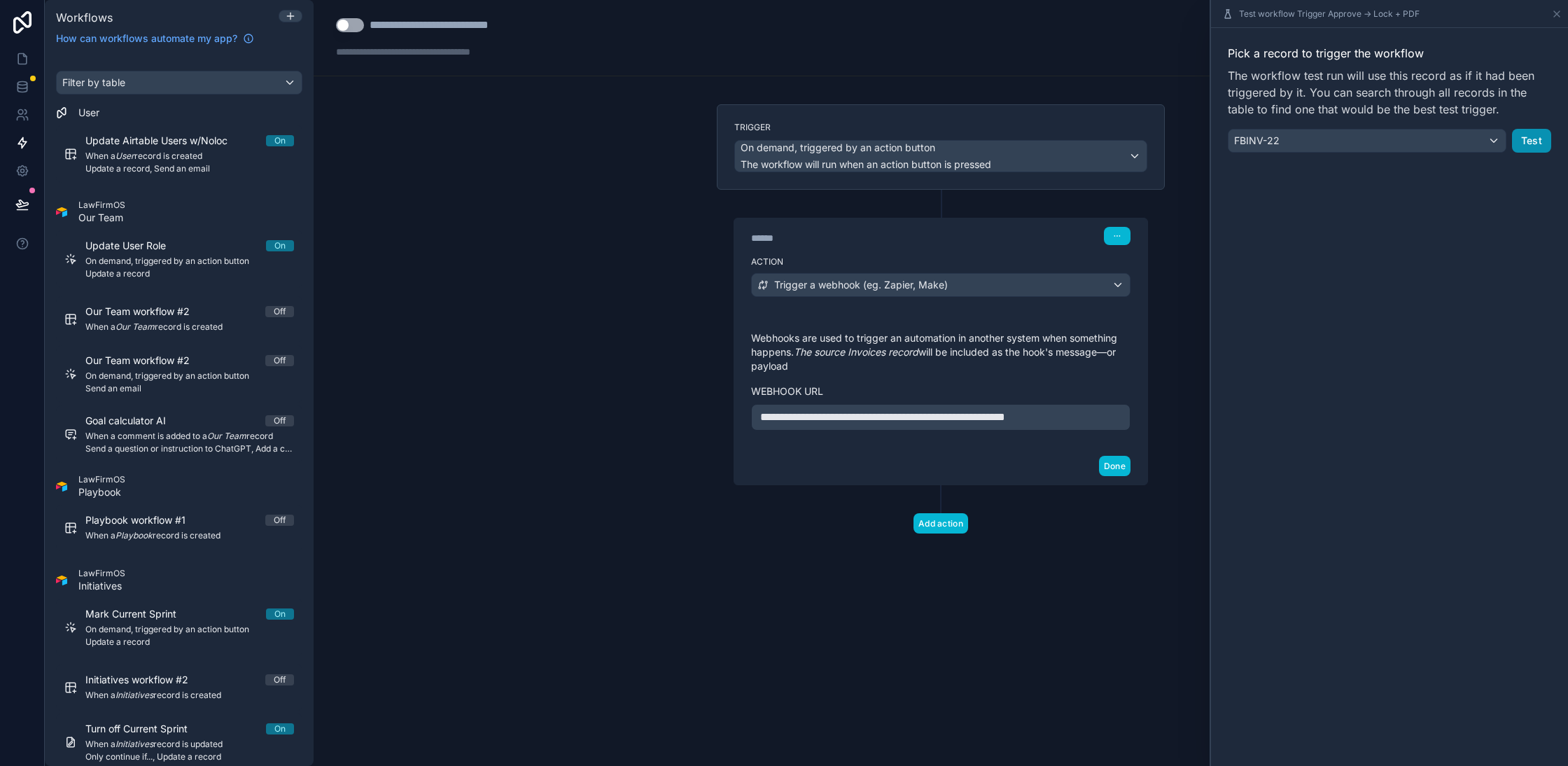
click at [1529, 146] on button "Test" at bounding box center [1532, 141] width 40 height 24
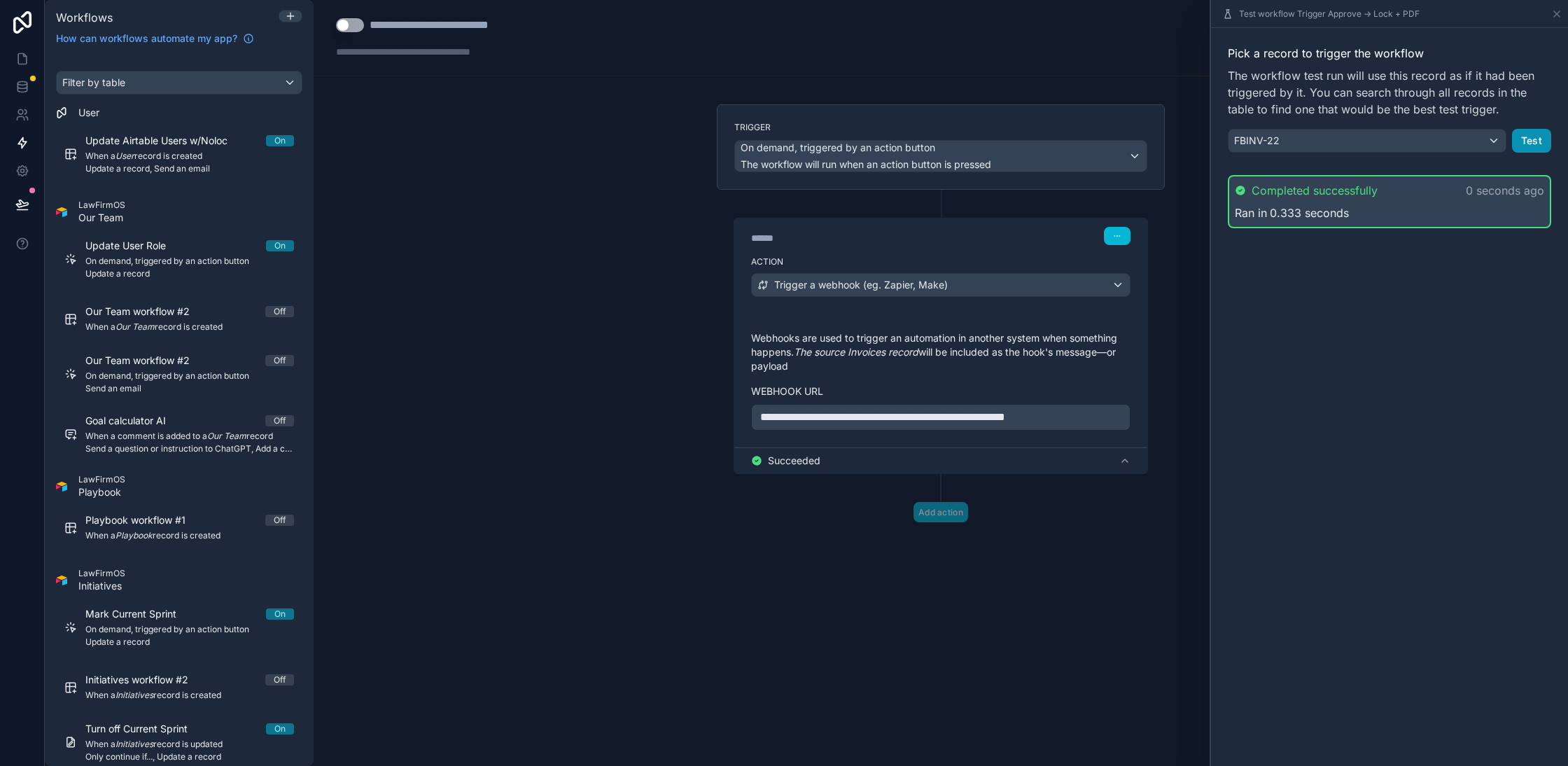
click at [1531, 135] on button "Test" at bounding box center [1532, 141] width 40 height 24
click at [1529, 136] on button "Test" at bounding box center [1532, 141] width 40 height 24
click at [1533, 148] on button "Test" at bounding box center [1532, 141] width 40 height 24
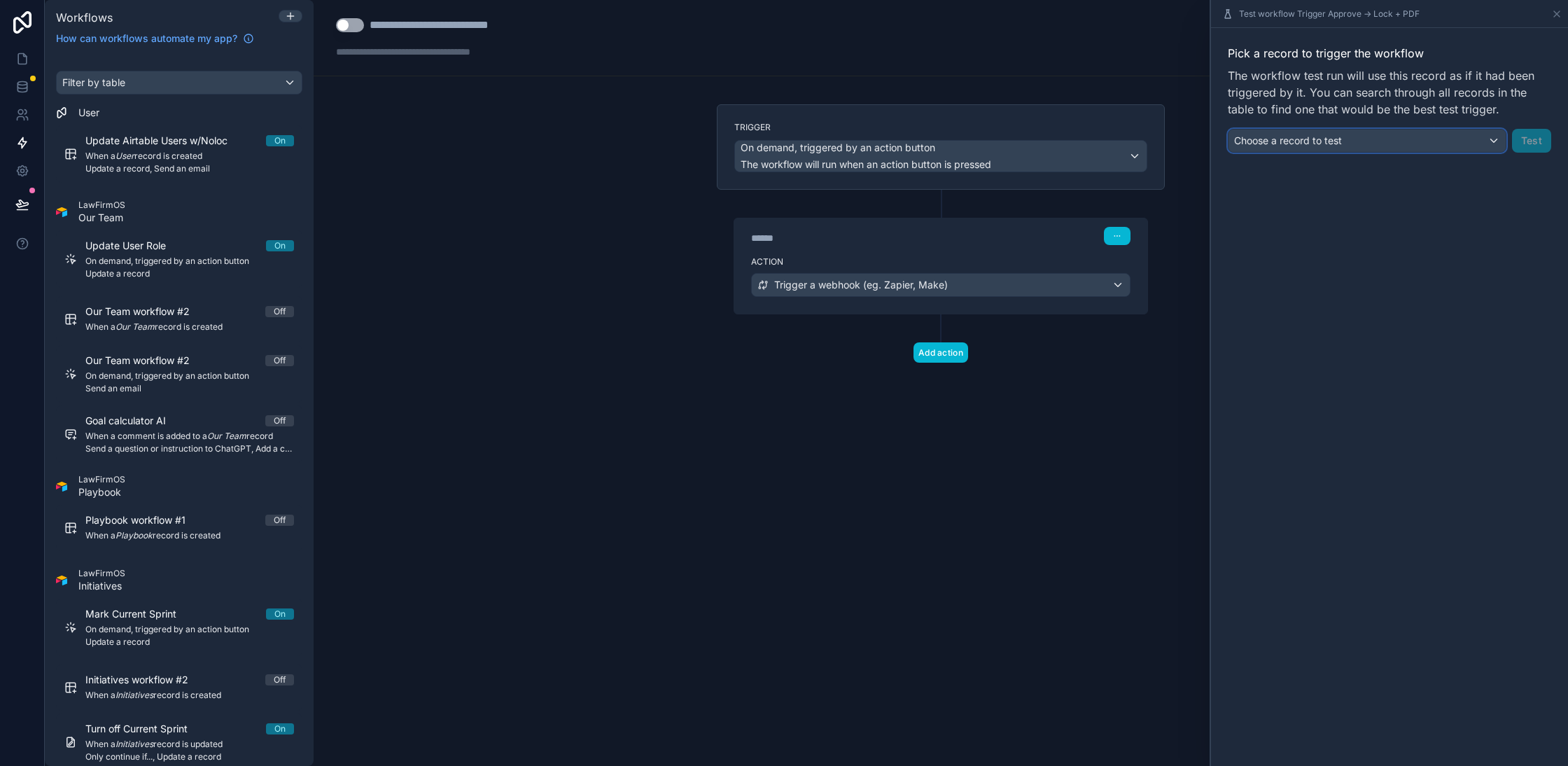
click at [1315, 140] on span "Choose a record to test" at bounding box center [1288, 140] width 108 height 12
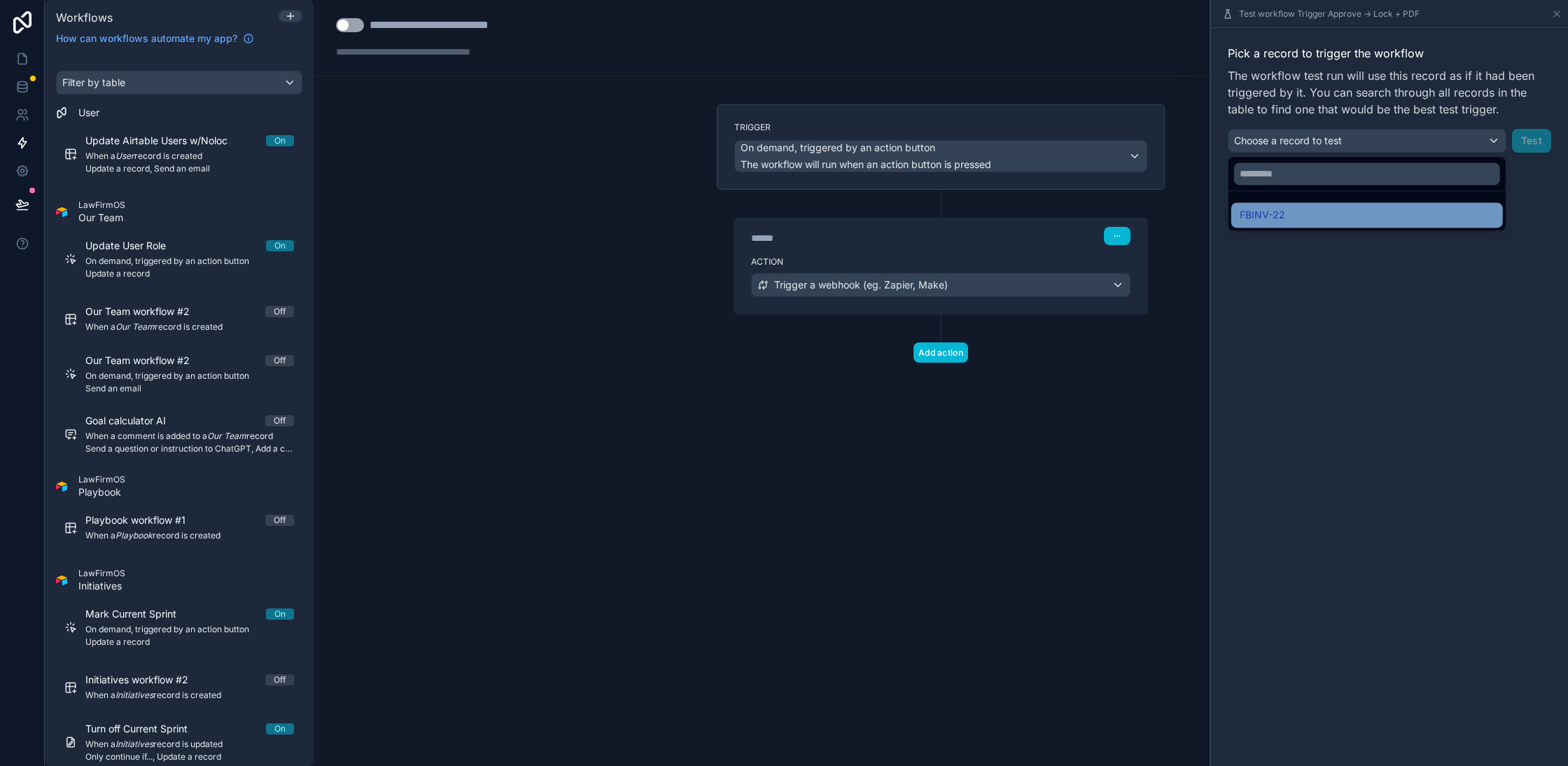
click at [1277, 209] on span "FBINV-22" at bounding box center [1262, 215] width 45 height 17
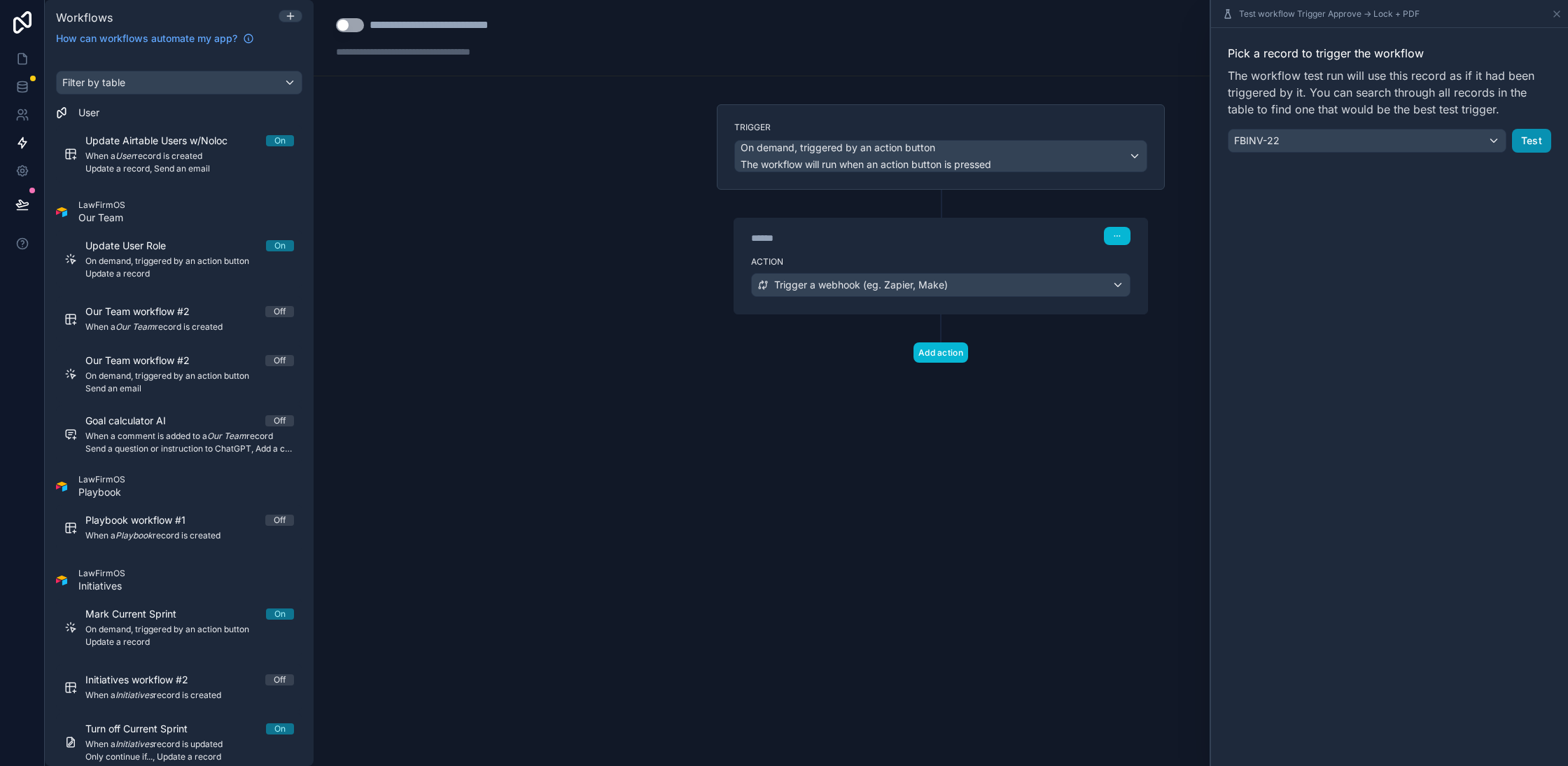
click at [1540, 133] on button "Test" at bounding box center [1532, 141] width 40 height 24
